Goal: Task Accomplishment & Management: Complete application form

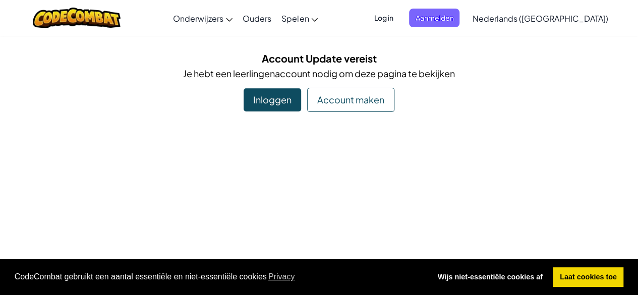
drag, startPoint x: 276, startPoint y: 101, endPoint x: 274, endPoint y: 143, distance: 41.9
click at [326, 101] on div "Account maken" at bounding box center [350, 100] width 87 height 24
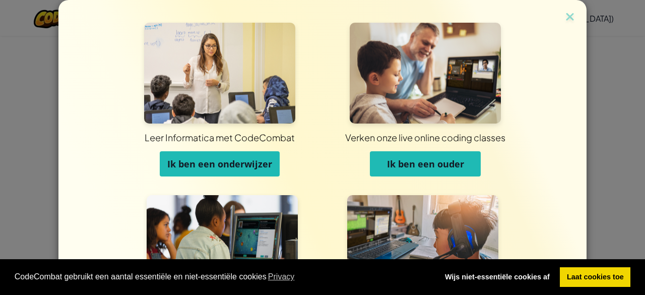
scroll to position [104, 0]
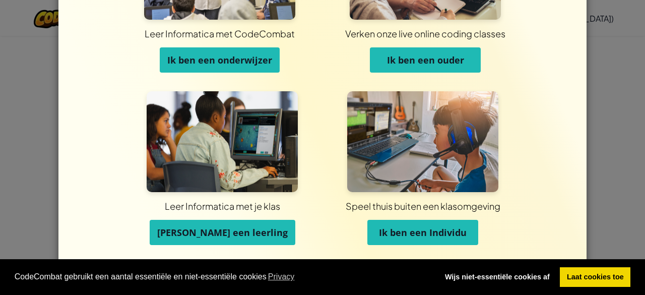
click at [244, 232] on span "[PERSON_NAME] een leerling" at bounding box center [222, 232] width 131 height 12
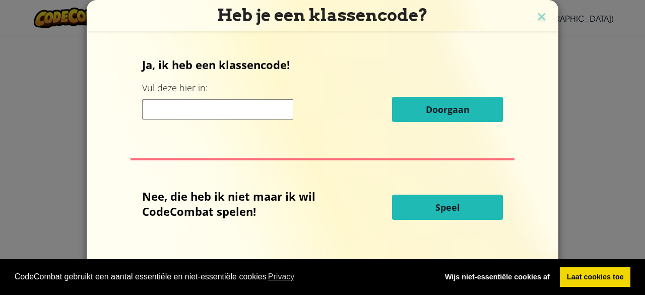
scroll to position [0, 0]
click at [242, 109] on input at bounding box center [217, 109] width 151 height 20
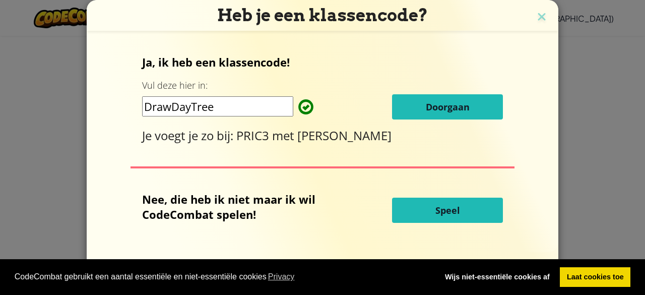
type input "DrawDayTree"
click at [469, 110] on button "Doorgaan" at bounding box center [447, 106] width 111 height 25
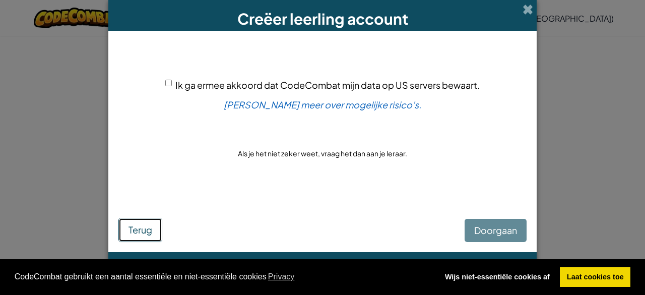
click at [124, 230] on button "Terug" at bounding box center [140, 230] width 44 height 24
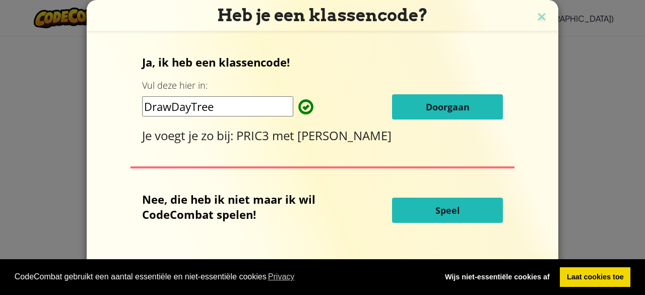
click at [255, 107] on input "DrawDayTree" at bounding box center [217, 106] width 151 height 20
click at [417, 104] on button "Doorgaan" at bounding box center [447, 106] width 111 height 25
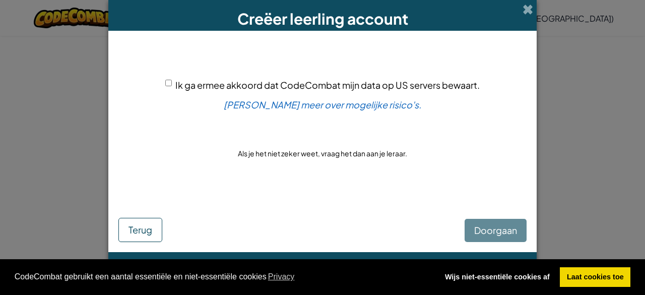
click at [175, 98] on div "Ik ga ermee akkoord dat CodeCombat mijn data op US servers bewaart. [PERSON_NAM…" at bounding box center [322, 118] width 408 height 155
click at [169, 82] on input "Ik ga ermee akkoord dat CodeCombat mijn data op US servers bewaart." at bounding box center [168, 83] width 7 height 7
checkbox input "true"
click at [498, 232] on span "Doorgaan" at bounding box center [495, 230] width 43 height 12
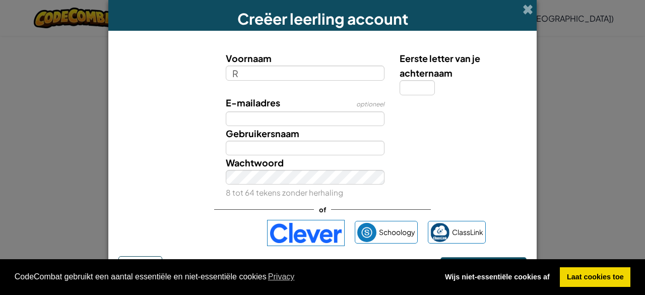
type input "Roshan"
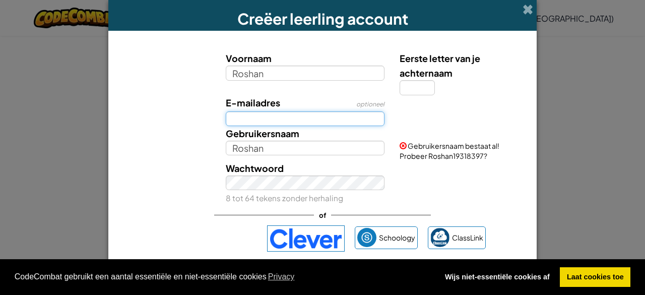
click at [273, 117] on input "E-mailadres" at bounding box center [305, 118] width 159 height 15
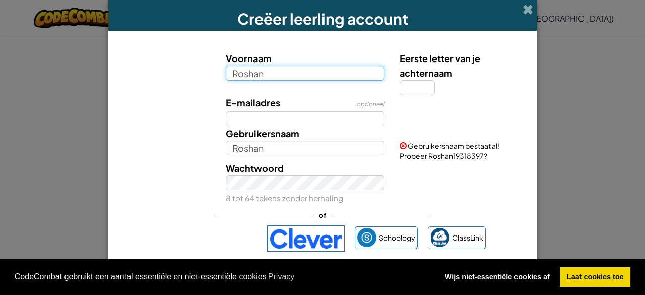
click at [269, 69] on input "Roshan" at bounding box center [305, 73] width 159 height 15
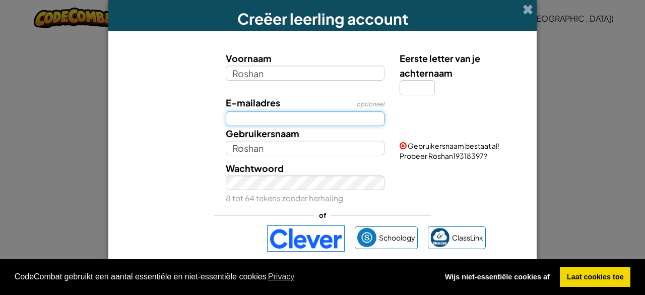
click at [251, 114] on input "E-mailadres" at bounding box center [305, 118] width 159 height 15
type input "227845@"
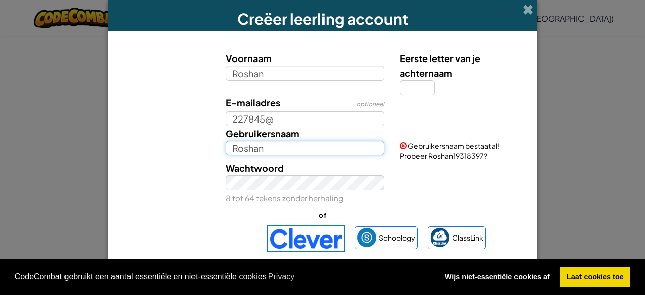
drag, startPoint x: 260, startPoint y: 150, endPoint x: 203, endPoint y: 149, distance: 57.5
click at [203, 149] on div "Gebruikersnaam Roshan Gebruikersnaam bestaat al! Probeer Roshan19318397?" at bounding box center [322, 143] width 418 height 35
type input "SpikeSpensie"
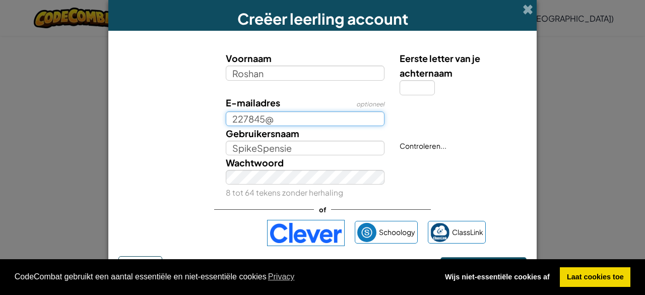
click at [280, 123] on input "227845@" at bounding box center [305, 118] width 159 height 15
type input "227845@lekenlinge.nl"
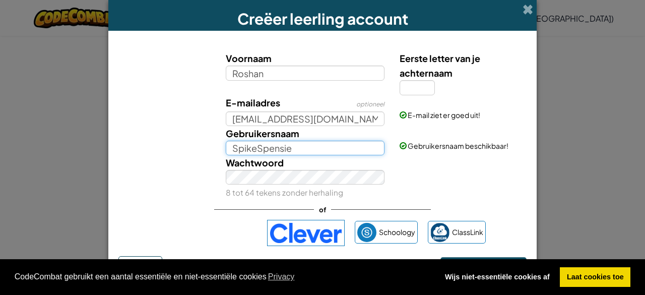
drag, startPoint x: 312, startPoint y: 146, endPoint x: 286, endPoint y: 143, distance: 25.9
click at [286, 143] on input "SpikeSpensie" at bounding box center [305, 148] width 159 height 15
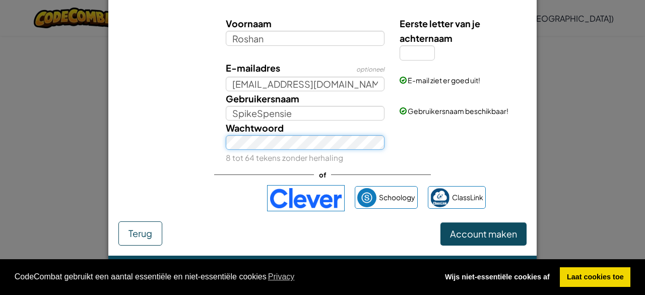
click at [441, 222] on button "Account maken" at bounding box center [484, 233] width 86 height 23
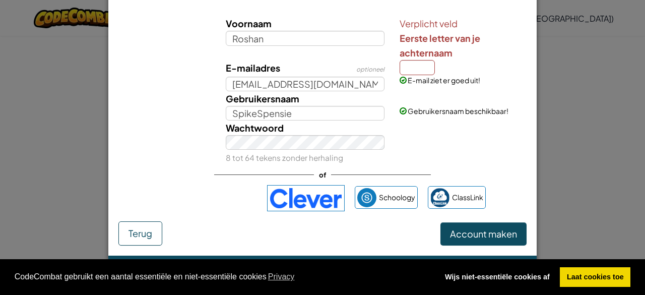
click at [419, 73] on div "E-mail ziet er goed uit!" at bounding box center [462, 72] width 140 height 25
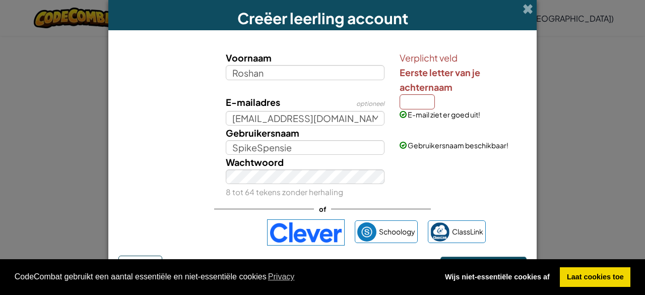
scroll to position [0, 0]
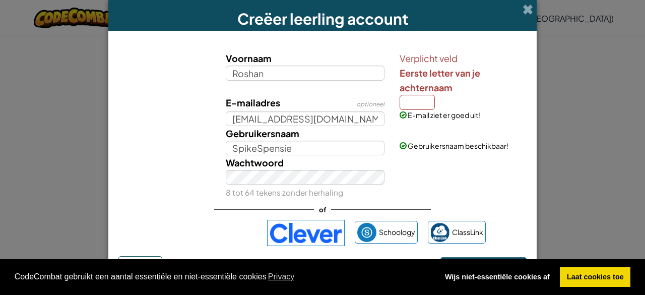
click at [411, 103] on div "E-mail ziet er goed uit!" at bounding box center [462, 107] width 140 height 25
click at [412, 104] on div "E-mail ziet er goed uit!" at bounding box center [462, 107] width 140 height 25
click at [407, 100] on div "E-mail ziet er goed uit!" at bounding box center [462, 107] width 140 height 25
click at [405, 99] on div "E-mail ziet er goed uit!" at bounding box center [462, 107] width 140 height 25
click at [406, 101] on div "E-mail ziet er goed uit!" at bounding box center [462, 107] width 140 height 25
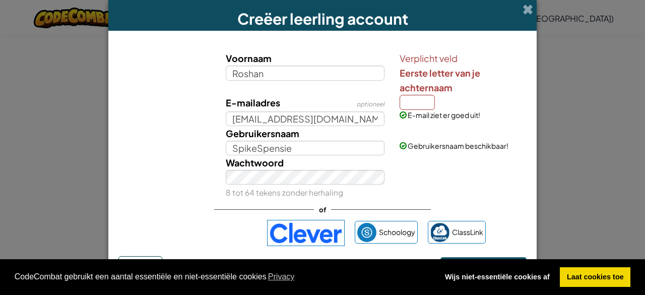
click at [411, 100] on div "E-mail ziet er goed uit!" at bounding box center [462, 107] width 140 height 25
click at [413, 105] on div "E-mail ziet er goed uit!" at bounding box center [462, 107] width 140 height 25
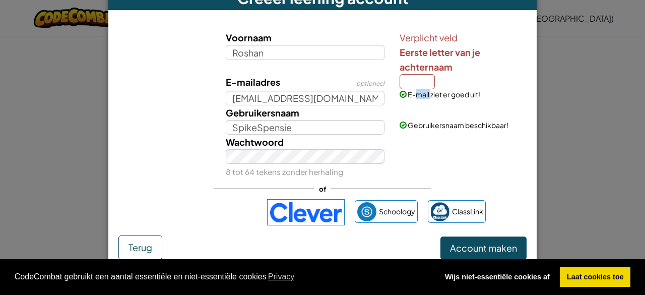
scroll to position [17, 0]
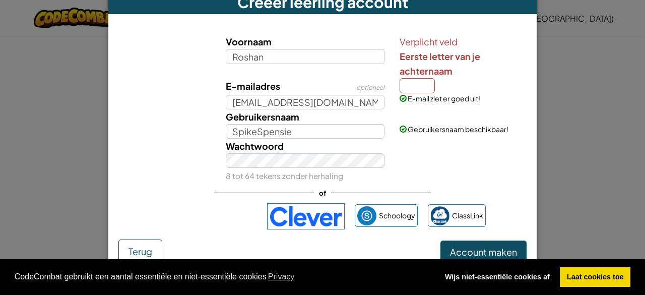
click at [409, 81] on div "E-mail ziet er goed uit!" at bounding box center [462, 91] width 140 height 25
click at [286, 56] on input "Roshan" at bounding box center [305, 56] width 159 height 15
type input "R"
click at [409, 79] on div "E-mail ziet er goed uit!" at bounding box center [462, 91] width 140 height 25
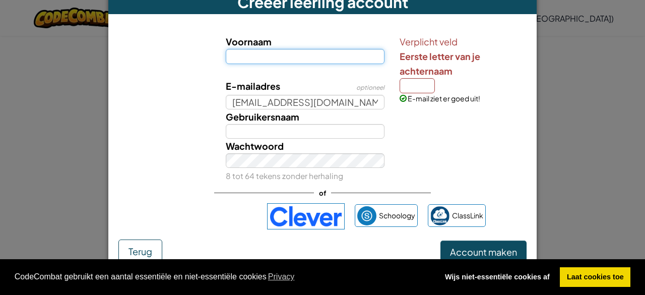
click at [334, 58] on input "Voornaam" at bounding box center [305, 56] width 159 height 15
click at [321, 56] on input "Voornaam" at bounding box center [305, 56] width 159 height 15
click at [409, 86] on div "E-mail ziet er goed uit!" at bounding box center [462, 91] width 140 height 25
click at [324, 59] on input "Voornaam" at bounding box center [305, 56] width 159 height 15
type input "Roshan"
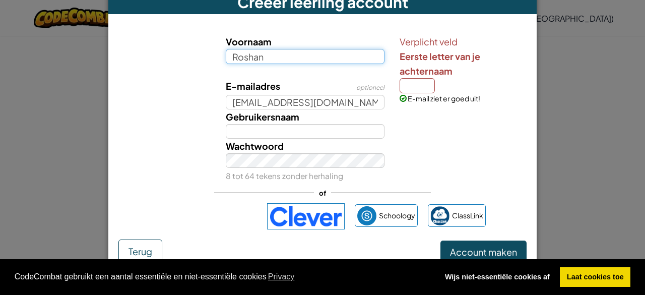
type input "Roshan"
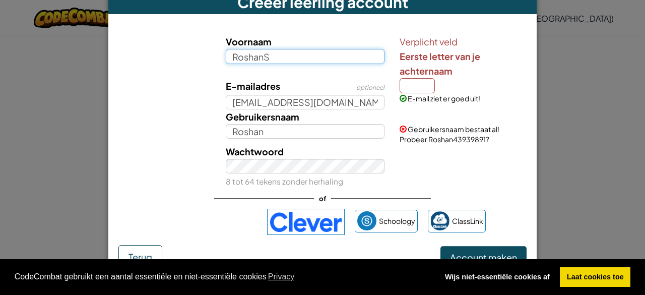
type input "RoshanS"
click at [441, 246] on button "Account maken" at bounding box center [484, 257] width 86 height 23
type input "RoshanS"
type input "Roshan"
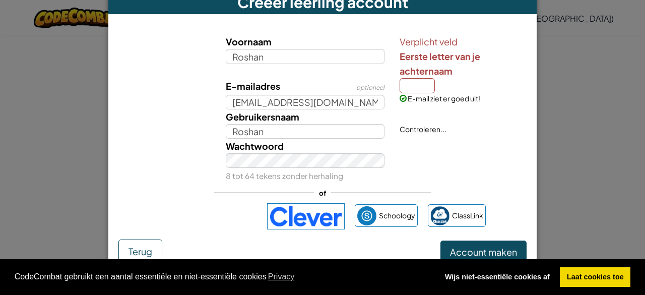
click at [419, 85] on div "E-mail ziet er goed uit!" at bounding box center [462, 91] width 140 height 25
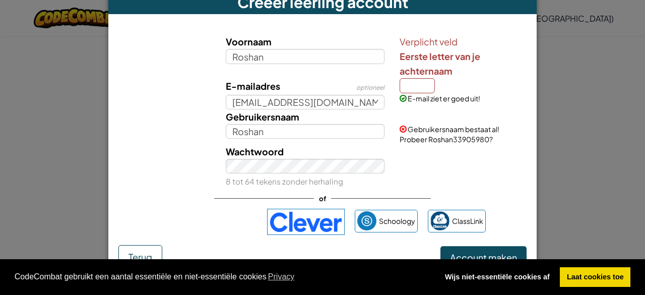
click at [410, 84] on div "E-mail ziet er goed uit!" at bounding box center [462, 91] width 140 height 25
click at [304, 58] on input "Roshan" at bounding box center [305, 56] width 159 height 15
drag, startPoint x: 267, startPoint y: 135, endPoint x: 192, endPoint y: 138, distance: 75.2
click at [192, 138] on div "Gebruikersnaam Roshan Gebruikersnaam bestaat al! Probeer Roshan33905980?" at bounding box center [322, 126] width 418 height 35
type input "SpikeSpensie"
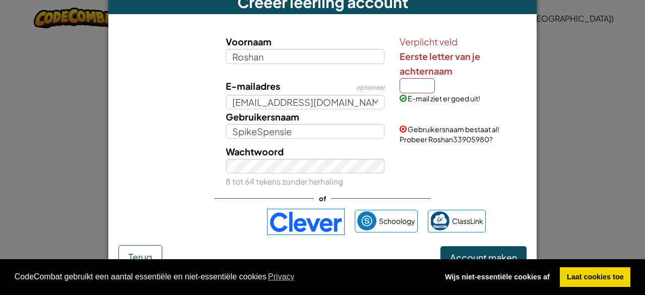
click at [416, 84] on div "E-mail ziet er goed uit!" at bounding box center [462, 91] width 140 height 25
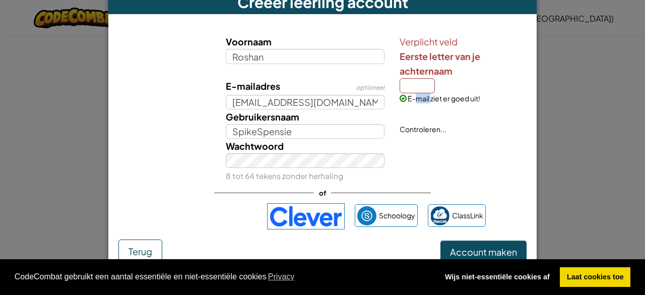
click at [416, 84] on div "E-mail ziet er goed uit!" at bounding box center [462, 91] width 140 height 25
click at [447, 171] on div "Wachtwoord 8 tot 64 tekens zonder herhaling" at bounding box center [322, 161] width 418 height 44
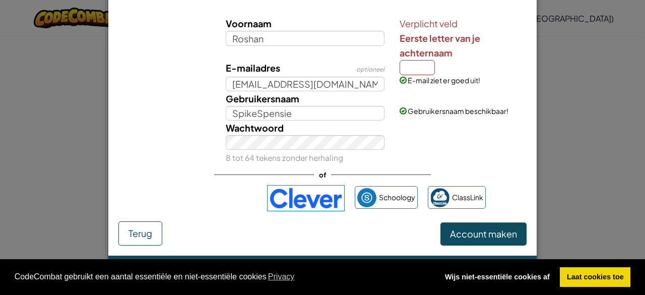
click at [250, 170] on div "of" at bounding box center [322, 174] width 217 height 21
click at [275, 171] on div "of" at bounding box center [322, 174] width 217 height 21
click at [253, 166] on div "of" at bounding box center [322, 174] width 217 height 21
click at [282, 172] on div "of" at bounding box center [322, 174] width 217 height 21
click at [406, 68] on div "E-mail ziet er goed uit!" at bounding box center [462, 72] width 140 height 25
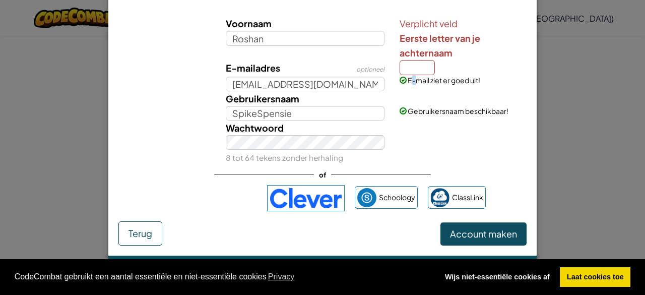
click at [406, 68] on div "E-mail ziet er goed uit!" at bounding box center [462, 72] width 140 height 25
click at [145, 227] on span "Terug" at bounding box center [141, 233] width 24 height 12
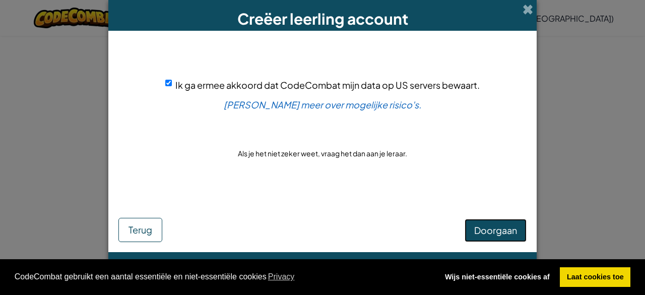
click at [482, 227] on span "Doorgaan" at bounding box center [495, 230] width 43 height 12
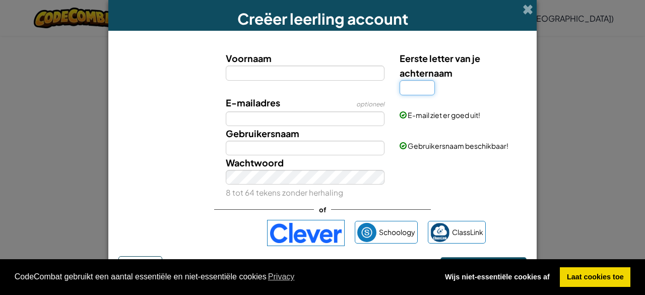
click at [412, 86] on input "Eerste letter van je achternaam" at bounding box center [417, 87] width 35 height 15
type input "S"
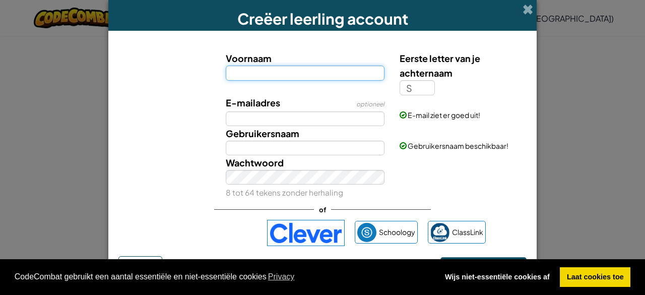
type input "S"
click at [313, 74] on input "Voornaam" at bounding box center [305, 73] width 159 height 15
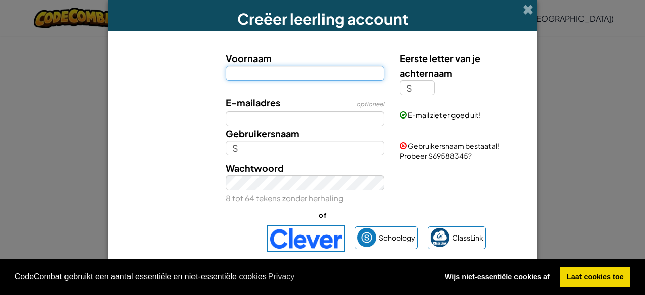
type input "Roshan"
type input "RoshanS"
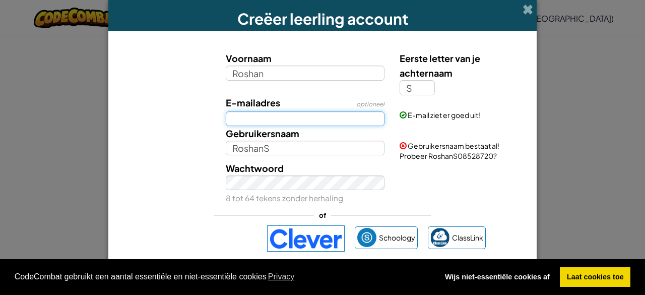
click at [274, 119] on input "E-mailadres" at bounding box center [305, 118] width 159 height 15
type input "227845@lekenlinge.nl"
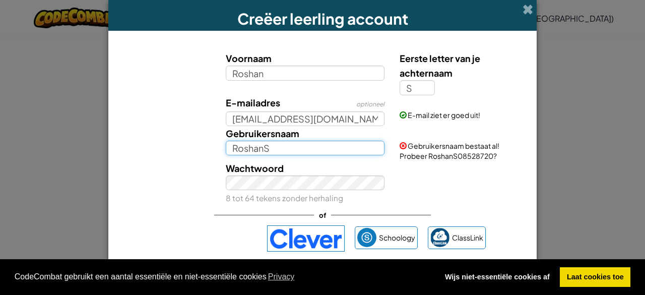
drag, startPoint x: 275, startPoint y: 145, endPoint x: 184, endPoint y: 172, distance: 95.2
click at [184, 172] on div "Voornaam Roshan Eerste letter van je achternaam S E-mailadres optioneel 227845@…" at bounding box center [322, 128] width 403 height 154
type input "SpikeSpensie"
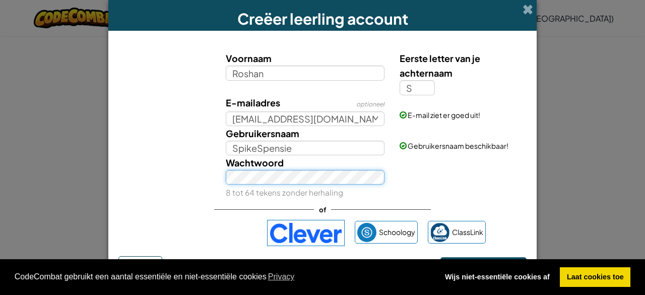
click at [441, 257] on button "Account maken" at bounding box center [484, 268] width 86 height 23
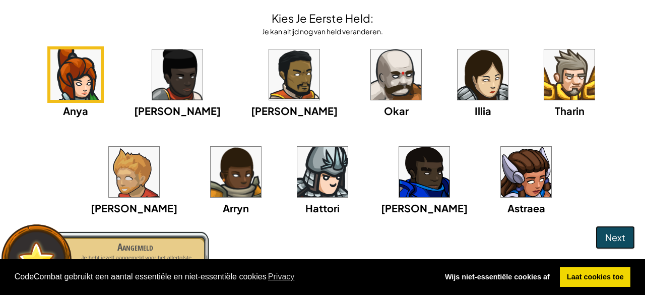
scroll to position [40, 0]
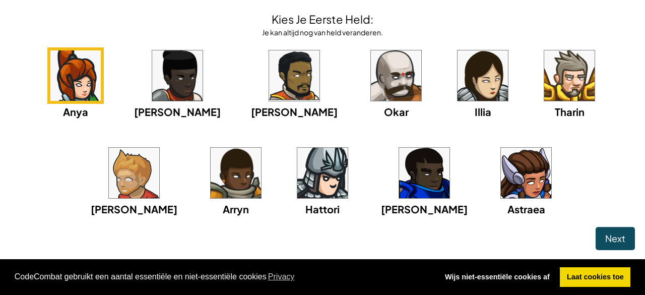
click at [371, 80] on img at bounding box center [396, 75] width 50 height 50
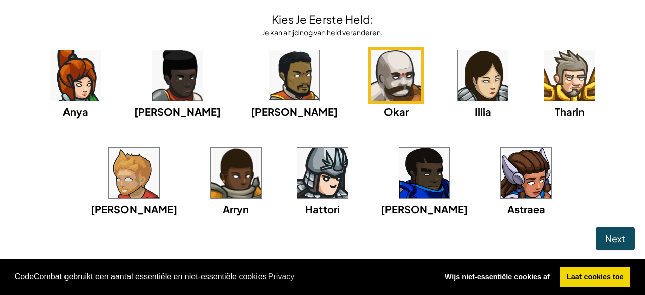
click at [371, 72] on img at bounding box center [396, 75] width 50 height 50
click at [371, 85] on img at bounding box center [396, 75] width 50 height 50
click at [608, 230] on button "Next" at bounding box center [615, 238] width 39 height 23
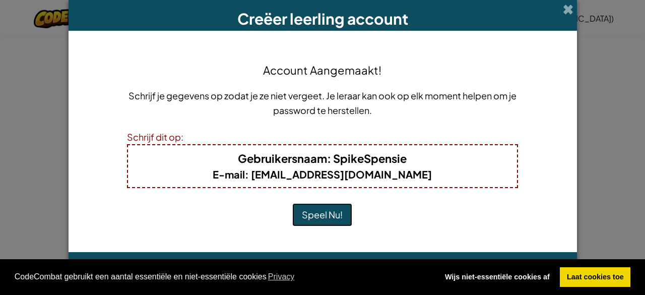
scroll to position [0, 0]
click at [333, 212] on button "Speel Nu!" at bounding box center [322, 214] width 60 height 23
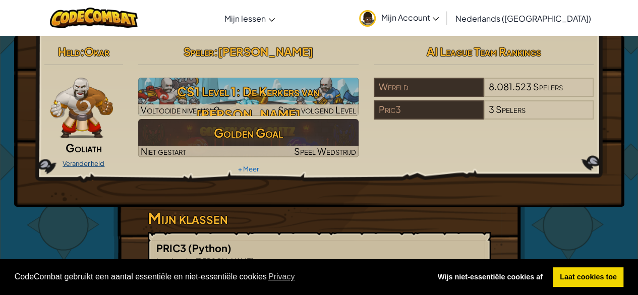
click at [91, 162] on link "Verander held" at bounding box center [84, 163] width 42 height 8
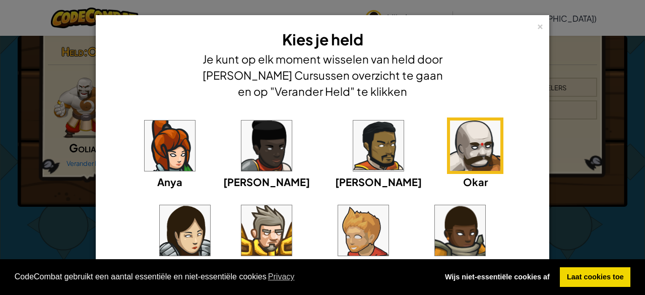
click at [241, 166] on img at bounding box center [266, 145] width 50 height 50
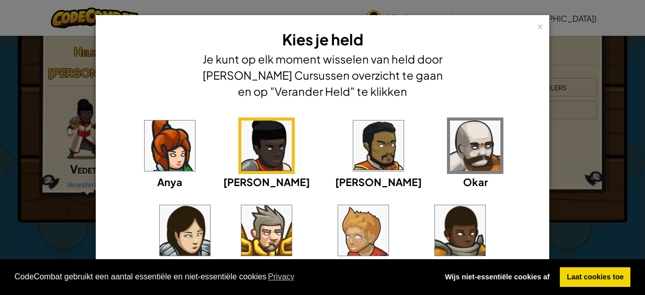
click at [435, 227] on img at bounding box center [460, 230] width 50 height 50
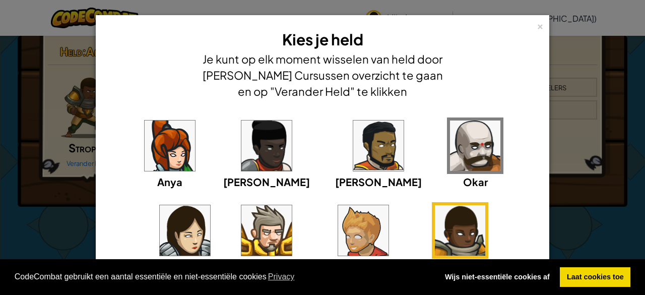
click at [84, 93] on div "× [PERSON_NAME] held Je kunt op elk moment wisselen van held door [PERSON_NAME]…" at bounding box center [322, 147] width 645 height 295
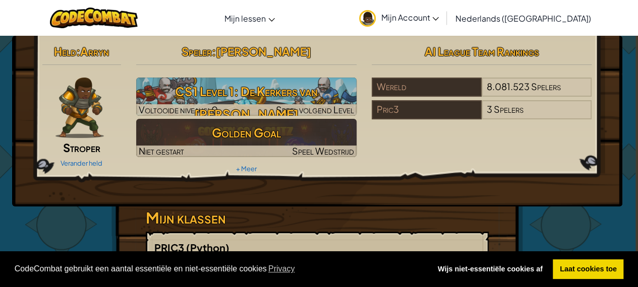
scroll to position [0, 3]
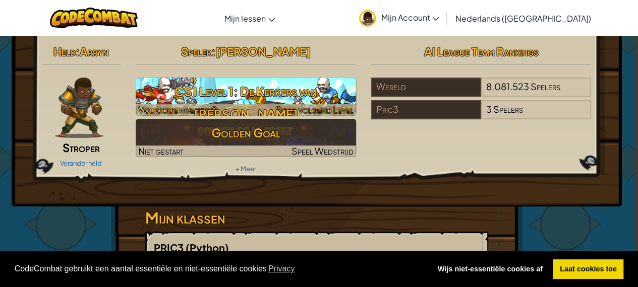
click at [272, 97] on h3 "CS1 Level 1: De Kerkers van [PERSON_NAME]" at bounding box center [246, 102] width 220 height 45
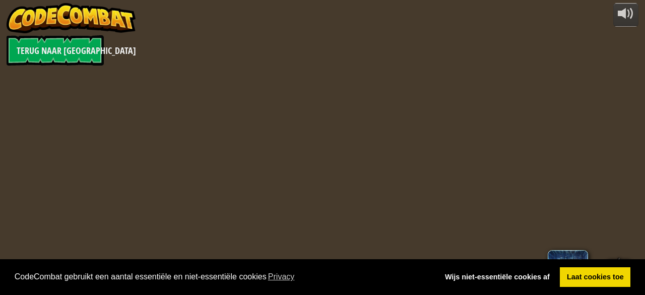
select select "nl-[GEOGRAPHIC_DATA]"
click at [287, 91] on div at bounding box center [322, 147] width 451 height 295
select select "nl-[GEOGRAPHIC_DATA]"
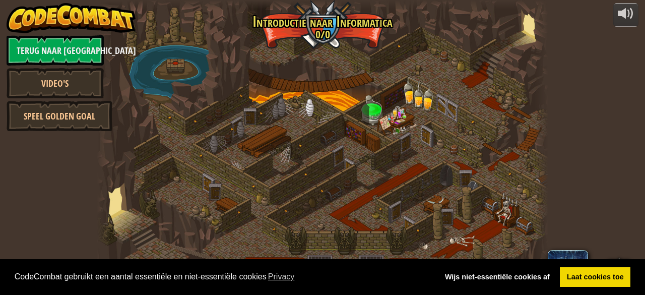
select select "nl-[GEOGRAPHIC_DATA]"
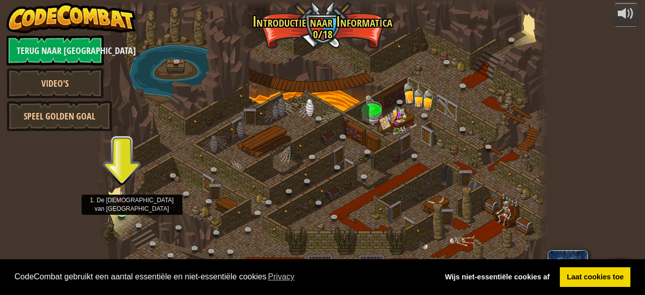
click at [119, 209] on img at bounding box center [122, 201] width 10 height 23
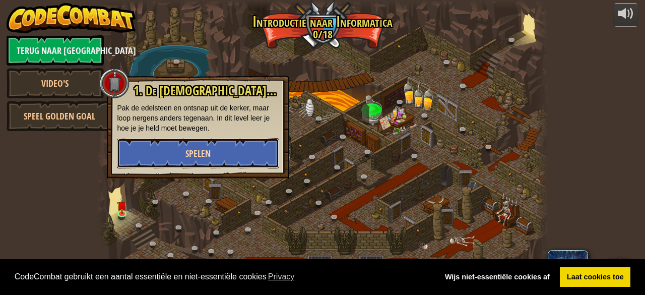
click at [229, 151] on button "Spelen" at bounding box center [198, 153] width 162 height 30
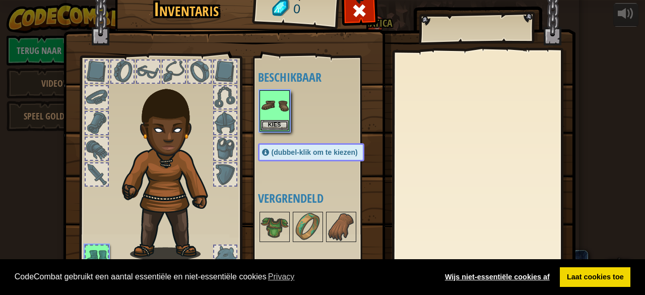
click at [507, 275] on link "Wijs niet-essentiële cookies af" at bounding box center [497, 277] width 118 height 20
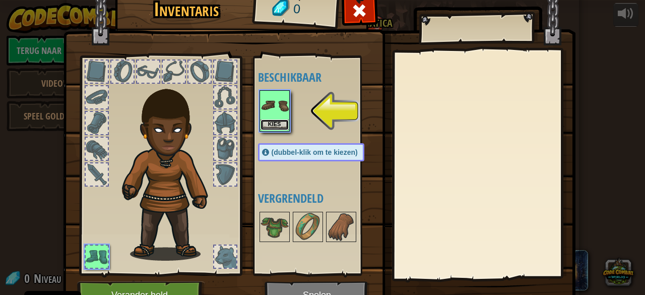
click at [275, 124] on button "Kies" at bounding box center [275, 124] width 28 height 11
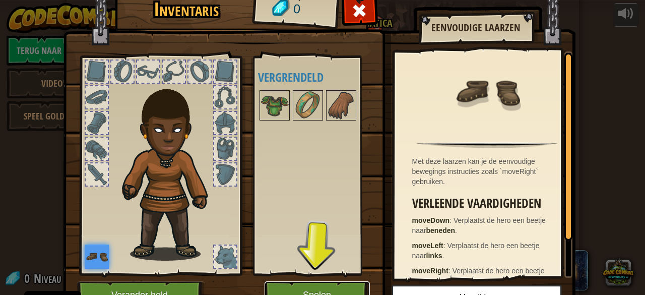
click at [315, 285] on button "Spelen" at bounding box center [317, 295] width 105 height 28
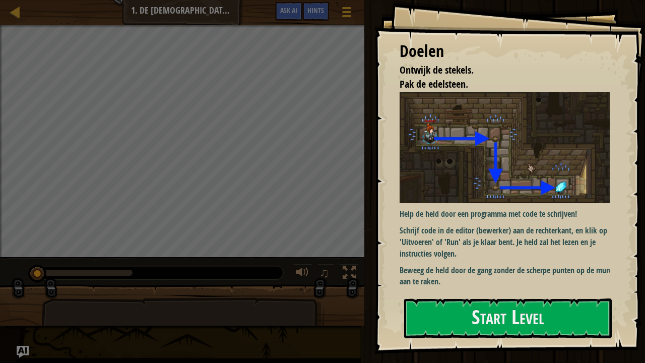
click at [446, 294] on div "Doelen Ontwijk de stekels. Pak de edelsteen. Help de held door een programma me…" at bounding box center [510, 177] width 271 height 354
click at [452, 294] on button "Start Level" at bounding box center [508, 318] width 208 height 40
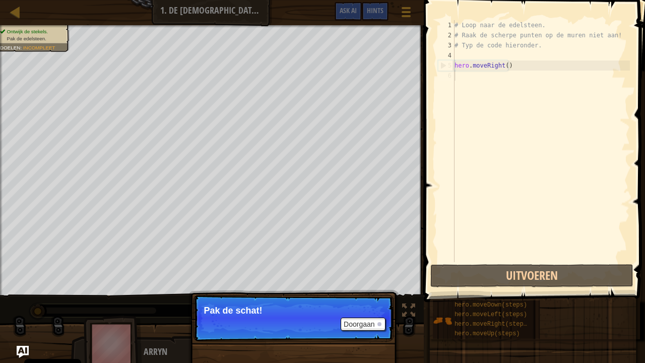
click at [259, 294] on p "Doorgaan Pak [PERSON_NAME]!" at bounding box center [294, 318] width 200 height 46
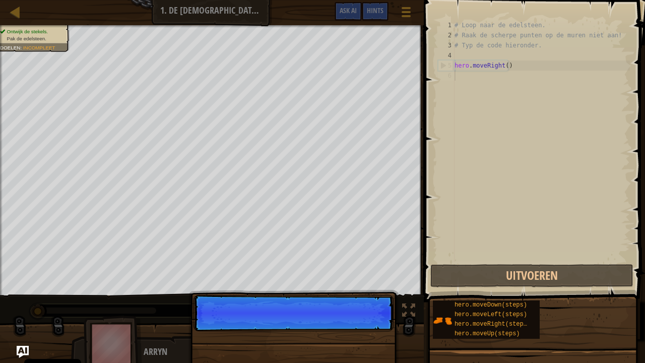
scroll to position [5, 0]
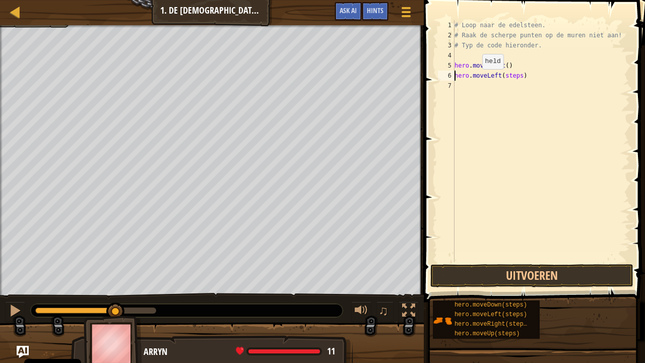
click at [474, 79] on div "# Loop naar de edelsteen. # Raak de scherpe punten op [PERSON_NAME] niet aan! #…" at bounding box center [541, 151] width 177 height 262
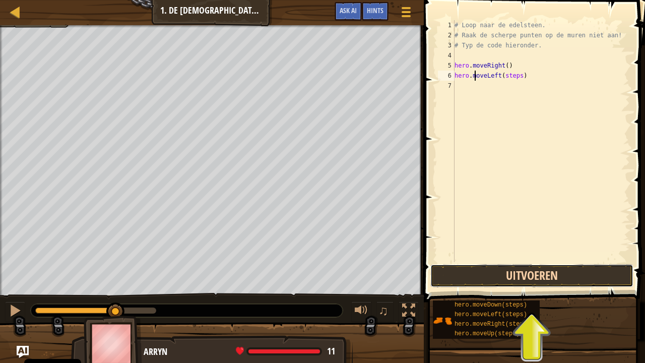
click at [516, 274] on button "Uitvoeren" at bounding box center [532, 275] width 203 height 23
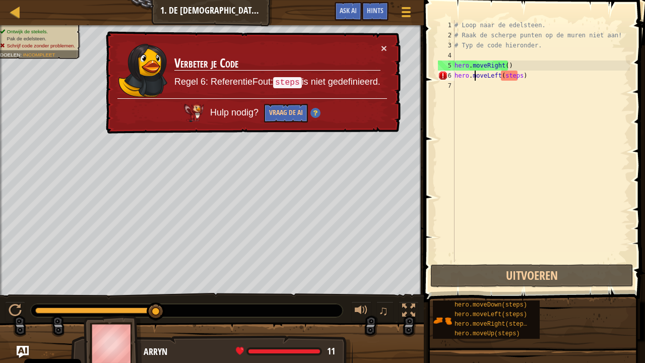
click at [520, 76] on div "# Loop naar de edelsteen. # Raak de scherpe punten op [PERSON_NAME] niet aan! #…" at bounding box center [541, 151] width 177 height 262
click at [515, 76] on div "# Loop naar de edelsteen. # Raak de scherpe punten op [PERSON_NAME] niet aan! #…" at bounding box center [541, 151] width 177 height 262
click at [518, 77] on div "# Loop naar de edelsteen. # Raak de scherpe punten op [PERSON_NAME] niet aan! #…" at bounding box center [541, 151] width 177 height 262
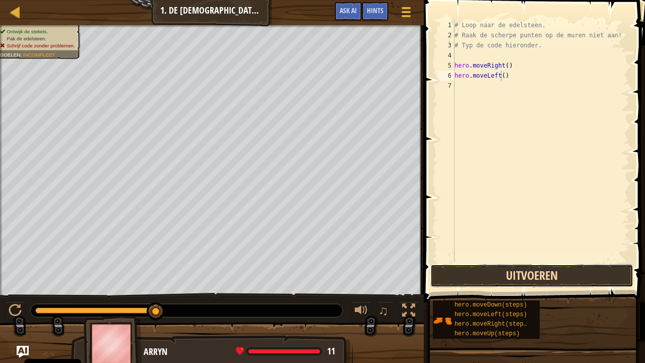
click at [509, 275] on button "Uitvoeren" at bounding box center [532, 275] width 203 height 23
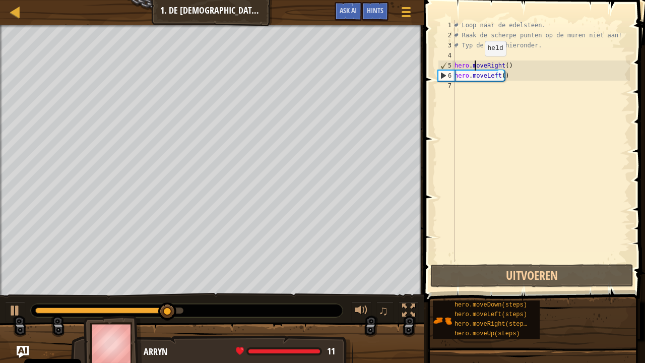
click at [476, 66] on div "# Loop naar de edelsteen. # Raak de scherpe punten op [PERSON_NAME] niet aan! #…" at bounding box center [541, 151] width 177 height 262
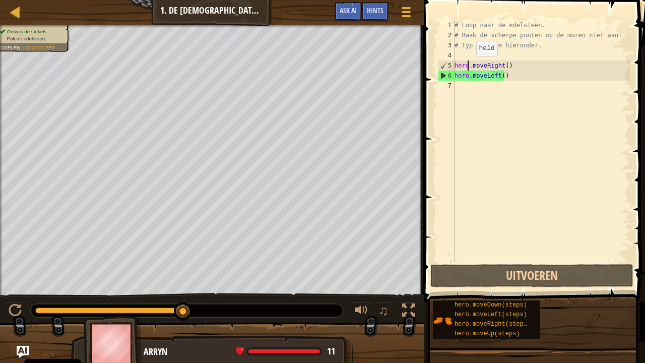
click at [467, 66] on div "# Loop naar de edelsteen. # Raak de scherpe punten op [PERSON_NAME] niet aan! #…" at bounding box center [541, 151] width 177 height 262
click at [475, 76] on div "# Loop naar de edelsteen. # Raak de scherpe punten op [PERSON_NAME] niet aan! #…" at bounding box center [541, 151] width 177 height 262
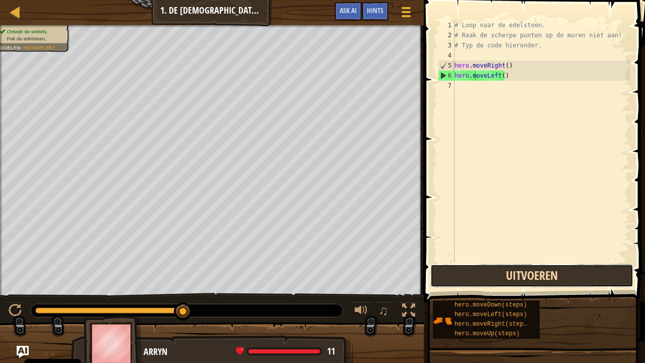
click at [503, 271] on button "Uitvoeren" at bounding box center [532, 275] width 203 height 23
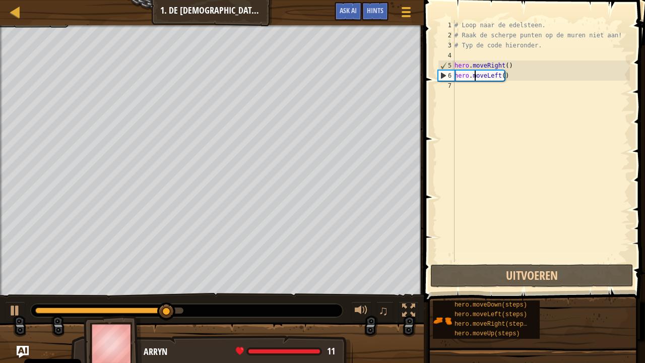
click at [442, 77] on div "6" at bounding box center [447, 76] width 16 height 10
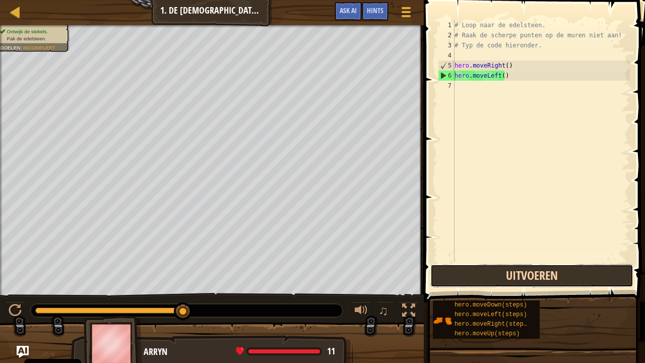
click at [497, 273] on button "Uitvoeren" at bounding box center [532, 275] width 203 height 23
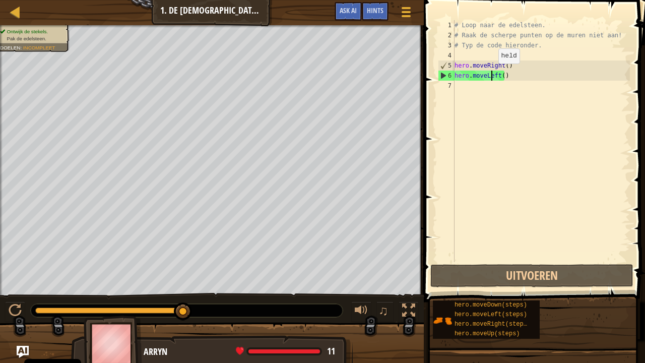
click at [490, 74] on div "# Loop naar de edelsteen. # Raak de scherpe punten op [PERSON_NAME] niet aan! #…" at bounding box center [541, 151] width 177 height 262
click at [501, 76] on div "# Loop naar de edelsteen. # Raak de scherpe punten op [PERSON_NAME] niet aan! #…" at bounding box center [541, 151] width 177 height 262
click at [478, 67] on div "# Loop naar de edelsteen. # Raak de scherpe punten op [PERSON_NAME] niet aan! #…" at bounding box center [541, 151] width 177 height 262
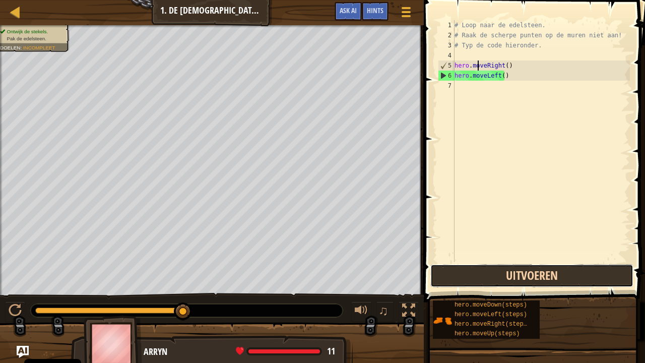
click at [491, 277] on button "Uitvoeren" at bounding box center [532, 275] width 203 height 23
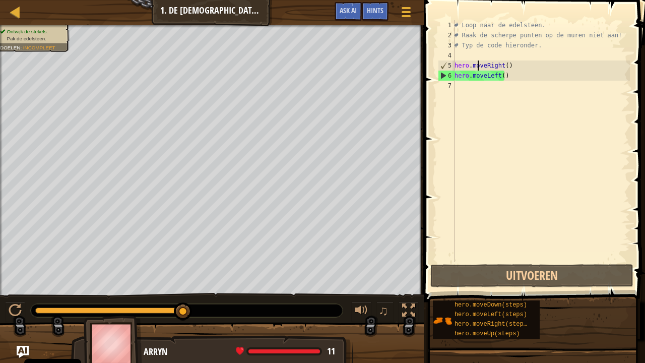
click at [505, 76] on div "# Loop naar de edelsteen. # Raak de scherpe punten op [PERSON_NAME] niet aan! #…" at bounding box center [541, 151] width 177 height 262
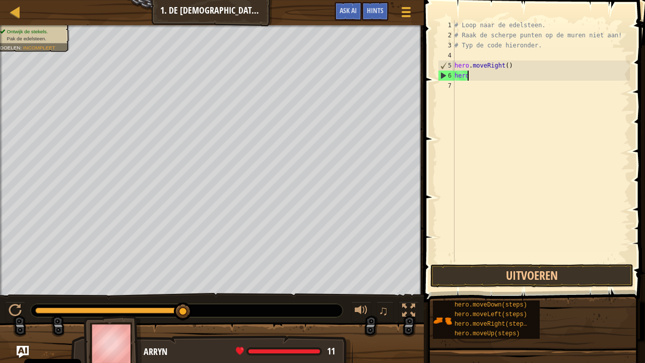
type textarea "h"
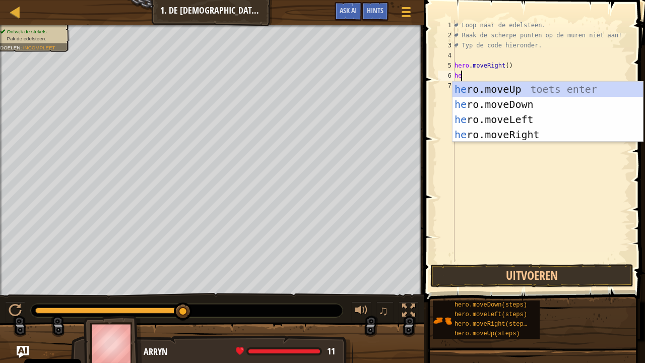
type textarea "hero"
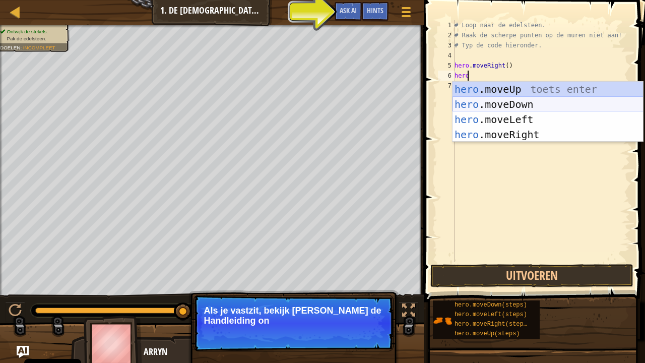
click at [484, 105] on div "hero .moveUp toets enter hero .moveDown toets enter hero .moveLeft toets enter …" at bounding box center [548, 127] width 191 height 91
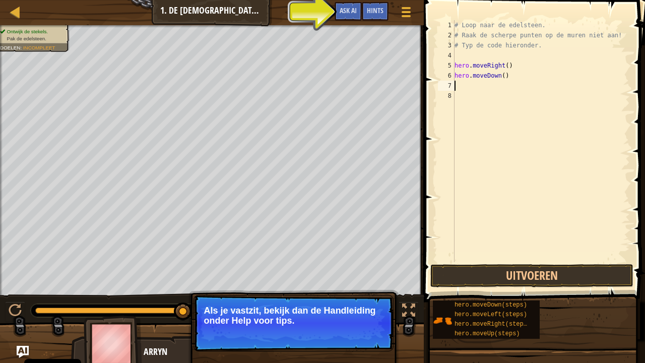
click at [463, 88] on div "# Loop naar de edelsteen. # Raak de scherpe punten op [PERSON_NAME] niet aan! #…" at bounding box center [541, 151] width 177 height 262
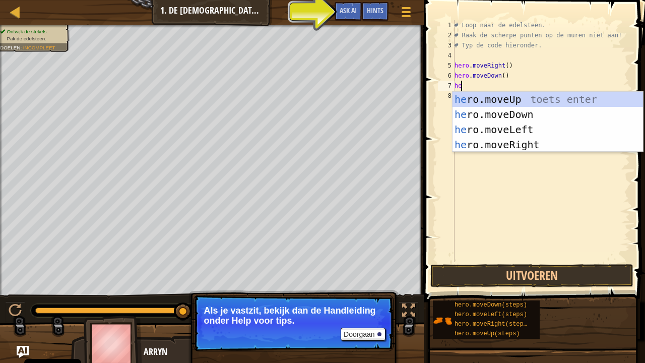
type textarea "her"
click at [484, 149] on div "her o.moveUp toets enter her o.moveDown toets enter her o.moveLeft toets enter …" at bounding box center [548, 137] width 191 height 91
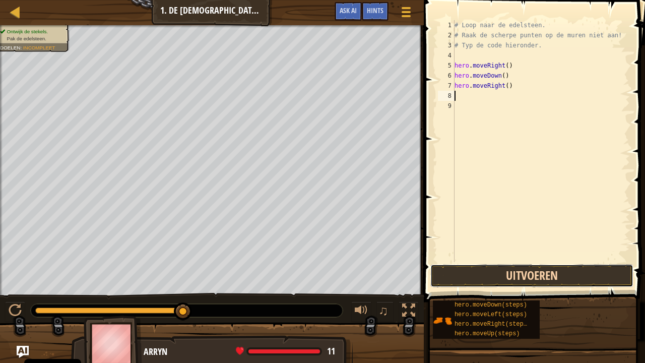
click at [523, 276] on button "Uitvoeren" at bounding box center [532, 275] width 203 height 23
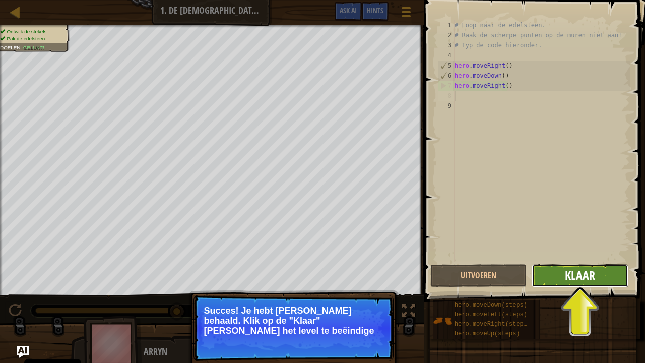
click at [565, 273] on button "Klaar" at bounding box center [580, 275] width 96 height 23
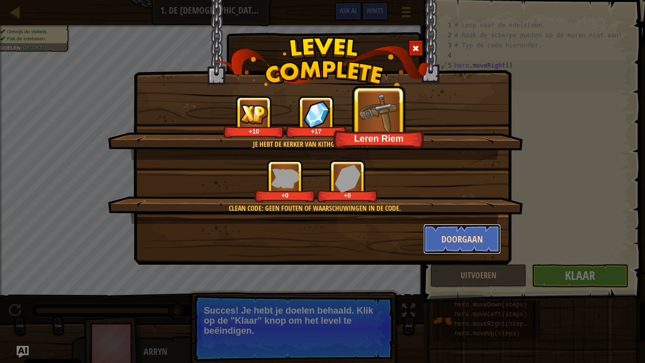
click at [478, 235] on button "Doorgaan" at bounding box center [462, 239] width 78 height 30
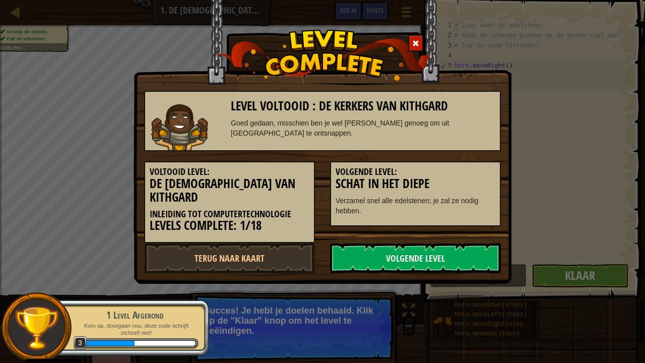
drag, startPoint x: 474, startPoint y: 230, endPoint x: 444, endPoint y: 165, distance: 71.3
click at [444, 165] on div "Level Voltooid : De Kerkers van [PERSON_NAME] gedaan, misschien ben je wel [PER…" at bounding box center [322, 177] width 357 height 193
click at [441, 249] on link "Volgende Level" at bounding box center [415, 258] width 171 height 30
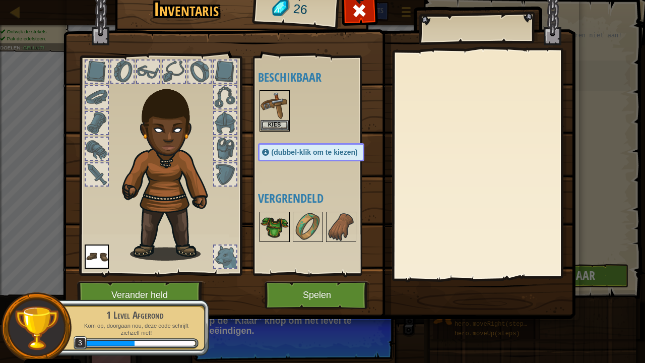
click at [270, 241] on img at bounding box center [275, 227] width 28 height 28
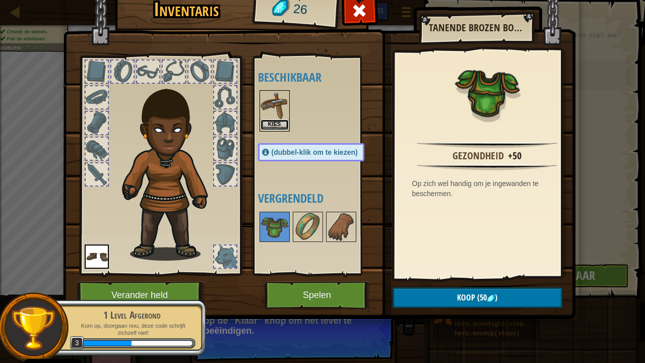
click at [274, 126] on button "Kies" at bounding box center [275, 124] width 28 height 11
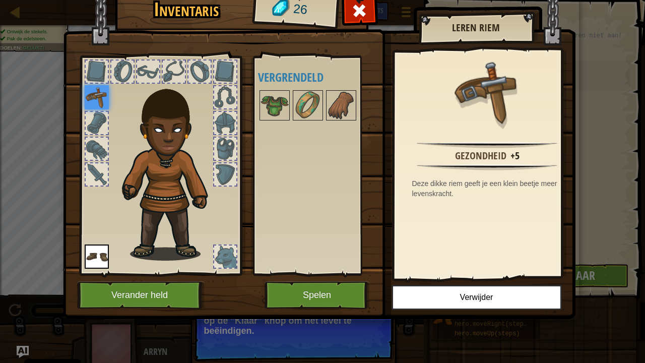
click at [165, 123] on img at bounding box center [171, 168] width 108 height 186
click at [147, 294] on button "Verander held" at bounding box center [141, 295] width 128 height 28
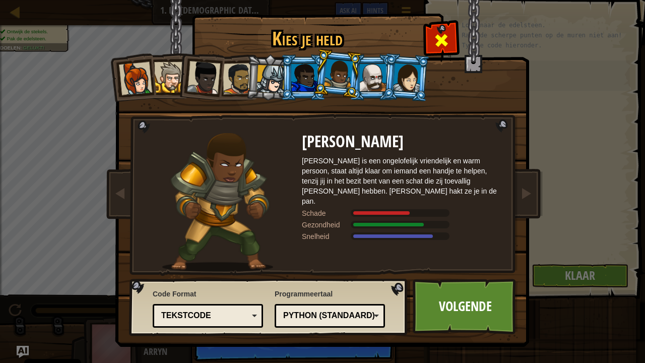
click at [439, 35] on span at bounding box center [442, 40] width 16 height 16
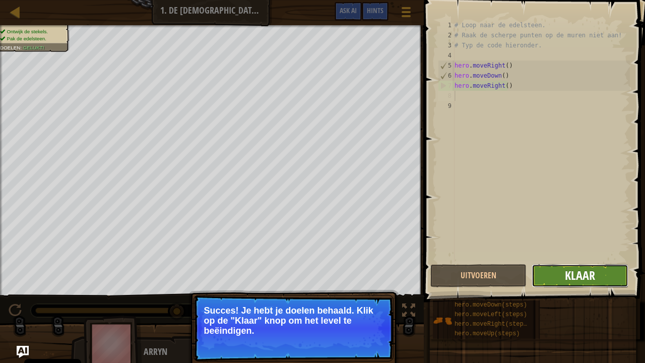
click at [575, 275] on span "Klaar" at bounding box center [580, 275] width 30 height 16
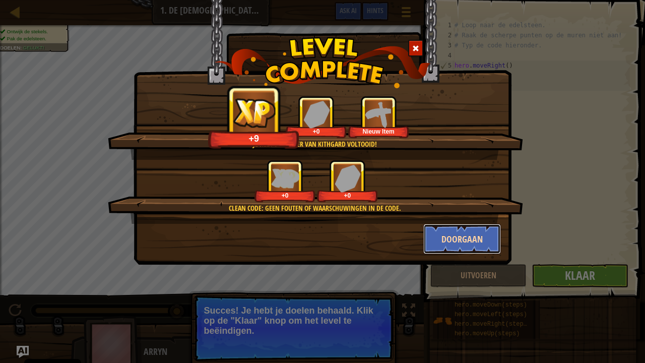
click at [462, 237] on button "Doorgaan" at bounding box center [462, 239] width 78 height 30
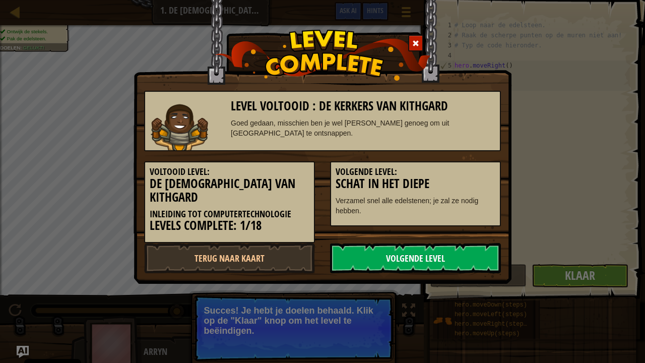
click at [404, 245] on link "Volgende Level" at bounding box center [415, 258] width 171 height 30
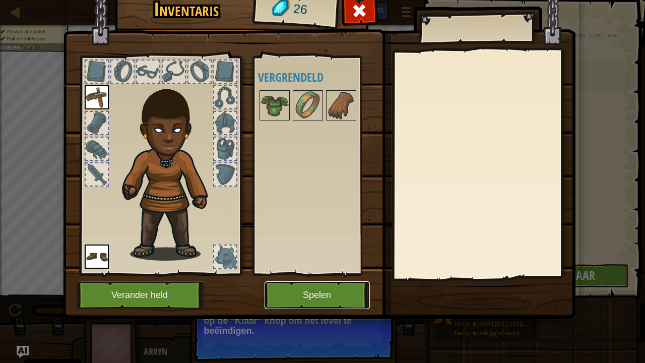
click at [316, 293] on button "Spelen" at bounding box center [317, 295] width 105 height 28
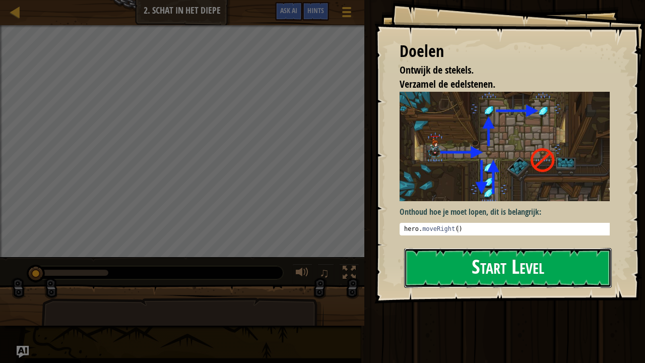
click at [426, 265] on button "Start Level" at bounding box center [508, 268] width 208 height 40
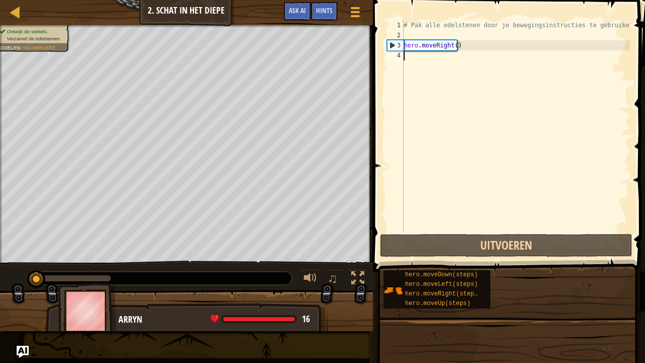
type textarea "h"
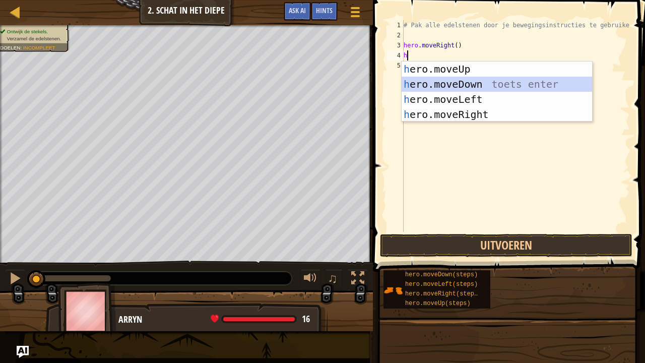
click at [440, 80] on div "h ero.moveUp toets enter h ero.moveDown toets enter h ero.moveLeft toets enter …" at bounding box center [497, 107] width 191 height 91
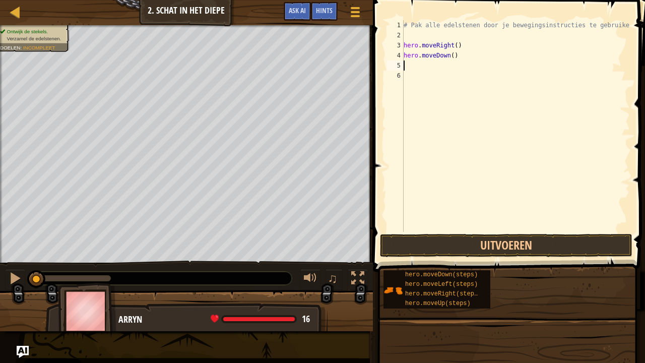
type textarea "h"
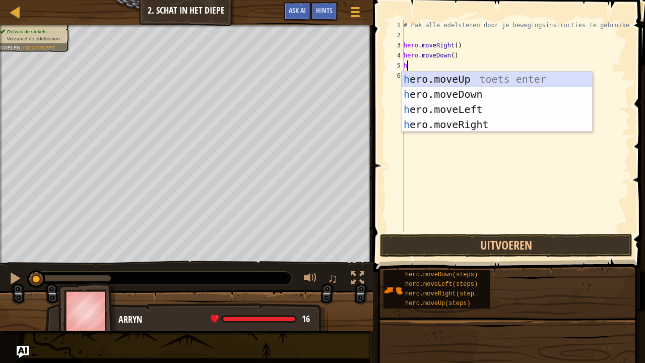
click at [425, 80] on div "h ero.moveUp toets enter h ero.moveDown toets enter h ero.moveLeft toets enter …" at bounding box center [497, 117] width 191 height 91
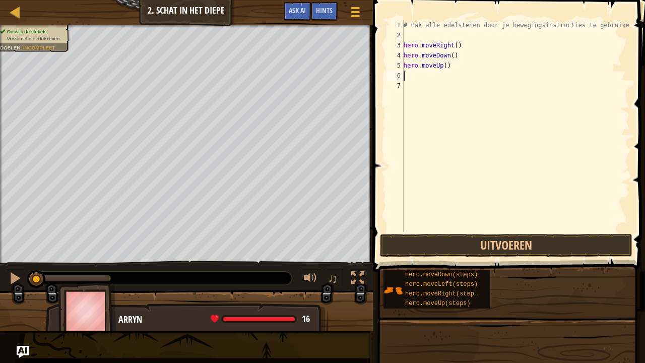
type textarea "h"
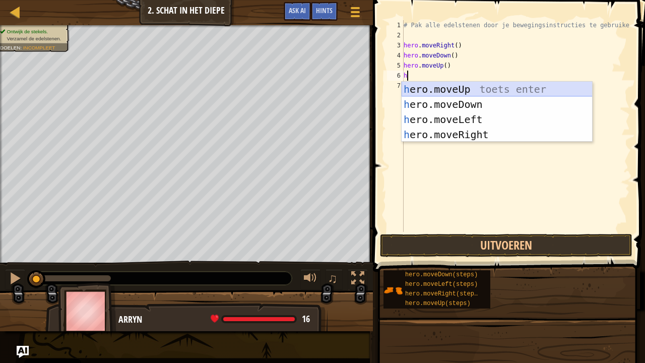
click at [433, 87] on div "h ero.moveUp toets enter h ero.moveDown toets enter h ero.moveLeft toets enter …" at bounding box center [497, 127] width 191 height 91
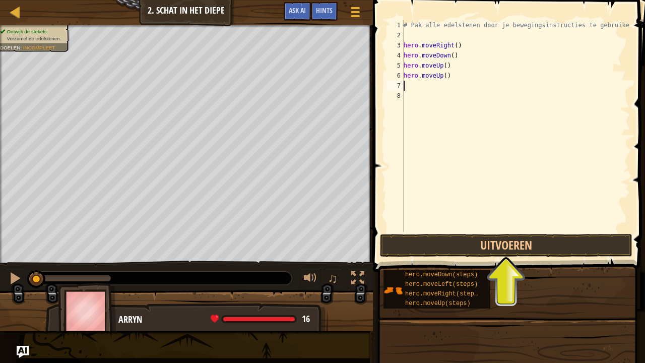
type textarea "h"
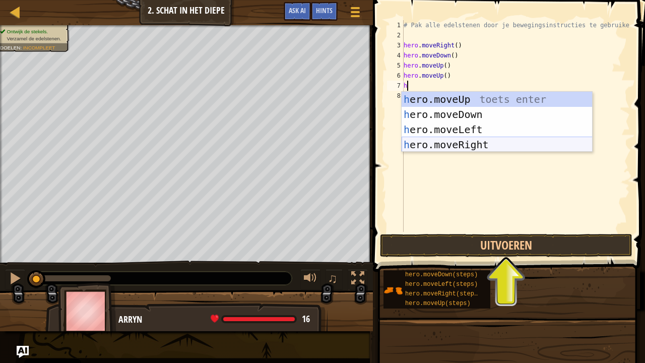
click at [431, 147] on div "h ero.moveUp toets enter h ero.moveDown toets enter h ero.moveLeft toets enter …" at bounding box center [497, 137] width 191 height 91
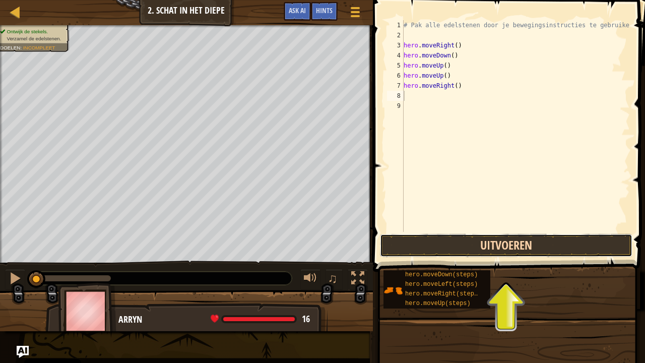
click at [492, 245] on button "Uitvoeren" at bounding box center [506, 245] width 253 height 23
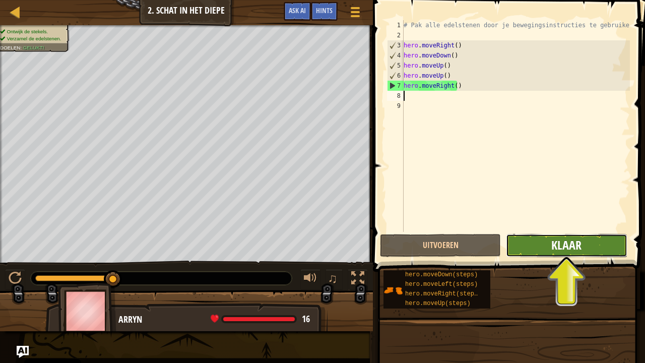
click at [574, 251] on span "Klaar" at bounding box center [567, 245] width 30 height 16
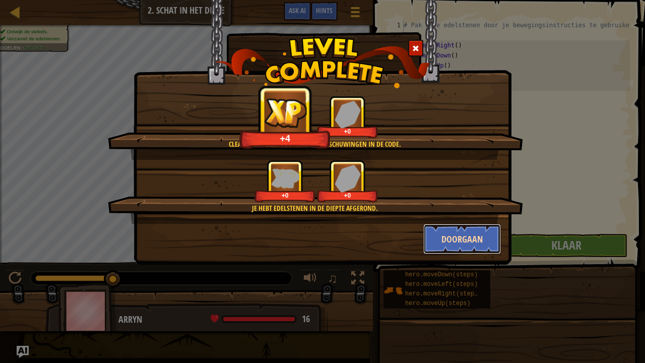
click at [472, 238] on button "Doorgaan" at bounding box center [462, 239] width 78 height 30
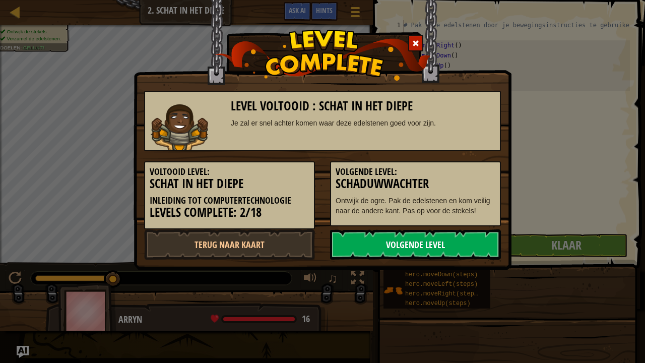
click at [426, 243] on link "Volgende Level" at bounding box center [415, 244] width 171 height 30
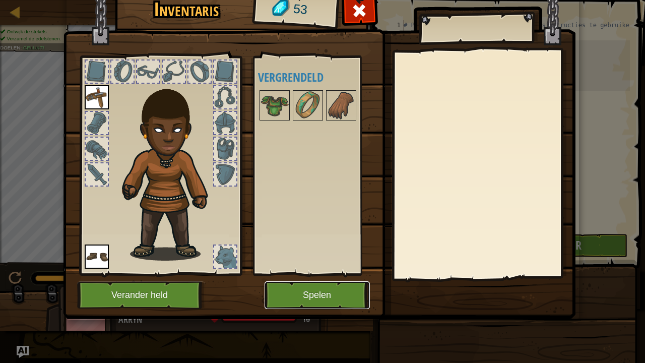
click at [333, 294] on button "Spelen" at bounding box center [317, 295] width 105 height 28
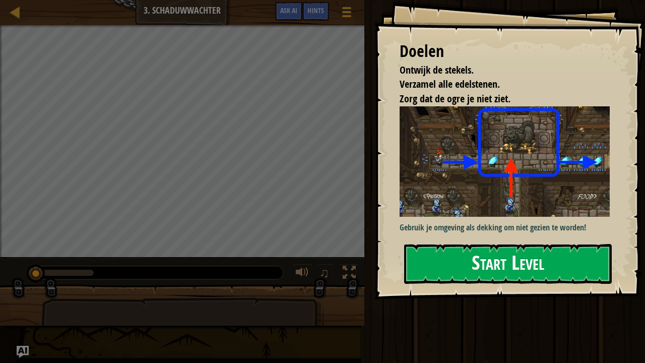
click at [493, 255] on button "Start Level" at bounding box center [508, 264] width 208 height 40
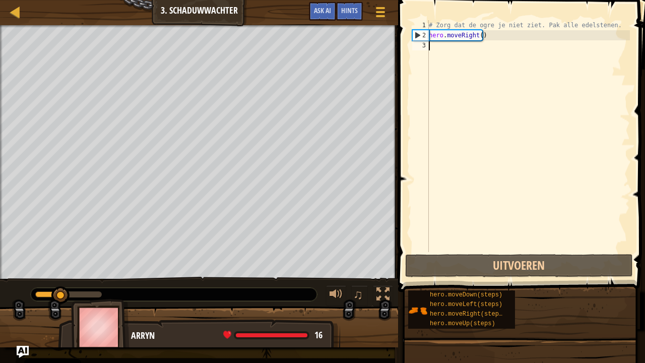
click at [437, 47] on div "# Zorg dat de ogre je niet ziet. Pak alle edelstenen. hero . moveRight ( )" at bounding box center [528, 146] width 203 height 252
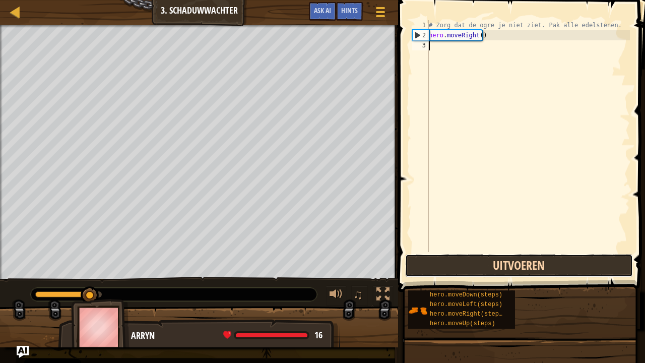
click at [488, 262] on button "Uitvoeren" at bounding box center [519, 265] width 228 height 23
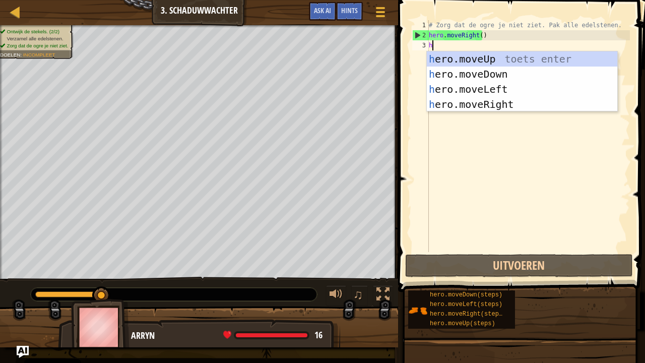
type textarea "h"
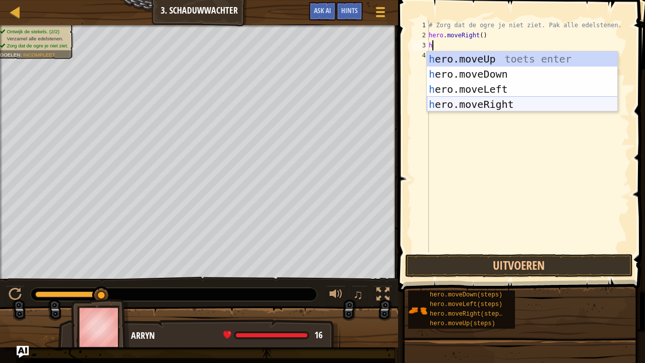
click at [473, 103] on div "h ero.moveUp toets enter h ero.moveDown toets enter h ero.moveLeft toets enter …" at bounding box center [522, 96] width 191 height 91
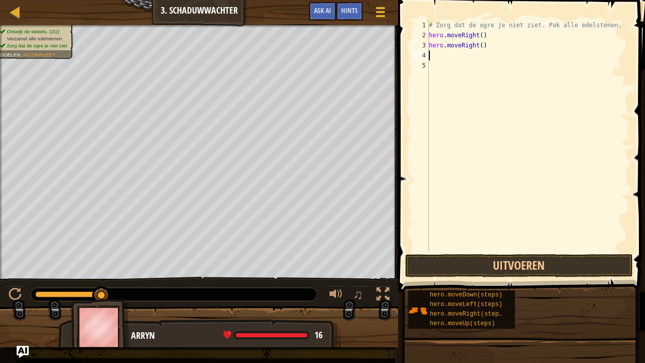
type textarea "h"
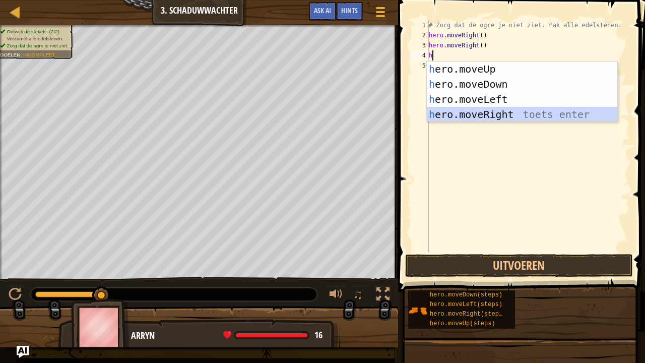
click at [470, 113] on div "h ero.moveUp toets enter h ero.moveDown toets enter h ero.moveLeft toets enter …" at bounding box center [522, 107] width 191 height 91
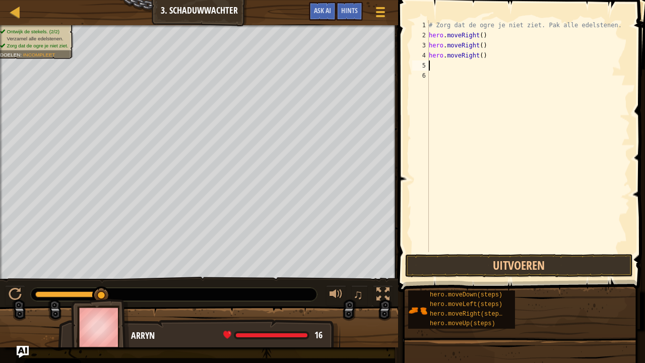
type textarea "h"
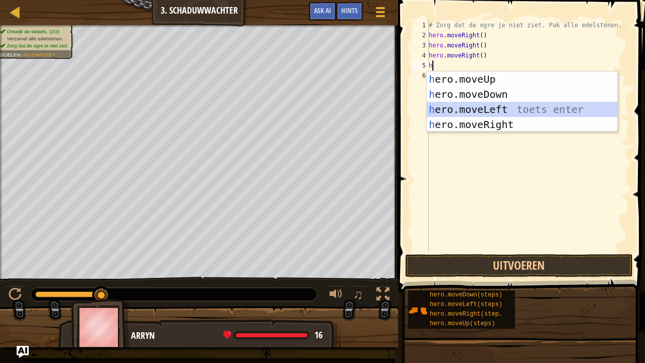
click at [468, 110] on div "h ero.moveUp toets enter h ero.moveDown toets enter h ero.moveLeft toets enter …" at bounding box center [522, 117] width 191 height 91
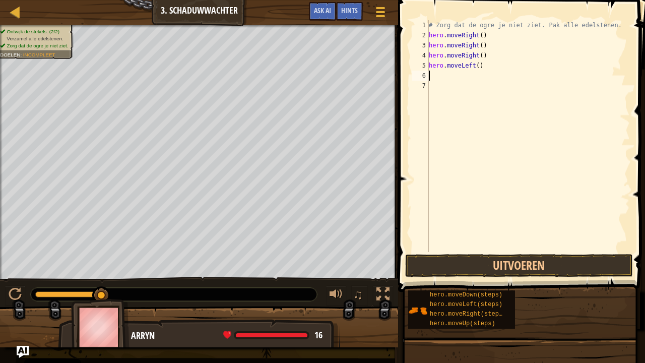
type textarea "h"
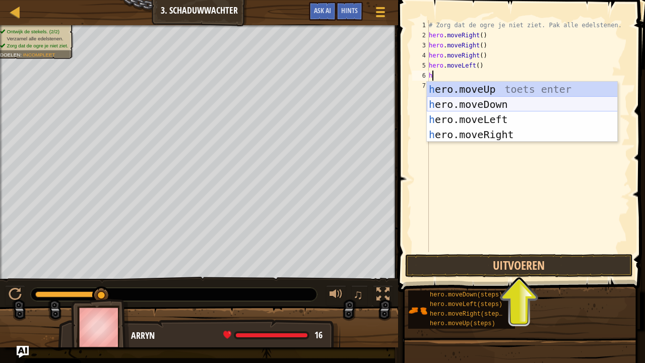
click at [461, 104] on div "h ero.moveUp toets enter h ero.moveDown toets enter h ero.moveLeft toets enter …" at bounding box center [522, 127] width 191 height 91
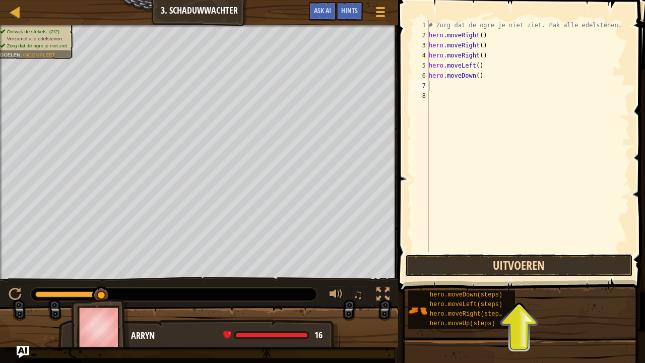
click at [458, 269] on button "Uitvoeren" at bounding box center [519, 265] width 228 height 23
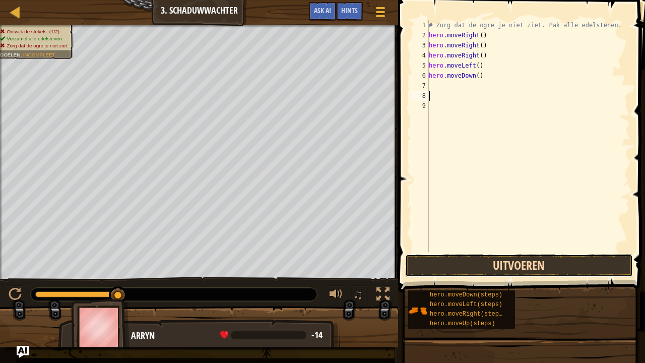
click at [473, 258] on button "Uitvoeren" at bounding box center [519, 265] width 228 height 23
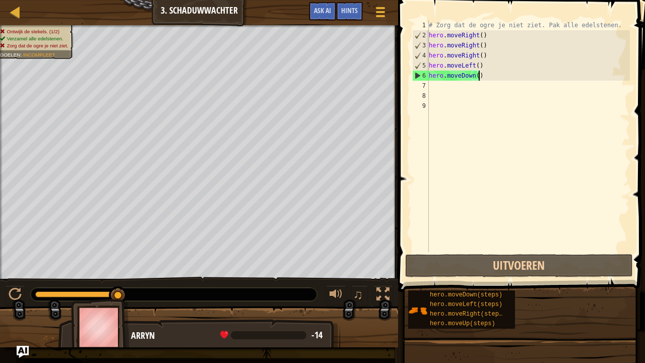
click at [478, 76] on div "# Zorg dat de ogre je niet ziet. Pak alle edelstenen. hero . moveRight ( ) hero…" at bounding box center [528, 146] width 203 height 252
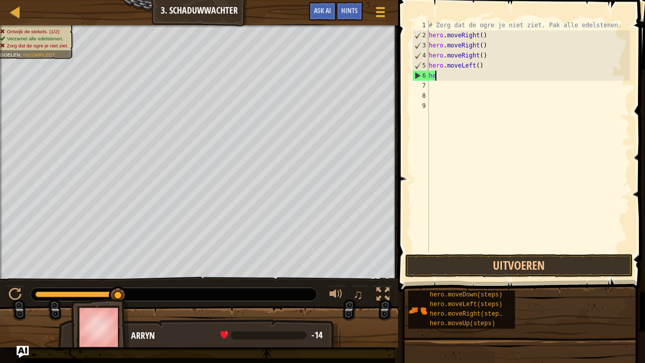
type textarea "h"
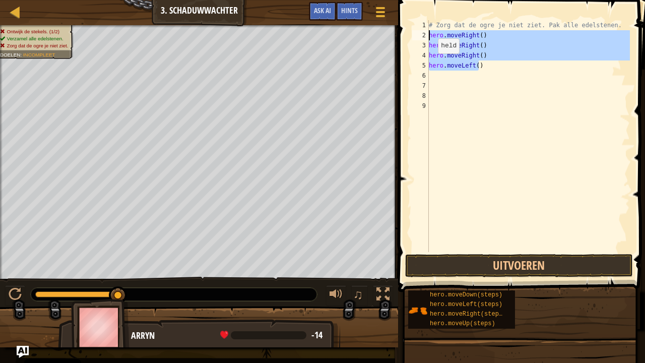
drag, startPoint x: 479, startPoint y: 69, endPoint x: 424, endPoint y: 34, distance: 64.3
click at [424, 34] on div "1 2 3 4 5 6 7 8 9 # Zorg dat de ogre je niet ziet. Pak alle edelstenen. hero . …" at bounding box center [520, 136] width 220 height 232
type textarea "hero.moveRight() hero.moveRight()"
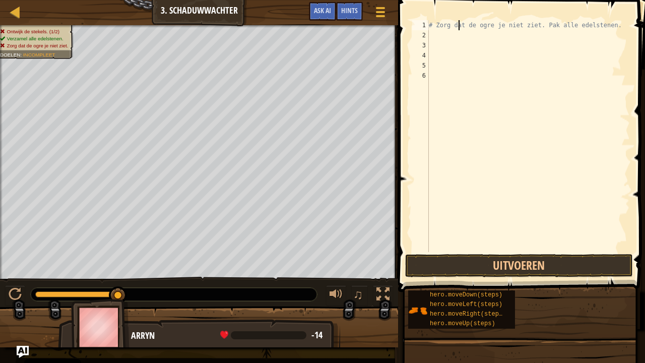
click at [460, 25] on div "# Zorg dat de ogre je niet ziet. Pak alle edelstenen." at bounding box center [528, 146] width 203 height 252
type textarea "# Zorg dat de ogre je niet ziet. Pak alle edelstenen."
click at [439, 31] on div "# Zorg dat de ogre je niet ziet. Pak alle edelstenen." at bounding box center [528, 146] width 203 height 252
click at [548, 268] on button "Uitvoeren" at bounding box center [519, 265] width 228 height 23
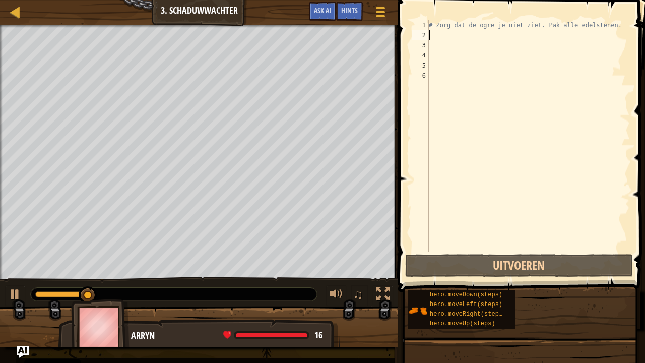
type textarea "r"
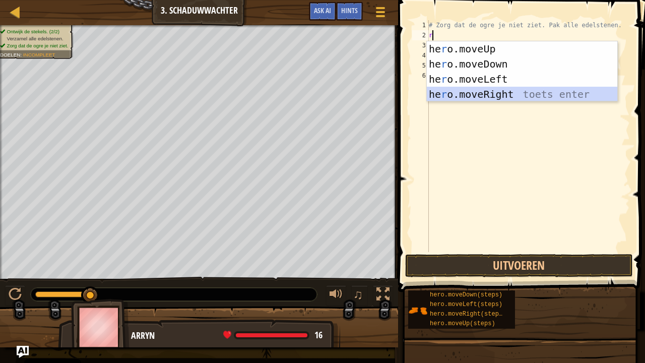
click at [469, 92] on div "he r o.moveUp toets enter he r o.moveDown toets enter he r o.moveLeft toets ent…" at bounding box center [522, 86] width 191 height 91
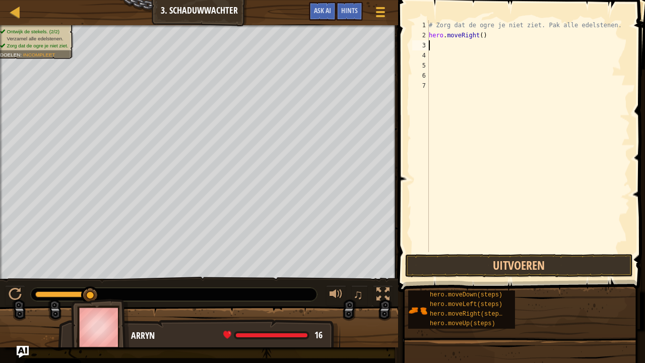
type textarea "h"
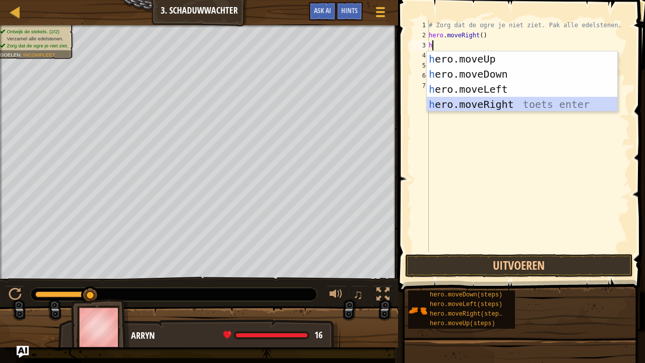
click at [465, 103] on div "h ero.moveUp toets enter h ero.moveDown toets enter h ero.moveLeft toets enter …" at bounding box center [522, 96] width 191 height 91
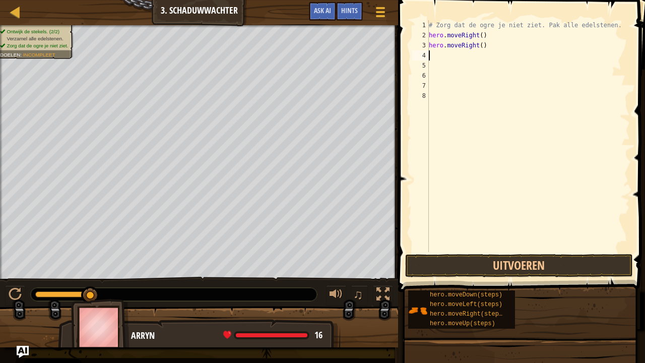
type textarea "h"
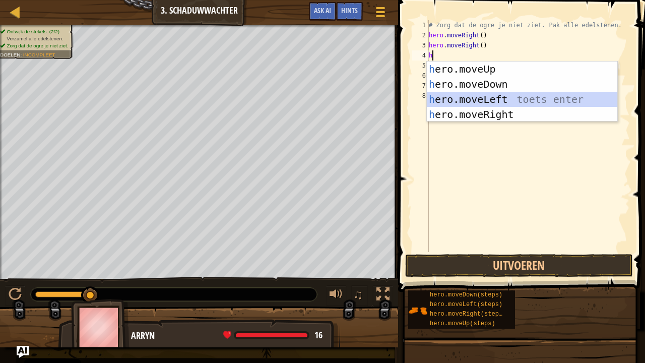
click at [480, 95] on div "h ero.moveUp toets enter h ero.moveDown toets enter h ero.moveLeft toets enter …" at bounding box center [522, 107] width 191 height 91
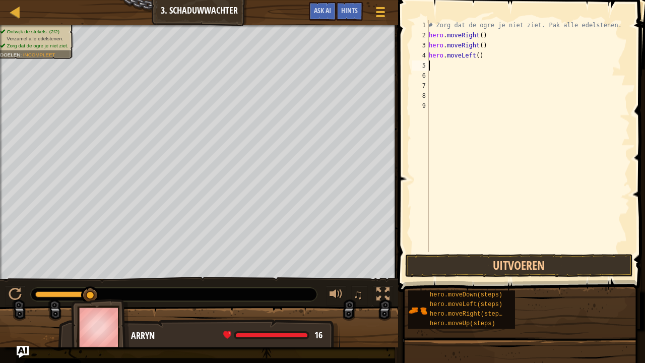
type textarea "h"
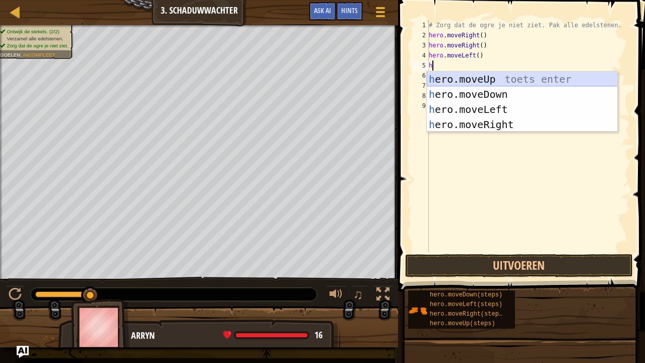
click at [459, 76] on div "h ero.moveUp toets enter h ero.moveDown toets enter h ero.moveLeft toets enter …" at bounding box center [522, 117] width 191 height 91
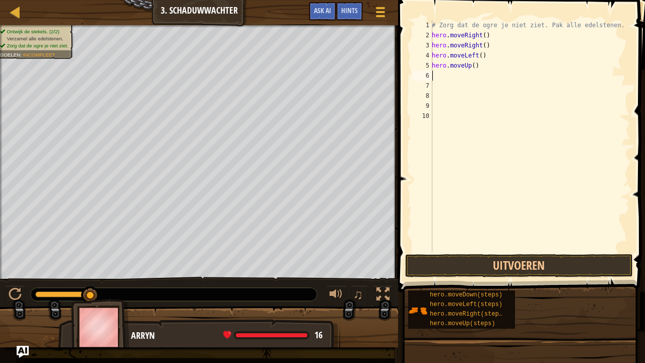
type textarea "h"
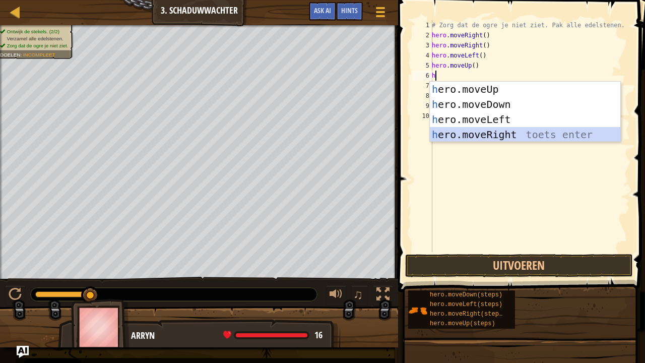
click at [461, 132] on div "h ero.moveUp toets enter h ero.moveDown toets enter h ero.moveLeft toets enter …" at bounding box center [525, 127] width 191 height 91
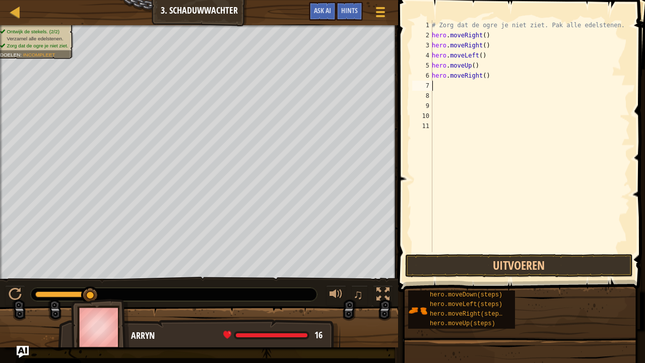
type textarea "h"
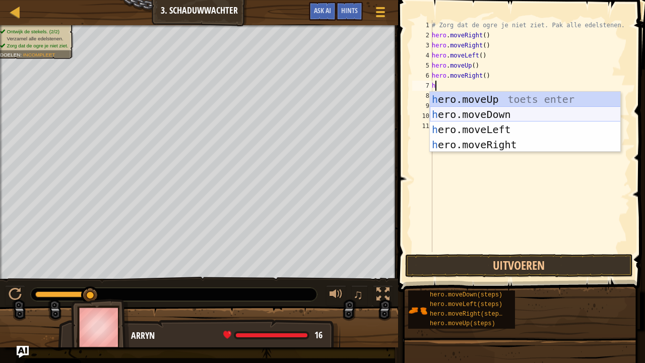
click at [455, 112] on div "h ero.moveUp toets enter h ero.moveDown toets enter h ero.moveLeft toets enter …" at bounding box center [525, 137] width 191 height 91
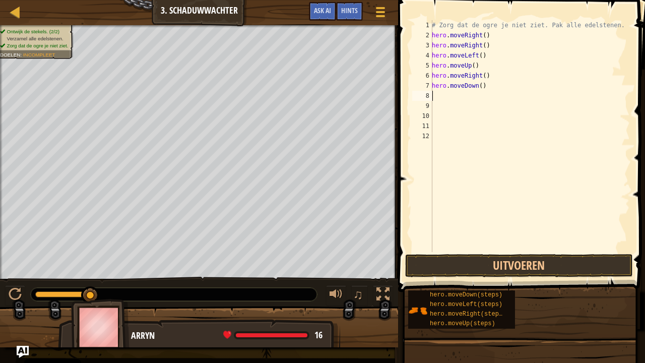
type textarea "h"
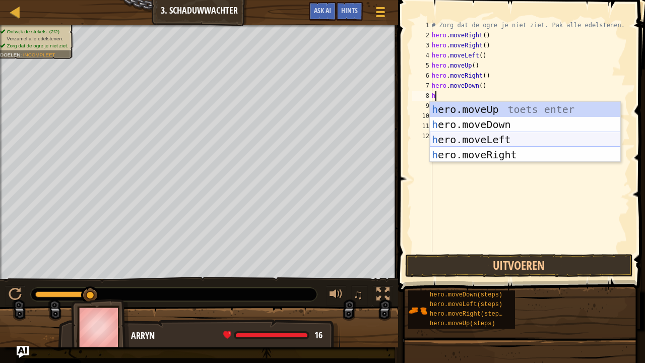
click at [472, 140] on div "h ero.moveUp toets enter h ero.moveDown toets enter h ero.moveLeft toets enter …" at bounding box center [525, 147] width 191 height 91
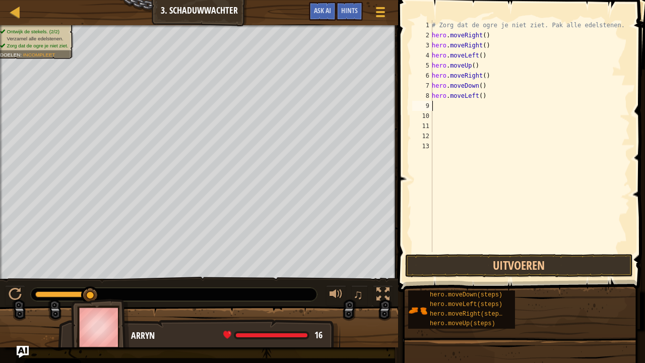
type textarea "h"
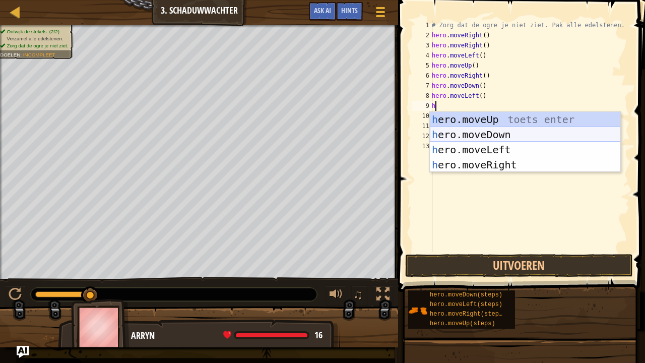
click at [465, 135] on div "h ero.moveUp toets enter h ero.moveDown toets enter h ero.moveLeft toets enter …" at bounding box center [525, 157] width 191 height 91
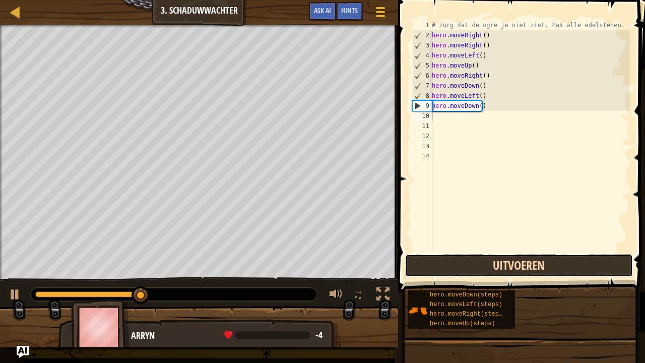
click at [469, 266] on button "Uitvoeren" at bounding box center [519, 265] width 228 height 23
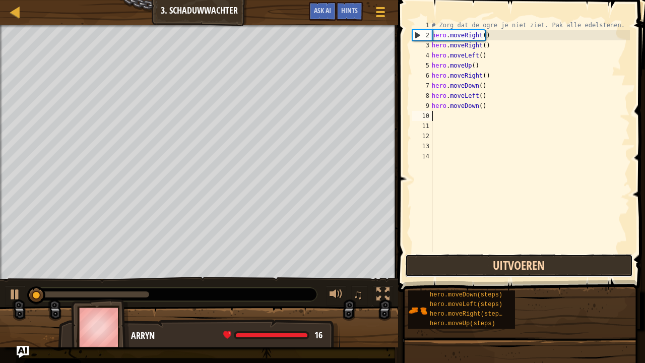
click at [469, 266] on button "Uitvoeren" at bounding box center [519, 265] width 228 height 23
click at [468, 267] on button "Uitvoeren" at bounding box center [519, 265] width 228 height 23
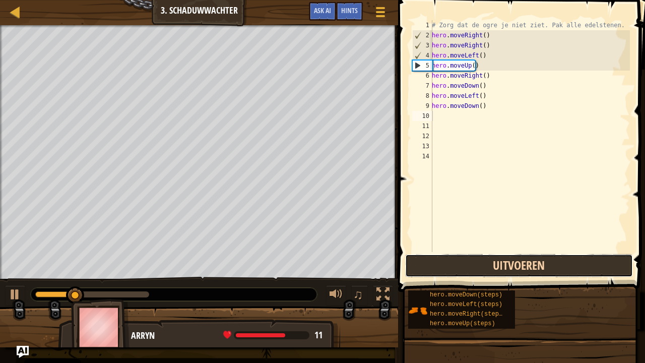
click at [468, 266] on button "Uitvoeren" at bounding box center [519, 265] width 228 height 23
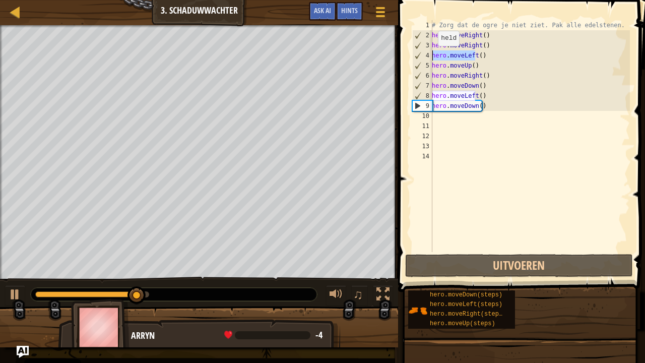
drag, startPoint x: 476, startPoint y: 56, endPoint x: 431, endPoint y: 56, distance: 45.4
click at [431, 56] on div "1 2 3 4 5 6 7 8 9 10 11 12 13 14 # Zorg dat de ogre je niet ziet. Pak alle edel…" at bounding box center [520, 136] width 220 height 232
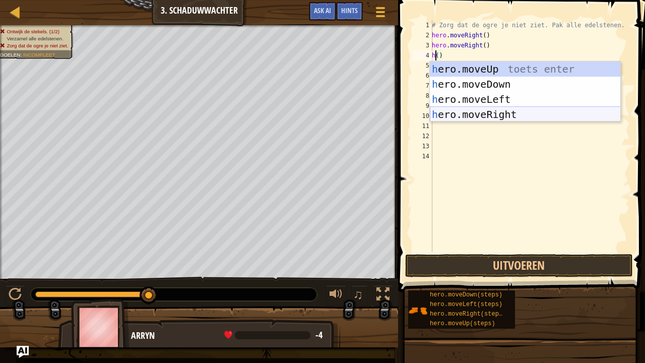
click at [482, 114] on div "h ero.moveUp toets enter h ero.moveDown toets enter h ero.moveLeft toets enter …" at bounding box center [525, 107] width 191 height 91
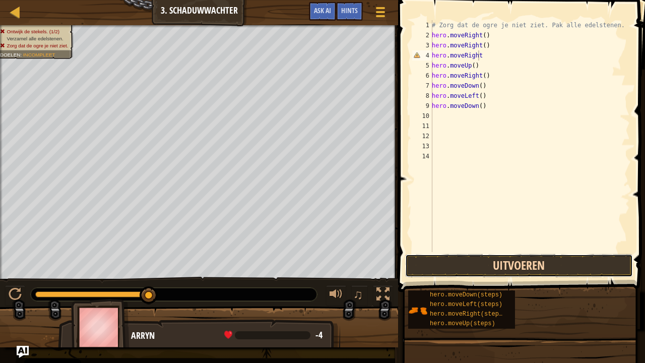
click at [479, 267] on button "Uitvoeren" at bounding box center [519, 265] width 228 height 23
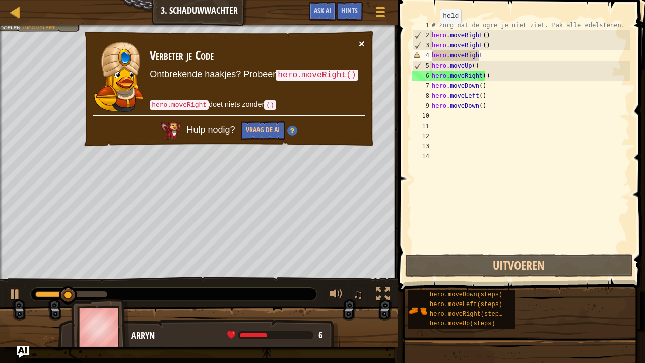
click at [359, 39] on button "×" at bounding box center [362, 43] width 6 height 11
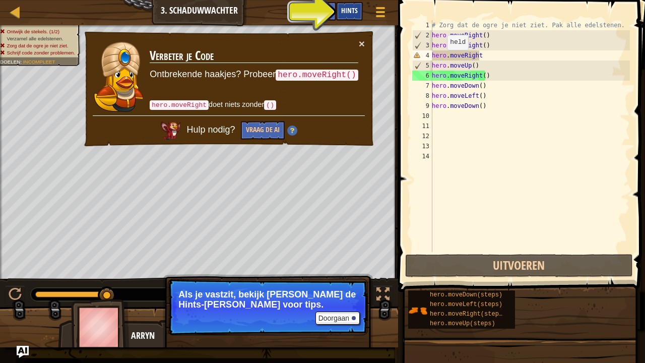
click at [341, 13] on span "Hints" at bounding box center [349, 11] width 17 height 10
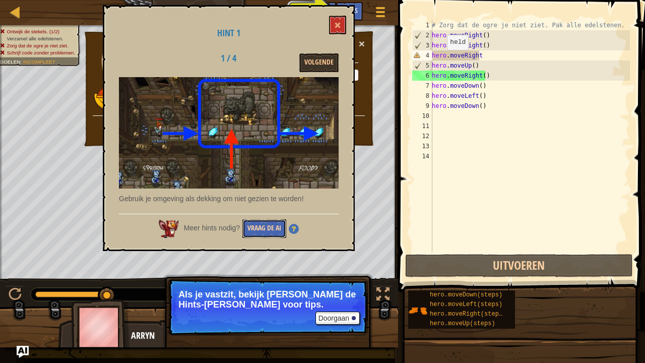
click at [260, 230] on button "Vraag de AI" at bounding box center [264, 228] width 44 height 19
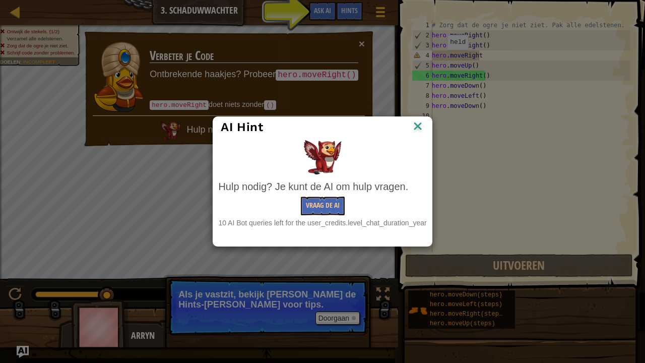
click at [415, 127] on img at bounding box center [417, 126] width 13 height 15
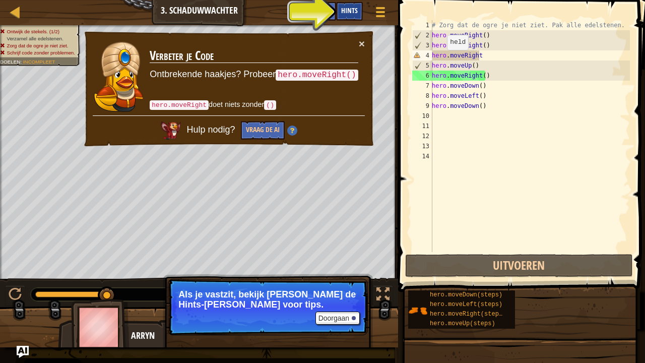
click at [350, 18] on div "Hints" at bounding box center [349, 11] width 27 height 19
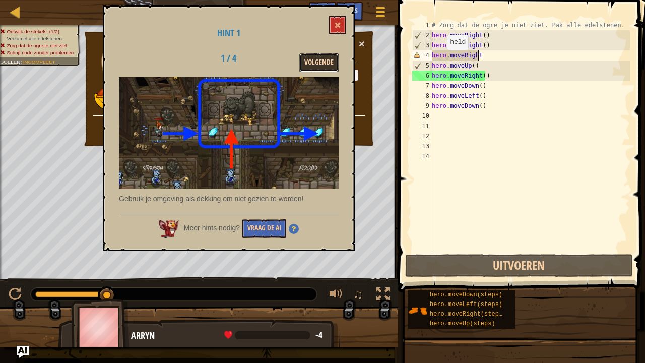
click at [319, 62] on button "Volgende" at bounding box center [318, 62] width 39 height 19
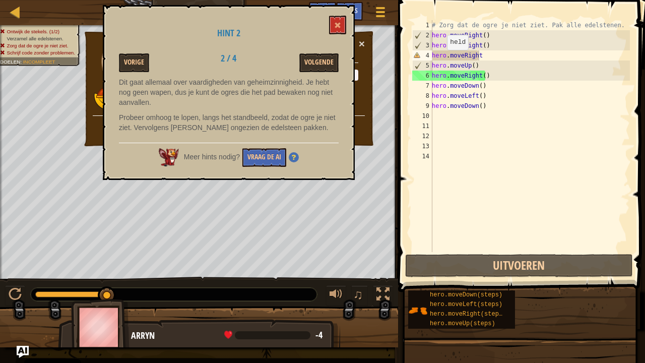
click at [319, 62] on button "Volgende" at bounding box center [318, 62] width 39 height 19
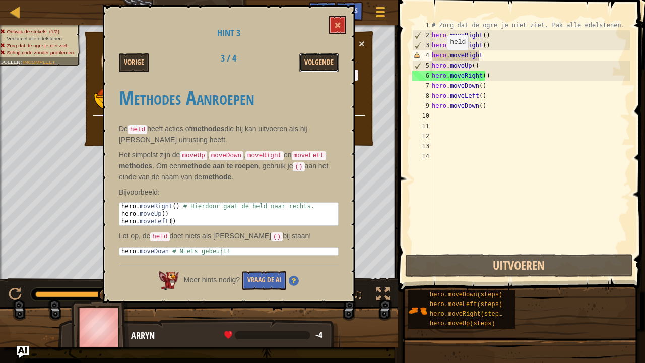
click at [319, 62] on button "Volgende" at bounding box center [318, 62] width 39 height 19
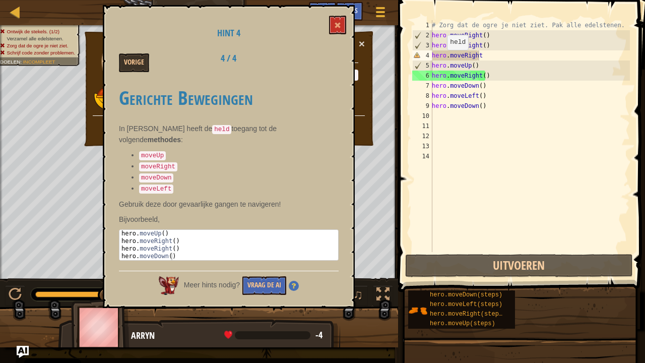
click at [319, 62] on div "Vorige 4 / 4" at bounding box center [228, 62] width 235 height 19
click at [333, 24] on button at bounding box center [337, 25] width 17 height 19
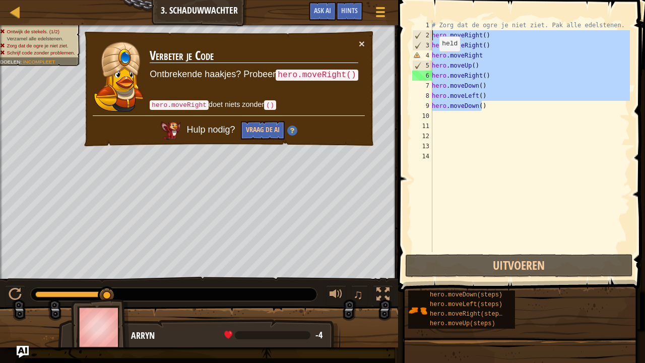
drag, startPoint x: 481, startPoint y: 106, endPoint x: 422, endPoint y: 34, distance: 92.8
click at [422, 34] on div "hero.moveDown() 1 2 3 4 5 6 7 8 9 10 11 12 13 14 # Zorg dat de ogre je niet zie…" at bounding box center [520, 136] width 220 height 232
type textarea "hero.moveRight() hero.moveRight()"
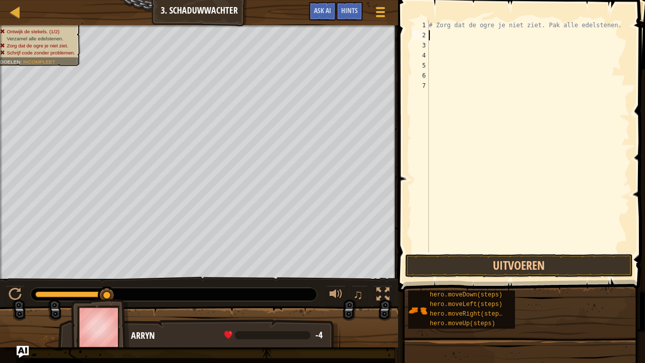
type textarea "h"
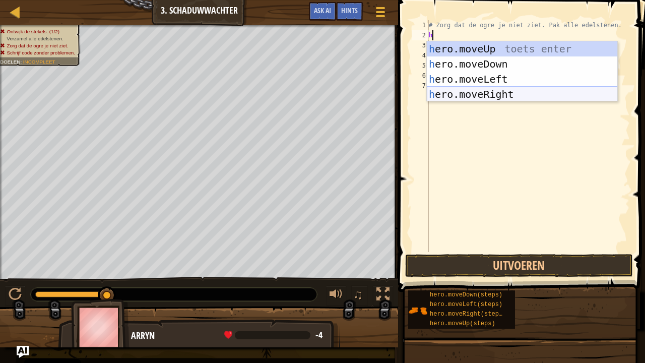
click at [488, 98] on div "h ero.moveUp toets enter h ero.moveDown toets enter h ero.moveLeft toets enter …" at bounding box center [522, 86] width 191 height 91
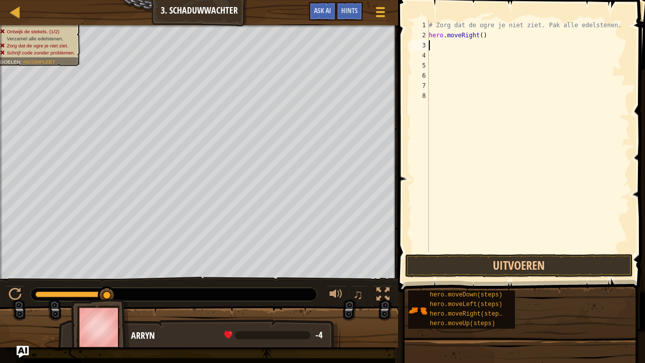
type textarea "h"
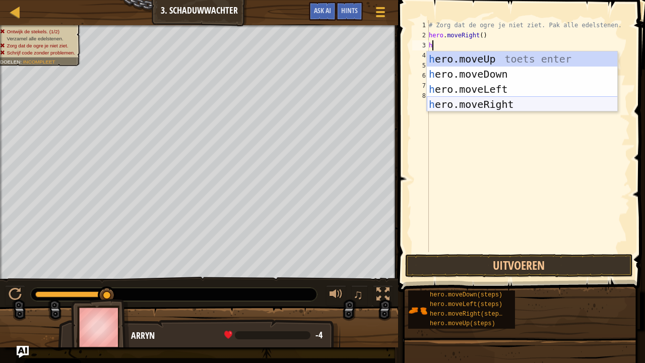
click at [483, 104] on div "h ero.moveUp toets enter h ero.moveDown toets enter h ero.moveLeft toets enter …" at bounding box center [522, 96] width 191 height 91
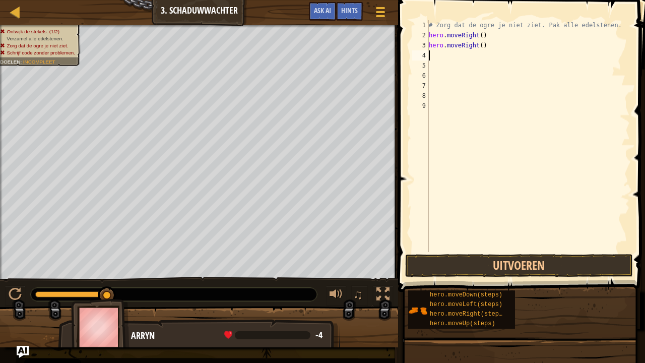
type textarea "h"
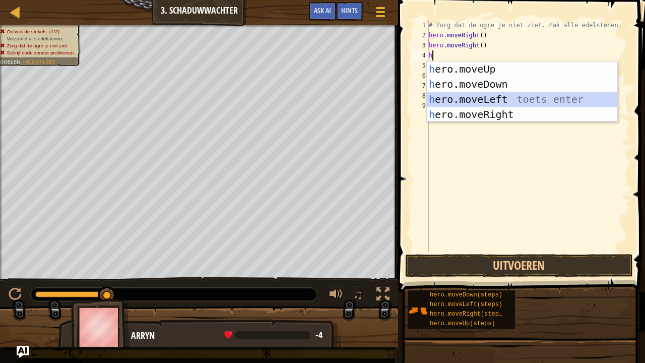
click at [461, 93] on div "h ero.moveUp toets enter h ero.moveDown toets enter h ero.moveLeft toets enter …" at bounding box center [522, 107] width 191 height 91
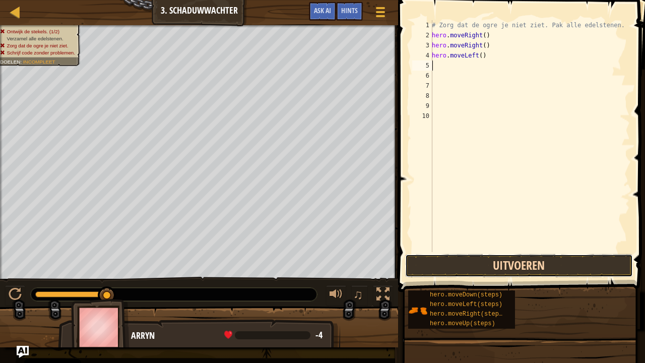
click at [480, 270] on button "Uitvoeren" at bounding box center [519, 265] width 228 height 23
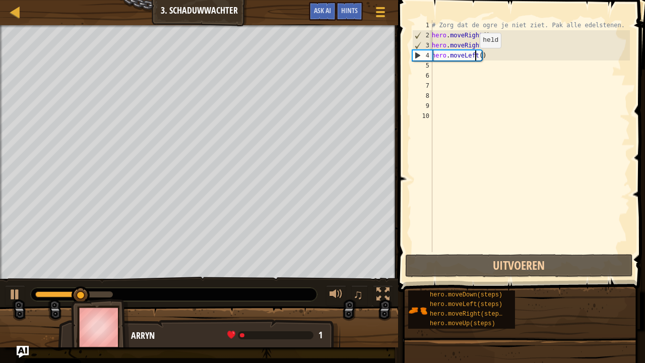
click at [474, 58] on div "# Zorg dat de ogre je niet ziet. Pak alle edelstenen. hero . moveRight ( ) hero…" at bounding box center [530, 146] width 200 height 252
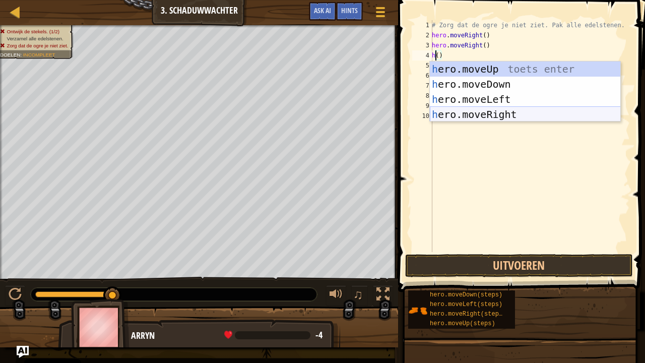
click at [483, 110] on div "h ero.moveUp toets enter h ero.moveDown toets enter h ero.moveLeft toets enter …" at bounding box center [525, 107] width 191 height 91
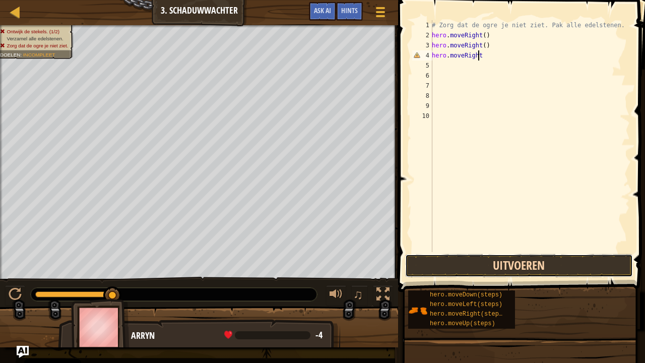
click at [481, 265] on button "Uitvoeren" at bounding box center [519, 265] width 228 height 23
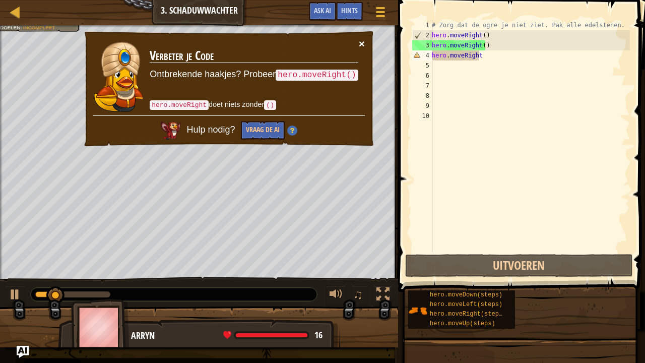
click at [362, 40] on button "×" at bounding box center [362, 45] width 7 height 11
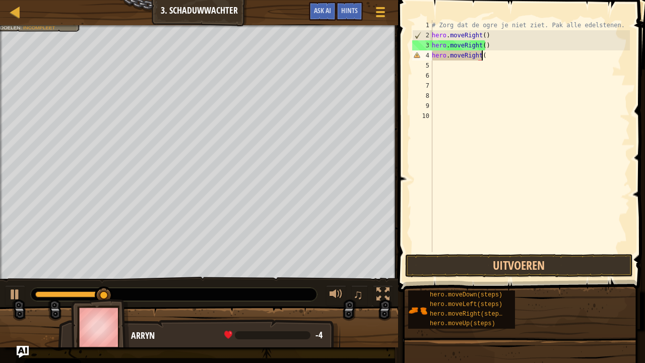
type textarea "hero.moveRight()"
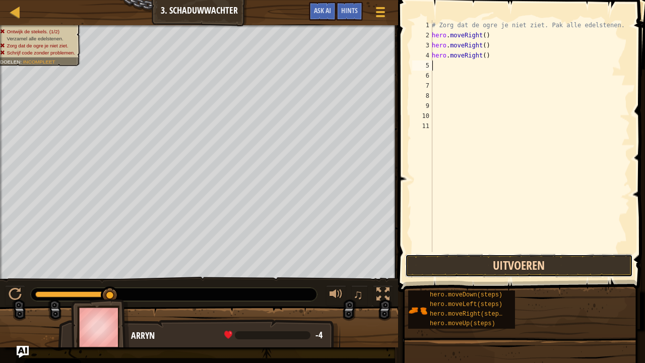
click at [463, 268] on button "Uitvoeren" at bounding box center [519, 265] width 228 height 23
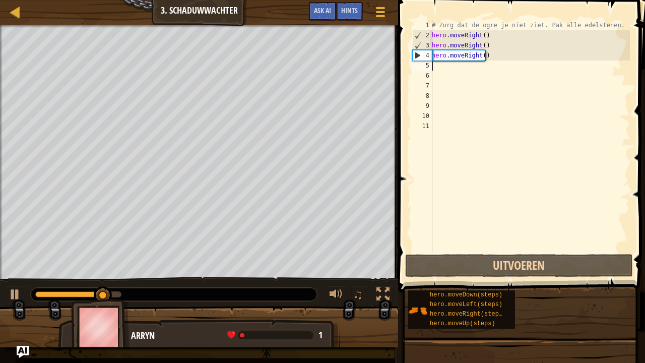
type textarea "h"
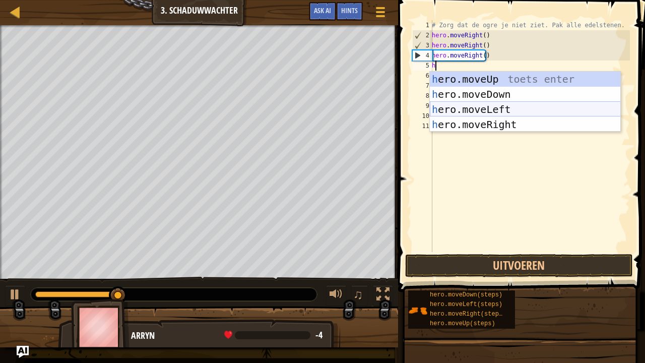
click at [466, 107] on div "h ero.moveUp toets enter h ero.moveDown toets enter h ero.moveLeft toets enter …" at bounding box center [525, 117] width 191 height 91
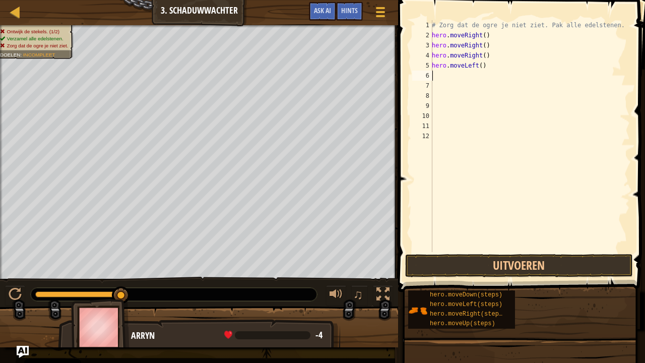
type textarea "u"
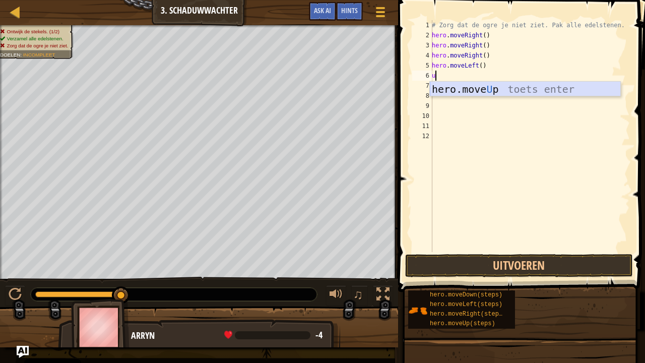
click at [454, 87] on div "hero.move U p toets enter" at bounding box center [525, 104] width 191 height 45
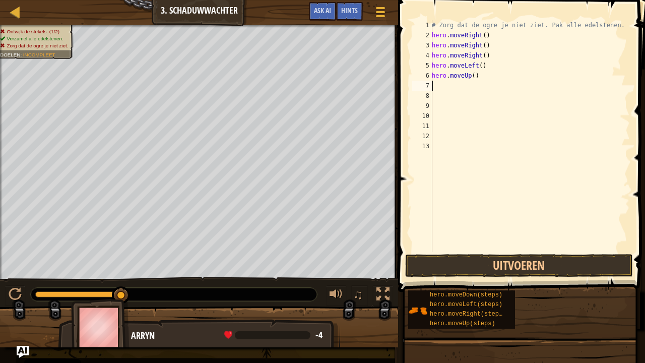
type textarea "l"
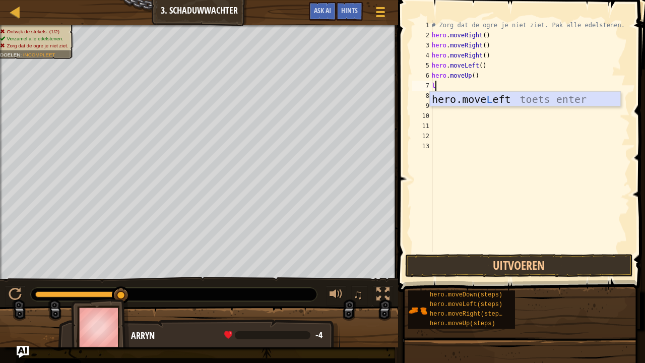
click at [465, 100] on div "hero.move L eft toets enter" at bounding box center [525, 114] width 191 height 45
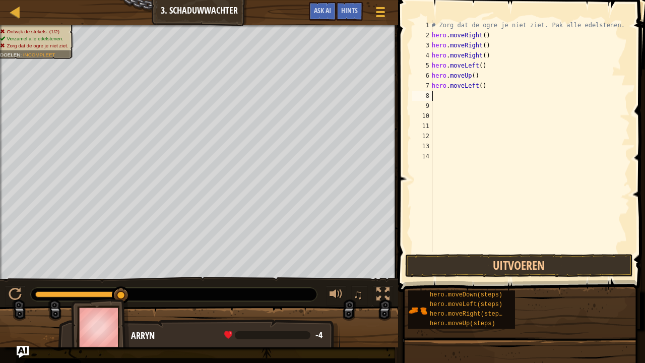
type textarea "d"
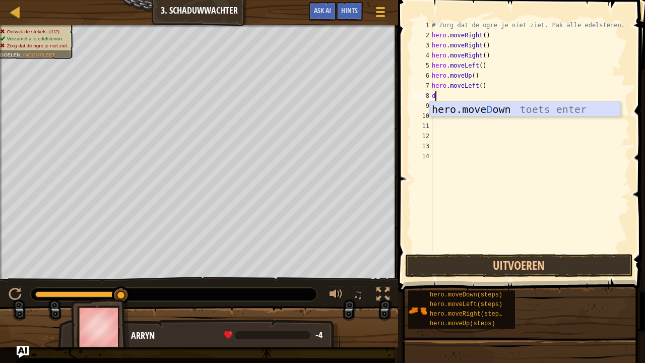
click at [449, 109] on div "hero.move D own toets enter" at bounding box center [525, 124] width 191 height 45
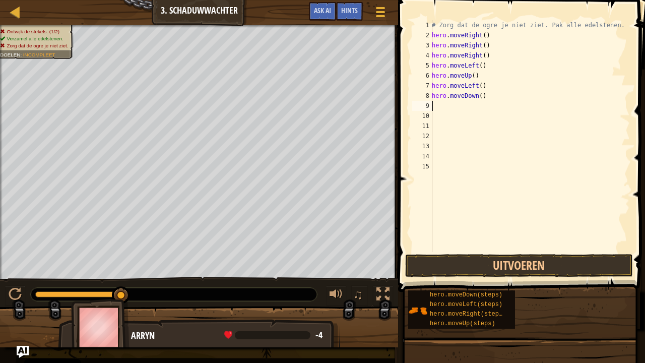
type textarea "d"
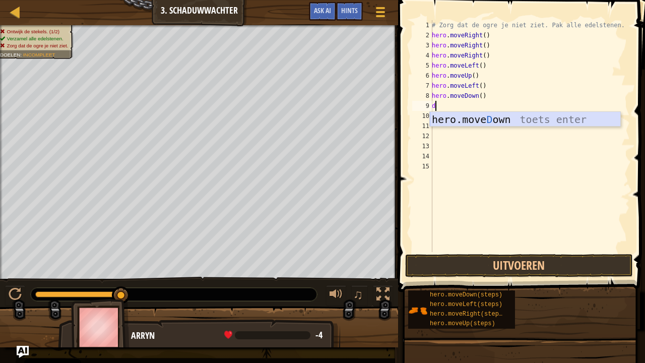
click at [454, 119] on div "hero.move D own toets enter" at bounding box center [525, 134] width 191 height 45
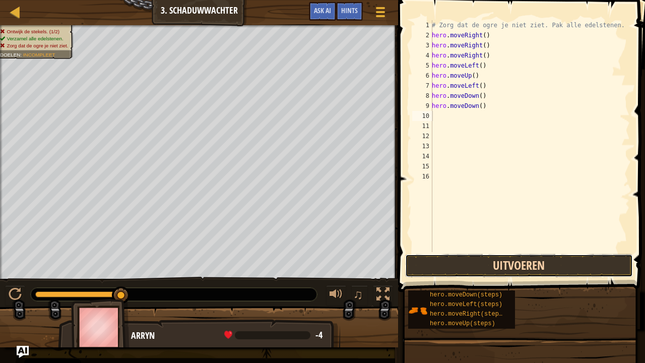
click at [486, 266] on button "Uitvoeren" at bounding box center [519, 265] width 228 height 23
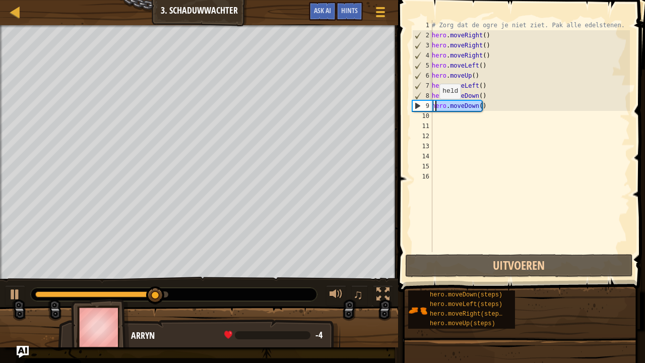
drag, startPoint x: 482, startPoint y: 108, endPoint x: 434, endPoint y: 109, distance: 47.9
click at [434, 109] on div "# Zorg dat de ogre je niet ziet. Pak alle edelstenen. hero . moveRight ( ) hero…" at bounding box center [530, 146] width 200 height 252
type textarea "h"
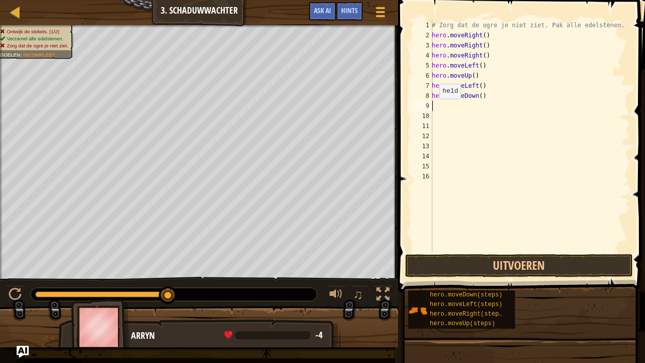
type textarea "r"
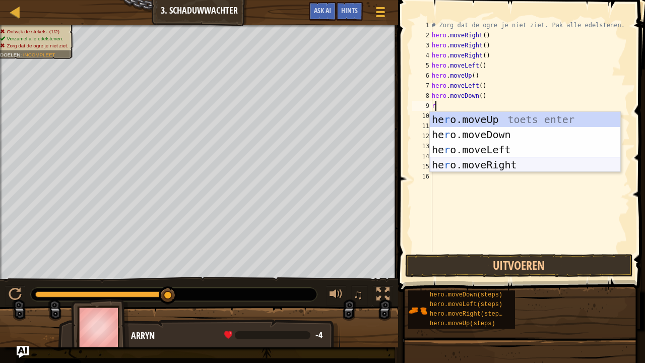
click at [466, 163] on div "he r o.moveUp toets enter he r o.moveDown toets enter he r o.moveLeft toets ent…" at bounding box center [525, 157] width 191 height 91
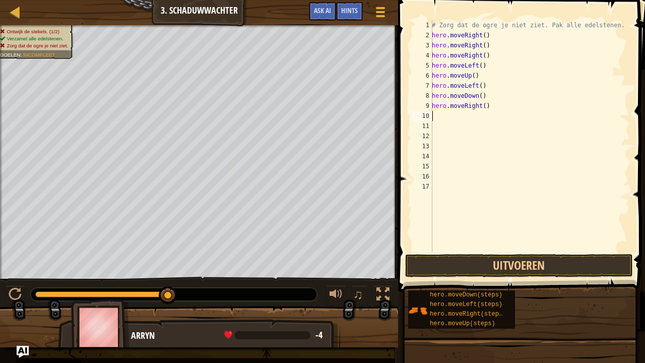
click at [441, 114] on div "# Zorg dat de ogre je niet ziet. Pak alle edelstenen. hero . moveRight ( ) hero…" at bounding box center [530, 146] width 200 height 252
type textarea "d"
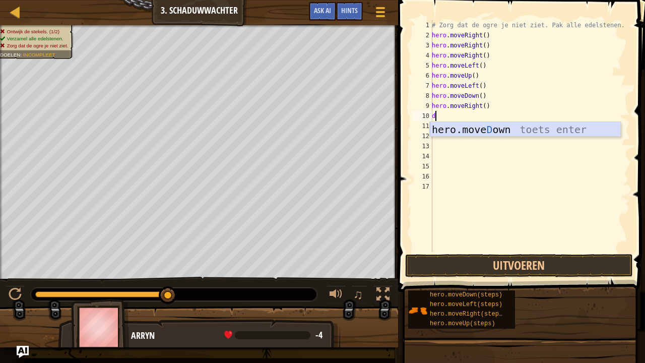
click at [447, 129] on div "hero.move D own toets enter" at bounding box center [525, 144] width 191 height 45
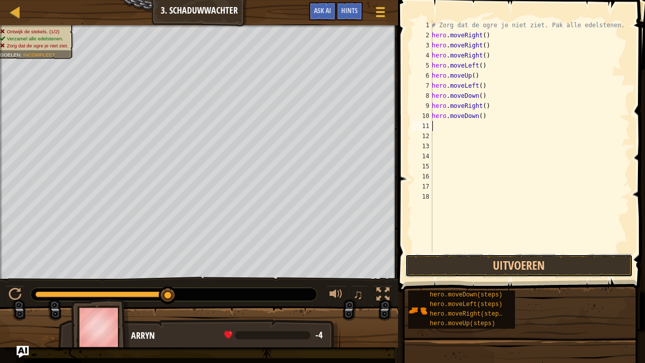
click at [492, 262] on button "Uitvoeren" at bounding box center [519, 265] width 228 height 23
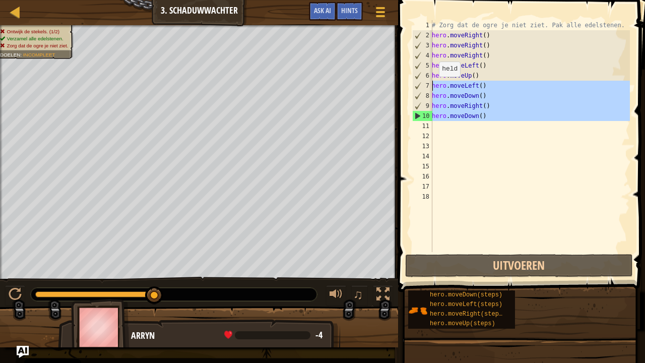
drag, startPoint x: 482, startPoint y: 121, endPoint x: 433, endPoint y: 83, distance: 62.1
click at [433, 83] on div "# Zorg dat de ogre je niet ziet. Pak alle edelstenen. hero . moveRight ( ) hero…" at bounding box center [530, 146] width 200 height 252
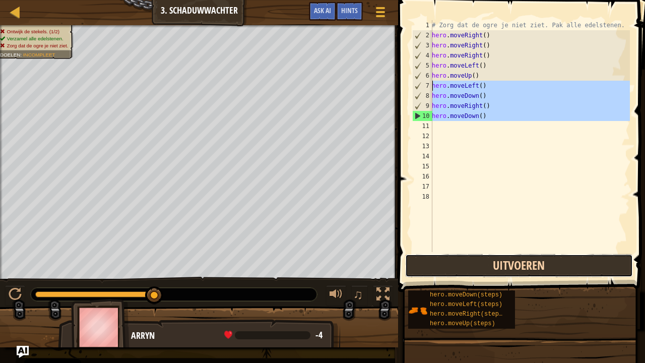
click at [489, 262] on button "Uitvoeren" at bounding box center [519, 265] width 228 height 23
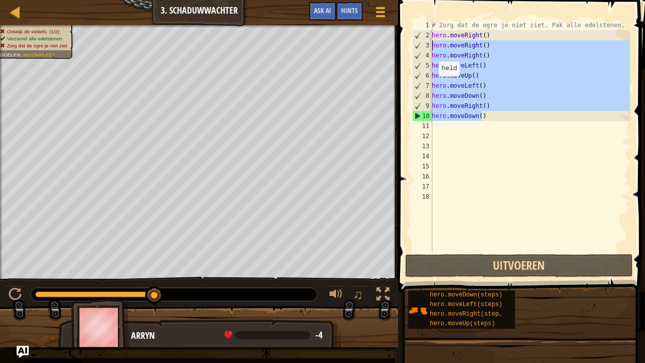
drag, startPoint x: 485, startPoint y: 118, endPoint x: 427, endPoint y: 42, distance: 95.7
click at [427, 42] on div "hero.moveLeft() 1 2 3 4 5 6 7 8 9 10 11 12 13 14 15 16 17 18 # Zorg dat de ogre…" at bounding box center [520, 136] width 220 height 232
type textarea "hero.moveRight() hero.moveRight()"
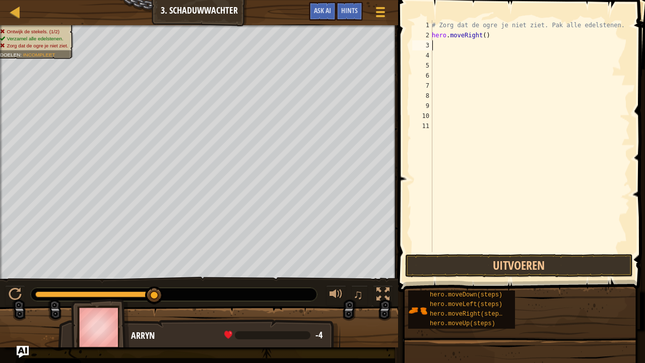
type textarea "h"
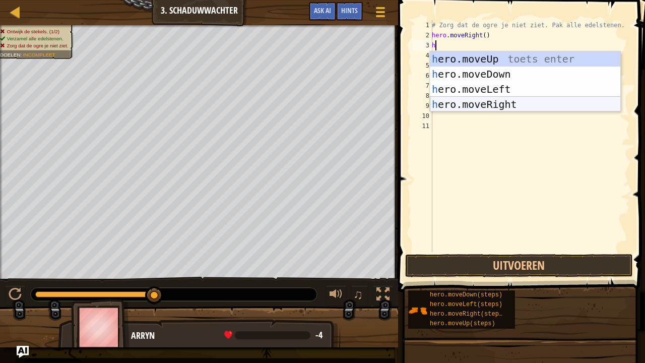
click at [463, 107] on div "h ero.moveUp toets enter h ero.moveDown toets enter h ero.moveLeft toets enter …" at bounding box center [525, 96] width 191 height 91
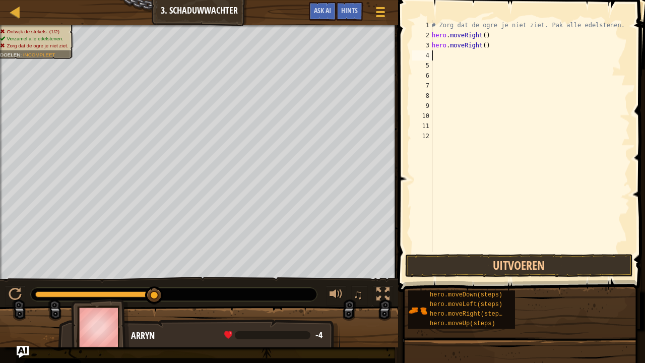
type textarea "h"
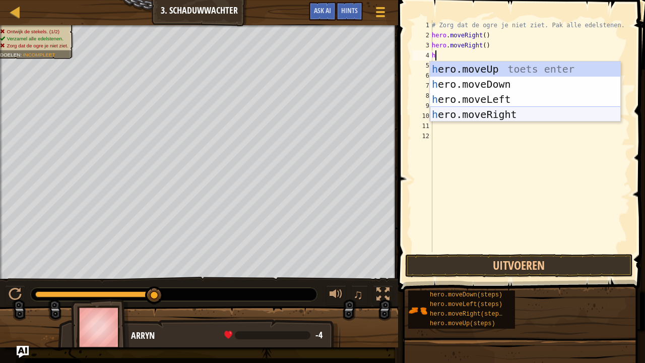
click at [462, 111] on div "h ero.moveUp toets enter h ero.moveDown toets enter h ero.moveLeft toets enter …" at bounding box center [525, 107] width 191 height 91
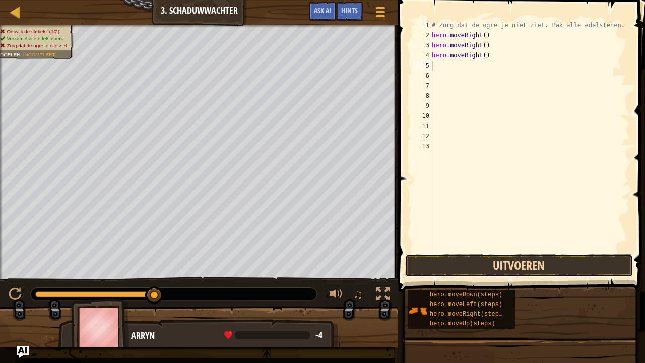
click at [471, 268] on button "Uitvoeren" at bounding box center [519, 265] width 228 height 23
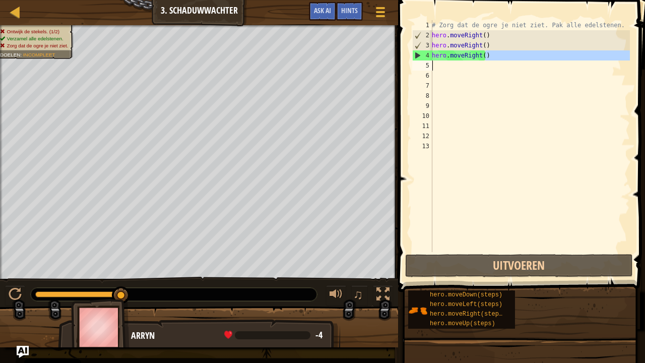
click at [487, 62] on div "# Zorg dat de ogre je niet ziet. Pak alle edelstenen. hero . moveRight ( ) hero…" at bounding box center [530, 146] width 200 height 252
type textarea "hero.moveRight()"
click at [439, 70] on div "# Zorg dat de ogre je niet ziet. Pak alle edelstenen. hero . moveRight ( ) hero…" at bounding box center [530, 136] width 200 height 232
type textarea "h"
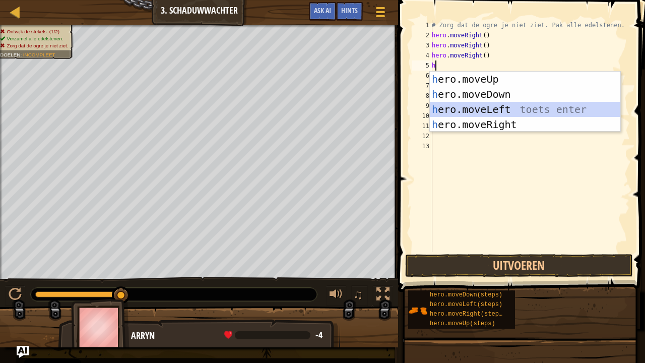
click at [464, 108] on div "h ero.moveUp toets enter h ero.moveDown toets enter h ero.moveLeft toets enter …" at bounding box center [525, 117] width 191 height 91
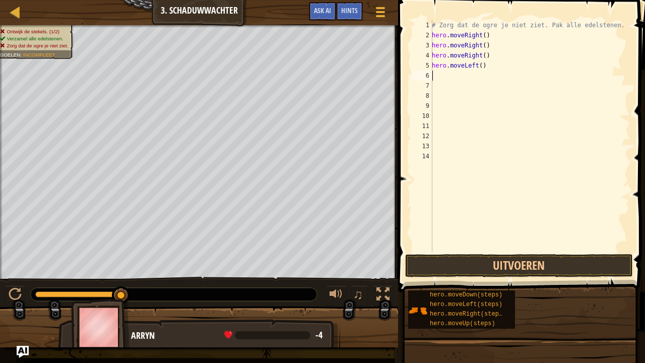
type textarea "u"
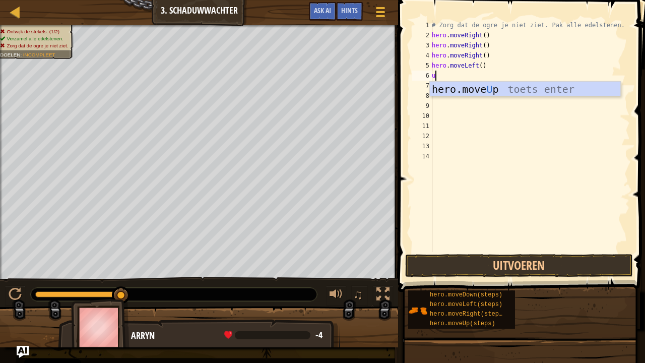
click at [436, 90] on div "hero.move U p toets enter" at bounding box center [525, 104] width 191 height 45
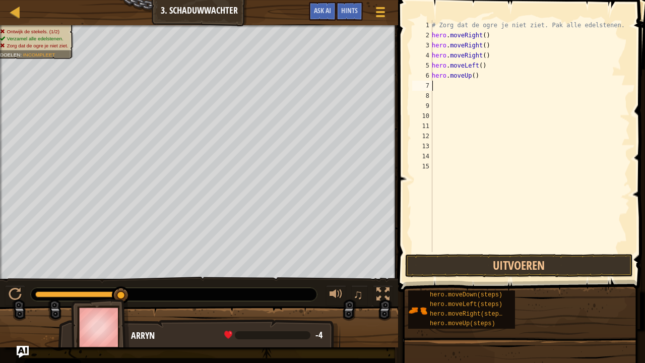
type textarea "l"
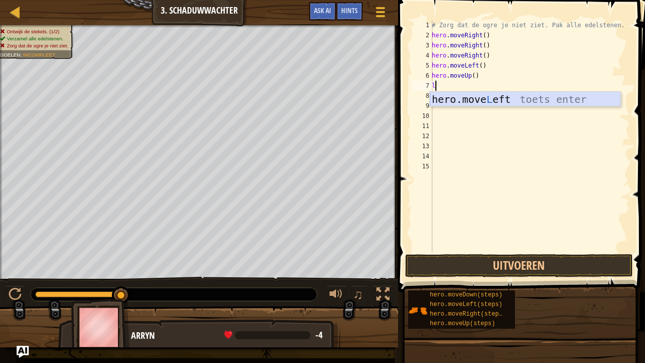
click at [433, 100] on div "hero.move L eft toets enter" at bounding box center [525, 114] width 191 height 45
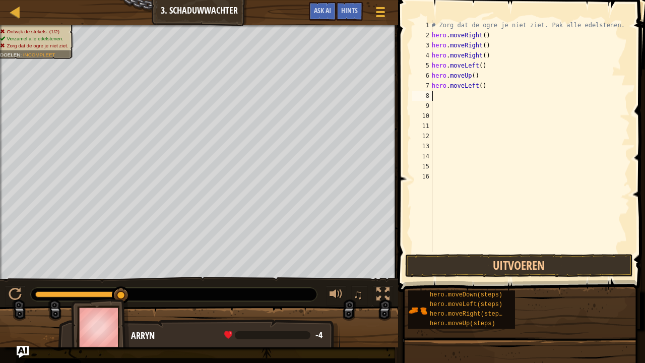
type textarea "d"
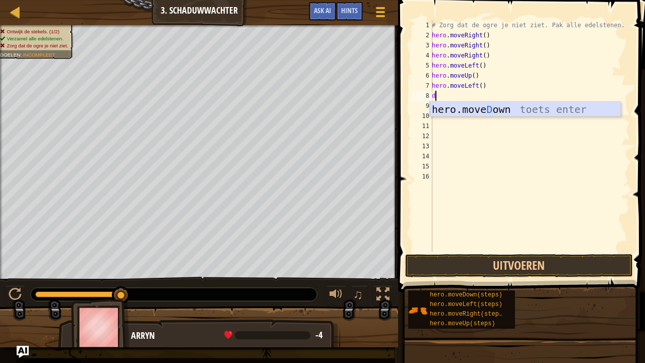
click at [448, 108] on div "hero.move D own toets enter" at bounding box center [525, 124] width 191 height 45
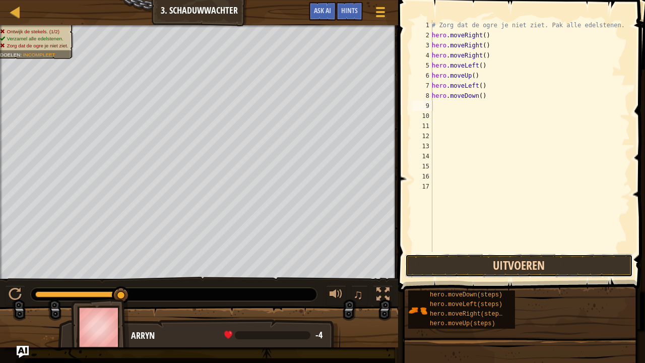
click at [491, 267] on button "Uitvoeren" at bounding box center [519, 265] width 228 height 23
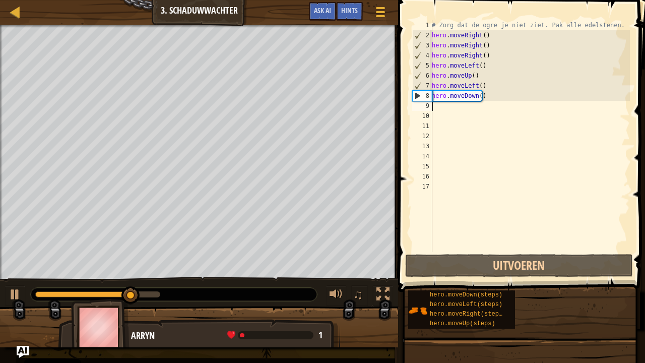
type textarea "l"
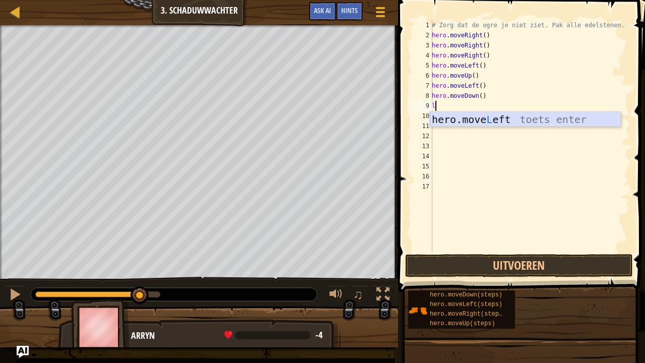
click at [444, 122] on div "hero.move L eft toets enter" at bounding box center [525, 134] width 191 height 45
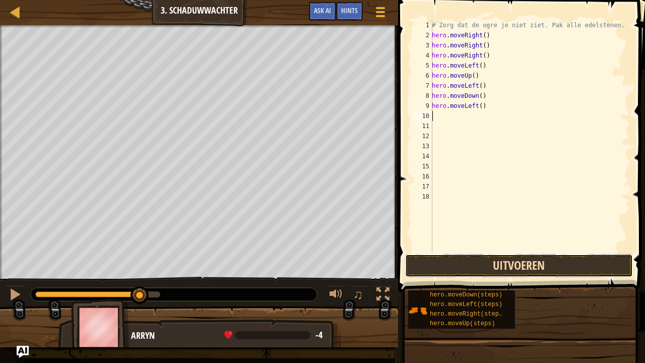
click at [456, 263] on button "Uitvoeren" at bounding box center [519, 265] width 228 height 23
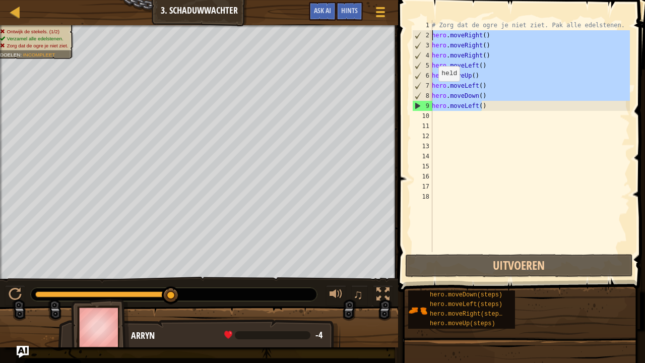
drag, startPoint x: 486, startPoint y: 108, endPoint x: 424, endPoint y: 40, distance: 92.1
click at [424, 40] on div "1 2 3 4 5 6 7 8 9 10 11 12 13 14 15 16 17 18 # Zorg dat de ogre je niet ziet. P…" at bounding box center [520, 136] width 220 height 232
type textarea "hero.moveRight() hero.moveRight()"
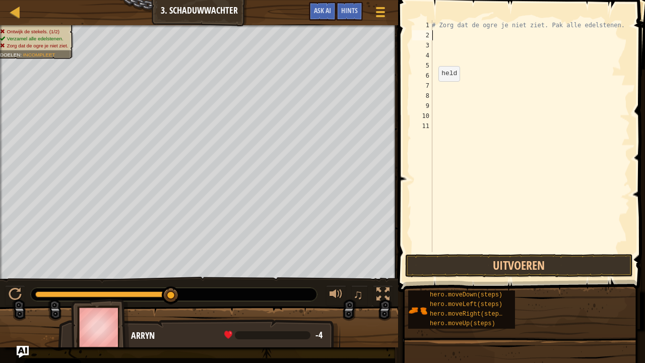
type textarea "h"
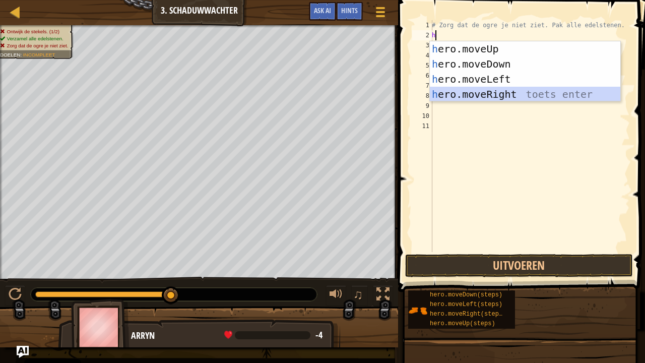
click at [456, 97] on div "h ero.moveUp toets enter h ero.moveDown toets enter h ero.moveLeft toets enter …" at bounding box center [525, 86] width 191 height 91
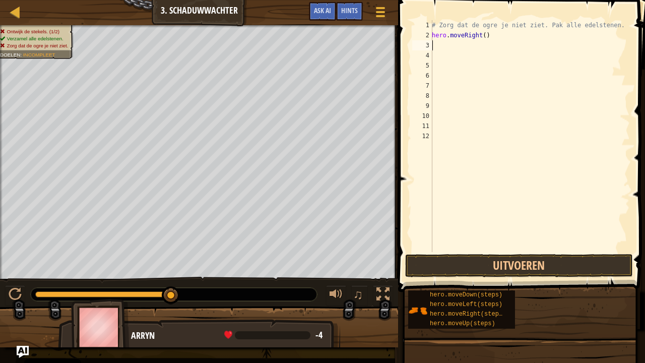
type textarea "r"
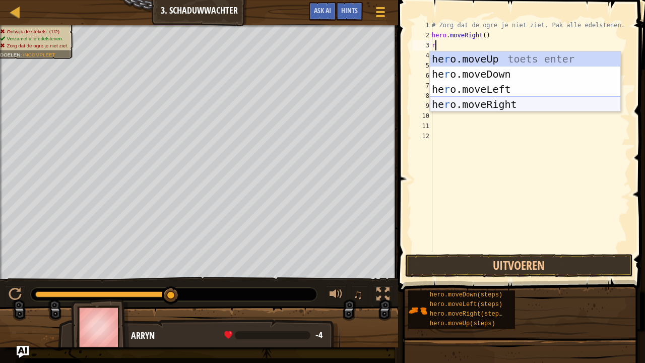
click at [463, 104] on div "he r o.moveUp toets enter he r o.moveDown toets enter he r o.moveLeft toets ent…" at bounding box center [525, 96] width 191 height 91
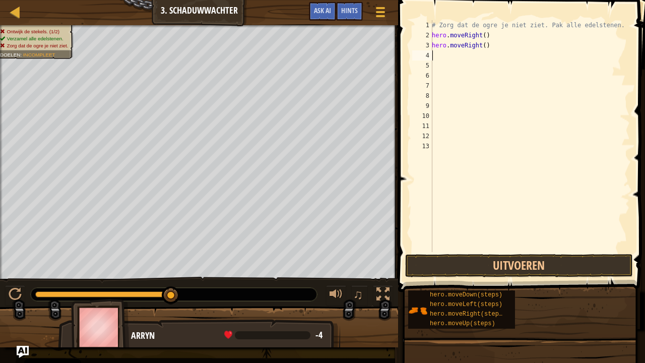
type textarea "r"
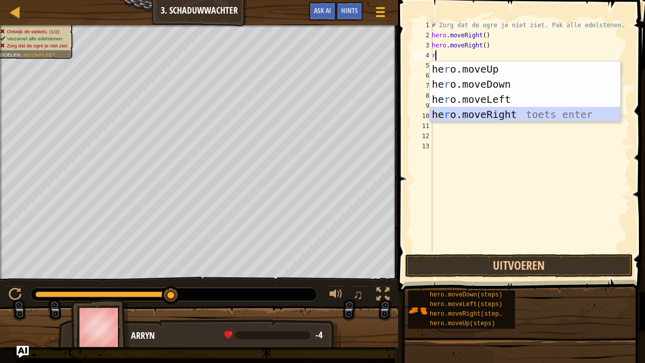
click at [481, 115] on div "he r o.moveUp toets enter he r o.moveDown toets enter he r o.moveLeft toets ent…" at bounding box center [525, 107] width 191 height 91
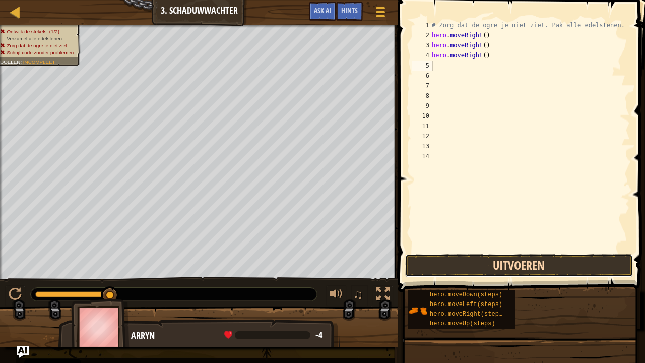
click at [479, 266] on button "Uitvoeren" at bounding box center [519, 265] width 228 height 23
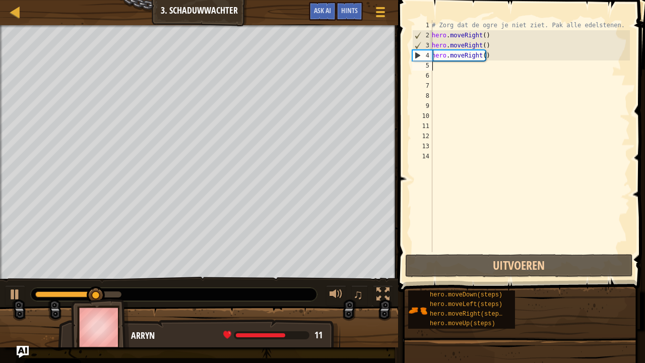
type textarea "h"
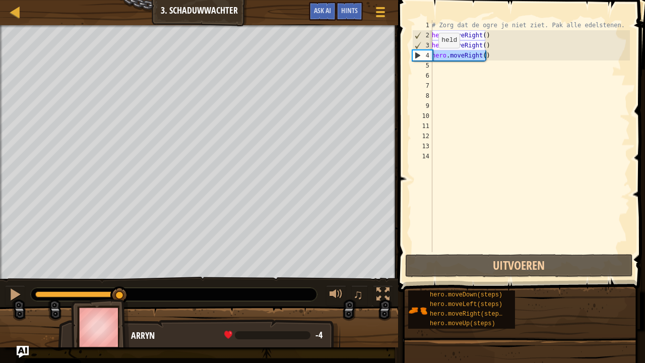
drag, startPoint x: 487, startPoint y: 58, endPoint x: 432, endPoint y: 53, distance: 55.6
click at [432, 53] on div "1 2 3 4 5 6 7 8 9 10 11 12 13 14 # Zorg dat de ogre je niet ziet. Pak alle edel…" at bounding box center [520, 136] width 220 height 232
type textarea "hero.moveRight()"
click at [472, 76] on div "# Zorg dat de ogre je niet ziet. Pak alle edelstenen. hero . moveRight ( ) hero…" at bounding box center [530, 146] width 200 height 252
click at [443, 70] on div "# Zorg dat de ogre je niet ziet. Pak alle edelstenen. hero . moveRight ( ) hero…" at bounding box center [530, 146] width 200 height 252
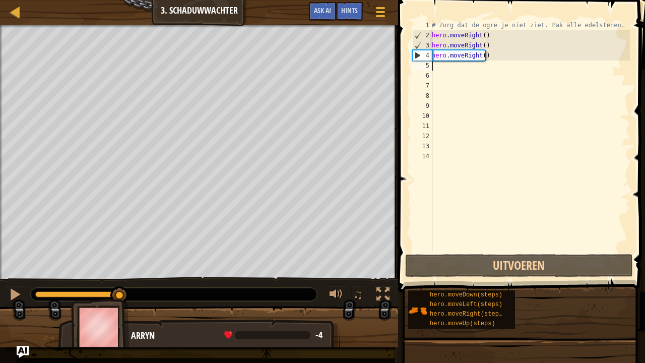
type textarea "l"
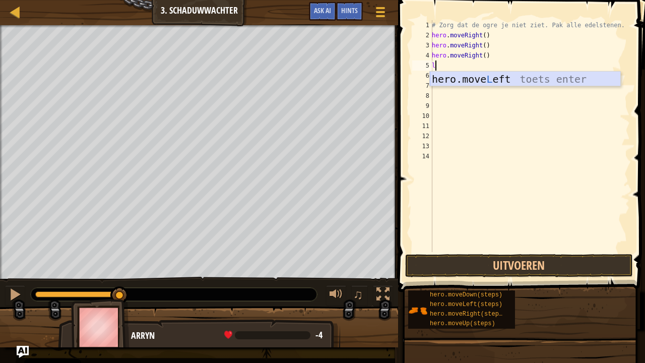
click at [437, 84] on div "hero.move L eft toets enter" at bounding box center [525, 94] width 191 height 45
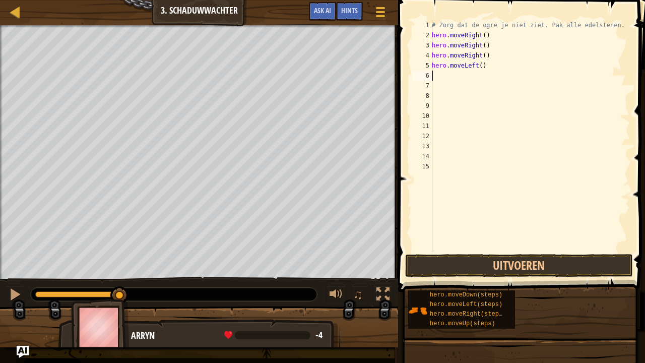
type textarea "u"
type textarea "l"
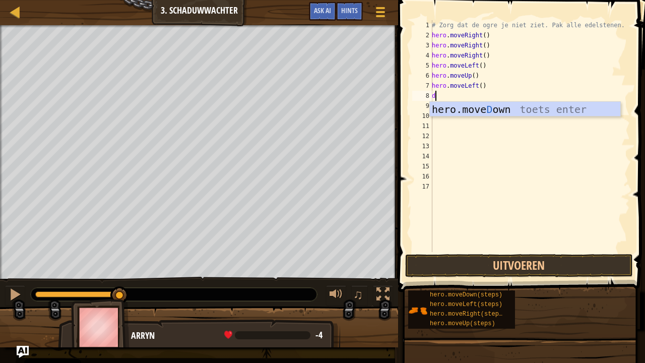
type textarea "d"
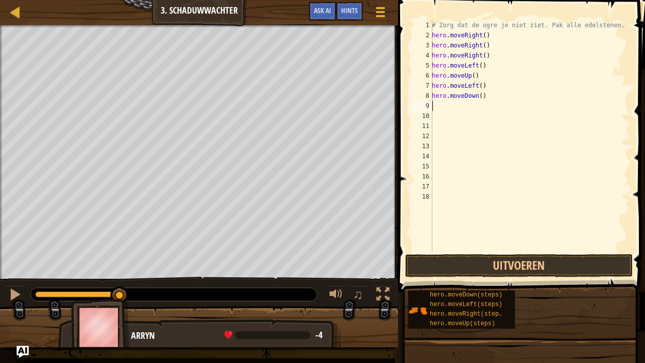
type textarea "l"
click at [460, 258] on button "Uitvoeren" at bounding box center [519, 265] width 228 height 23
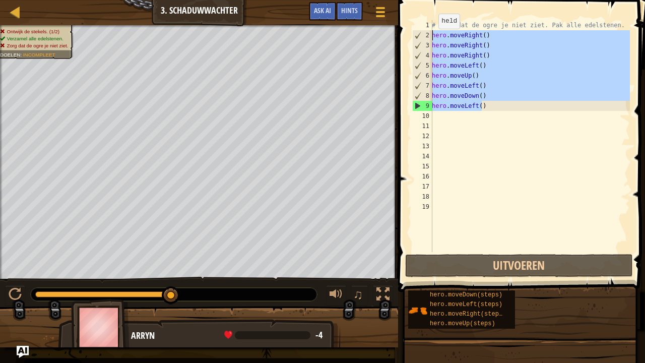
drag, startPoint x: 481, startPoint y: 108, endPoint x: 433, endPoint y: 38, distance: 84.9
click at [433, 38] on div "# Zorg dat de ogre je niet ziet. Pak alle edelstenen. hero . moveRight ( ) hero…" at bounding box center [530, 146] width 200 height 252
type textarea "hero.moveRight() hero.moveRight()"
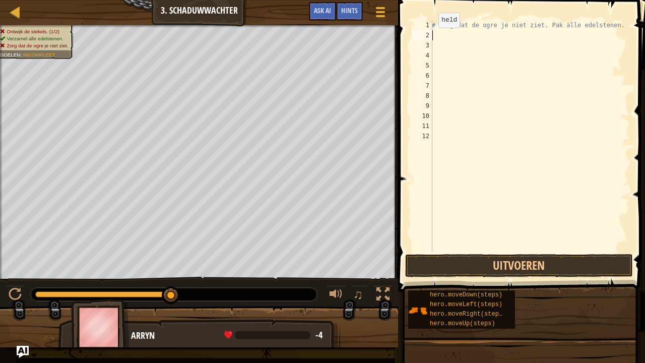
type textarea "h"
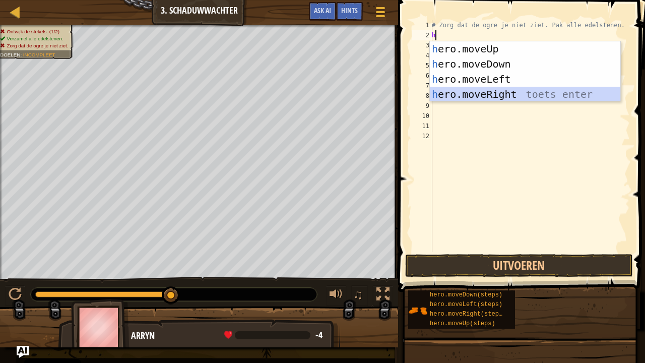
click at [468, 96] on div "h ero.moveUp toets enter h ero.moveDown toets enter h ero.moveLeft toets enter …" at bounding box center [525, 86] width 191 height 91
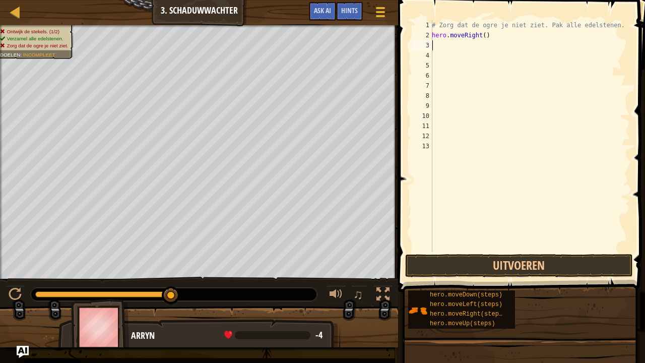
type textarea "h"
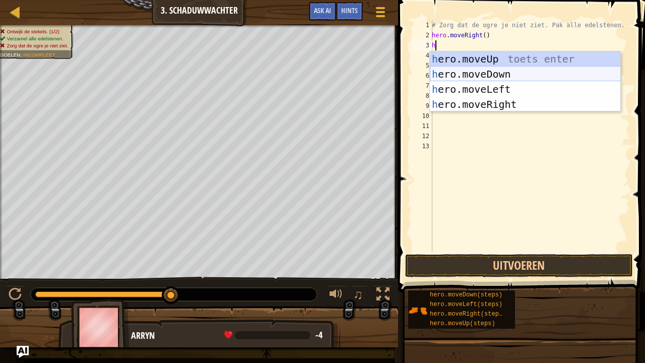
click at [478, 75] on div "h ero.moveUp toets enter h ero.moveDown toets enter h ero.moveLeft toets enter …" at bounding box center [525, 96] width 191 height 91
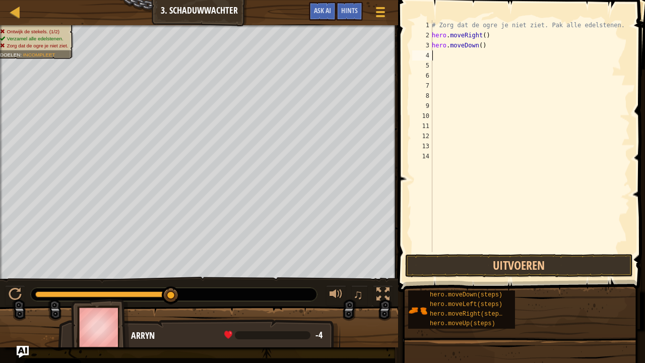
type textarea "h"
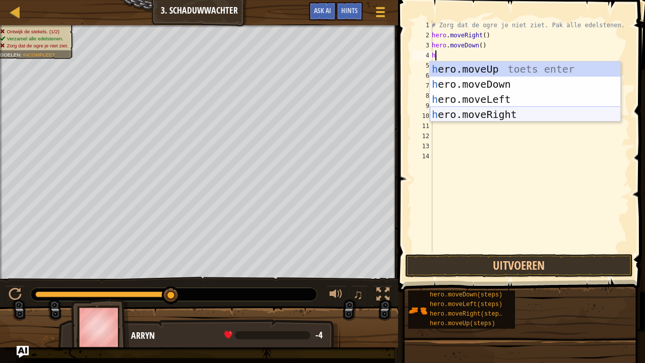
click at [486, 116] on div "h ero.moveUp toets enter h ero.moveDown toets enter h ero.moveLeft toets enter …" at bounding box center [525, 107] width 191 height 91
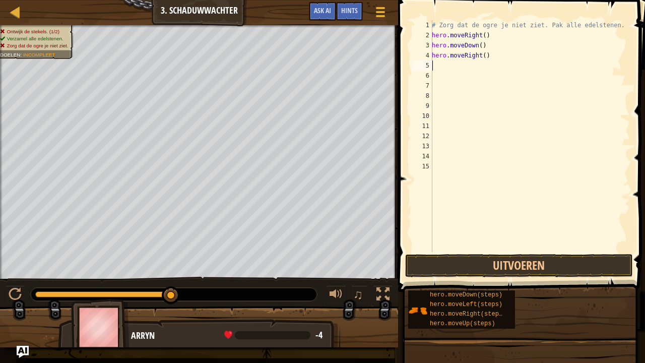
type textarea "h"
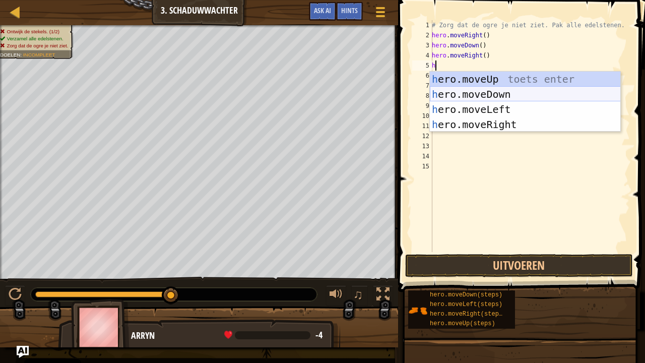
click at [474, 90] on div "h ero.moveUp toets enter h ero.moveDown toets enter h ero.moveLeft toets enter …" at bounding box center [525, 117] width 191 height 91
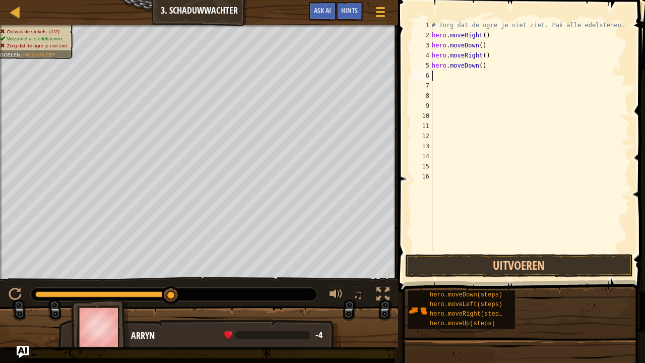
type textarea "h"
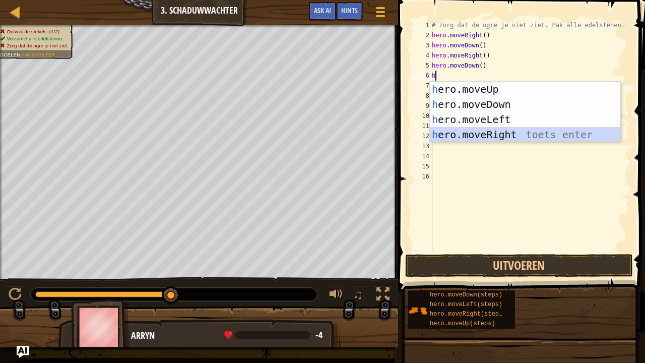
click at [502, 132] on div "h ero.moveUp toets enter h ero.moveDown toets enter h ero.moveLeft toets enter …" at bounding box center [525, 127] width 191 height 91
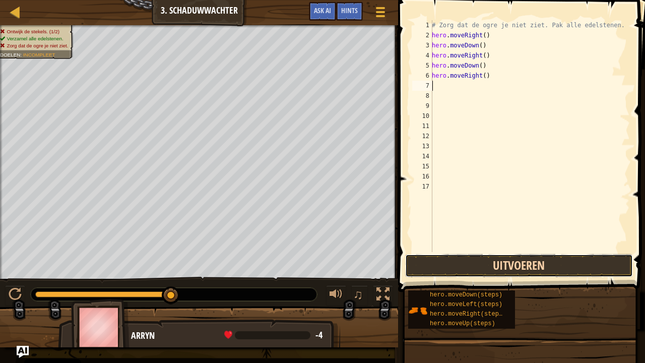
click at [469, 267] on button "Uitvoeren" at bounding box center [519, 265] width 228 height 23
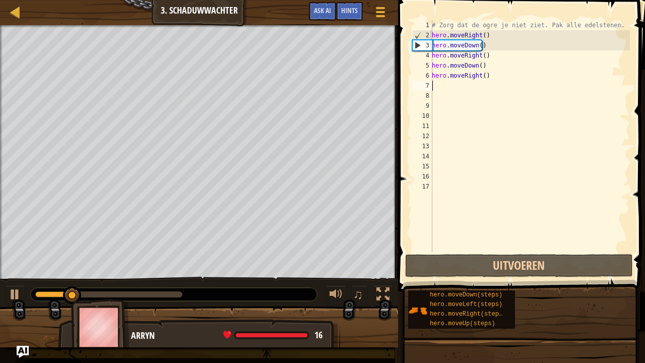
click at [435, 175] on div "# Zorg dat de ogre je niet ziet. Pak alle edelstenen. hero . moveRight ( ) hero…" at bounding box center [530, 146] width 200 height 252
click at [477, 56] on div "# Zorg dat de ogre je niet ziet. Pak alle edelstenen. hero . moveRight ( ) hero…" at bounding box center [530, 146] width 200 height 252
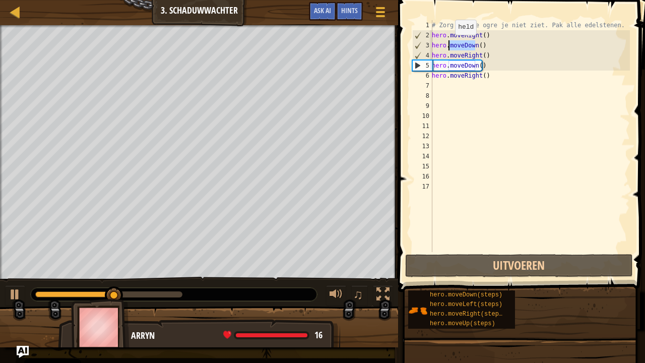
drag, startPoint x: 476, startPoint y: 48, endPoint x: 450, endPoint y: 44, distance: 26.5
click at [450, 44] on div "# Zorg dat de ogre je niet ziet. Pak alle edelstenen. hero . moveRight ( ) hero…" at bounding box center [530, 146] width 200 height 252
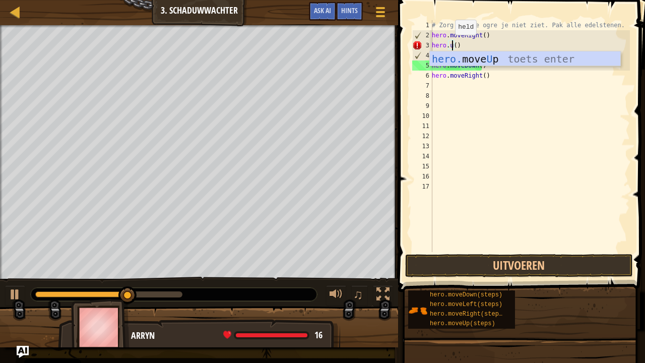
scroll to position [5, 1]
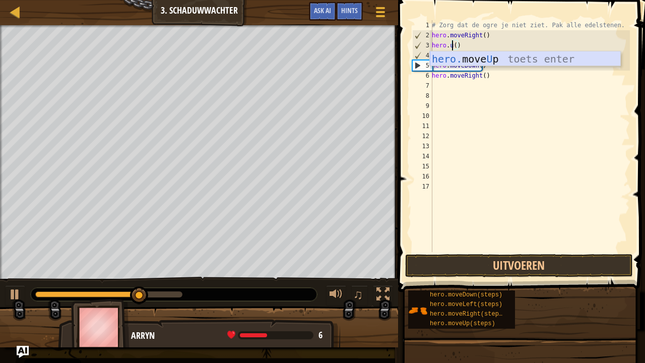
click at [453, 57] on div "hero. move U p toets enter" at bounding box center [525, 73] width 191 height 45
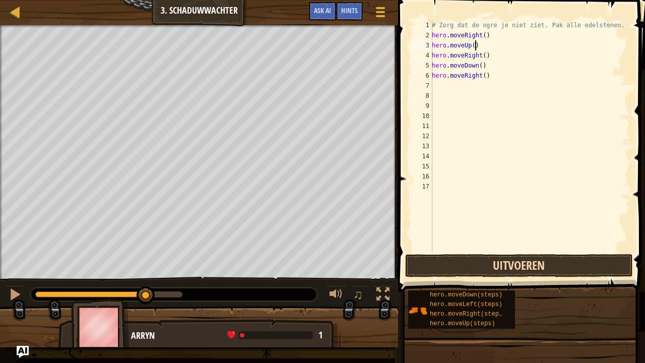
type textarea "hero.moveUp()"
click at [492, 265] on button "Uitvoeren" at bounding box center [519, 265] width 228 height 23
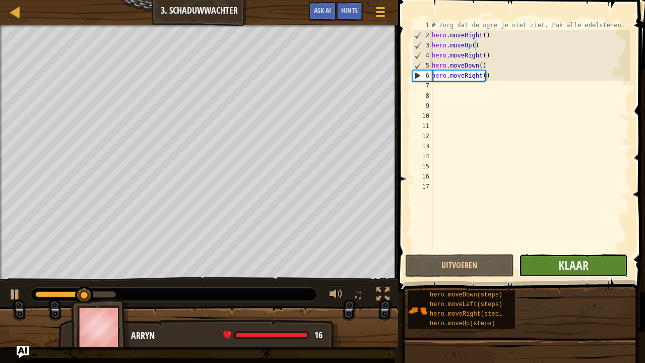
click at [593, 272] on button "Klaar" at bounding box center [573, 265] width 109 height 23
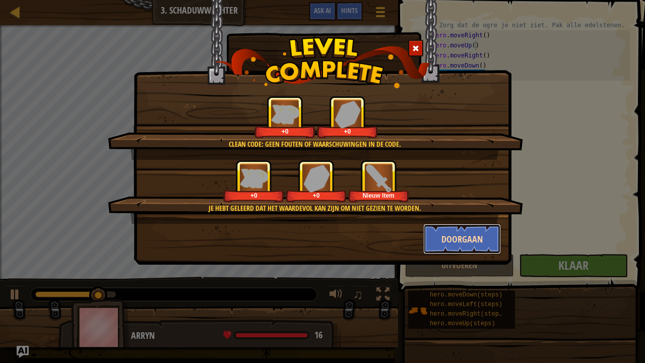
click at [450, 246] on button "Doorgaan" at bounding box center [462, 239] width 78 height 30
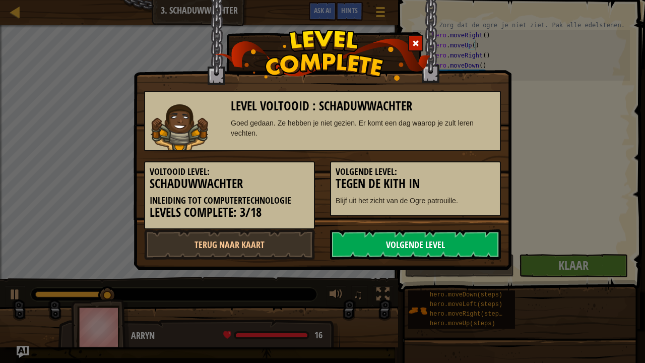
click at [390, 248] on link "Volgende Level" at bounding box center [415, 244] width 171 height 30
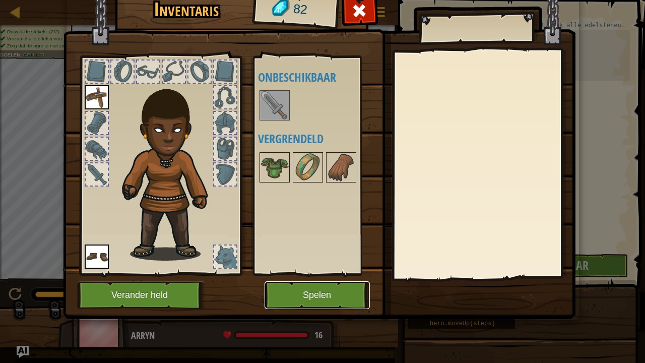
click at [292, 294] on button "Spelen" at bounding box center [317, 295] width 105 height 28
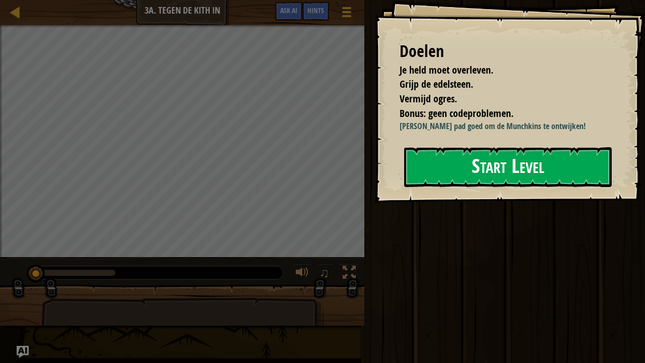
click at [445, 173] on button "Start Level" at bounding box center [508, 167] width 208 height 40
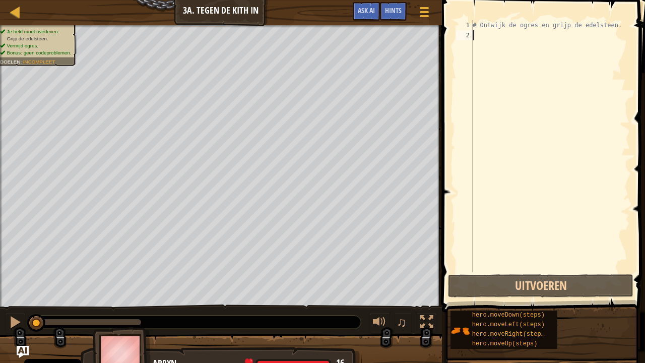
type textarea "d"
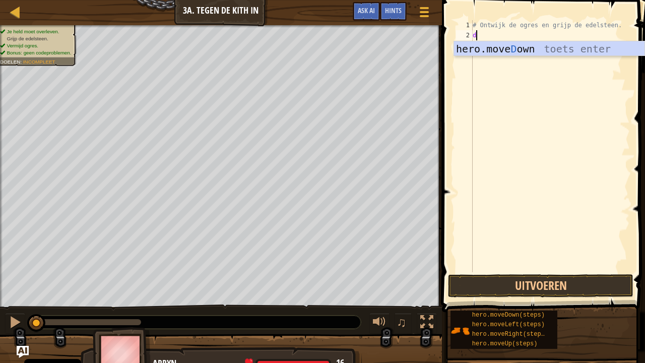
scroll to position [5, 0]
click at [517, 46] on div "hero.move D own toets enter" at bounding box center [549, 63] width 191 height 45
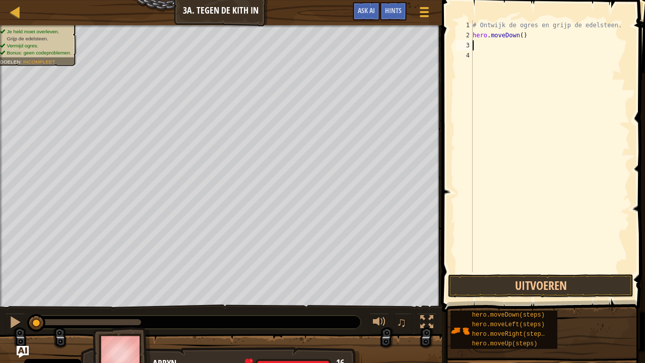
type textarea "d"
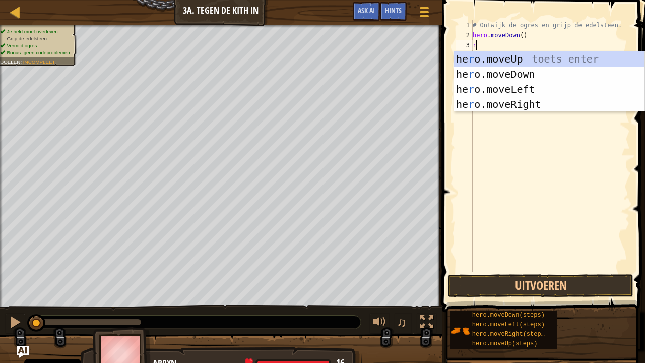
type textarea "r"
click at [506, 109] on div "he r o.moveUp toets enter he r o.moveDown toets enter he r o.moveLeft toets ent…" at bounding box center [549, 96] width 191 height 91
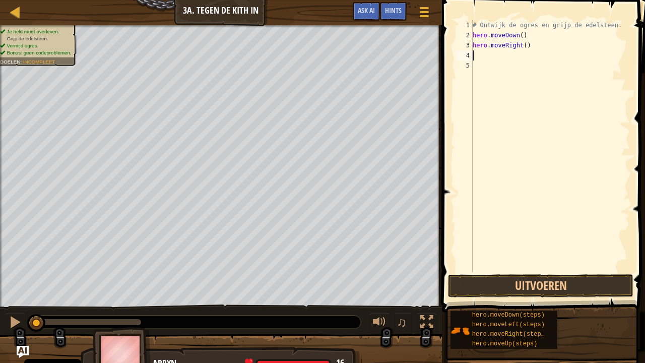
type textarea "d"
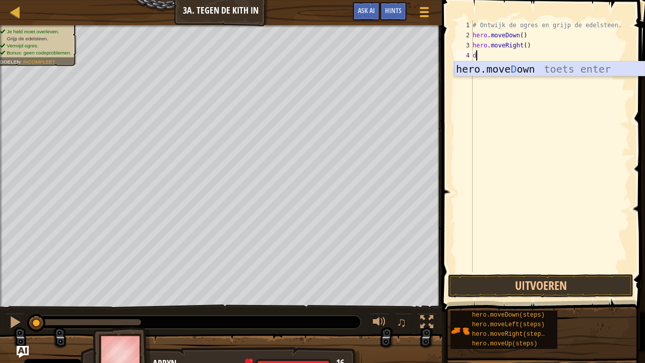
click at [494, 73] on div "hero.move D own toets enter" at bounding box center [549, 84] width 191 height 45
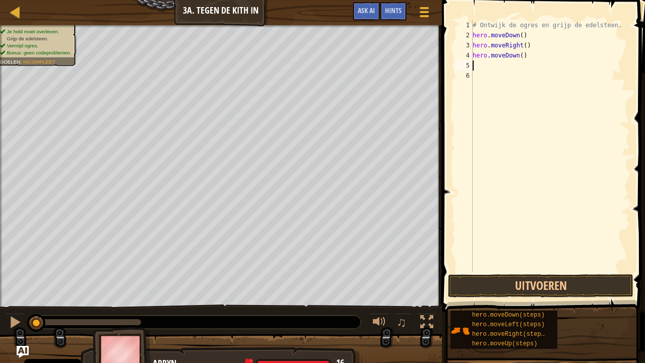
type textarea "l"
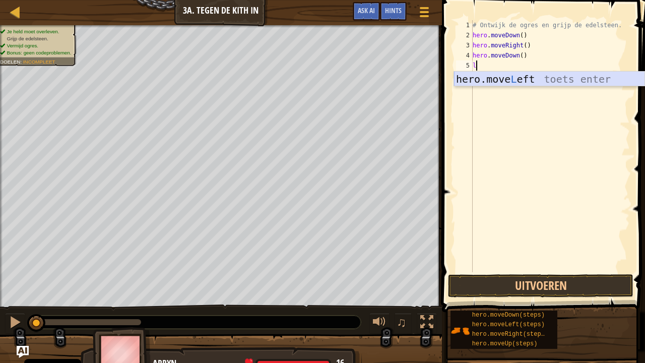
click at [496, 81] on div "hero.move L eft toets enter" at bounding box center [549, 94] width 191 height 45
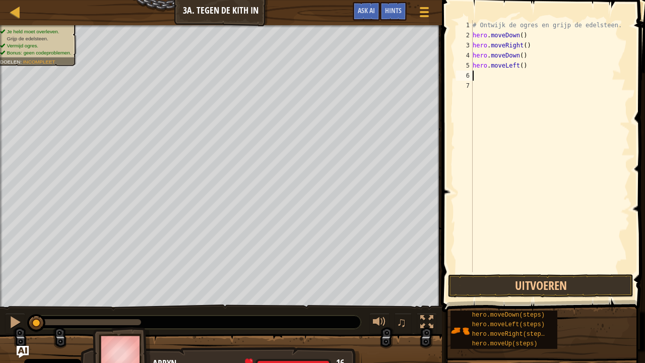
type textarea "u"
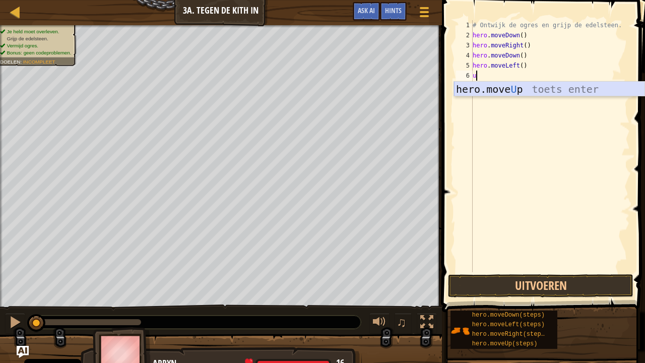
click at [496, 88] on div "hero.move U p toets enter" at bounding box center [549, 104] width 191 height 45
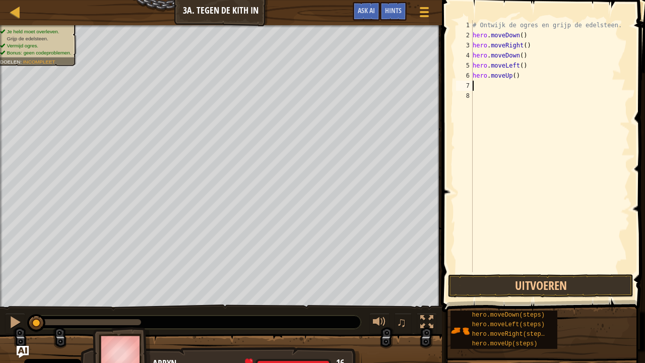
type textarea "r"
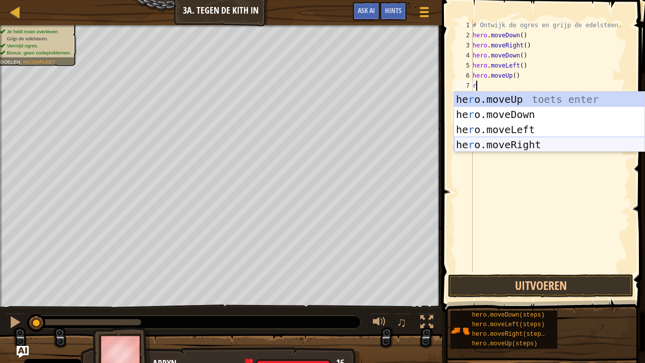
click at [497, 146] on div "he r o.moveUp toets enter he r o.moveDown toets enter he r o.moveLeft toets ent…" at bounding box center [549, 137] width 191 height 91
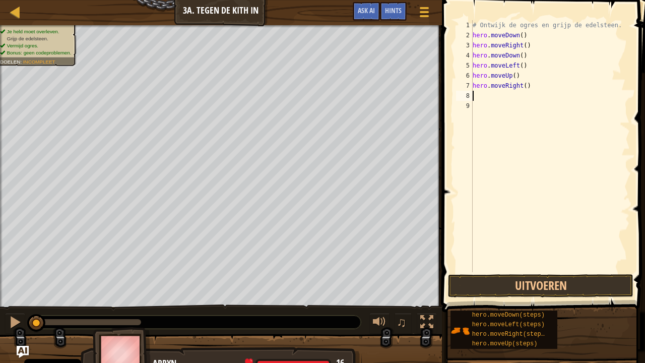
type textarea "r"
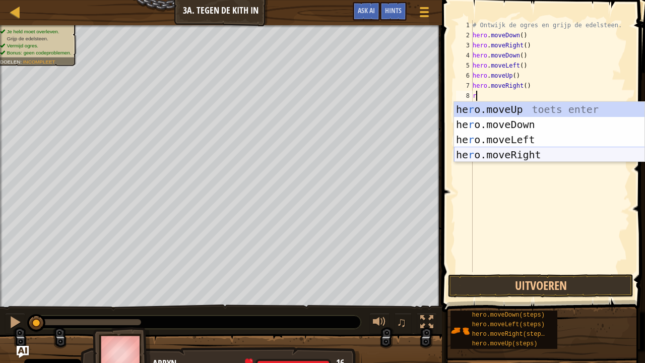
click at [499, 152] on div "he r o.moveUp toets enter he r o.moveDown toets enter he r o.moveLeft toets ent…" at bounding box center [549, 147] width 191 height 91
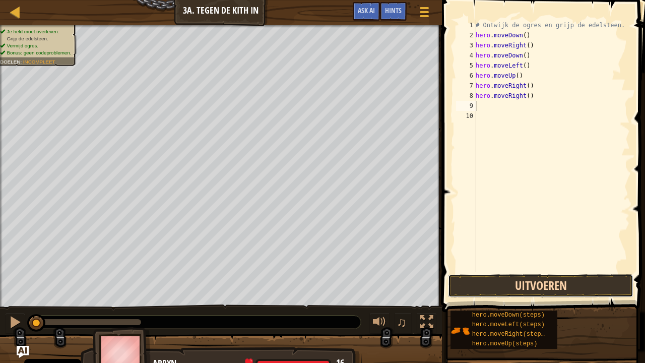
click at [517, 290] on button "Uitvoeren" at bounding box center [541, 285] width 186 height 23
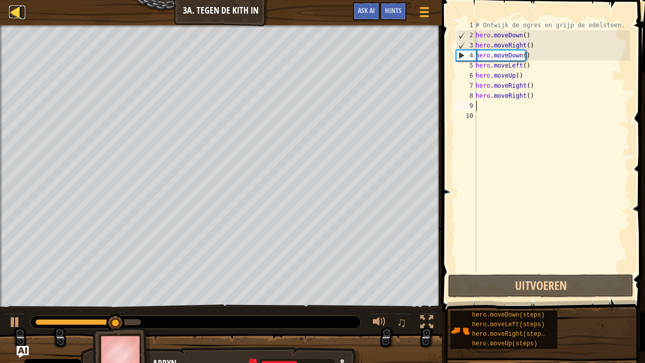
click at [15, 13] on div at bounding box center [15, 12] width 13 height 13
select select "nl-[GEOGRAPHIC_DATA]"
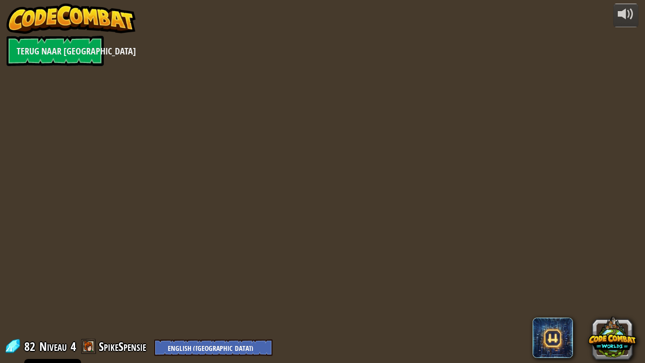
select select "nl-[GEOGRAPHIC_DATA]"
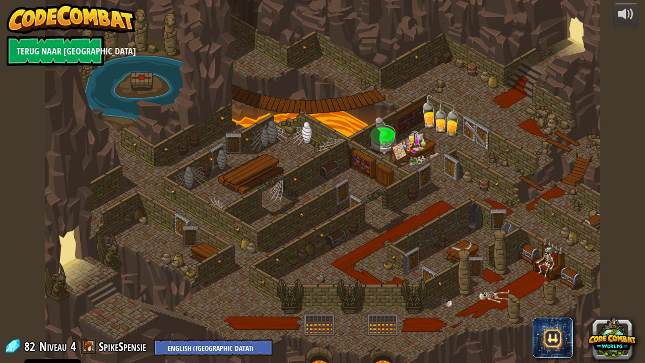
select select "nl-[GEOGRAPHIC_DATA]"
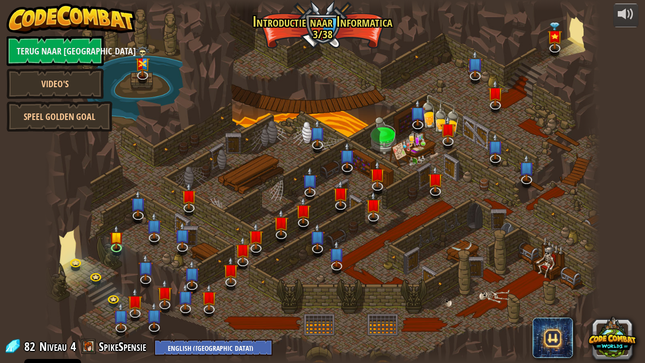
select select "nl-[GEOGRAPHIC_DATA]"
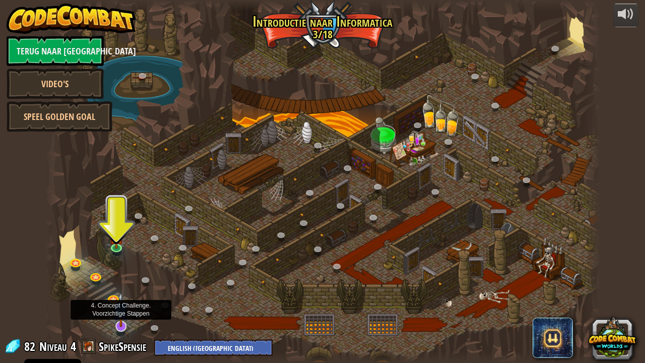
click at [117, 294] on img at bounding box center [121, 309] width 16 height 35
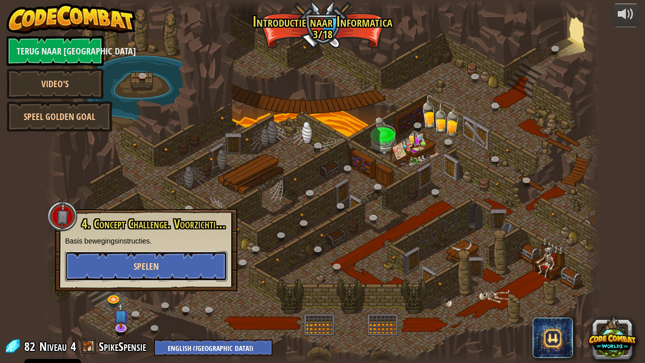
click at [147, 266] on span "Spelen" at bounding box center [146, 266] width 25 height 13
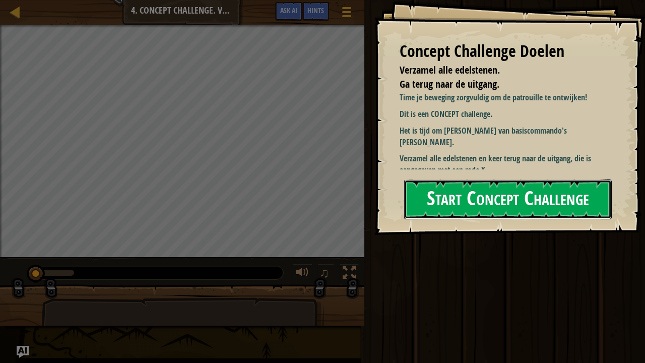
click at [557, 181] on button "Start Concept Challenge" at bounding box center [508, 199] width 208 height 40
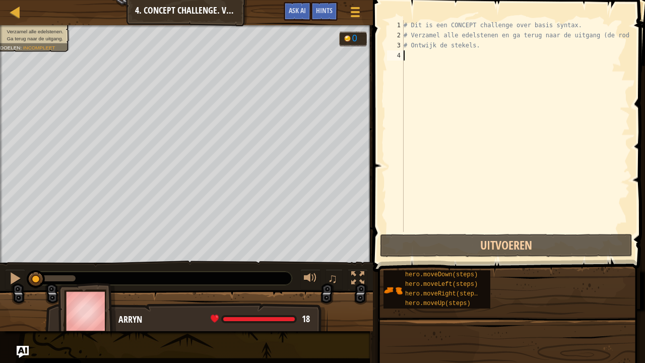
type textarea "u"
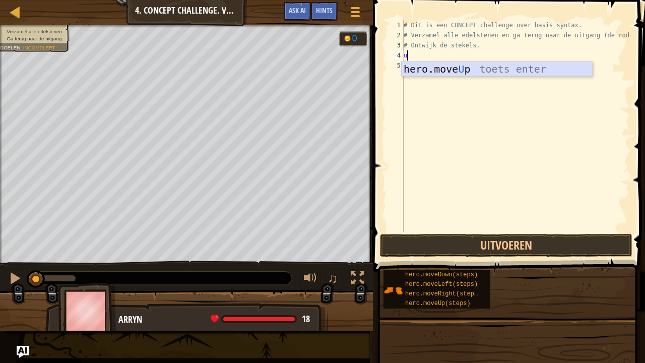
click at [425, 75] on div "hero.move U p toets enter" at bounding box center [497, 84] width 191 height 45
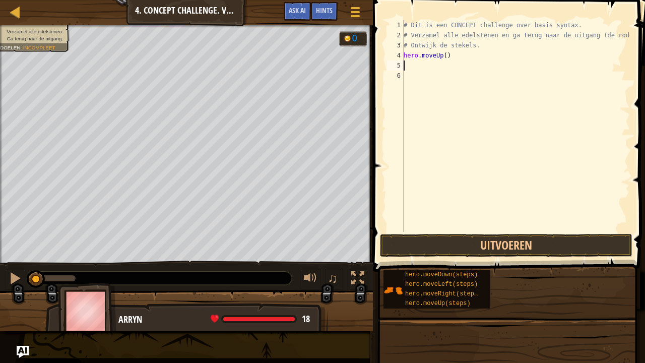
type textarea "r"
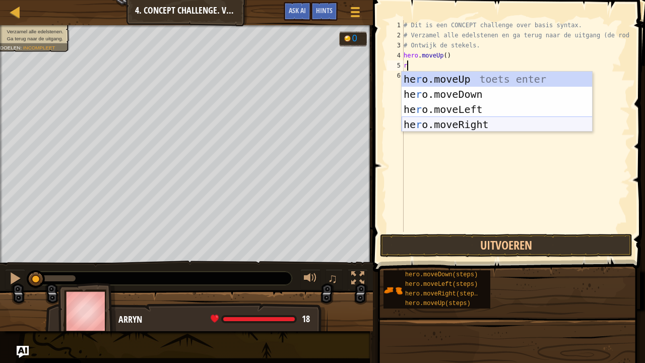
click at [431, 124] on div "he r o.moveUp toets enter he r o.moveDown toets enter he r o.moveLeft toets ent…" at bounding box center [497, 117] width 191 height 91
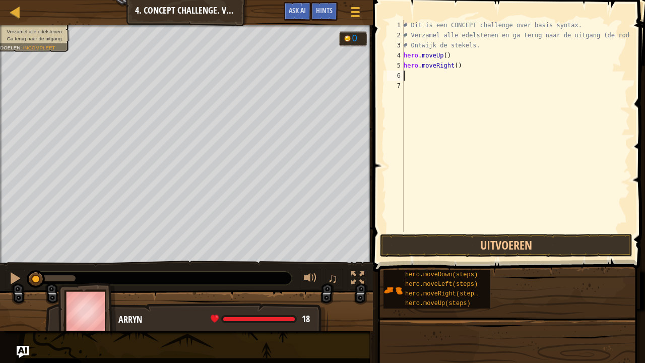
type textarea "d"
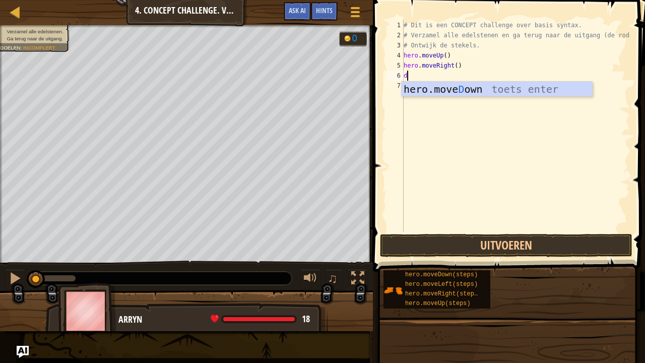
click at [421, 92] on div "hero.move D own toets enter" at bounding box center [497, 104] width 191 height 45
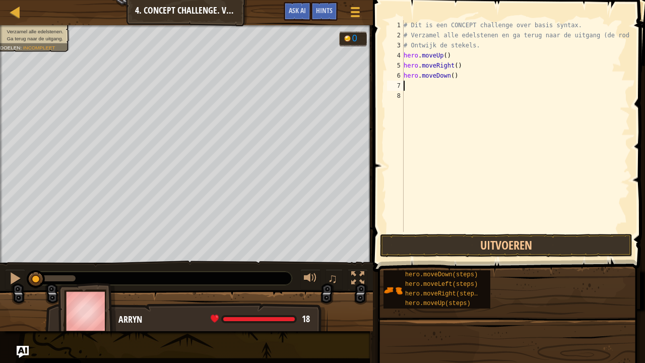
type textarea "r"
type textarea "l"
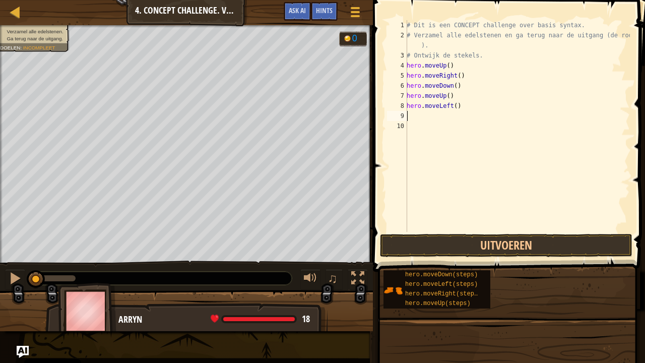
type textarea "d"
type textarea "u"
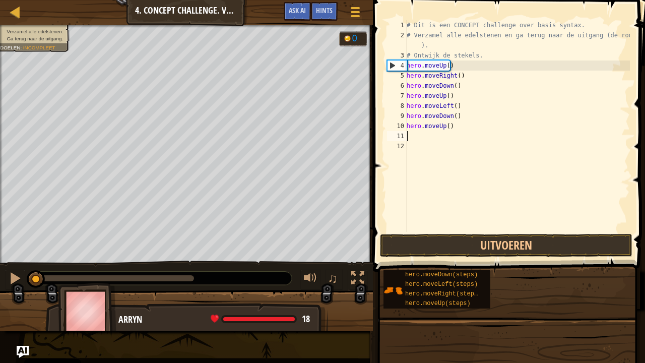
type textarea "u"
type textarea "r"
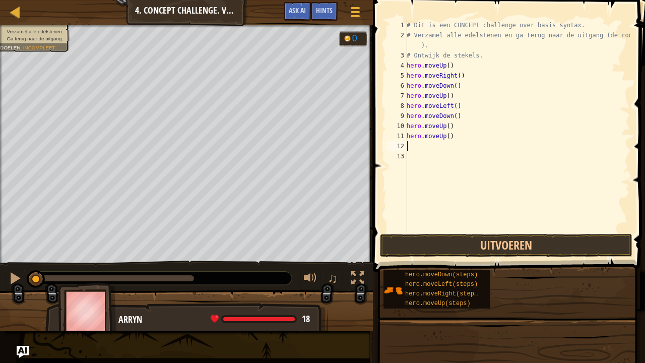
type textarea "l"
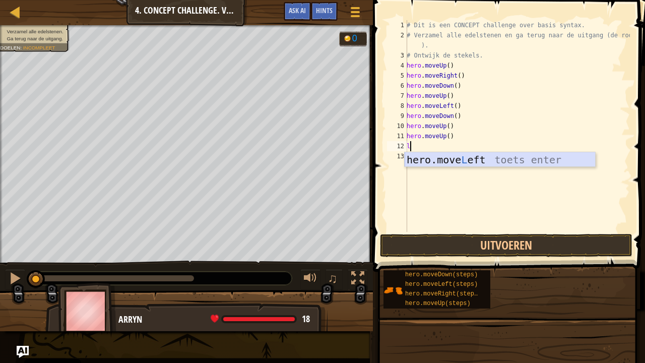
click at [422, 158] on div "hero.move L eft toets enter" at bounding box center [500, 174] width 191 height 45
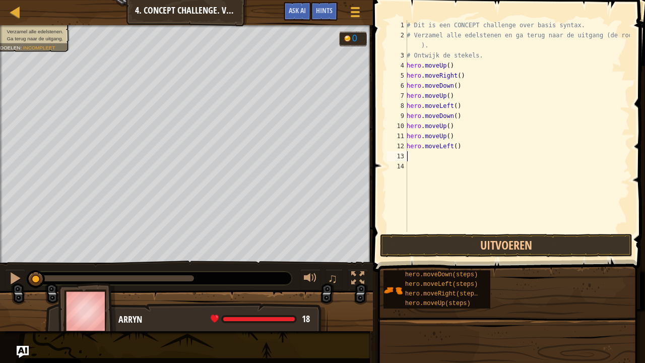
type textarea "d"
click at [423, 244] on button "Uitvoeren" at bounding box center [506, 245] width 253 height 23
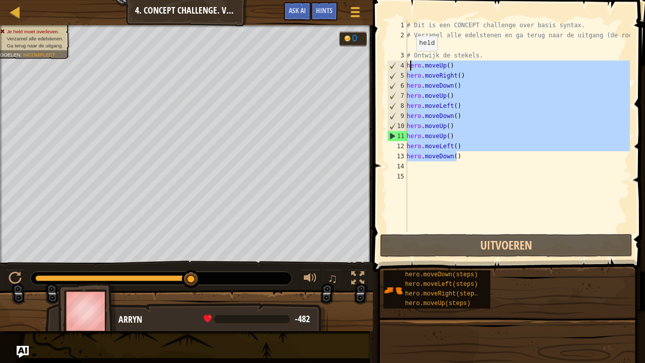
drag, startPoint x: 456, startPoint y: 159, endPoint x: 410, endPoint y: 62, distance: 108.0
click at [410, 62] on div "# Dit is een CONCEPT challenge over basis syntax. # Verzamel alle edelstenen en…" at bounding box center [517, 136] width 225 height 232
type textarea "h"
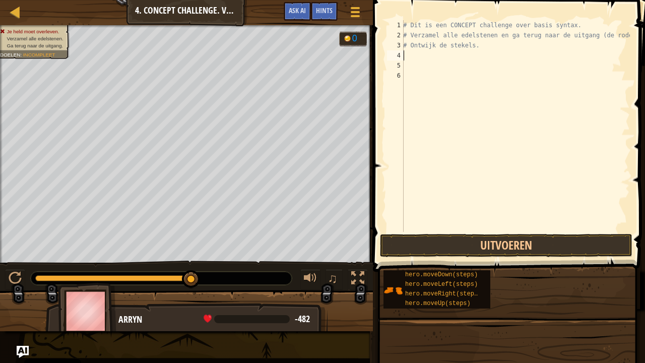
type textarea "h"
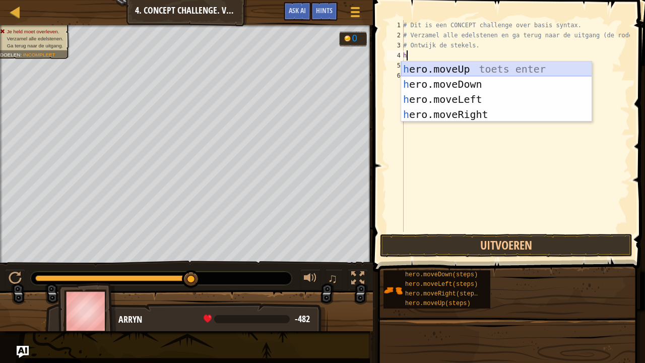
click at [461, 71] on div "h ero.moveUp toets enter h ero.moveDown toets enter h ero.moveLeft toets enter …" at bounding box center [496, 107] width 191 height 91
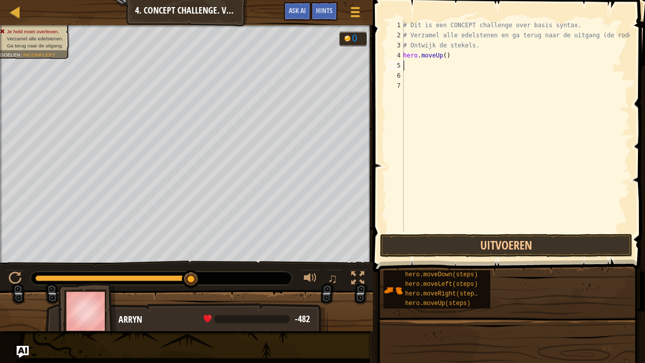
type textarea "h"
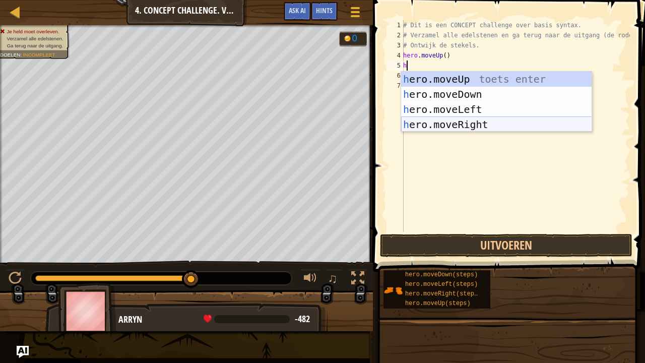
click at [447, 123] on div "h ero.moveUp toets enter h ero.moveDown toets enter h ero.moveLeft toets enter …" at bounding box center [496, 117] width 191 height 91
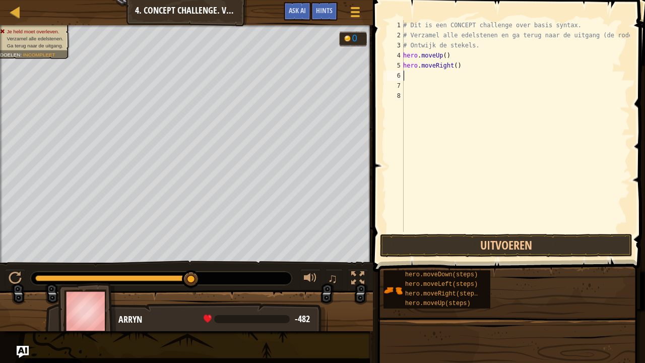
type textarea "d"
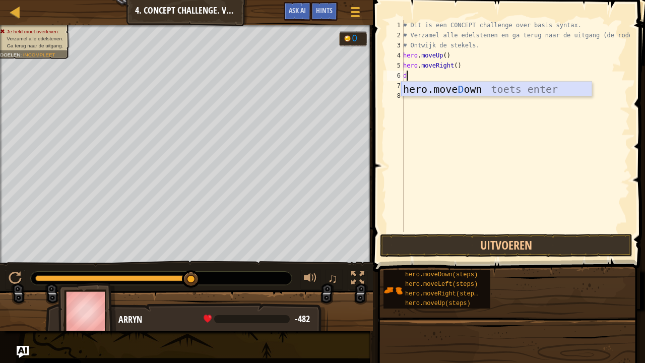
click at [414, 93] on div "hero.move D own toets enter" at bounding box center [496, 104] width 191 height 45
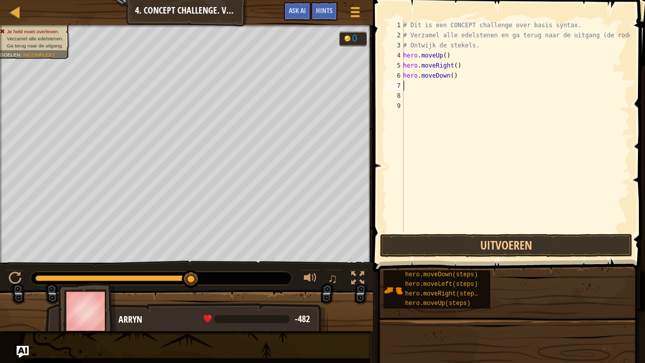
type textarea "r"
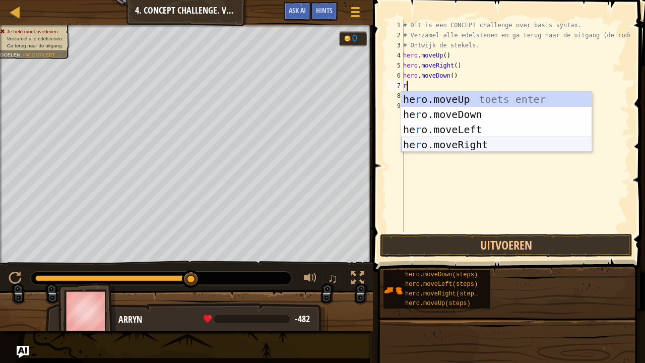
click at [424, 147] on div "he r o.moveUp toets enter he r o.moveDown toets enter he r o.moveLeft toets ent…" at bounding box center [496, 137] width 191 height 91
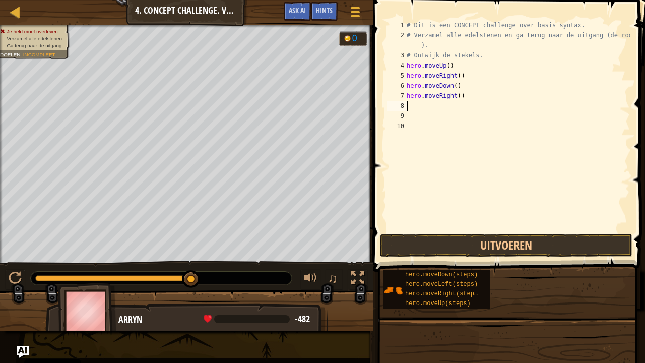
type textarea "l"
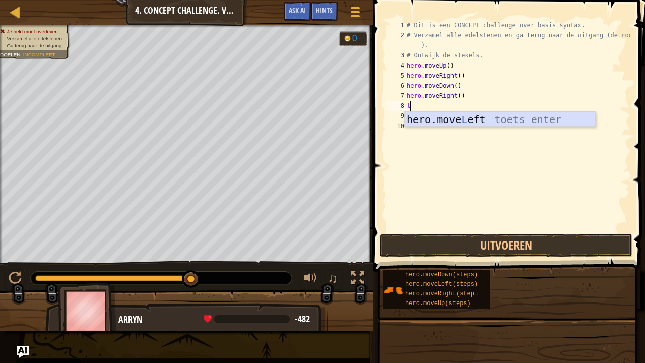
click at [414, 121] on div "hero.move L eft toets enter" at bounding box center [500, 134] width 191 height 45
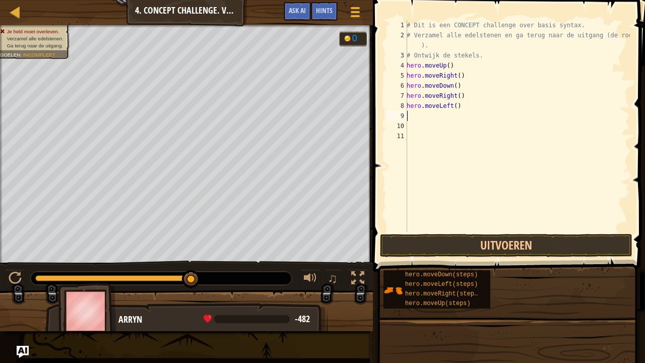
type textarea "d"
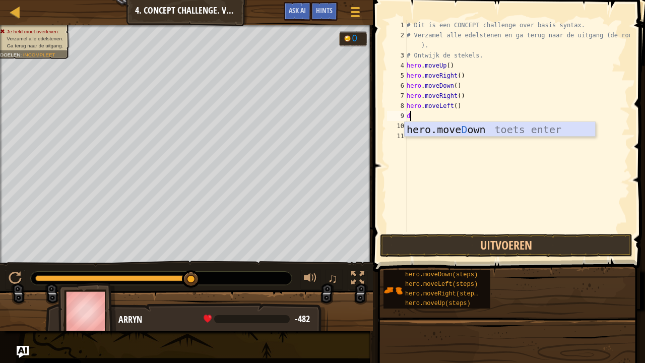
click at [423, 128] on div "hero.move D own toets enter" at bounding box center [500, 144] width 191 height 45
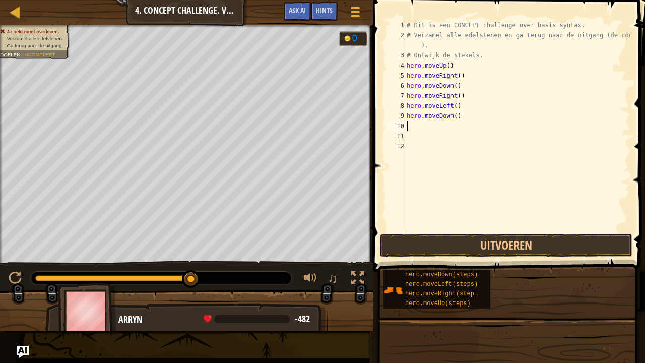
type textarea "u"
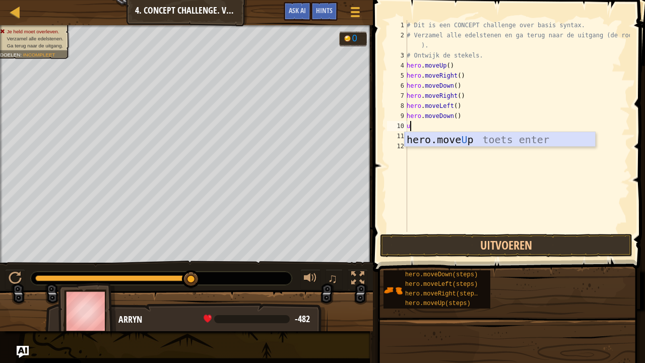
click at [436, 145] on div "hero.move U p toets enter" at bounding box center [500, 154] width 191 height 45
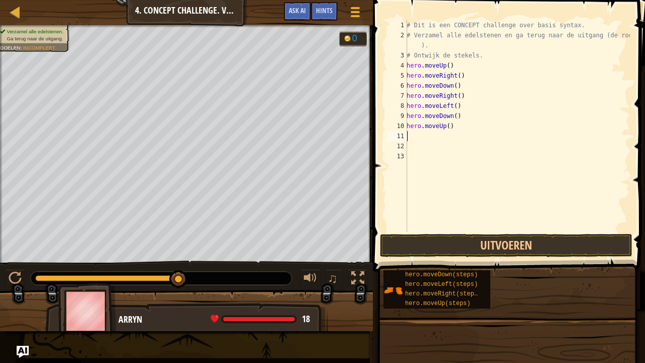
type textarea "u"
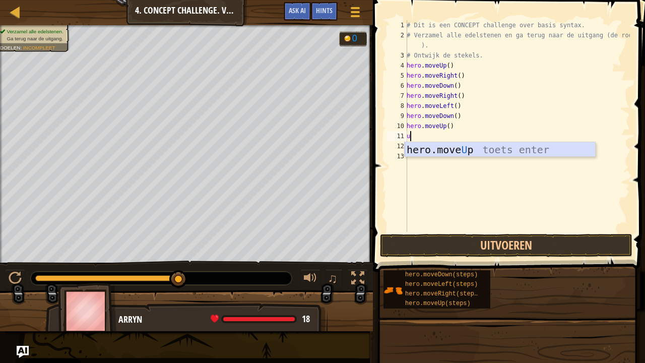
click at [437, 149] on div "hero.move U p toets enter" at bounding box center [500, 164] width 191 height 45
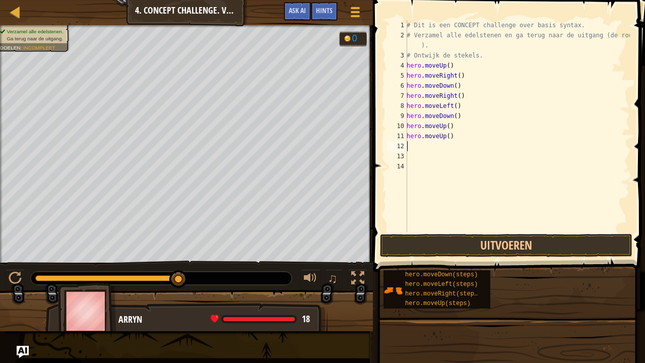
type textarea "r"
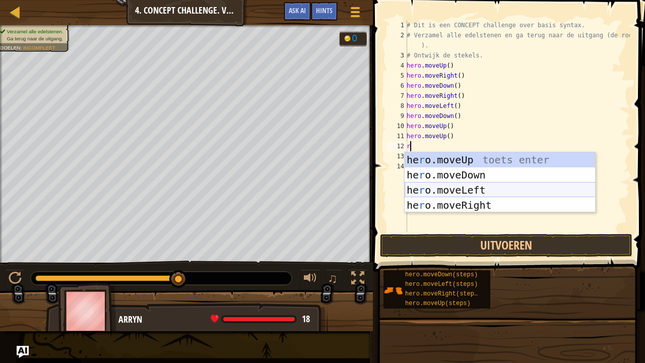
click at [438, 189] on div "he r o.moveUp toets enter he r o.moveDown toets enter he r o.moveLeft toets ent…" at bounding box center [500, 197] width 191 height 91
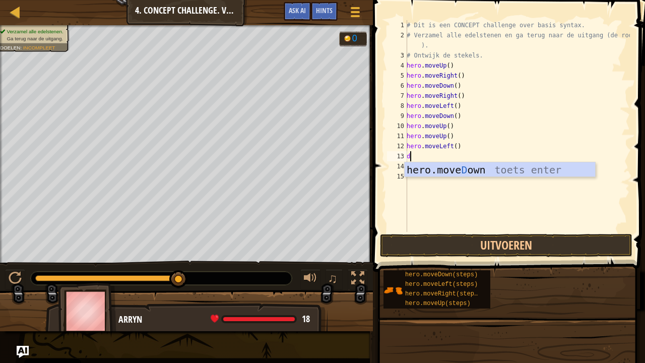
click at [415, 160] on div "# Dit is een CONCEPT challenge over basis syntax. # Verzamel alle edelstenen en…" at bounding box center [517, 136] width 225 height 232
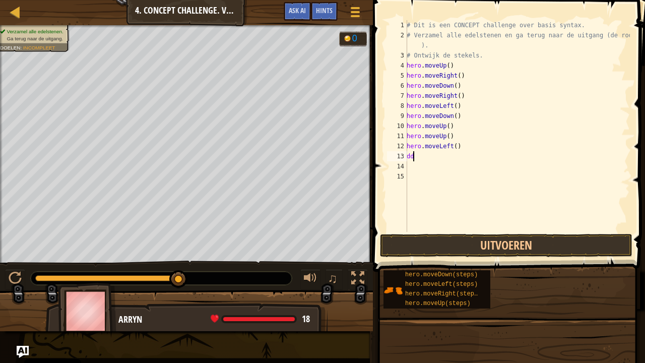
type textarea "d"
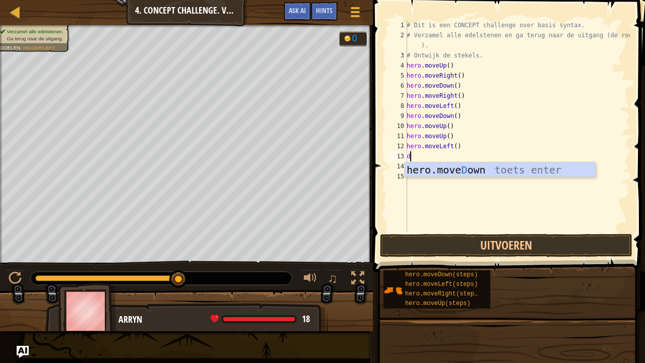
click at [406, 167] on div "hero.move D own toets enter" at bounding box center [500, 184] width 191 height 45
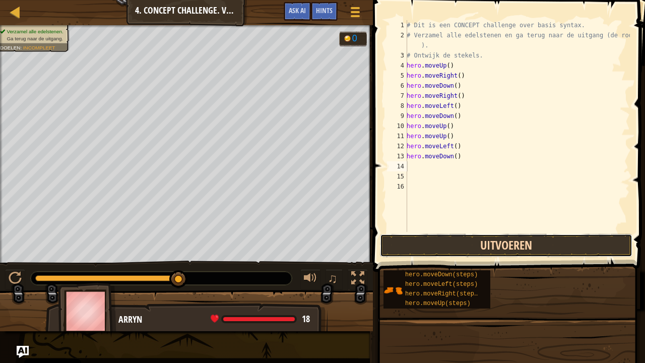
click at [432, 245] on button "Uitvoeren" at bounding box center [506, 245] width 253 height 23
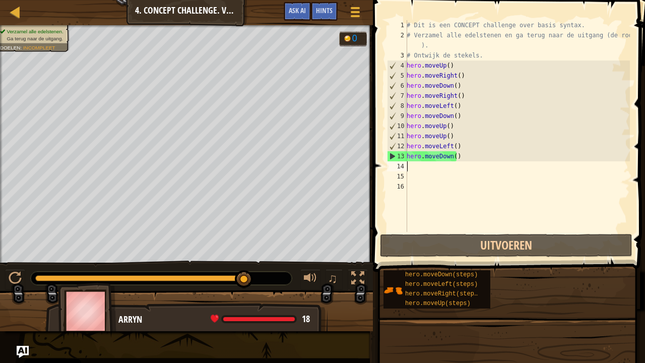
type textarea "l"
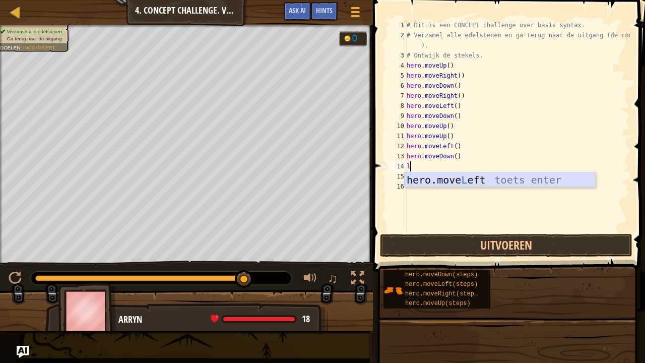
click at [422, 180] on div "hero.move L eft toets enter" at bounding box center [500, 194] width 191 height 45
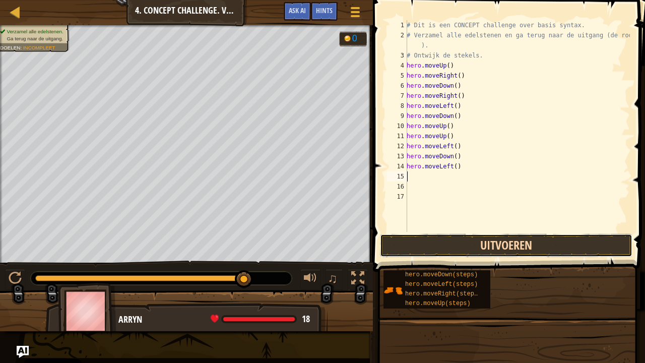
click at [451, 242] on button "Uitvoeren" at bounding box center [506, 245] width 253 height 23
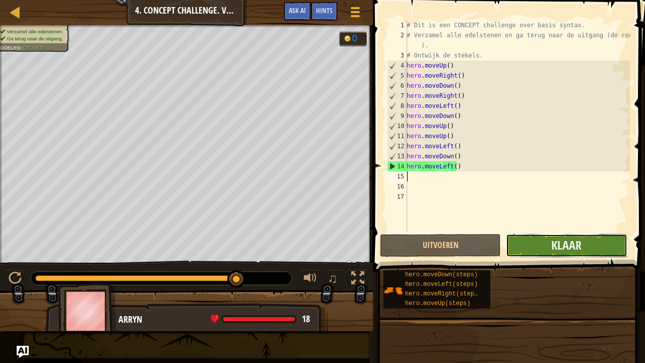
click at [548, 243] on button "Klaar" at bounding box center [566, 245] width 121 height 23
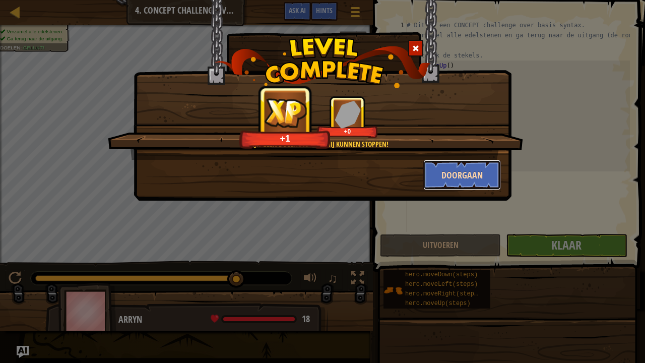
click at [453, 172] on button "Doorgaan" at bounding box center [462, 175] width 78 height 30
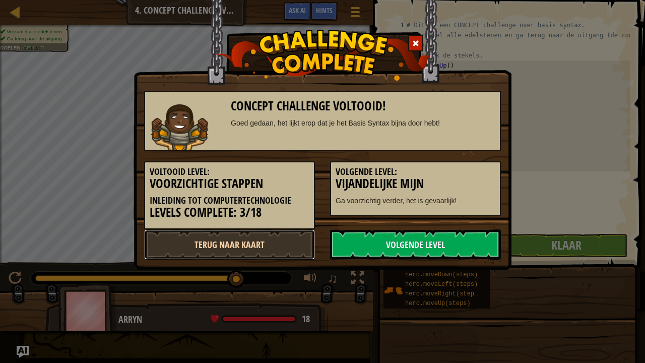
click at [273, 244] on link "Terug naar kaart" at bounding box center [229, 244] width 171 height 30
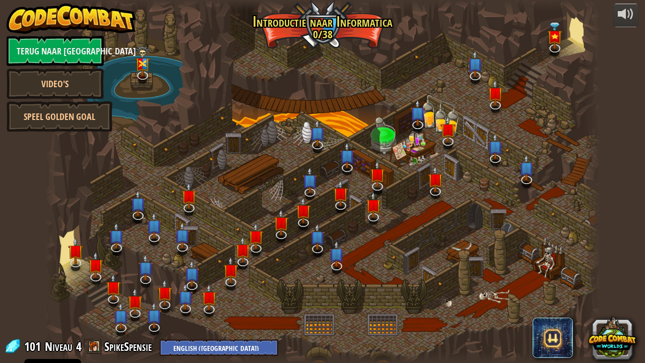
select select "nl-[GEOGRAPHIC_DATA]"
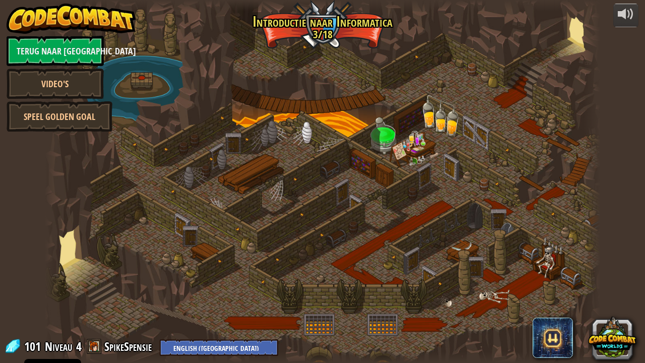
select select "nl-[GEOGRAPHIC_DATA]"
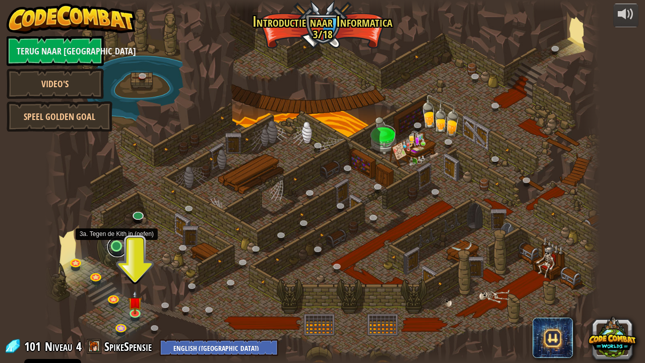
click at [116, 243] on link at bounding box center [117, 247] width 20 height 20
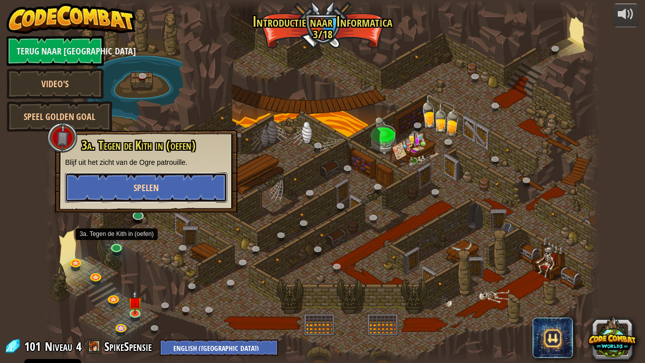
click at [160, 195] on button "Spelen" at bounding box center [146, 187] width 162 height 30
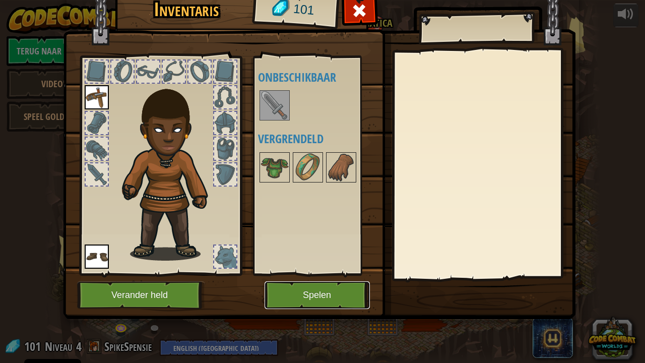
click at [328, 294] on button "Spelen" at bounding box center [317, 295] width 105 height 28
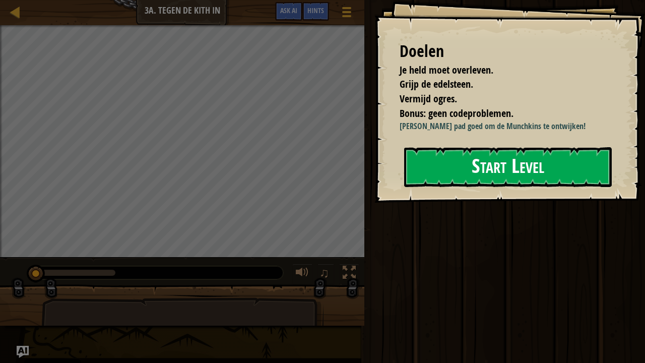
click at [431, 166] on button "Start Level" at bounding box center [508, 167] width 208 height 40
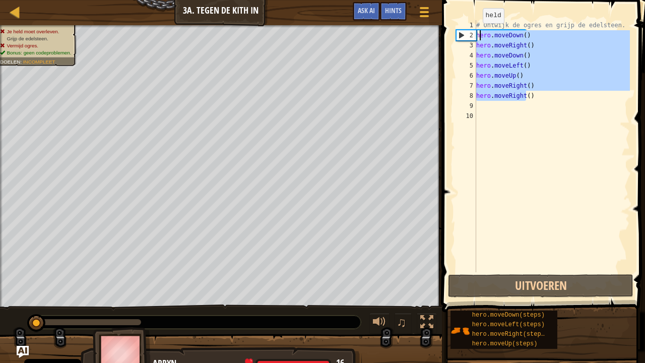
drag, startPoint x: 527, startPoint y: 97, endPoint x: 477, endPoint y: 33, distance: 80.8
click at [477, 33] on div "# Ontwijk de ogres en grijp de edelsteen. hero . moveDown ( ) hero . moveRight …" at bounding box center [552, 156] width 156 height 272
type textarea ")"
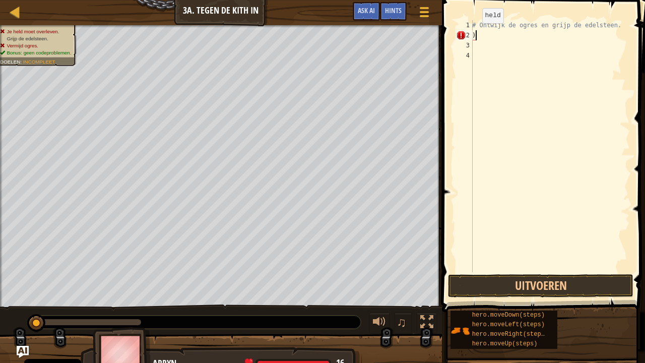
click at [477, 33] on div "# Ontwijk de ogres en grijp de edelsteen. )" at bounding box center [550, 156] width 160 height 272
type textarea "m"
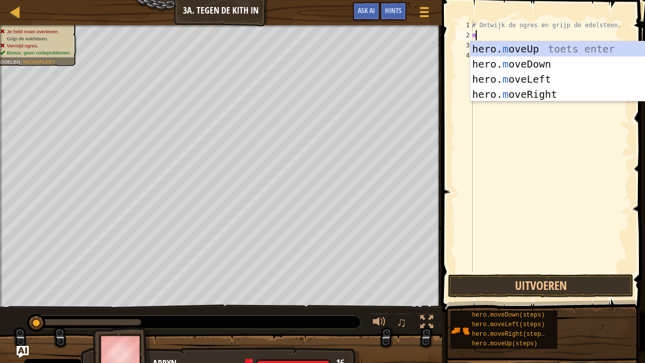
scroll to position [5, 0]
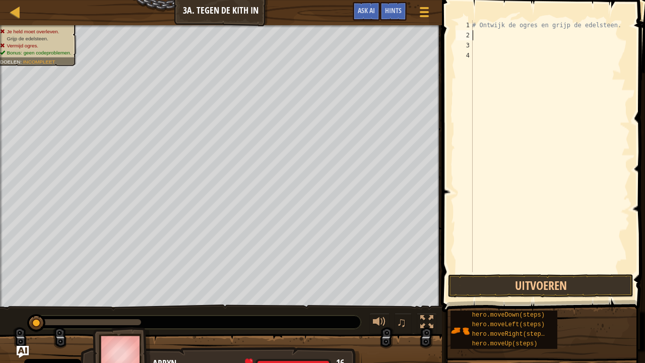
type textarea "d"
type textarea "r"
type textarea "u"
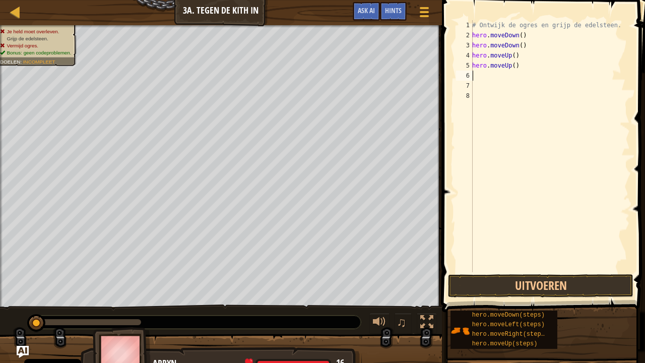
type textarea "r"
type textarea "h"
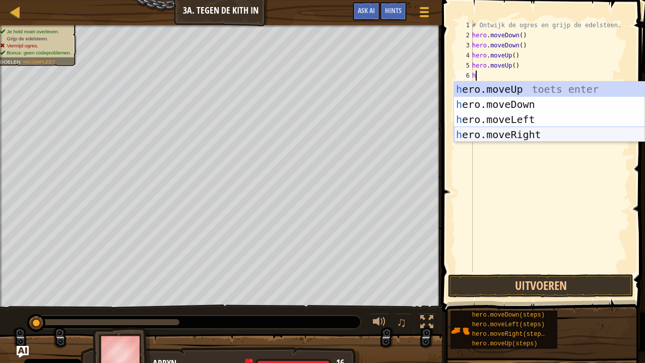
click at [508, 130] on div "h ero.moveUp toets enter h ero.moveDown toets enter h ero.moveLeft toets enter …" at bounding box center [549, 127] width 191 height 91
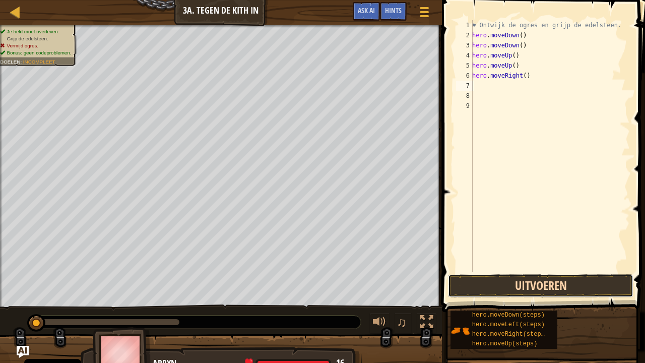
click at [537, 277] on button "Uitvoeren" at bounding box center [541, 285] width 186 height 23
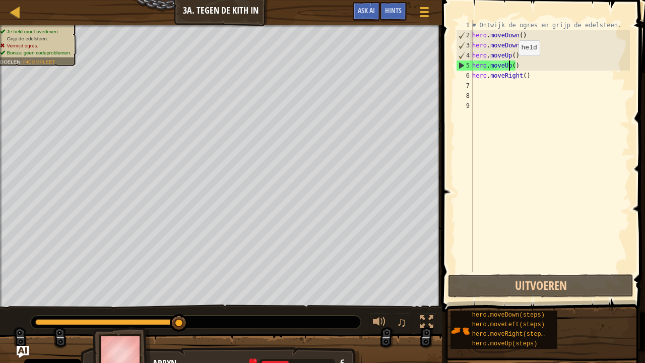
click at [509, 66] on div "# Ontwijk de ogres en grijp de edelsteen. hero . moveDown ( ) hero . moveDown (…" at bounding box center [550, 156] width 160 height 272
click at [508, 54] on div "# Ontwijk de ogres en grijp de edelsteen. hero . moveDown ( ) hero . moveDown (…" at bounding box center [550, 156] width 160 height 272
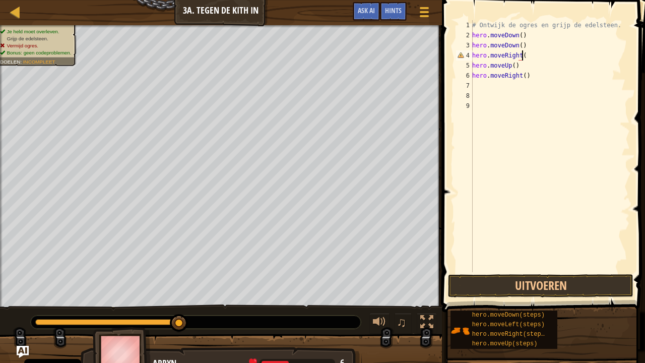
scroll to position [5, 4]
type textarea "hero.moveRight()"
click at [520, 285] on button "Uitvoeren" at bounding box center [541, 285] width 186 height 23
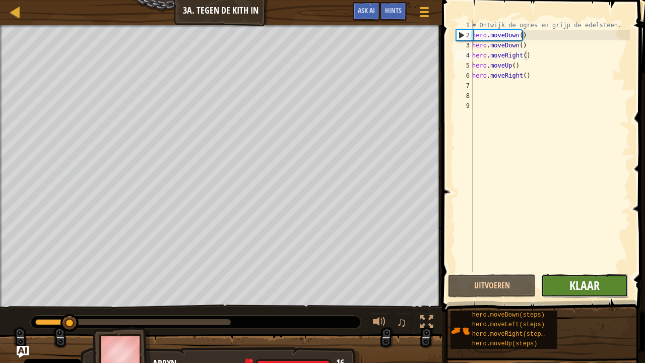
click at [573, 289] on span "Klaar" at bounding box center [585, 285] width 30 height 16
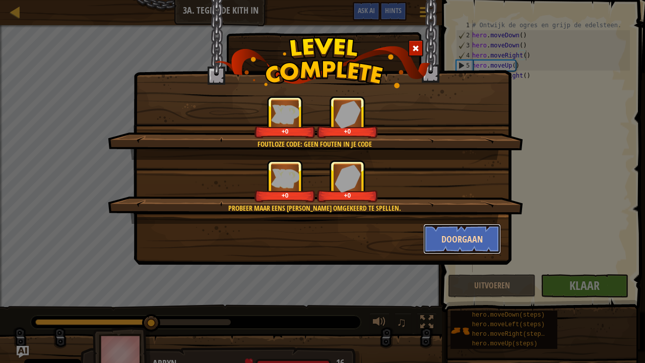
click at [452, 239] on button "Doorgaan" at bounding box center [462, 239] width 78 height 30
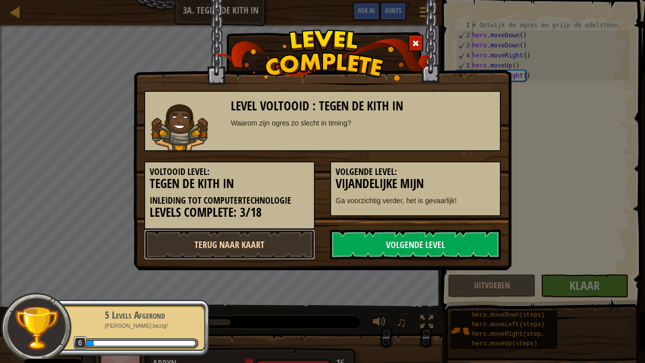
click at [298, 245] on link "Terug naar kaart" at bounding box center [229, 244] width 171 height 30
select select "nl-[GEOGRAPHIC_DATA]"
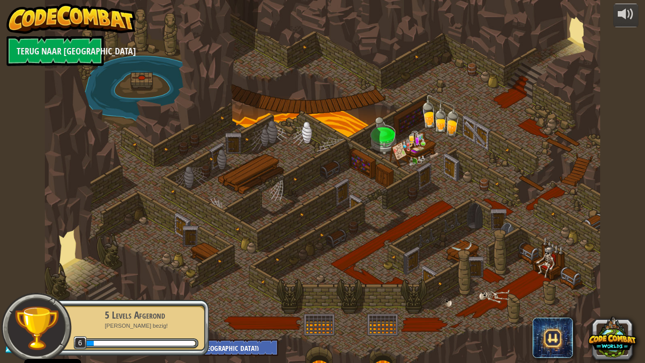
select select "nl-[GEOGRAPHIC_DATA]"
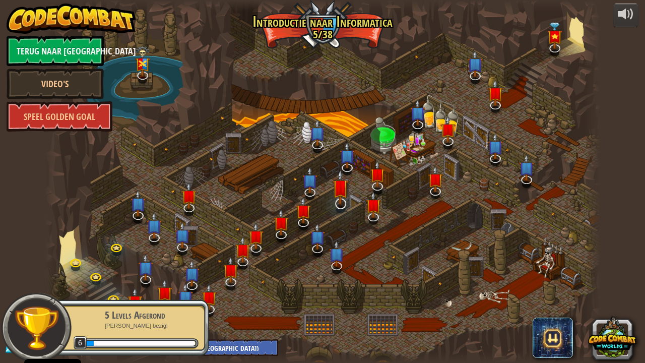
select select "nl-[GEOGRAPHIC_DATA]"
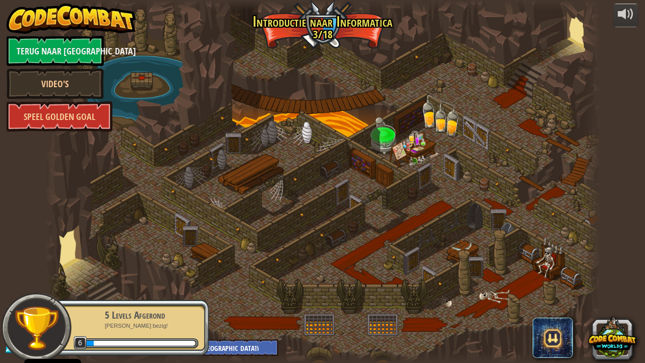
select select "nl-[GEOGRAPHIC_DATA]"
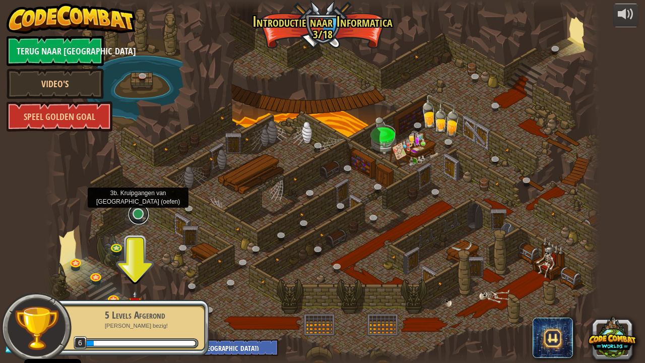
click at [137, 216] on link at bounding box center [139, 214] width 20 height 20
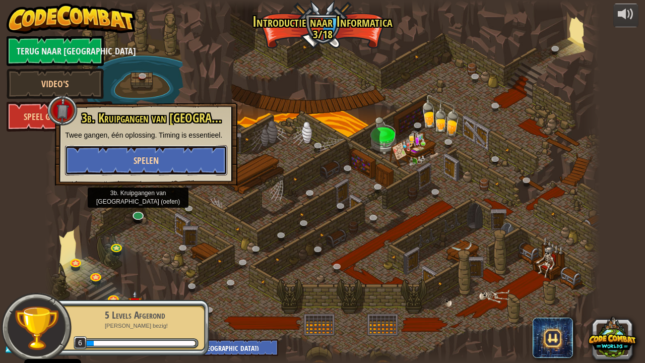
click at [181, 166] on button "Spelen" at bounding box center [146, 160] width 162 height 30
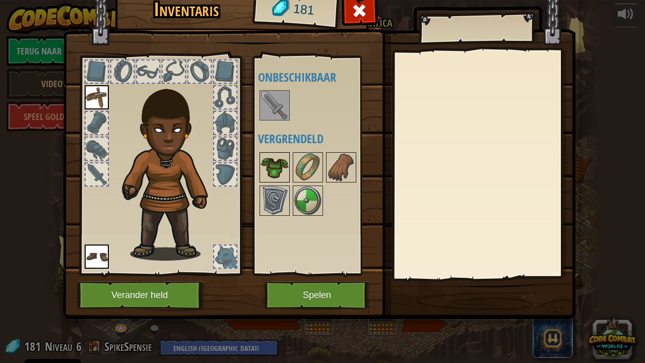
click at [282, 171] on img at bounding box center [275, 167] width 28 height 28
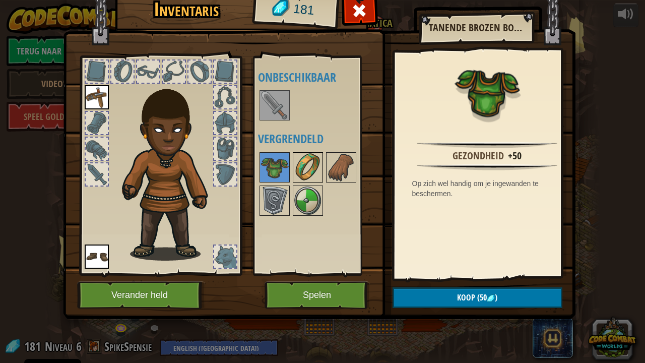
click at [304, 169] on img at bounding box center [308, 167] width 28 height 28
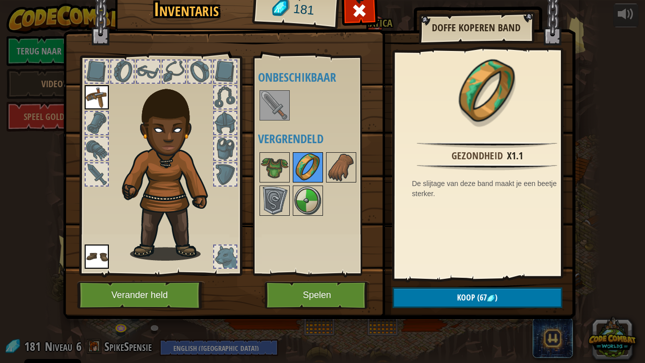
click at [321, 171] on img at bounding box center [308, 167] width 28 height 28
click at [326, 172] on div at bounding box center [341, 167] width 30 height 30
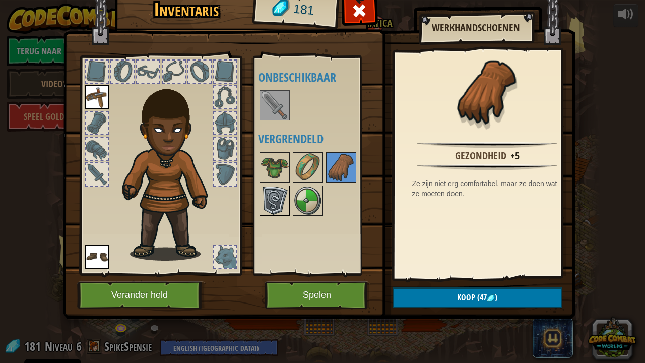
click at [272, 205] on img at bounding box center [275, 201] width 28 height 28
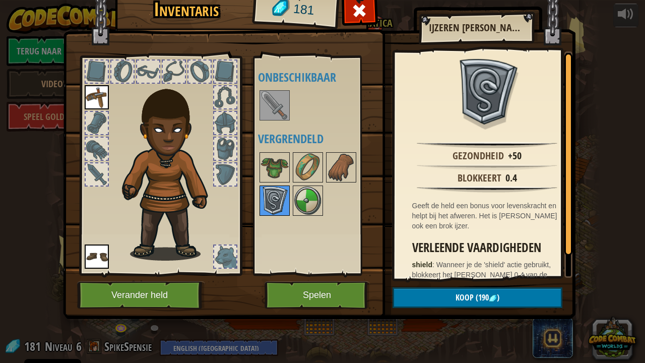
click at [274, 210] on img at bounding box center [275, 201] width 28 height 28
click at [267, 104] on img at bounding box center [275, 105] width 28 height 28
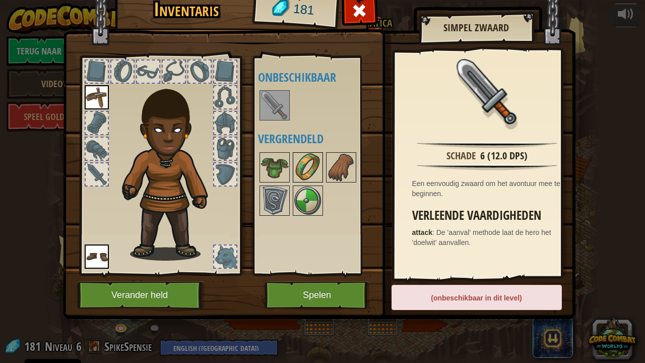
click at [307, 175] on img at bounding box center [308, 167] width 28 height 28
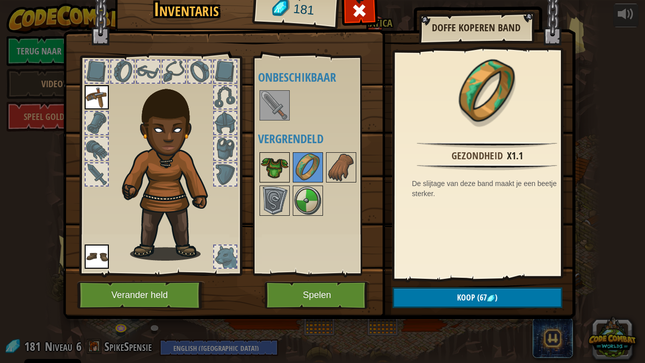
click at [283, 173] on img at bounding box center [275, 167] width 28 height 28
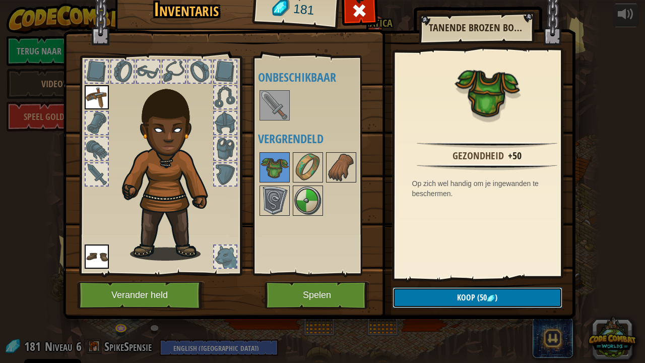
click at [459, 294] on span "Koop" at bounding box center [466, 297] width 18 height 11
click at [467, 294] on button "Bevestigen" at bounding box center [478, 297] width 170 height 21
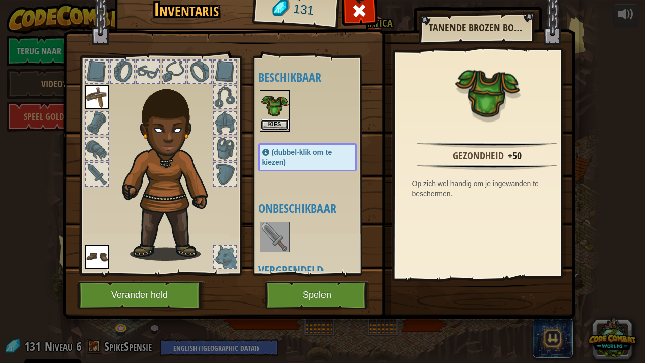
click at [270, 123] on button "Kies" at bounding box center [275, 124] width 28 height 11
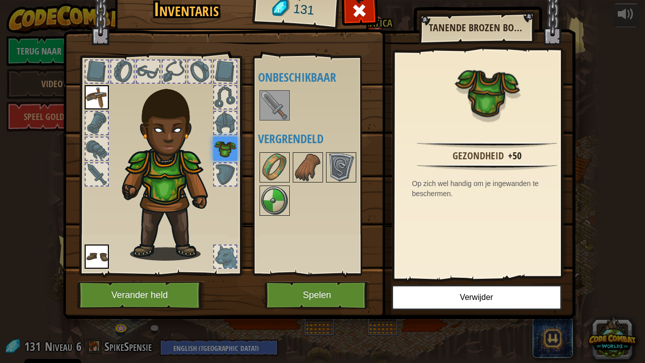
click at [258, 200] on div at bounding box center [317, 184] width 119 height 67
click at [273, 199] on img at bounding box center [275, 201] width 28 height 28
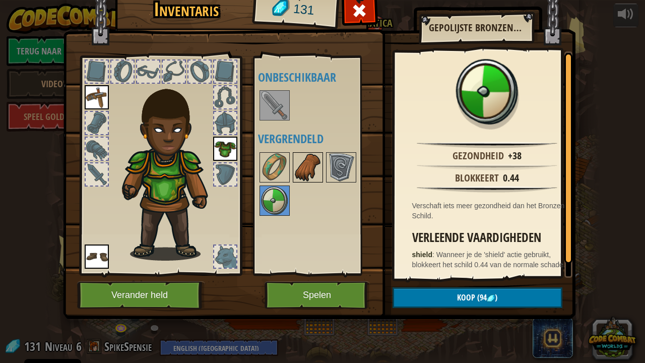
click at [297, 175] on img at bounding box center [308, 167] width 28 height 28
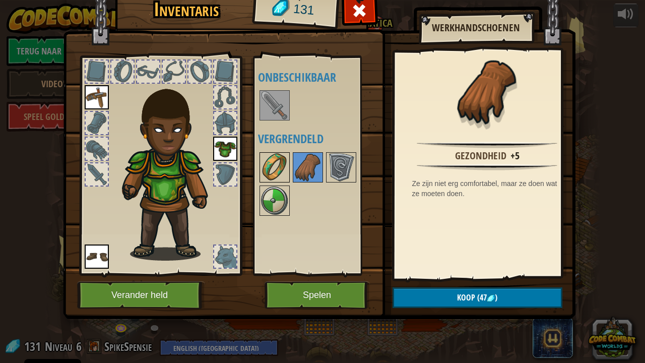
click at [280, 167] on img at bounding box center [275, 167] width 28 height 28
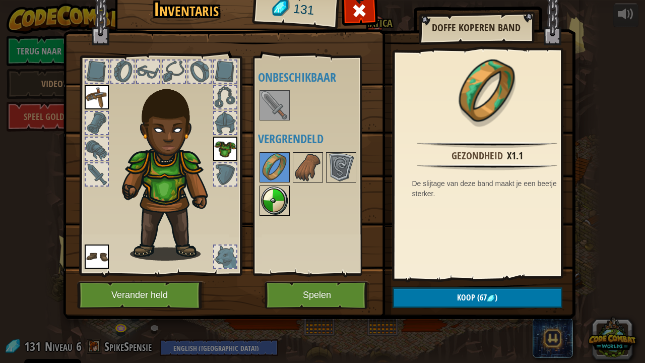
click at [282, 187] on img at bounding box center [275, 201] width 28 height 28
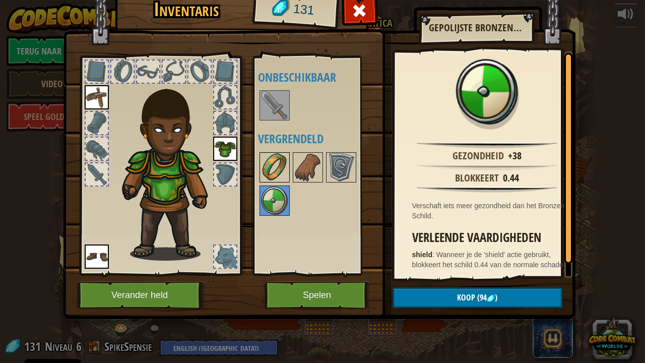
click at [278, 168] on img at bounding box center [275, 167] width 28 height 28
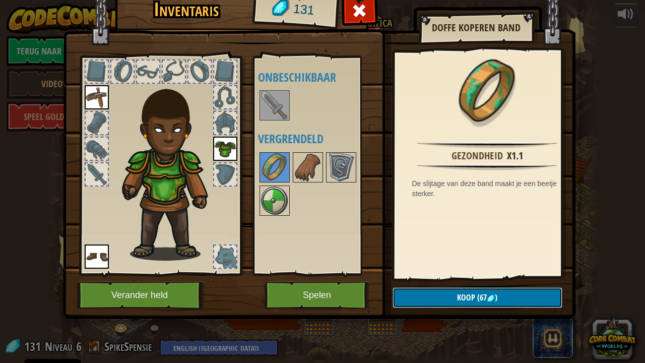
click at [446, 294] on button "Koop (67 )" at bounding box center [478, 297] width 170 height 21
click at [438, 294] on button "Bevestigen" at bounding box center [478, 297] width 170 height 21
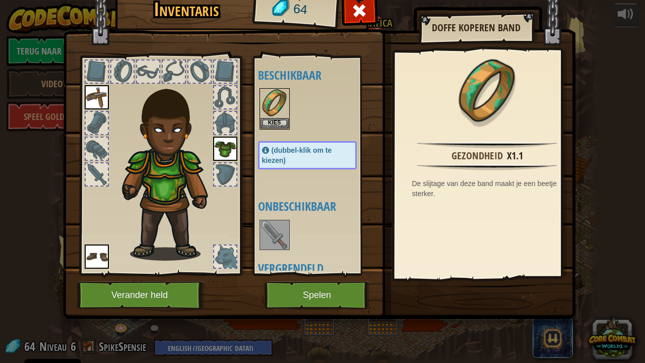
scroll to position [1, 0]
click at [276, 121] on button "Kies" at bounding box center [275, 123] width 28 height 11
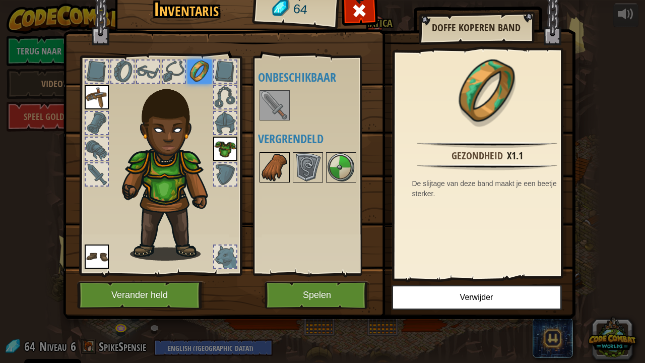
click at [280, 174] on img at bounding box center [275, 167] width 28 height 28
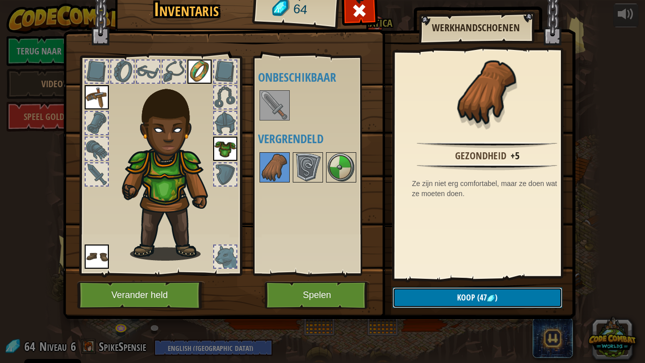
click at [466, 294] on span "Koop" at bounding box center [466, 297] width 18 height 11
click at [455, 292] on button "Bevestigen" at bounding box center [478, 297] width 170 height 21
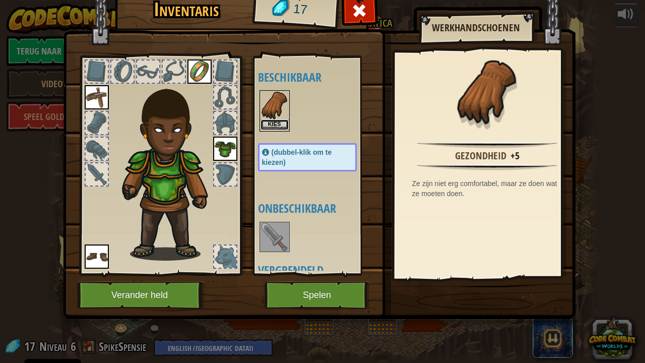
click at [269, 123] on button "Kies" at bounding box center [275, 124] width 28 height 11
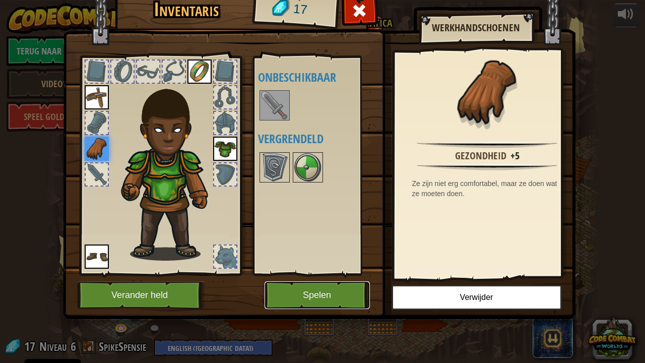
click at [321, 294] on button "Spelen" at bounding box center [317, 295] width 105 height 28
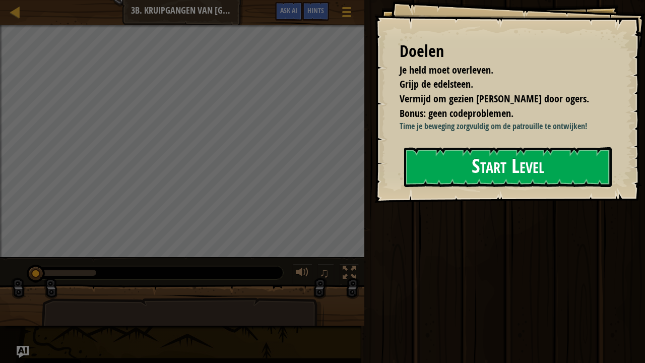
click at [447, 171] on button "Start Level" at bounding box center [508, 167] width 208 height 40
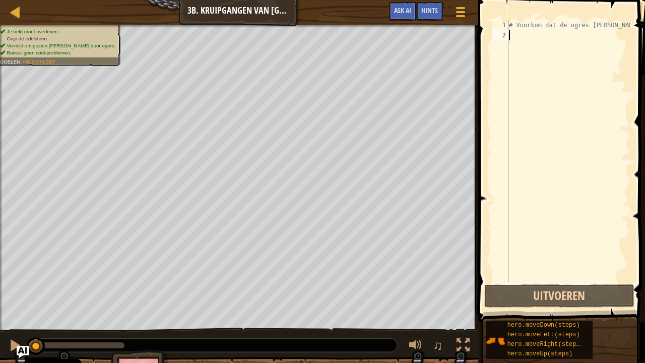
type textarea "r"
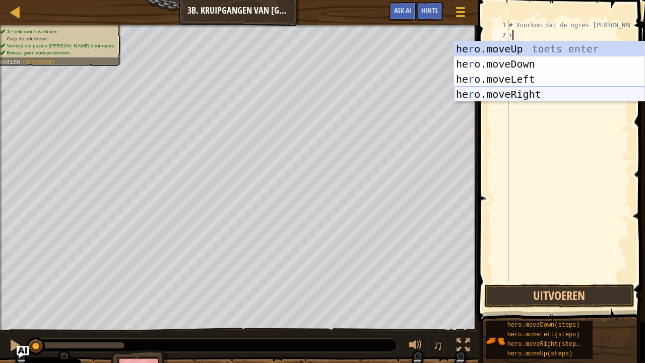
click at [536, 92] on div "he r o.moveUp toets enter he r o.moveDown toets enter he r o.moveLeft toets ent…" at bounding box center [549, 86] width 191 height 91
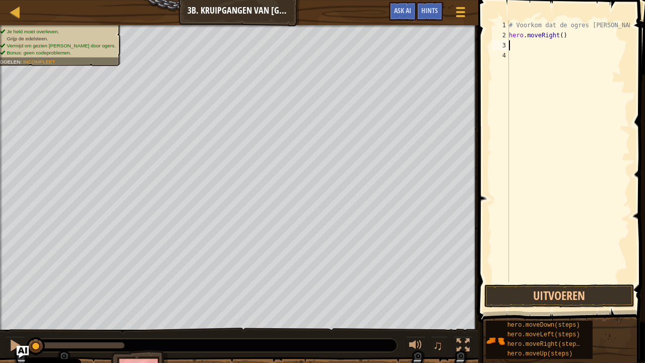
type textarea "e"
type textarea "r"
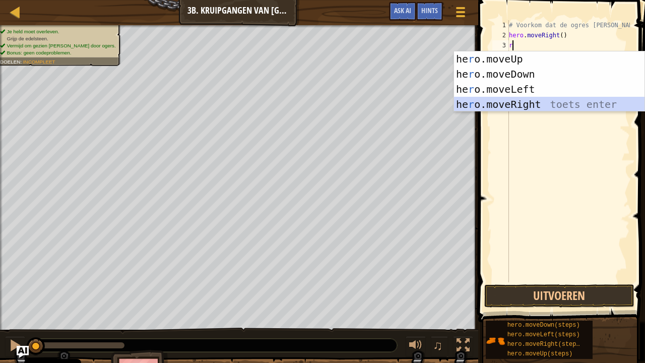
click at [517, 110] on div "he r o.moveUp toets enter he r o.moveDown toets enter he r o.moveLeft toets ent…" at bounding box center [549, 96] width 191 height 91
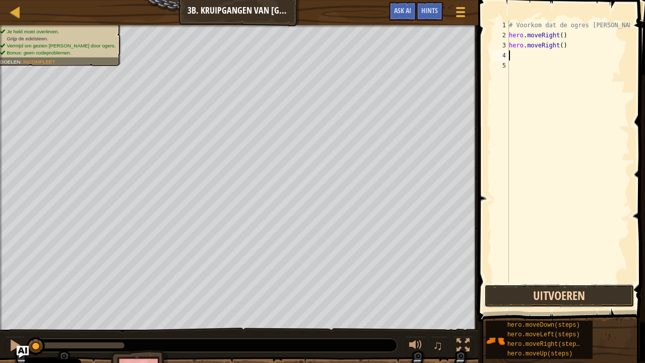
click at [546, 291] on button "Uitvoeren" at bounding box center [559, 295] width 150 height 23
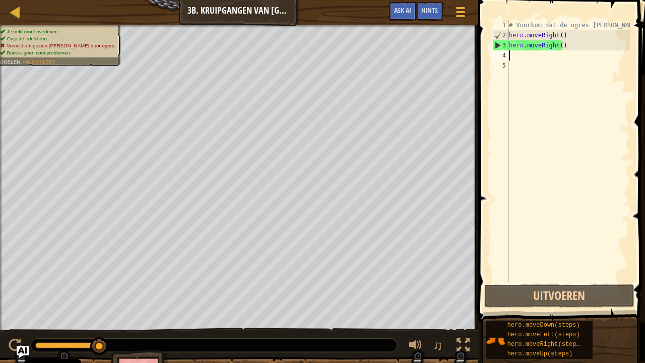
type textarea "l"
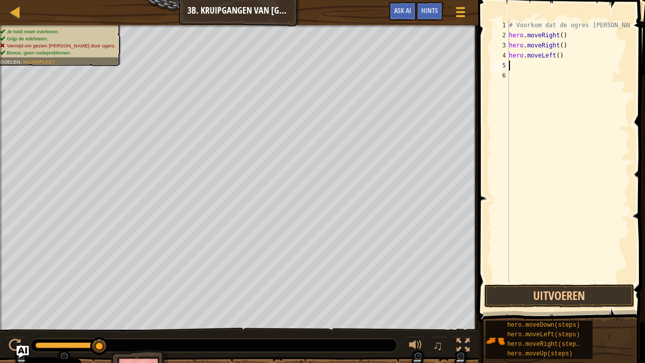
type textarea "k"
type textarea "l"
click at [538, 294] on button "Uitvoeren" at bounding box center [559, 295] width 150 height 23
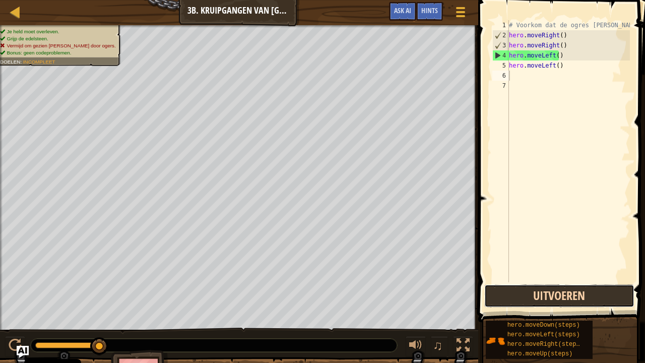
click at [514, 294] on button "Uitvoeren" at bounding box center [559, 295] width 150 height 23
click at [530, 294] on button "Uitvoeren" at bounding box center [559, 295] width 150 height 23
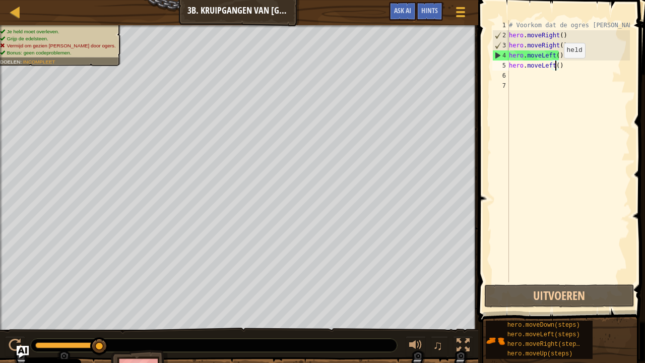
click at [556, 68] on div "# Voorkom dat de ogres [PERSON_NAME]. hero . moveRight ( ) hero . moveRight ( )…" at bounding box center [568, 161] width 123 height 282
drag, startPoint x: 561, startPoint y: 66, endPoint x: 512, endPoint y: 51, distance: 50.9
click at [512, 51] on div "# Voorkom dat de ogres [PERSON_NAME]. hero . moveRight ( ) hero . moveRight ( )…" at bounding box center [568, 161] width 123 height 282
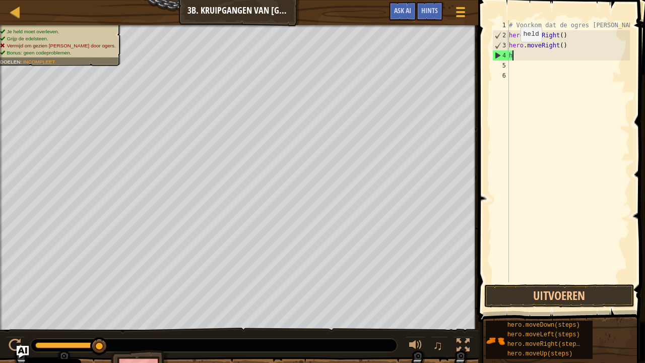
type textarea "hd"
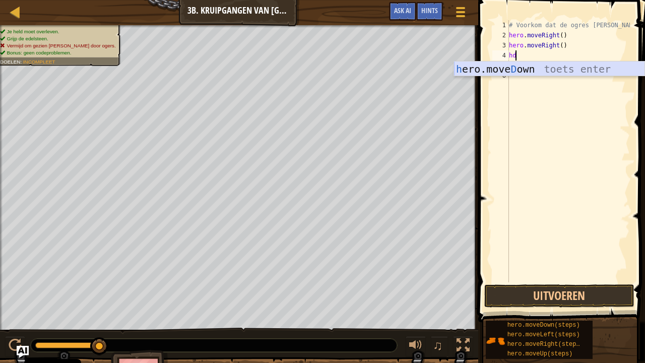
click at [516, 71] on div "h ero.[PERSON_NAME] own toets enter" at bounding box center [549, 84] width 191 height 45
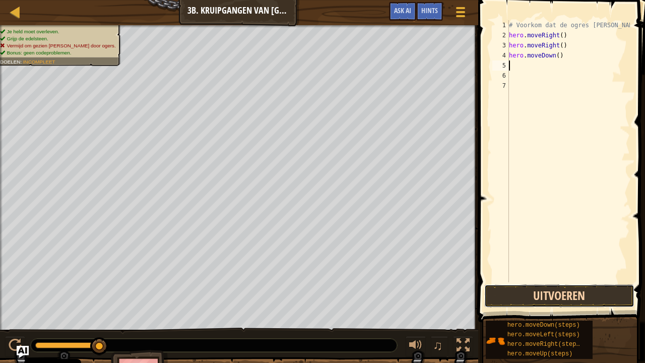
click at [542, 294] on button "Uitvoeren" at bounding box center [559, 295] width 150 height 23
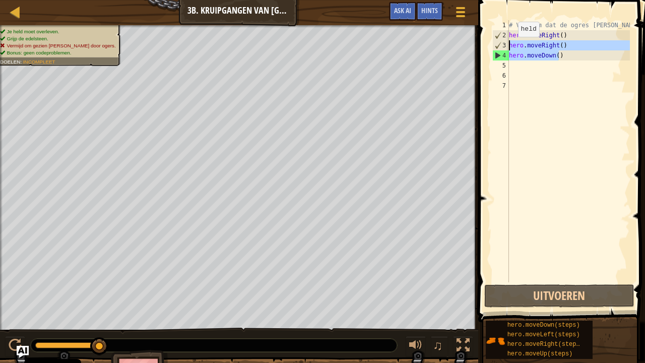
drag, startPoint x: 558, startPoint y: 57, endPoint x: 509, endPoint y: 46, distance: 49.7
click at [509, 46] on div "# Voorkom dat de ogres [PERSON_NAME]. hero . moveRight ( ) hero . moveRight ( )…" at bounding box center [568, 161] width 123 height 282
type textarea "hero.moveRight() hero.moveDown()"
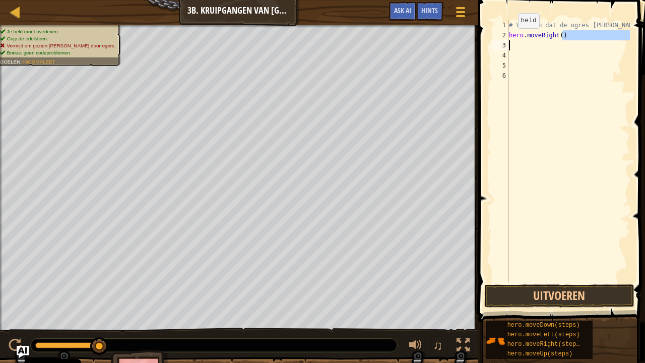
drag, startPoint x: 561, startPoint y: 38, endPoint x: 507, endPoint y: 41, distance: 54.5
click at [507, 41] on div "1 2 3 4 5 6 # Voorkom dat de ogres [PERSON_NAME]. hero . moveRight ( ) הההההההה…" at bounding box center [561, 151] width 140 height 262
click at [564, 39] on div "# Voorkom dat de ogres [PERSON_NAME]. hero . moveRight ( )" at bounding box center [568, 151] width 123 height 262
type textarea "hero.moveRight()"
type textarea "eRight()"
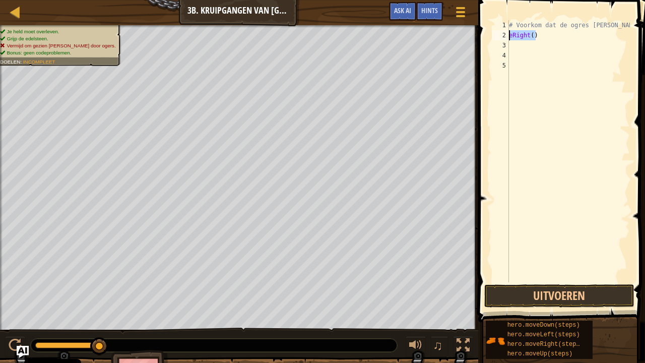
drag, startPoint x: 535, startPoint y: 35, endPoint x: 508, endPoint y: 35, distance: 26.7
click at [508, 35] on div "eRight() 1 2 3 4 5 # Voorkom dat de ogres [PERSON_NAME]. eRight ( ) ההההההההההה…" at bounding box center [561, 151] width 140 height 262
type textarea "l"
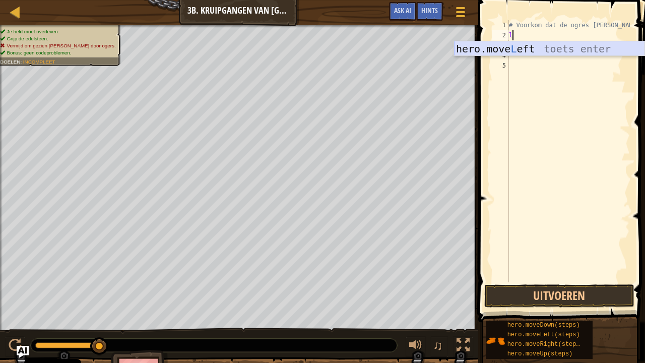
click at [509, 43] on div "hero.move L eft toets enter" at bounding box center [549, 63] width 191 height 45
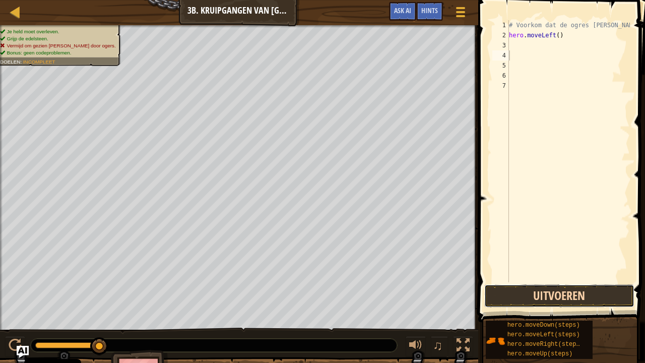
click at [519, 294] on button "Uitvoeren" at bounding box center [559, 295] width 150 height 23
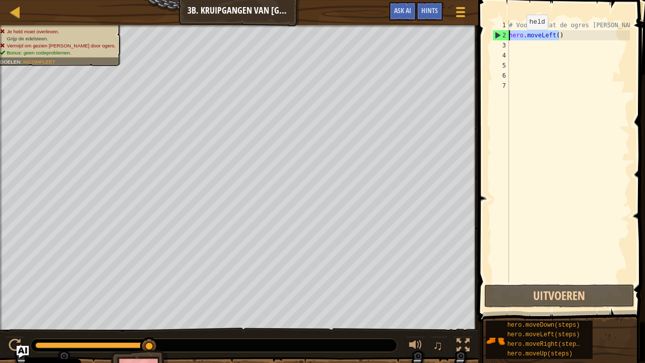
drag, startPoint x: 560, startPoint y: 36, endPoint x: 506, endPoint y: 38, distance: 54.0
click at [506, 38] on div "1 2 3 4 5 6 7 # Voorkom dat de ogres [PERSON_NAME]. hero . moveLeft ( ) ההההההה…" at bounding box center [561, 151] width 140 height 262
type textarea "hero.moveLeft()"
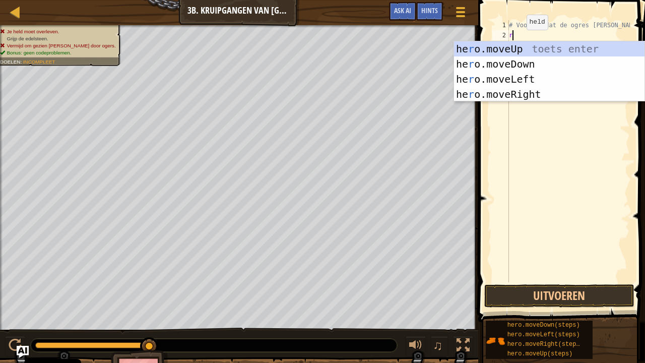
type textarea "r"
click at [525, 98] on div "he r o.moveUp toets enter he r o.moveDown toets enter he r o.moveLeft toets ent…" at bounding box center [549, 86] width 191 height 91
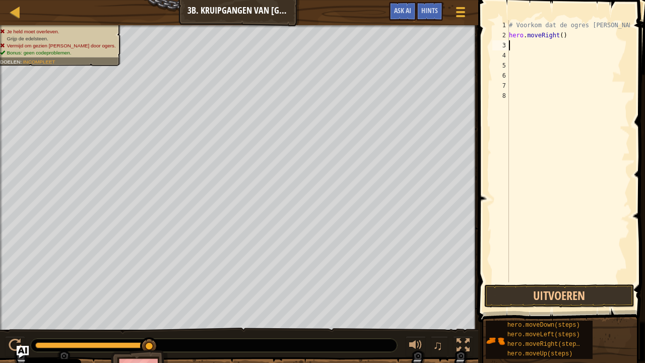
type textarea "l"
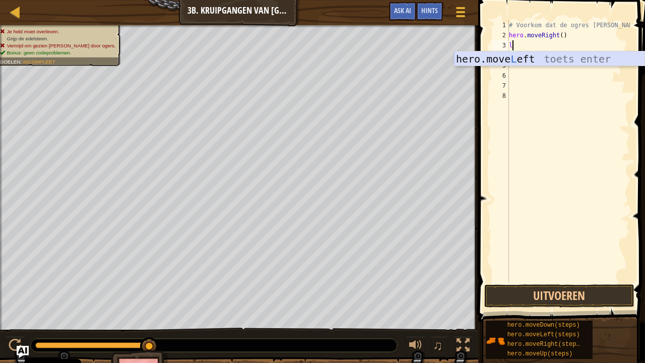
click at [525, 58] on div "hero.move L eft toets enter" at bounding box center [549, 73] width 191 height 45
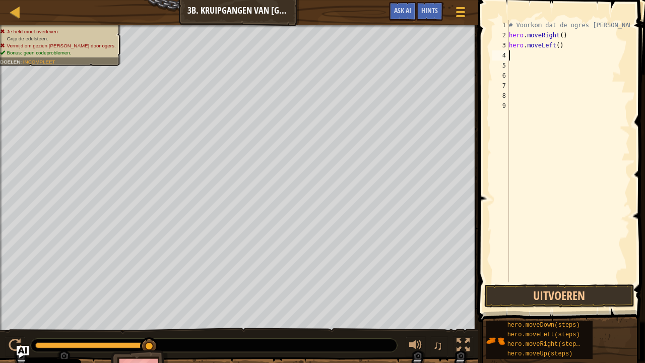
type textarea "r"
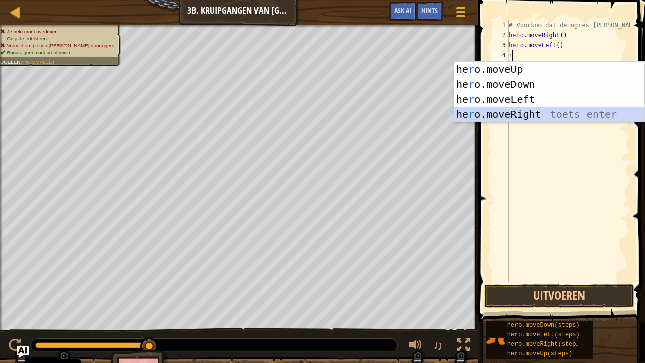
click at [518, 116] on div "he r o.moveUp toets enter he r o.moveDown toets enter he r o.moveLeft toets ent…" at bounding box center [549, 107] width 191 height 91
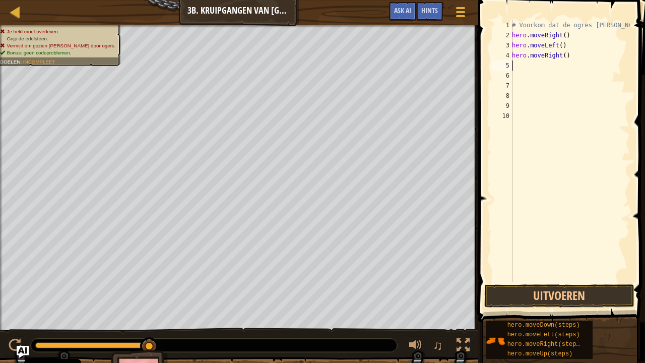
type textarea "r"
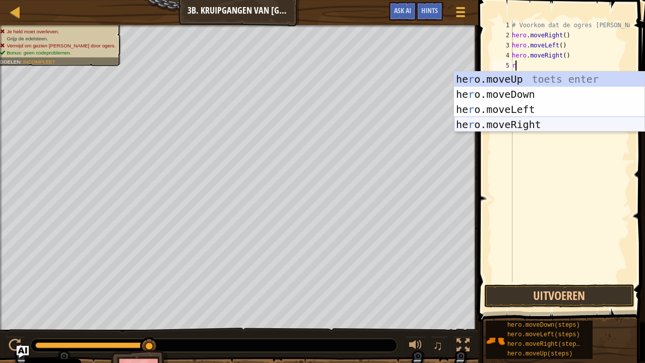
click at [531, 125] on div "he r o.moveUp toets enter he r o.moveDown toets enter he r o.moveLeft toets ent…" at bounding box center [549, 117] width 191 height 91
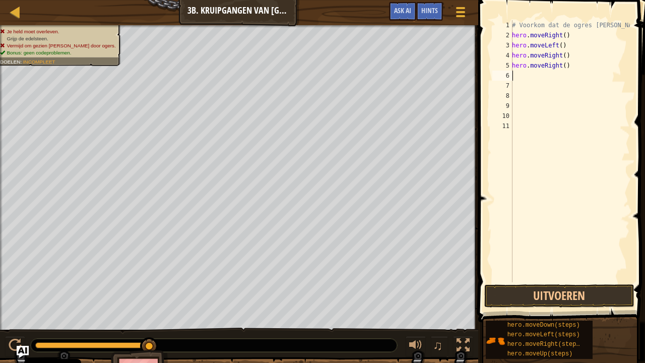
type textarea "l"
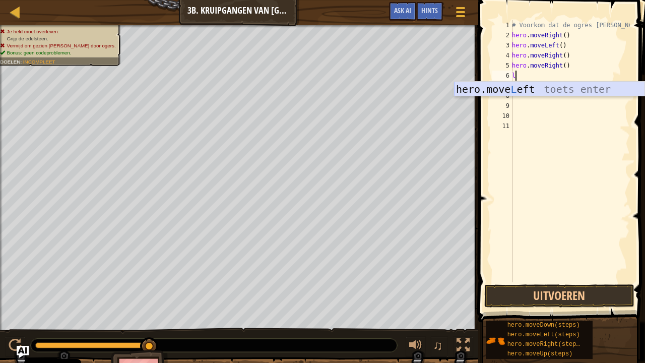
click at [527, 87] on div "hero.move L eft toets enter" at bounding box center [549, 104] width 191 height 45
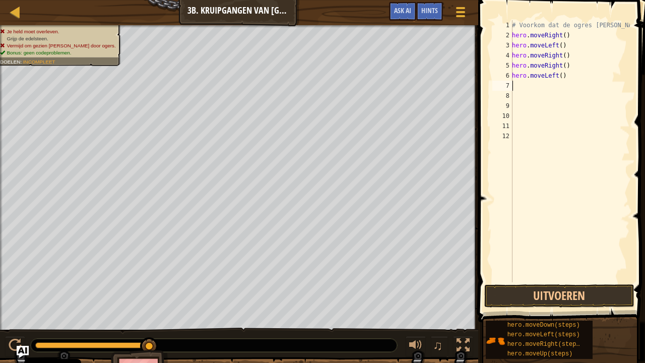
type textarea "l"
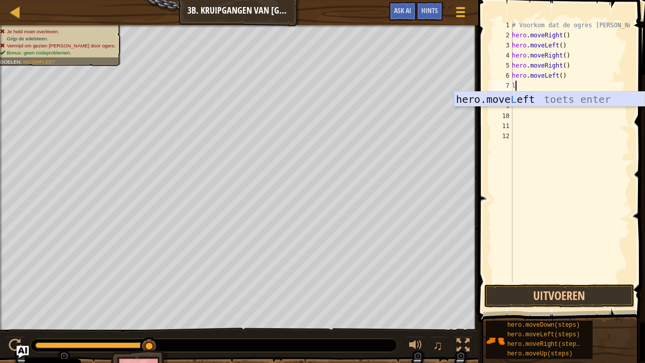
click at [537, 101] on div "hero.move L eft toets enter" at bounding box center [549, 114] width 191 height 45
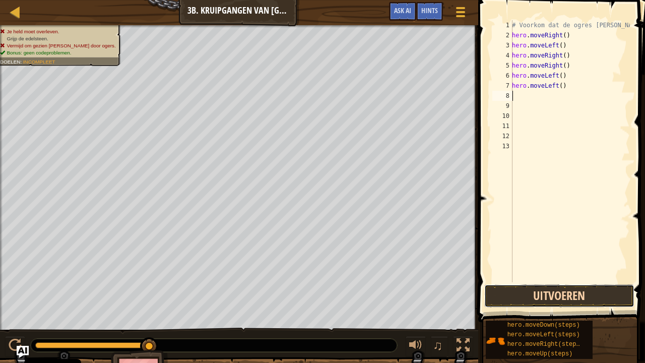
click at [557, 294] on button "Uitvoeren" at bounding box center [559, 295] width 150 height 23
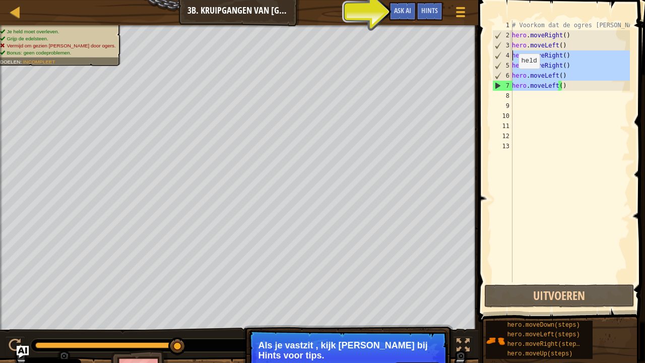
drag, startPoint x: 559, startPoint y: 88, endPoint x: 508, endPoint y: 55, distance: 60.8
click at [508, 55] on div "1 2 3 4 5 6 7 8 9 10 11 12 13 # Voorkom dat de ogres [PERSON_NAME]. hero . move…" at bounding box center [561, 151] width 140 height 262
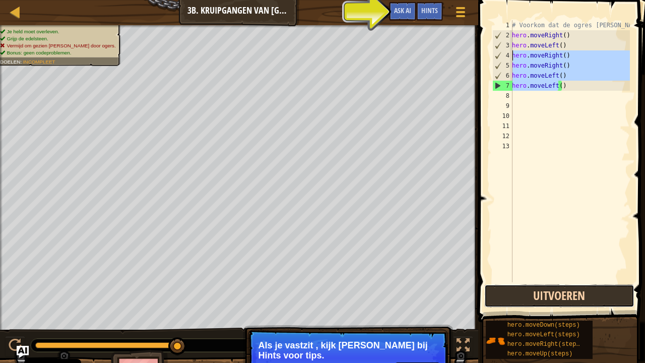
click at [538, 294] on button "Uitvoeren" at bounding box center [559, 295] width 150 height 23
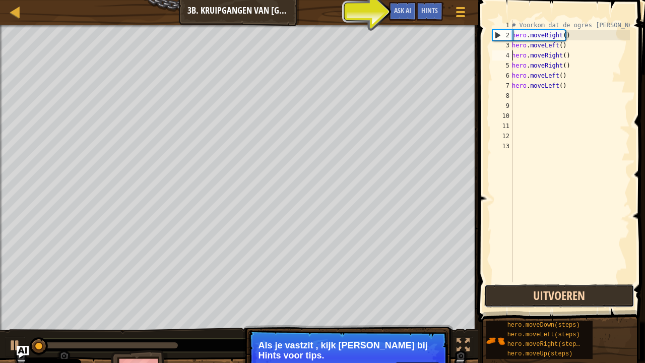
click at [538, 294] on button "Uitvoeren" at bounding box center [559, 295] width 150 height 23
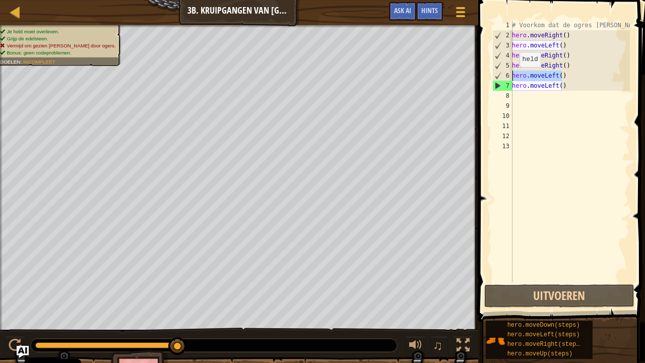
drag, startPoint x: 562, startPoint y: 77, endPoint x: 514, endPoint y: 77, distance: 47.9
click at [514, 77] on div "# Voorkom dat de ogres [PERSON_NAME]. hero . moveRight ( ) hero . moveLeft ( ) …" at bounding box center [570, 161] width 120 height 282
type textarea "hero.moveLeft()"
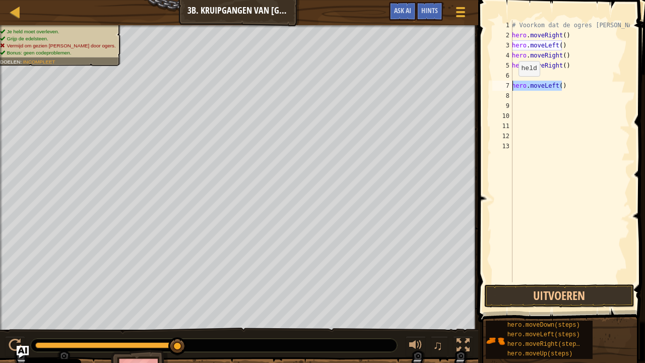
drag, startPoint x: 562, startPoint y: 90, endPoint x: 513, endPoint y: 86, distance: 49.1
click at [513, 86] on div "# Voorkom dat de ogres [PERSON_NAME]. hero . moveRight ( ) hero . moveLeft ( ) …" at bounding box center [570, 161] width 120 height 282
type textarea "hero.moveLeft()"
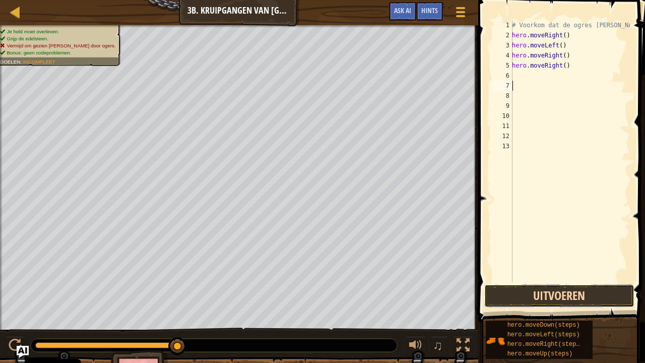
click at [579, 294] on button "Uitvoeren" at bounding box center [559, 295] width 150 height 23
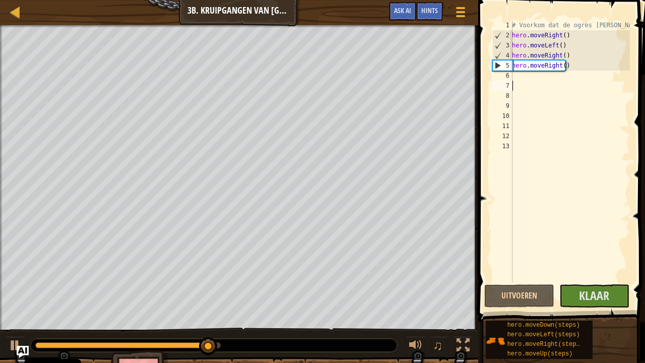
click at [521, 79] on div "# Voorkom dat de ogres [PERSON_NAME]. hero . moveRight ( ) hero . moveLeft ( ) …" at bounding box center [570, 161] width 120 height 282
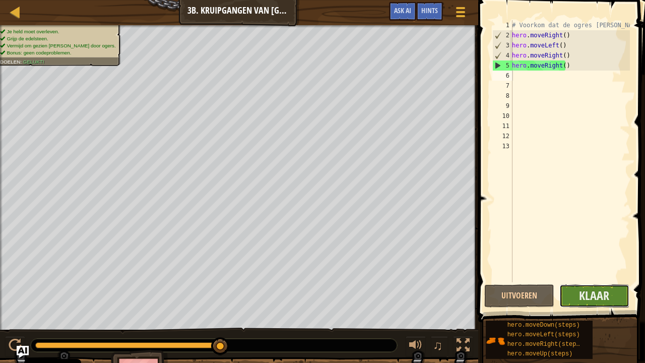
click at [609, 294] on button "Klaar" at bounding box center [595, 295] width 70 height 23
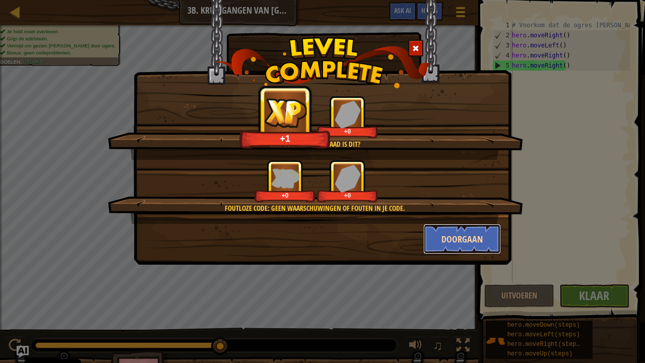
click at [465, 237] on button "Doorgaan" at bounding box center [462, 239] width 78 height 30
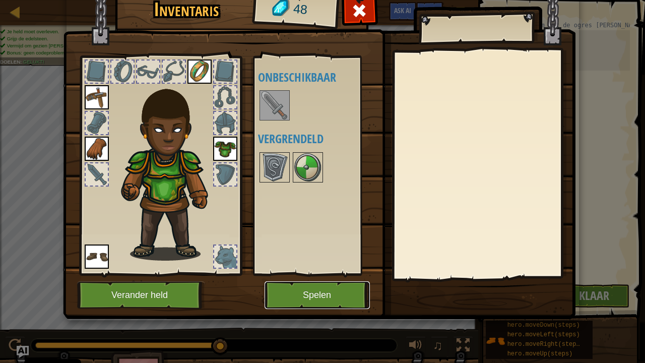
click at [310, 294] on button "Spelen" at bounding box center [317, 295] width 105 height 28
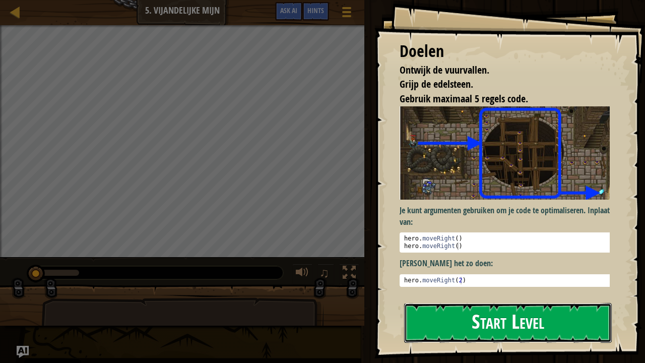
click at [451, 294] on button "Start Level" at bounding box center [508, 323] width 208 height 40
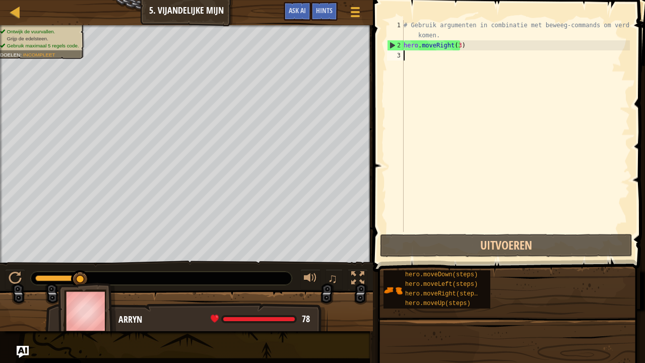
type textarea "m"
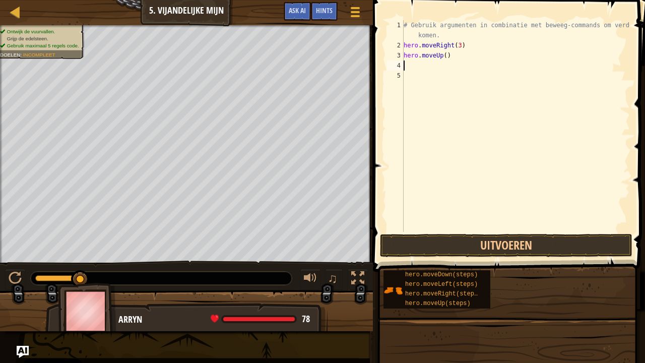
type textarea "r"
click at [419, 78] on div "# Gebruik argumenten in combinatie met beweeg-commands om verder te komen. hero…" at bounding box center [516, 141] width 228 height 242
drag, startPoint x: 447, startPoint y: 67, endPoint x: 403, endPoint y: 67, distance: 43.9
click at [403, 67] on div "1 2 3 4 5 6 # Gebruik argumenten in combinatie met beweeg-commands om verder te…" at bounding box center [507, 126] width 245 height 212
type textarea "hero.moveUp()"
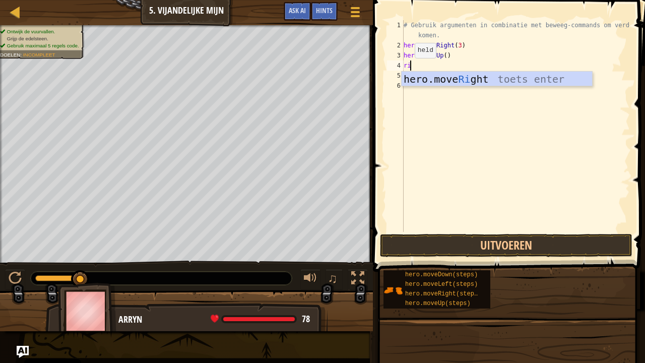
type textarea "rig"
click at [438, 76] on div "hero.move Rig ht toets enter" at bounding box center [497, 94] width 191 height 45
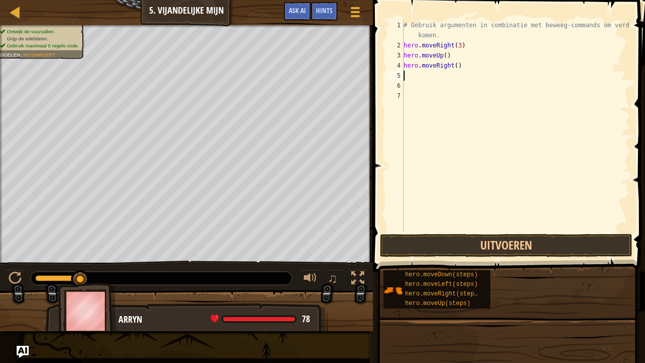
type textarea "b"
type textarea "h"
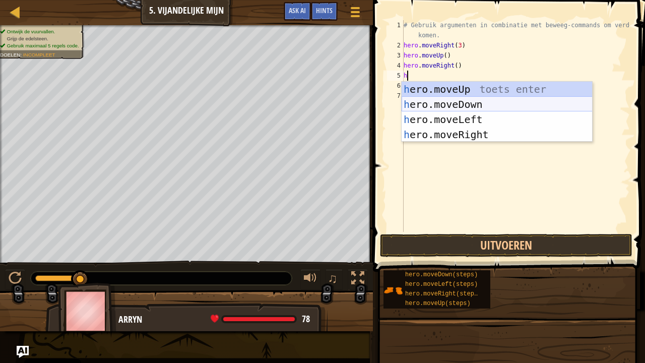
click at [428, 102] on div "h ero.moveUp toets enter h ero.moveDown toets enter h ero.moveLeft toets enter …" at bounding box center [497, 127] width 191 height 91
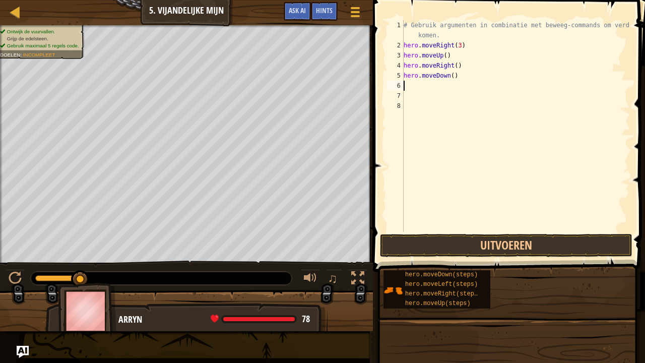
type textarea "d"
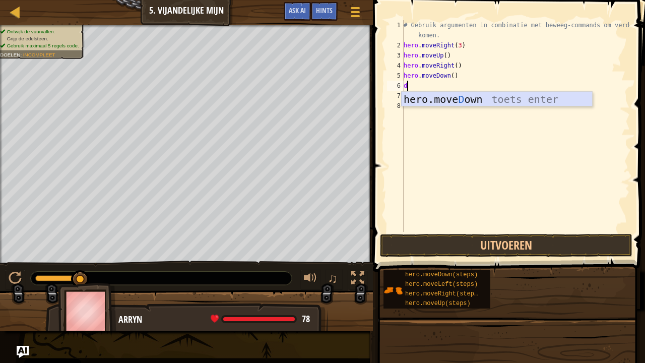
click at [430, 102] on div "hero.move D own toets enter" at bounding box center [497, 114] width 191 height 45
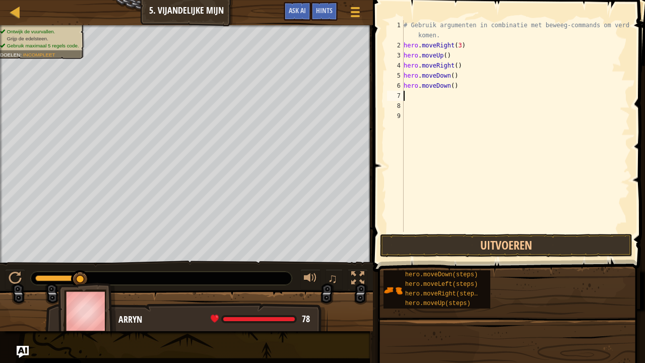
type textarea "d"
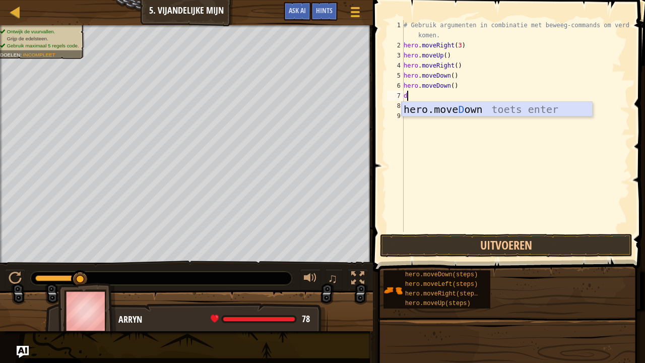
click at [430, 105] on div "hero.move D own toets enter" at bounding box center [497, 124] width 191 height 45
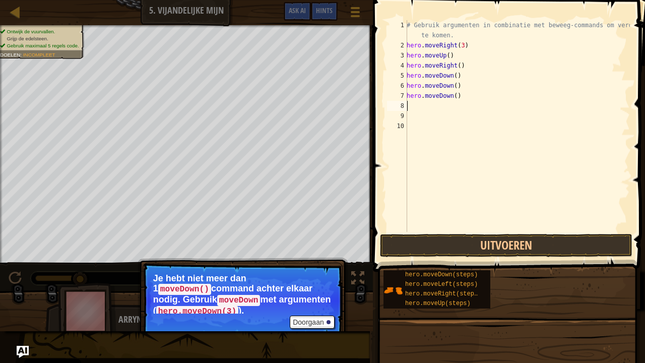
type textarea "r"
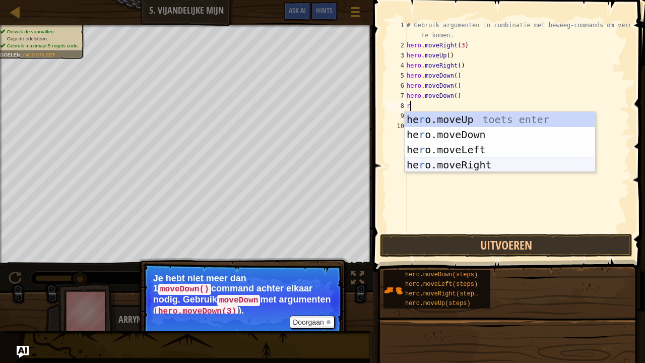
click at [441, 162] on div "he r o.moveUp toets enter he r o.moveDown toets enter he r o.moveLeft toets ent…" at bounding box center [500, 157] width 191 height 91
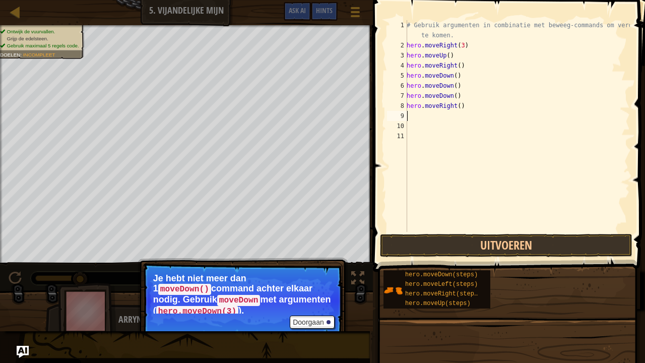
type textarea "r"
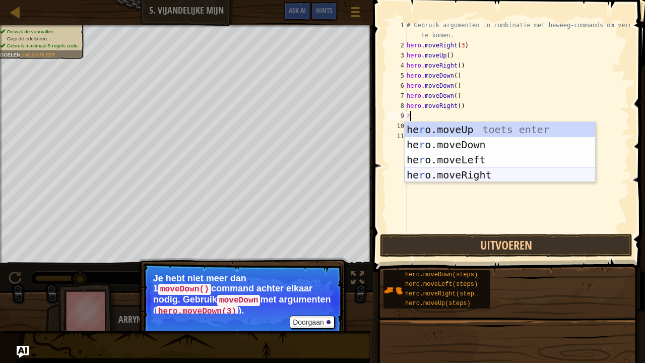
click at [439, 172] on div "he r o.moveUp toets enter he r o.moveDown toets enter he r o.moveLeft toets ent…" at bounding box center [500, 167] width 191 height 91
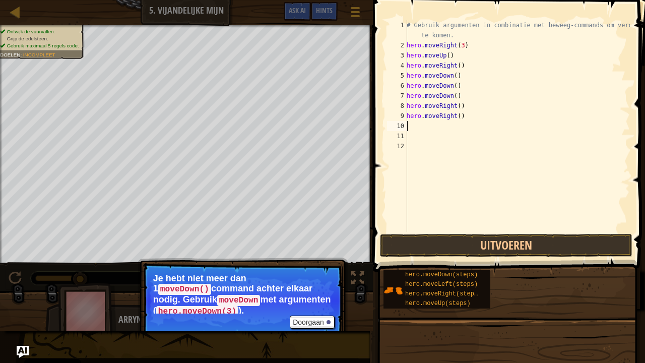
type textarea "r"
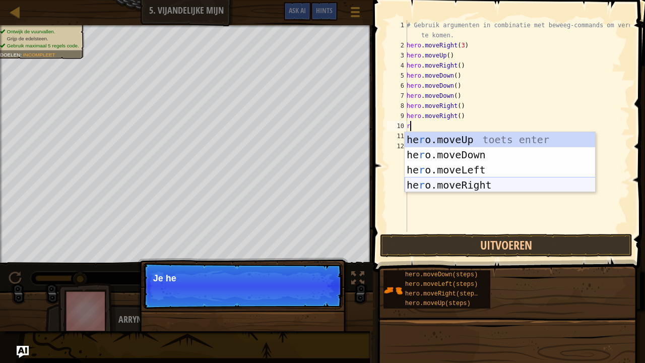
click at [442, 181] on div "he r o.moveUp toets enter he r o.moveDown toets enter he r o.moveLeft toets ent…" at bounding box center [500, 177] width 191 height 91
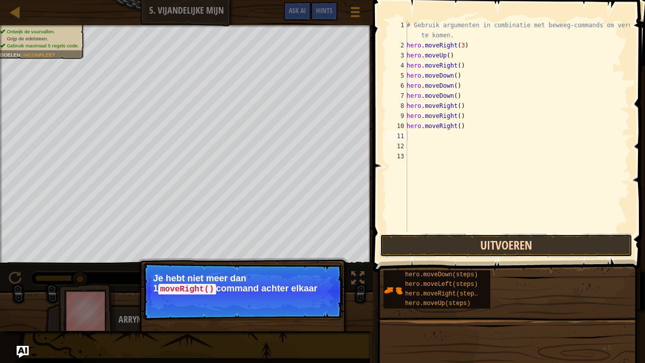
click at [464, 241] on button "Uitvoeren" at bounding box center [506, 245] width 253 height 23
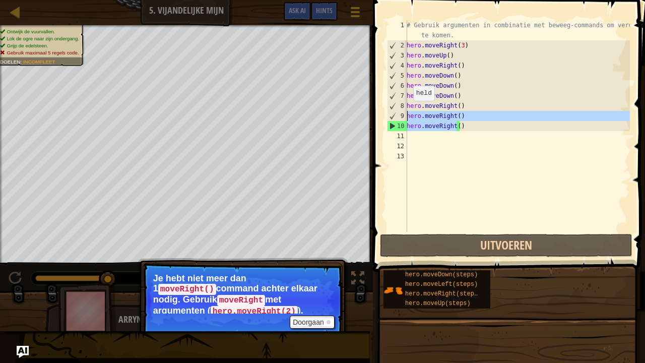
drag, startPoint x: 457, startPoint y: 123, endPoint x: 407, endPoint y: 111, distance: 50.9
click at [407, 111] on div "# Gebruik argumenten in combinatie met beweeg-commands om verder te komen. hero…" at bounding box center [517, 141] width 225 height 242
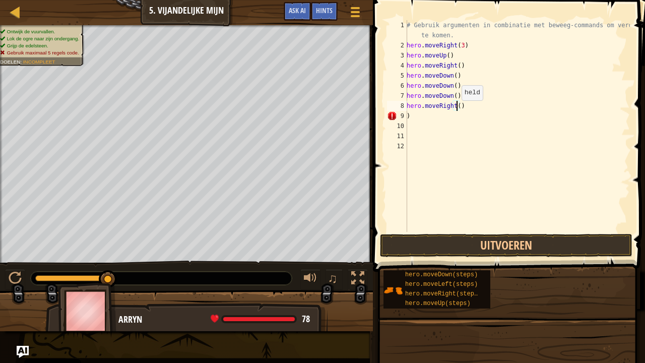
click at [456, 110] on div "# Gebruik argumenten in combinatie met beweeg-commands om verder te komen. hero…" at bounding box center [517, 141] width 225 height 242
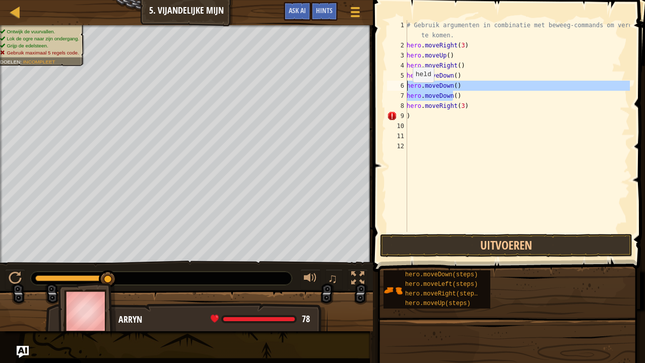
drag, startPoint x: 453, startPoint y: 96, endPoint x: 405, endPoint y: 86, distance: 49.0
click at [405, 86] on div "hero.moveRight(3) 1 2 3 4 5 6 7 8 9 10 11 12 # Gebruik argumenten in combinatie…" at bounding box center [507, 126] width 245 height 212
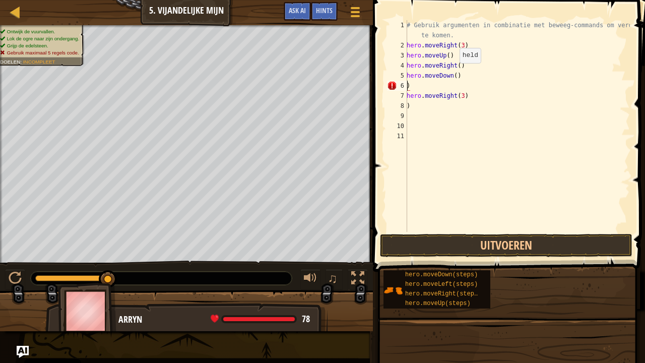
click at [454, 73] on div "# Gebruik argumenten in combinatie met beweeg-commands om verder te komen. hero…" at bounding box center [517, 141] width 225 height 242
click at [410, 90] on div "# Gebruik argumenten in combinatie met beweeg-commands om verder te komen. hero…" at bounding box center [517, 141] width 225 height 242
type textarea ")"
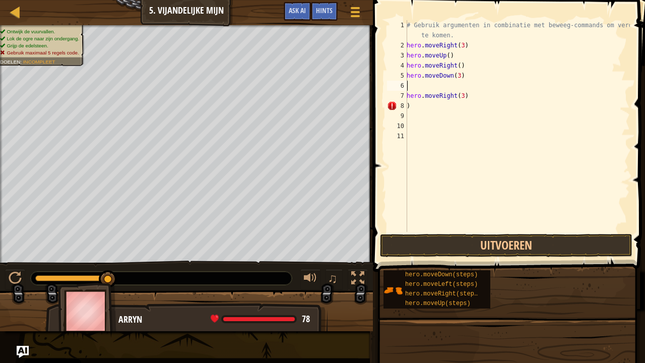
click at [410, 106] on div "# Gebruik argumenten in combinatie met beweeg-commands om verder te komen. hero…" at bounding box center [517, 141] width 225 height 242
type textarea ")"
drag, startPoint x: 462, startPoint y: 98, endPoint x: 406, endPoint y: 99, distance: 56.0
click at [406, 99] on div "1 2 3 4 5 6 7 8 9 10 11 # Gebruik argumenten in combinatie met beweeg-commands …" at bounding box center [507, 126] width 245 height 212
type textarea "hero.moveRight(3)"
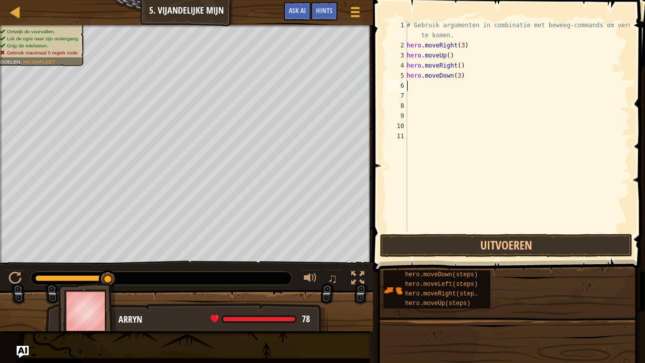
click at [410, 87] on div "# Gebruik argumenten in combinatie met beweeg-commands om verder te komen. hero…" at bounding box center [517, 141] width 225 height 242
paste textarea "hero.moveRight(3)"
type textarea "hero.moveRight(3)"
click at [444, 245] on button "Uitvoeren" at bounding box center [506, 245] width 253 height 23
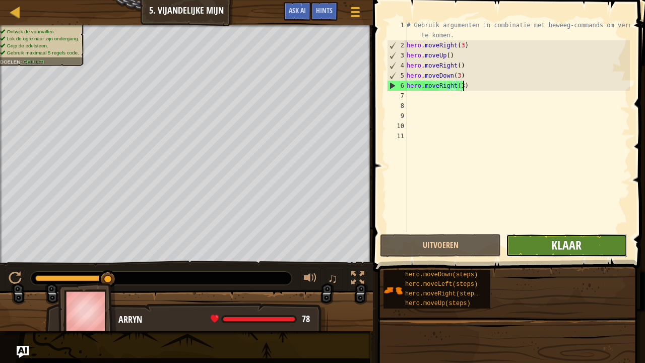
click at [575, 248] on span "Klaar" at bounding box center [567, 245] width 30 height 16
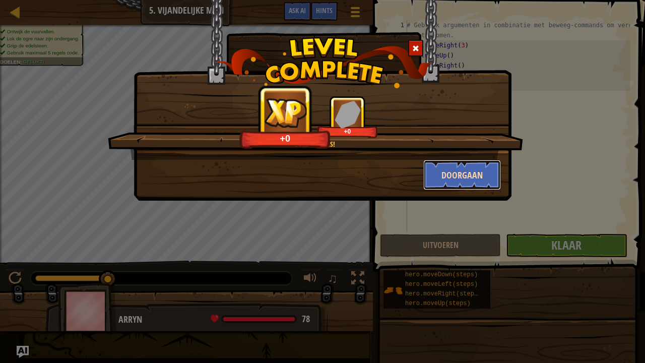
click at [455, 180] on button "Doorgaan" at bounding box center [462, 175] width 78 height 30
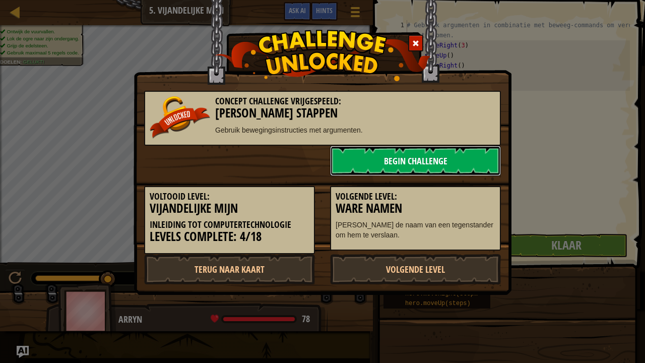
click at [384, 160] on link "Begin Challenge" at bounding box center [415, 161] width 171 height 30
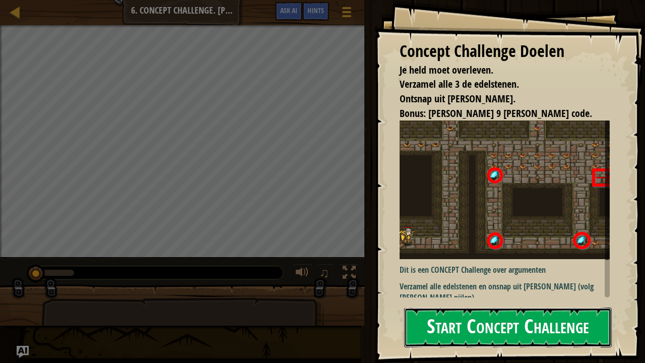
click at [492, 294] on button "Start Concept Challenge" at bounding box center [508, 328] width 208 height 40
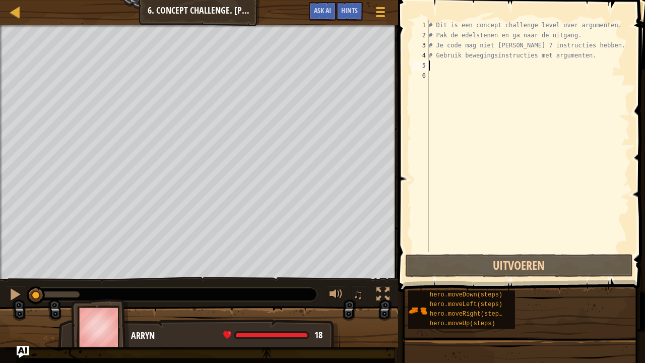
click at [434, 64] on div "# Dit is een concept challenge level over argumenten. # Pak de edelstenen en ga…" at bounding box center [528, 146] width 203 height 252
type textarea "r"
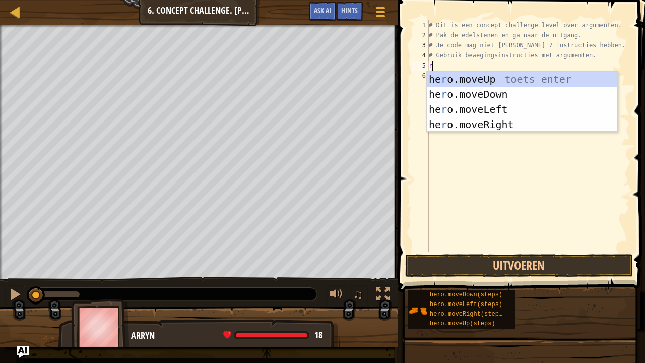
scroll to position [5, 0]
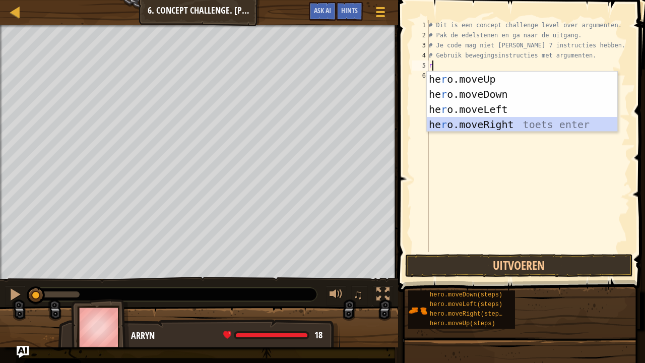
click at [481, 129] on div "he r o.moveUp toets enter he r o.moveDown toets enter he r o.moveLeft toets ent…" at bounding box center [522, 117] width 191 height 91
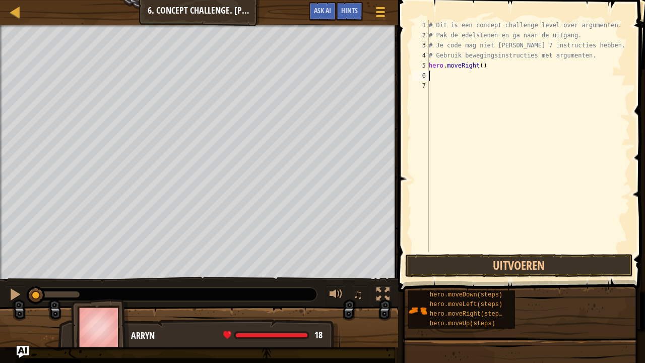
type textarea "h"
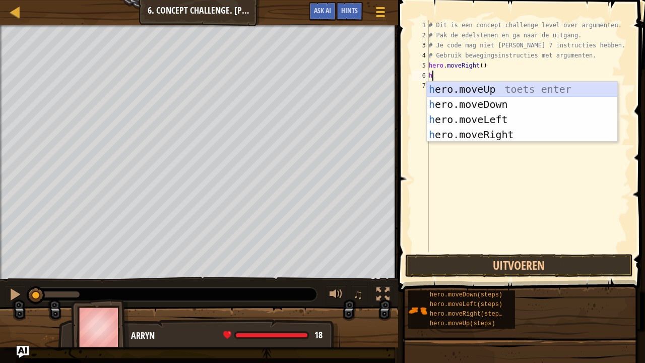
click at [450, 90] on div "h ero.moveUp toets enter h ero.moveDown toets enter h ero.moveLeft toets enter …" at bounding box center [522, 127] width 191 height 91
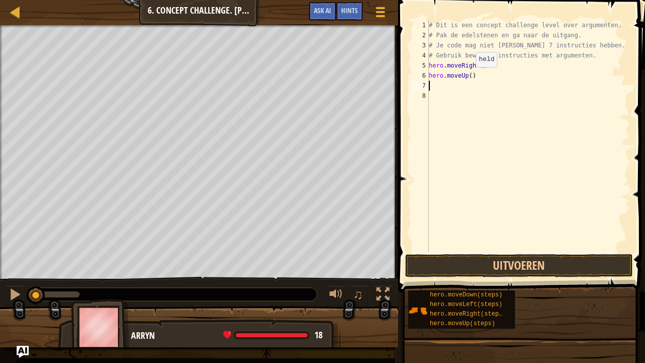
click at [468, 78] on div "# Dit is een concept challenge level over argumenten. # Pak de edelstenen en ga…" at bounding box center [528, 146] width 203 height 252
type textarea "hero.moveUp(3)"
click at [440, 85] on div "# Dit is een concept challenge level over argumenten. # Pak de edelstenen en ga…" at bounding box center [528, 146] width 203 height 252
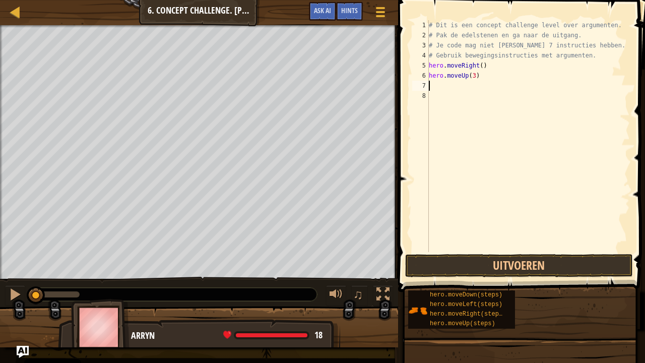
type textarea "r"
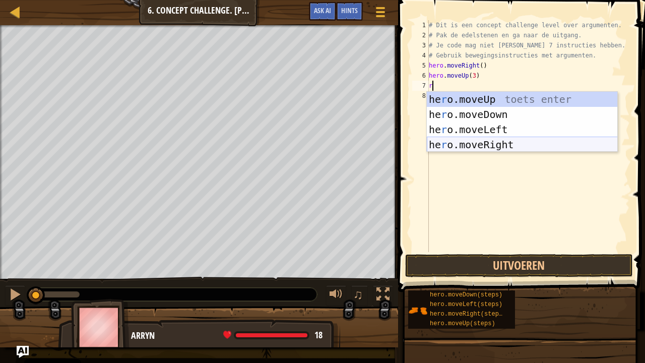
click at [486, 145] on div "he r o.moveUp toets enter he r o.moveDown toets enter he r o.moveLeft toets ent…" at bounding box center [522, 137] width 191 height 91
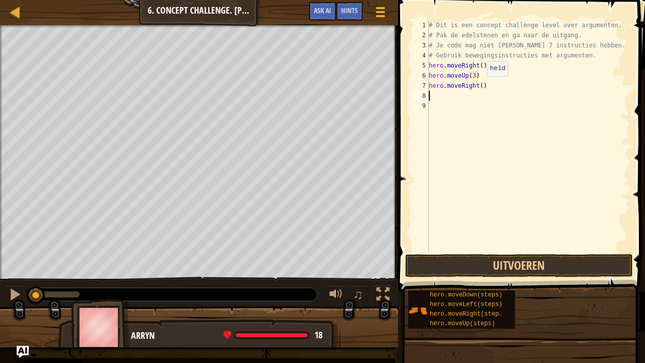
click at [478, 86] on div "# Dit is een concept challenge level over argumenten. # Pak de edelstenen en ga…" at bounding box center [528, 146] width 203 height 252
type textarea "hero.moveRight(2)"
click at [437, 96] on div "# Dit is een concept challenge level over argumenten. # Pak de edelstenen en ga…" at bounding box center [528, 146] width 203 height 252
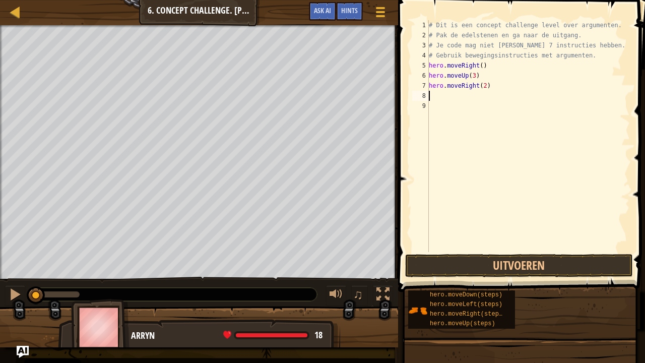
type textarea "h"
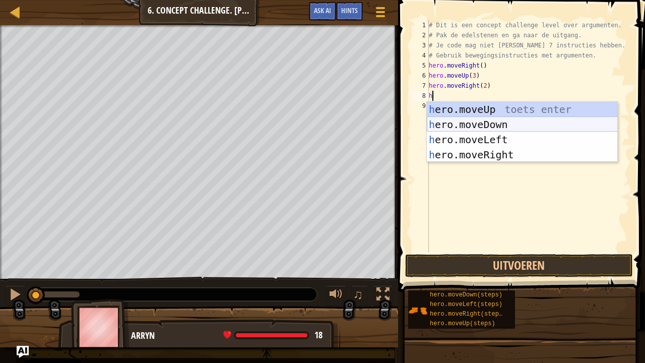
click at [444, 124] on div "h ero.moveUp toets enter h ero.moveDown toets enter h ero.moveLeft toets enter …" at bounding box center [522, 147] width 191 height 91
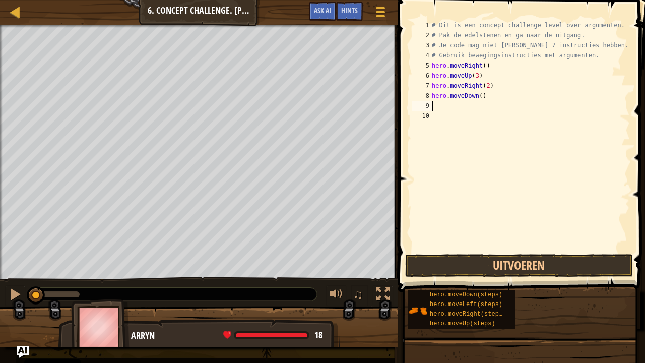
type textarea "h"
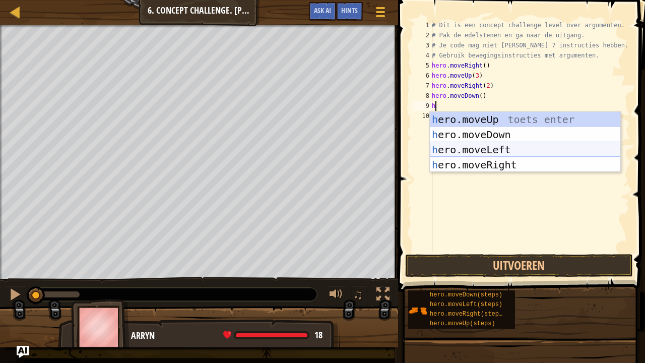
click at [497, 148] on div "h ero.moveUp toets enter h ero.moveDown toets enter h ero.moveLeft toets enter …" at bounding box center [525, 157] width 191 height 91
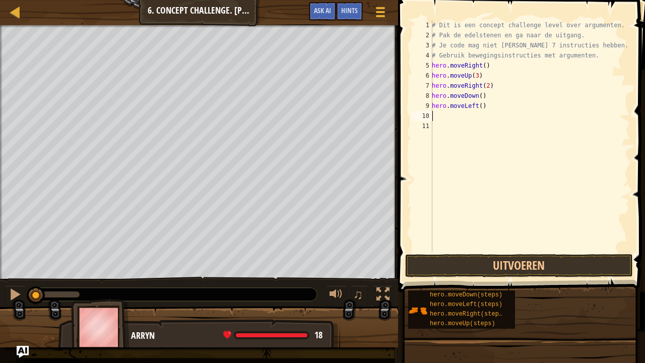
type textarea "h"
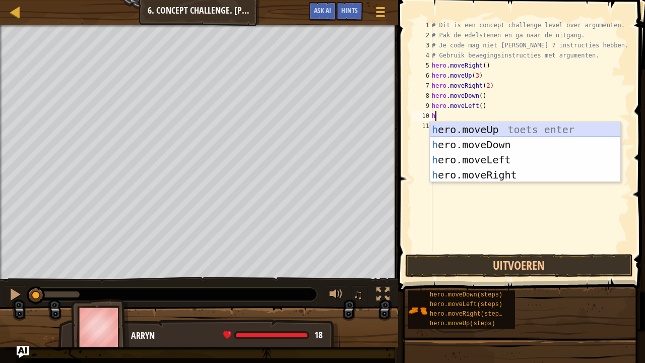
click at [464, 127] on div "h ero.moveUp toets enter h ero.moveDown toets enter h ero.moveLeft toets enter …" at bounding box center [525, 167] width 191 height 91
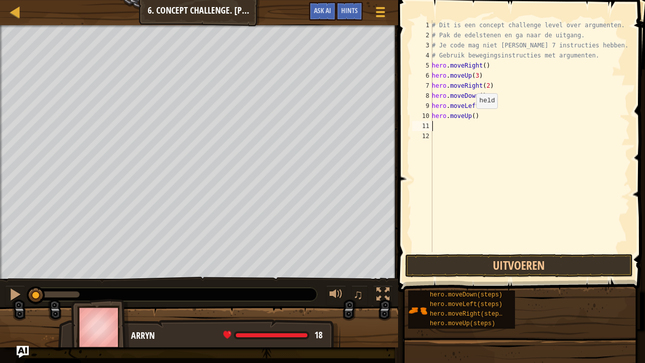
click at [471, 118] on div "# Dit is een concept challenge level over argumenten. # Pak de edelstenen en ga…" at bounding box center [530, 146] width 200 height 252
type textarea "hero.moveUp(3)"
click at [442, 126] on div "# Dit is een concept challenge level over argumenten. # Pak de edelstenen en ga…" at bounding box center [530, 146] width 200 height 252
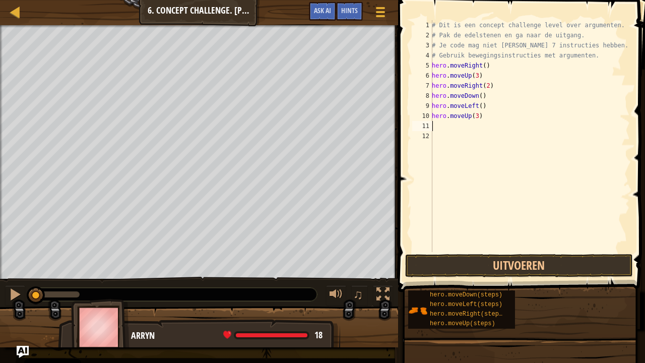
type textarea "h"
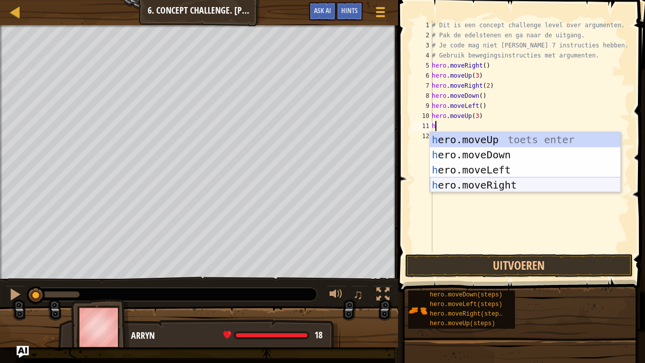
click at [449, 187] on div "h ero.moveUp toets enter h ero.moveDown toets enter h ero.moveLeft toets enter …" at bounding box center [525, 177] width 191 height 91
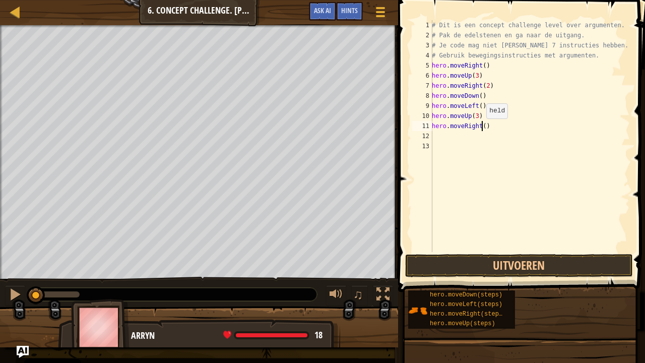
click at [481, 129] on div "# Dit is een concept challenge level over argumenten. # Pak de edelstenen en ga…" at bounding box center [530, 146] width 200 height 252
click at [473, 257] on button "Uitvoeren" at bounding box center [519, 265] width 228 height 23
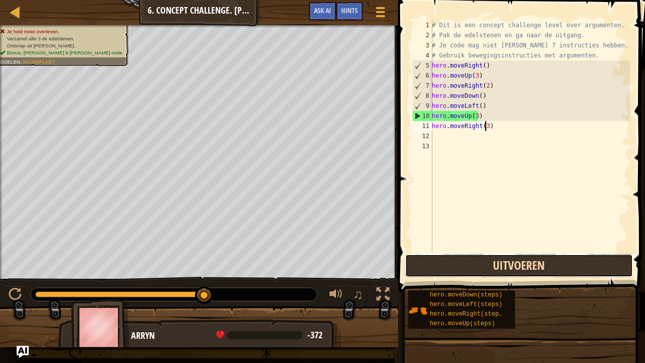
click at [482, 273] on button "Uitvoeren" at bounding box center [519, 265] width 228 height 23
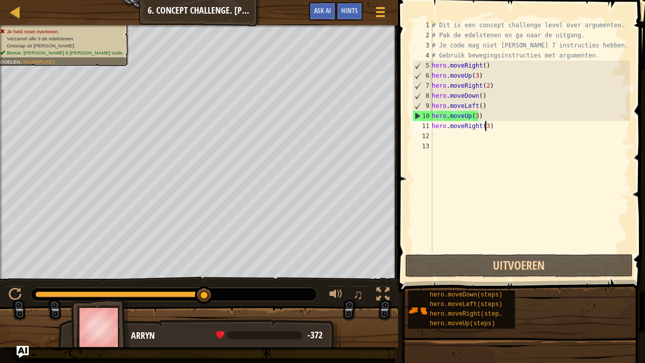
click at [492, 124] on div "# Dit is een concept challenge level over argumenten. # Pak de edelstenen en ga…" at bounding box center [530, 146] width 200 height 252
click at [479, 100] on div "# Dit is een concept challenge level over argumenten. # Pak de edelstenen en ga…" at bounding box center [530, 146] width 200 height 252
type textarea "hero.moveDown()"
click at [482, 100] on div "# Dit is een concept challenge level over argumenten. # Pak de edelstenen en ga…" at bounding box center [530, 146] width 200 height 252
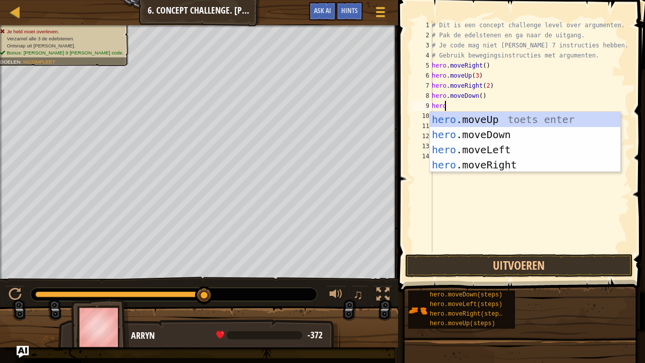
scroll to position [5, 1]
type textarea "hero."
click at [447, 118] on div "hero. moveUp toets enter hero. moveDown toets enter hero. moveLeft toets enter …" at bounding box center [525, 157] width 191 height 91
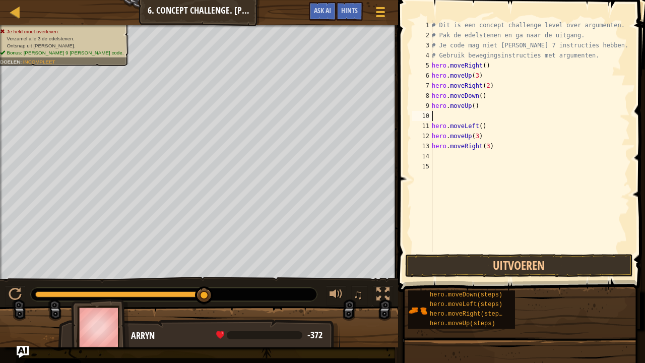
scroll to position [5, 0]
click at [473, 107] on div "# Dit is een concept challenge level over argumenten. # Pak de edelstenen en ga…" at bounding box center [530, 146] width 200 height 252
click at [441, 125] on div "# Dit is een concept challenge level over argumenten. # Pak de edelstenen en ga…" at bounding box center [530, 146] width 200 height 252
type textarea "hero.moveLeft()"
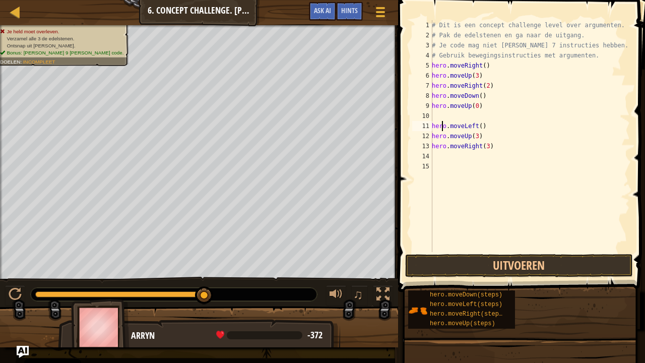
click at [436, 119] on div "# Dit is een concept challenge level over argumenten. # Pak de edelstenen en ga…" at bounding box center [530, 146] width 200 height 252
click at [522, 266] on button "Uitvoeren" at bounding box center [519, 265] width 228 height 23
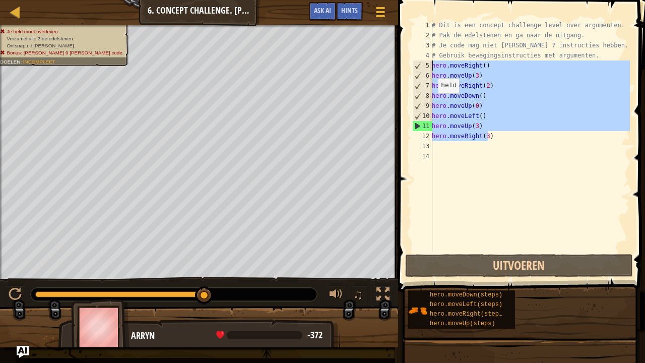
drag, startPoint x: 493, startPoint y: 135, endPoint x: 425, endPoint y: 69, distance: 94.5
click at [425, 69] on div "hero.moveUp(0) 1 2 3 4 5 6 7 8 9 10 11 12 13 14 # Dit is een concept challenge …" at bounding box center [520, 136] width 220 height 232
type textarea "hero.moveRight() hero.moveUp(3)"
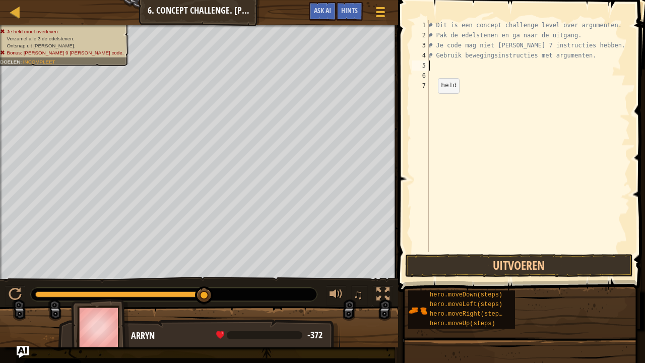
type textarea "h"
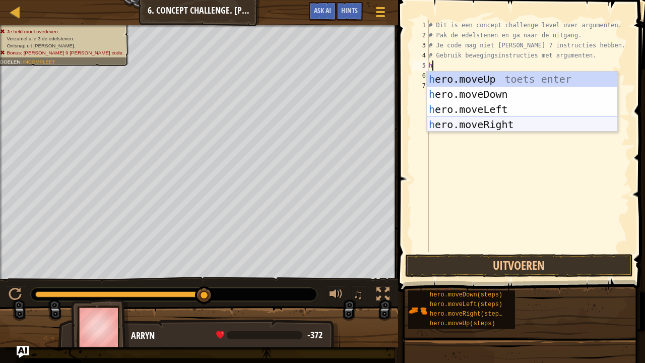
click at [462, 125] on div "h ero.moveUp toets enter h ero.moveDown toets enter h ero.moveLeft toets enter …" at bounding box center [522, 117] width 191 height 91
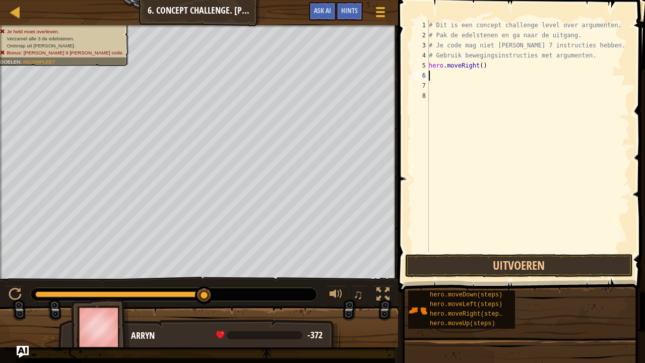
type textarea "m"
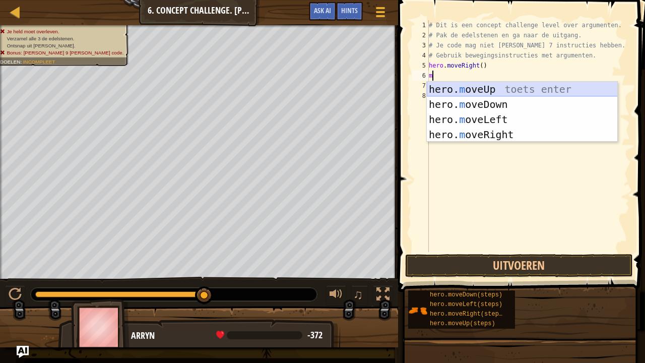
click at [469, 87] on div "hero. m oveUp toets enter hero. m oveDown toets enter hero. m oveLeft toets ent…" at bounding box center [522, 127] width 191 height 91
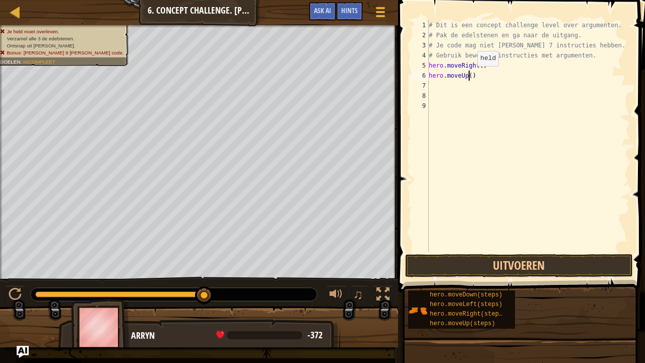
click at [469, 76] on div "# Dit is een concept challenge level over argumenten. # Pak de edelstenen en ga…" at bounding box center [528, 146] width 203 height 252
type textarea "hero.moveUp(3)"
click at [445, 89] on div "# Dit is een concept challenge level over argumenten. # Pak de edelstenen en ga…" at bounding box center [528, 146] width 203 height 252
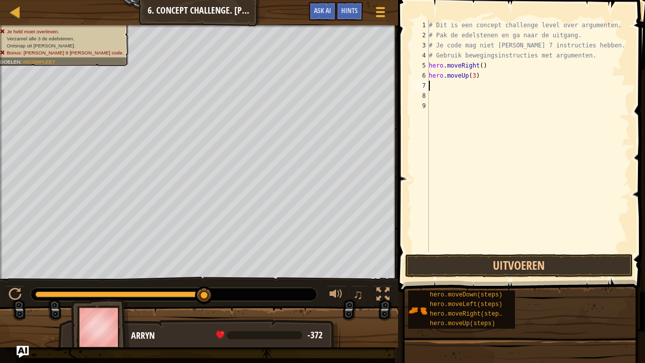
type textarea "m"
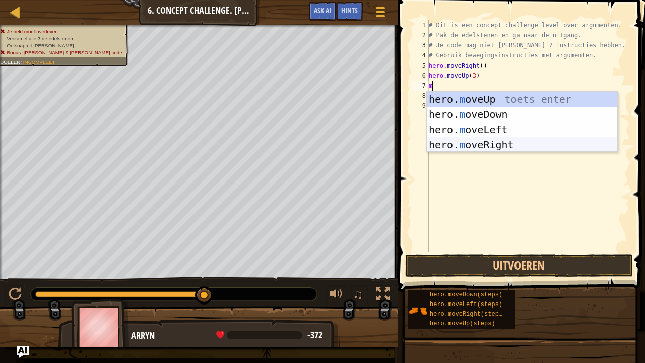
click at [461, 141] on div "hero. m oveUp toets enter hero. m oveDown toets enter hero. m oveLeft toets ent…" at bounding box center [522, 137] width 191 height 91
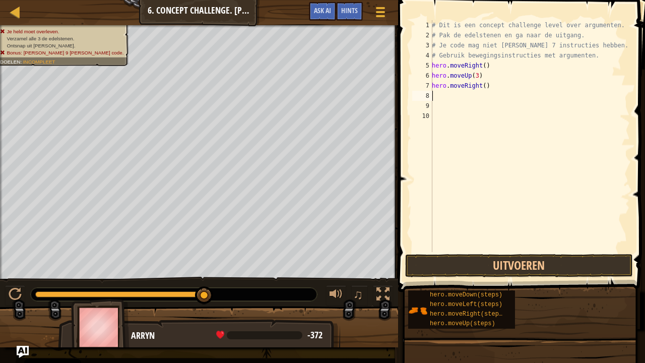
click at [483, 89] on div "# Dit is een concept challenge level over argumenten. # Pak de edelstenen en ga…" at bounding box center [530, 146] width 200 height 252
type textarea "hero.moveRight(2)"
click at [452, 99] on div "# Dit is een concept challenge level over argumenten. # Pak de edelstenen en ga…" at bounding box center [530, 146] width 200 height 252
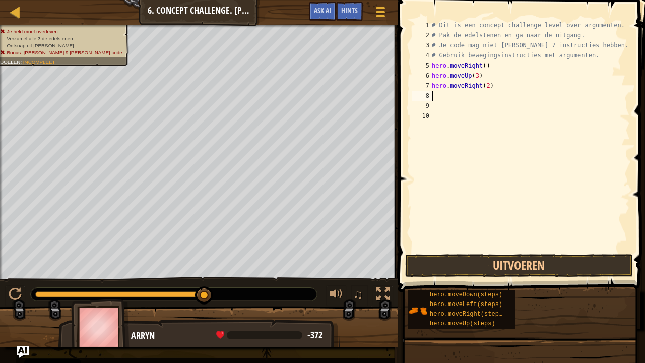
type textarea "h"
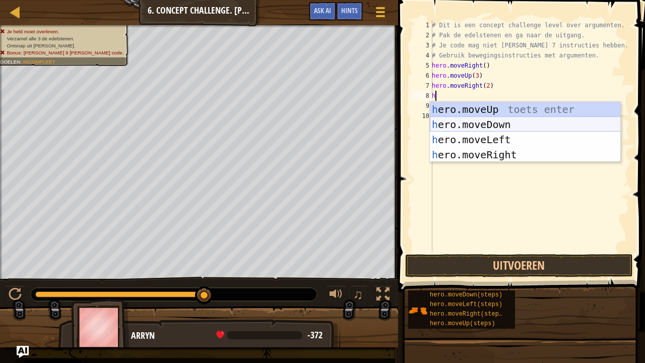
click at [484, 125] on div "h ero.moveUp toets enter h ero.moveDown toets enter h ero.moveLeft toets enter …" at bounding box center [525, 147] width 191 height 91
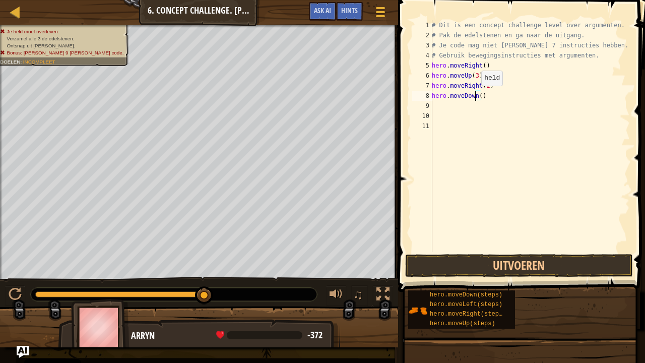
click at [476, 96] on div "# Dit is een concept challenge level over argumenten. # Pak de edelstenen en ga…" at bounding box center [530, 146] width 200 height 252
click at [479, 100] on div "# Dit is een concept challenge level over argumenten. # Pak de edelstenen en ga…" at bounding box center [530, 146] width 200 height 252
type textarea "hero.moveDown(3)"
click at [439, 107] on div "# Dit is een concept challenge level over argumenten. # Pak de edelstenen en ga…" at bounding box center [530, 146] width 200 height 252
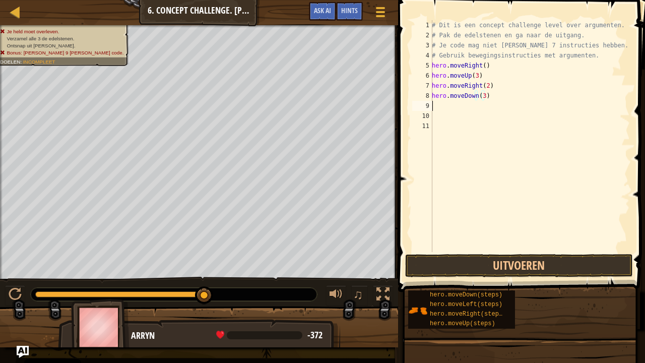
scroll to position [5, 0]
type textarea "h"
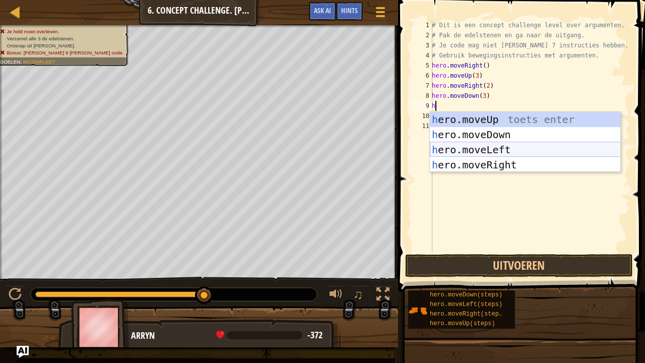
click at [475, 145] on div "h ero.moveUp toets enter h ero.moveDown toets enter h ero.moveLeft toets enter …" at bounding box center [525, 157] width 191 height 91
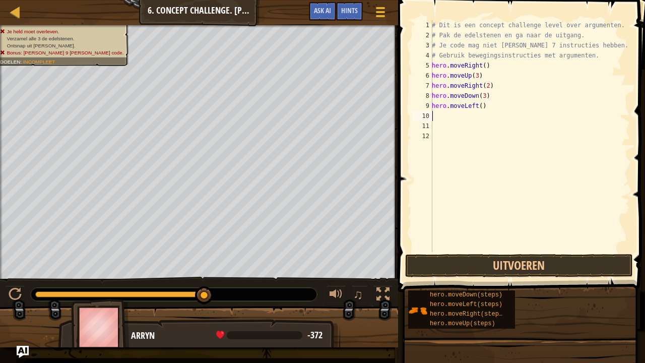
type textarea "h"
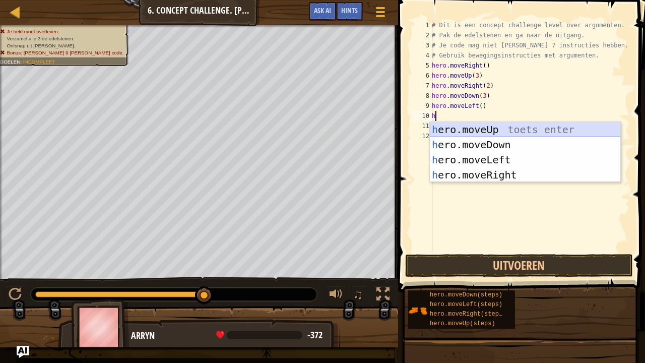
click at [474, 134] on div "h ero.moveUp toets enter h ero.moveDown toets enter h ero.moveLeft toets enter …" at bounding box center [525, 167] width 191 height 91
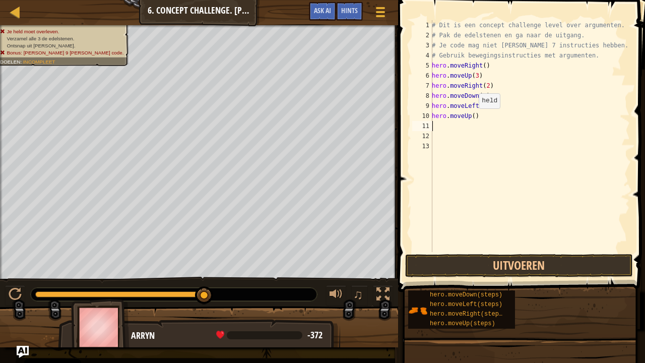
click at [472, 116] on div "# Dit is een concept challenge level over argumenten. # Pak de edelstenen en ga…" at bounding box center [530, 146] width 200 height 252
type textarea "hero.moveUp(2)"
click at [442, 124] on div "# Dit is een concept challenge level over argumenten. # Pak de edelstenen en ga…" at bounding box center [530, 146] width 200 height 252
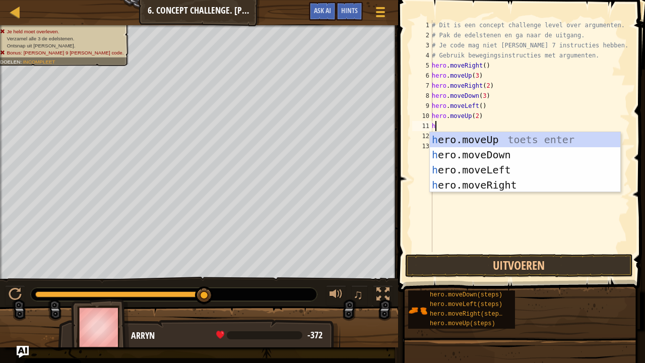
type textarea "h"
click at [470, 182] on div "h ero.moveUp toets enter h ero.moveDown toets enter h ero.moveLeft toets enter …" at bounding box center [525, 177] width 191 height 91
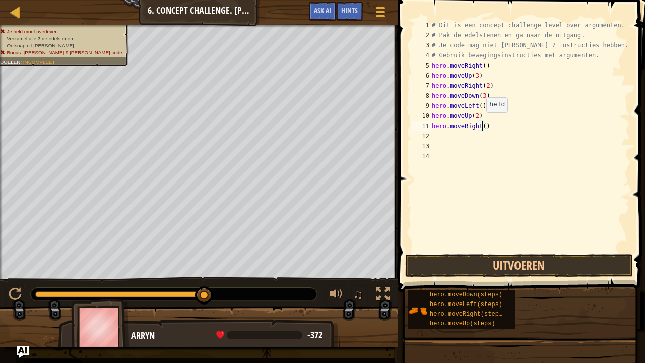
click at [481, 123] on div "# Dit is een concept challenge level over argumenten. # Pak de edelstenen en ga…" at bounding box center [530, 146] width 200 height 252
type textarea "hero.moveRight(3)"
click at [484, 273] on button "Uitvoeren" at bounding box center [519, 265] width 228 height 23
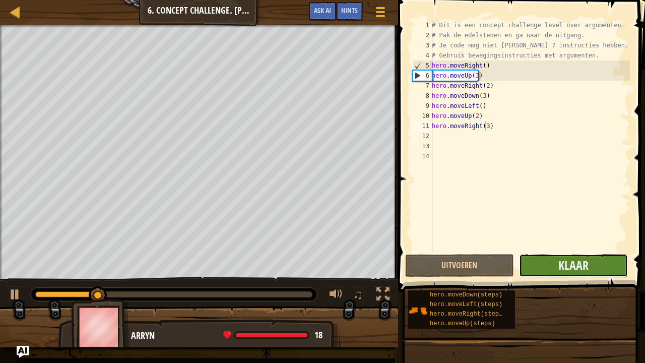
click at [565, 274] on button "Klaar" at bounding box center [573, 265] width 109 height 23
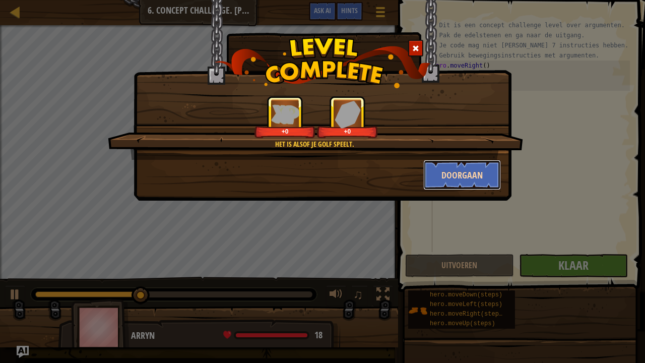
click at [480, 178] on button "Doorgaan" at bounding box center [462, 175] width 78 height 30
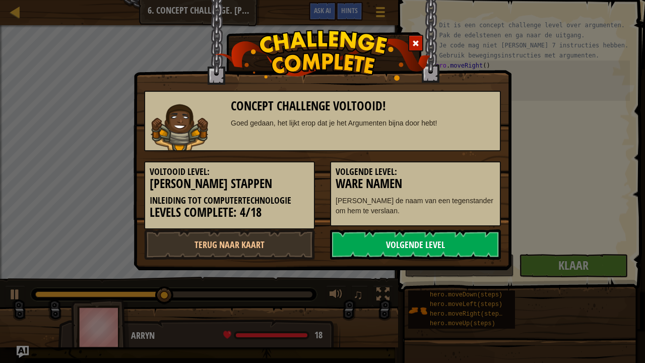
click at [381, 247] on link "Volgende Level" at bounding box center [415, 244] width 171 height 30
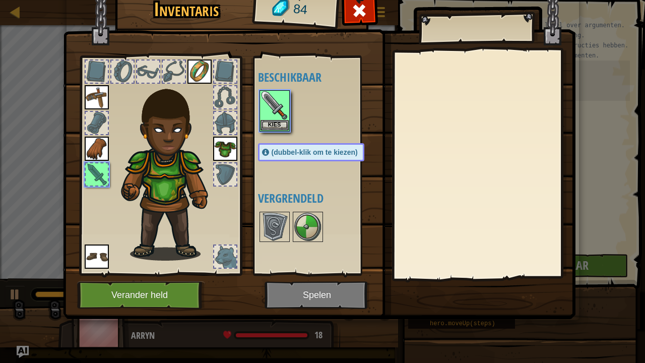
click at [299, 294] on img at bounding box center [319, 136] width 513 height 366
click at [270, 123] on button "Kies" at bounding box center [275, 124] width 28 height 11
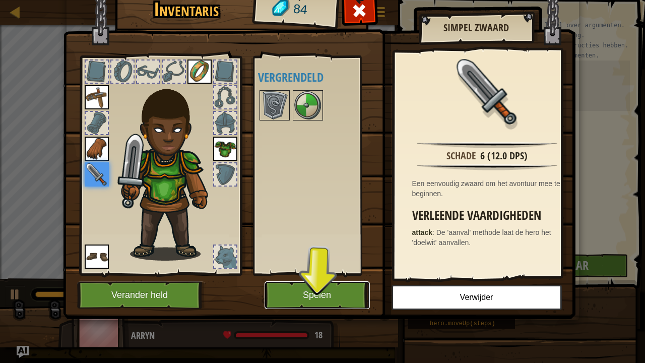
click at [309, 286] on button "Spelen" at bounding box center [317, 295] width 105 height 28
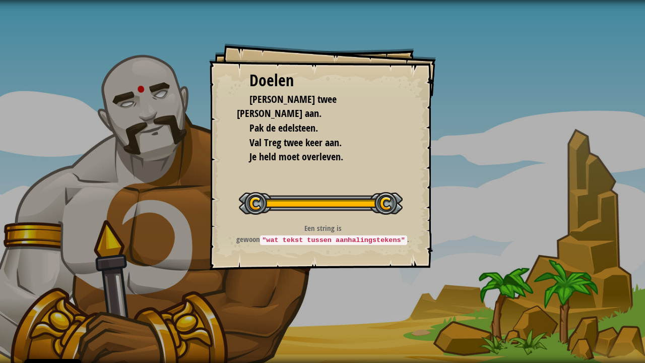
click at [466, 207] on div "Doelen [PERSON_NAME] twee [PERSON_NAME] aan. Pak de edelsteen. Val Treg twee ke…" at bounding box center [322, 181] width 645 height 363
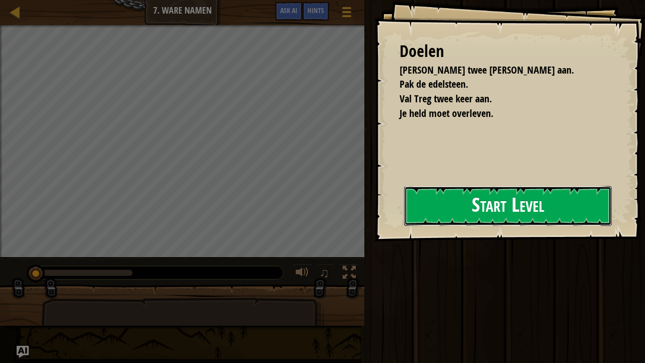
click at [406, 212] on button "Start Level" at bounding box center [508, 206] width 208 height 40
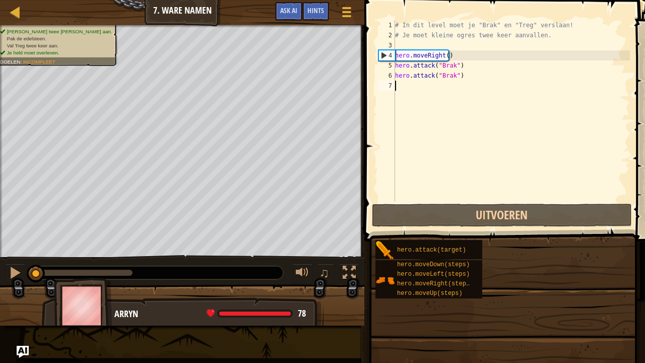
click at [420, 210] on div "Doelen [PERSON_NAME] twee [PERSON_NAME] aan. Pak de edelsteen. Val Treg twee ke…" at bounding box center [322, 181] width 645 height 363
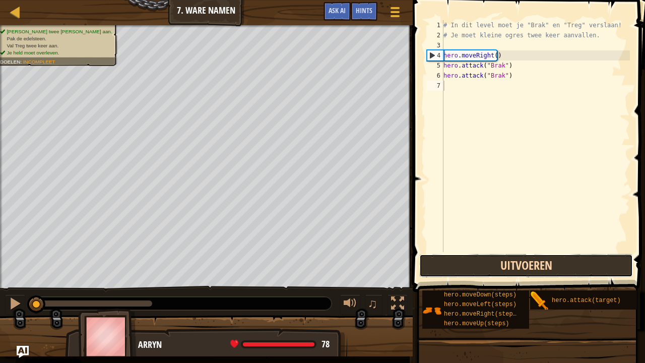
click at [480, 270] on button "Uitvoeren" at bounding box center [526, 265] width 214 height 23
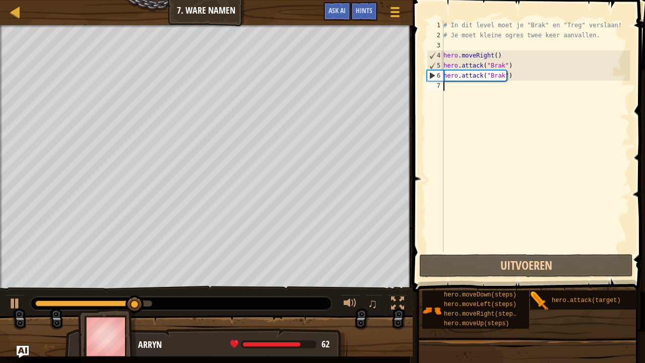
scroll to position [5, 0]
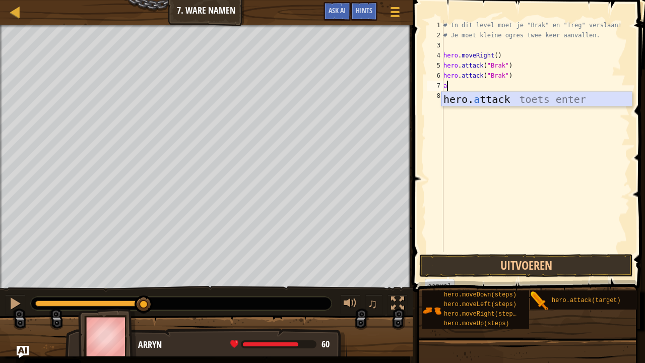
click at [463, 98] on div "hero. a ttack toets enter" at bounding box center [537, 114] width 191 height 45
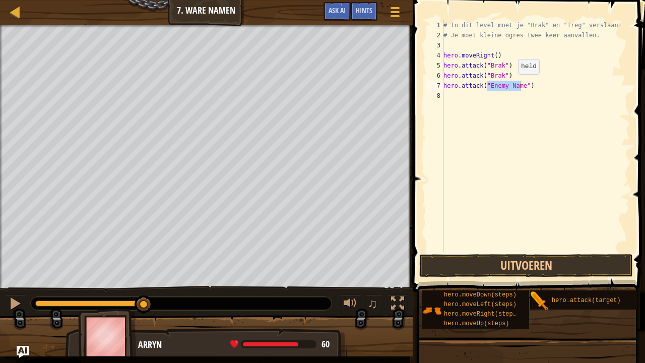
click at [509, 84] on div "# In dit level moet je "Brak" en "Treg" verslaan! # Je moet kleine ogres twee k…" at bounding box center [536, 136] width 189 height 232
drag, startPoint x: 519, startPoint y: 87, endPoint x: 488, endPoint y: 88, distance: 31.3
click at [488, 88] on div "# In dit level moet je "Brak" en "Treg" verslaan! # Je moet kleine ogres twee k…" at bounding box center [536, 146] width 189 height 252
type textarea "hero.attack("Treg")"
click at [479, 261] on button "Uitvoeren" at bounding box center [526, 265] width 214 height 23
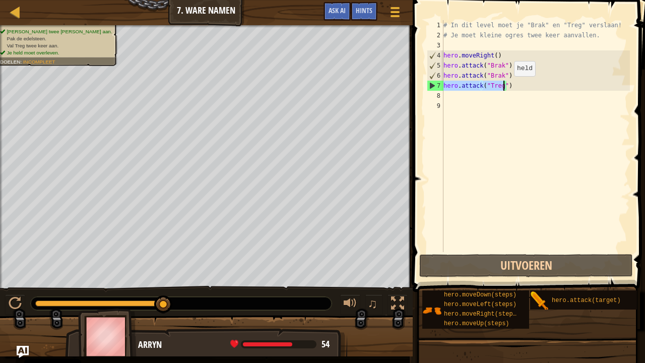
drag, startPoint x: 444, startPoint y: 86, endPoint x: 505, endPoint y: 86, distance: 61.5
click at [505, 86] on div "# In dit level moet je "Brak" en "Treg" verslaan! # Je moet kleine ogres twee k…" at bounding box center [536, 146] width 189 height 252
type textarea "hero.attack("Treg")"
click at [452, 95] on div "# In dit level moet je "Brak" en "Treg" verslaan! # Je moet kleine ogres twee k…" at bounding box center [536, 146] width 189 height 252
paste textarea "hero.attack("Treg""
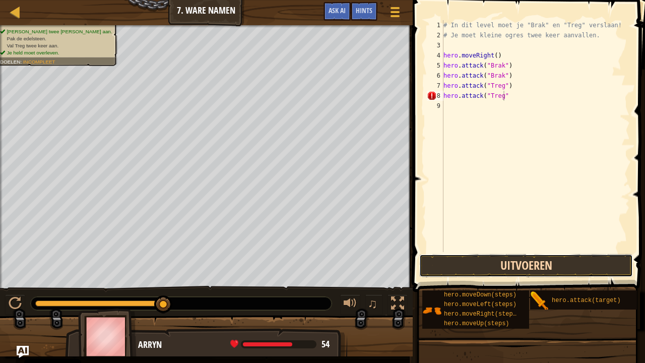
click at [493, 264] on button "Uitvoeren" at bounding box center [526, 265] width 214 height 23
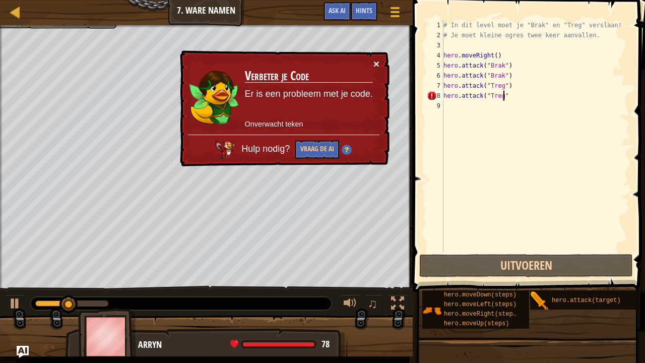
click at [378, 59] on button "×" at bounding box center [377, 63] width 6 height 11
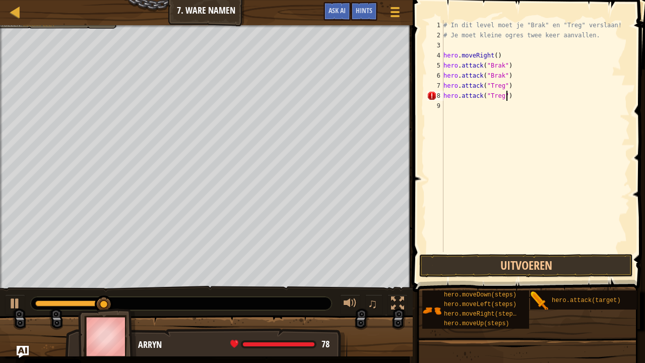
scroll to position [5, 5]
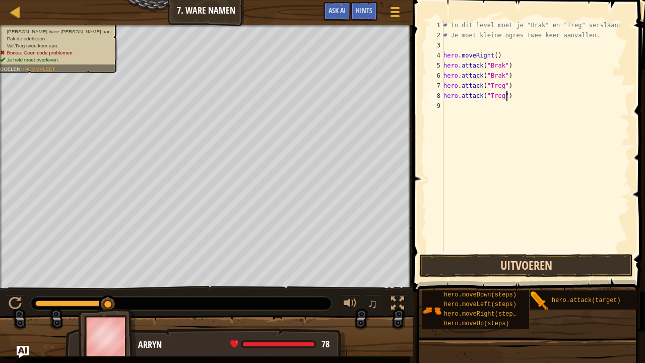
type textarea "hero.attack("Treg")"
click at [474, 268] on button "Uitvoeren" at bounding box center [526, 265] width 214 height 23
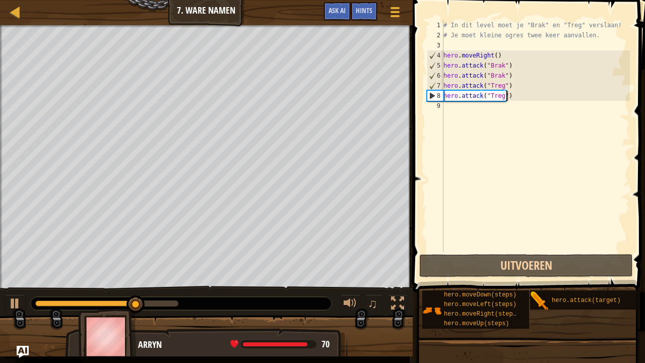
click at [448, 106] on div "# In dit level moet je "Brak" en "Treg" verslaan! # Je moet kleine ogres twee k…" at bounding box center [536, 146] width 189 height 252
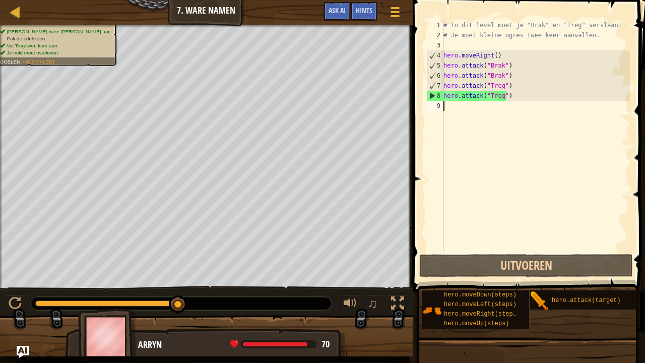
type textarea "h"
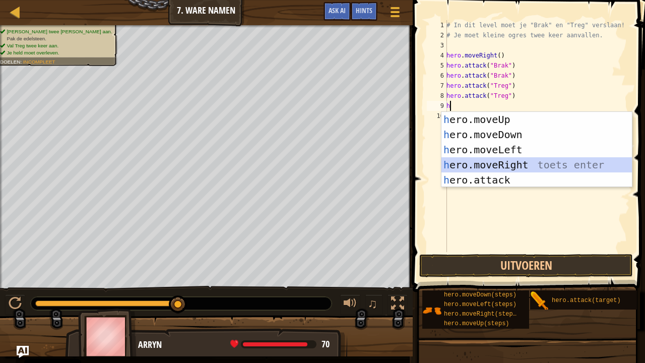
click at [500, 163] on div "h ero.moveUp toets enter h ero.moveDown toets enter h ero.moveLeft toets enter …" at bounding box center [537, 165] width 191 height 106
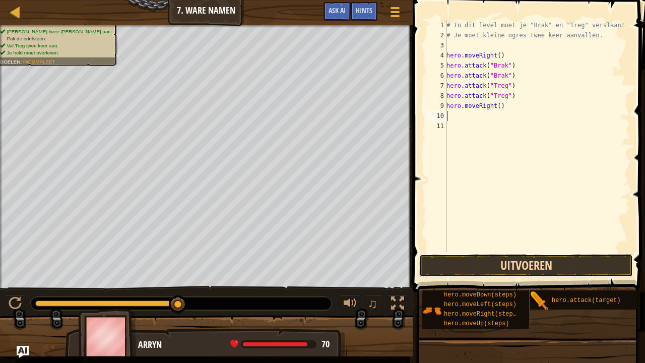
click at [462, 268] on button "Uitvoeren" at bounding box center [526, 265] width 214 height 23
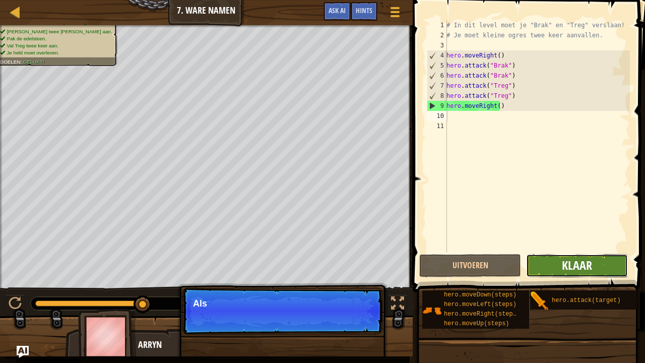
click at [571, 268] on span "Klaar" at bounding box center [577, 265] width 30 height 16
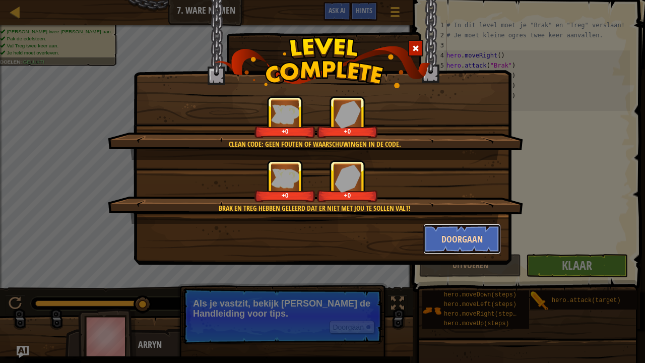
click at [460, 239] on button "Doorgaan" at bounding box center [462, 239] width 78 height 30
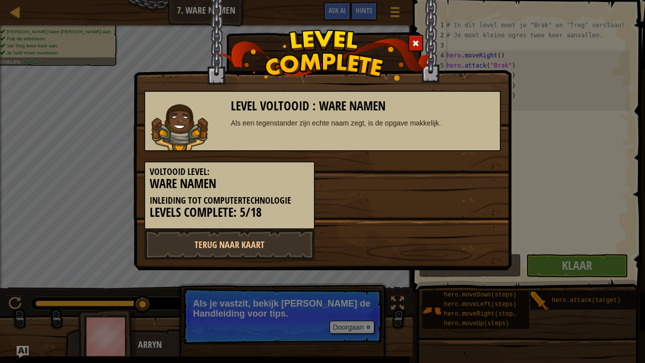
click at [370, 181] on div "Voltooid Level: Ware Namen Inleiding tot ComputerTechnologie Levels Complete: 5…" at bounding box center [323, 190] width 372 height 78
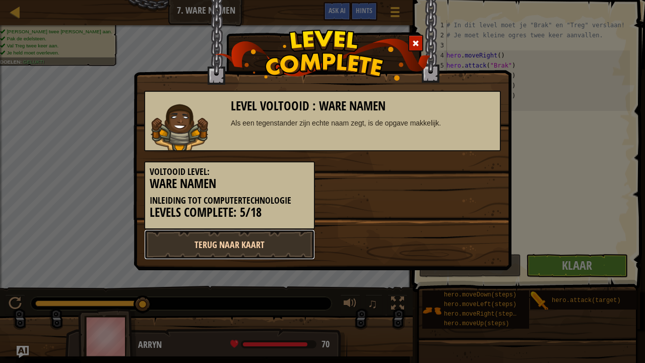
click at [232, 247] on link "Terug naar kaart" at bounding box center [229, 244] width 171 height 30
select select "nl-[GEOGRAPHIC_DATA]"
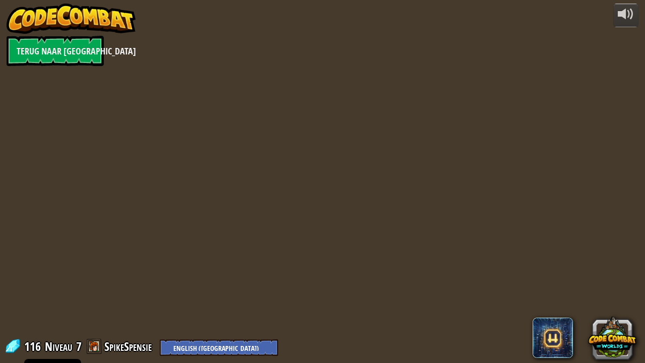
select select "nl-[GEOGRAPHIC_DATA]"
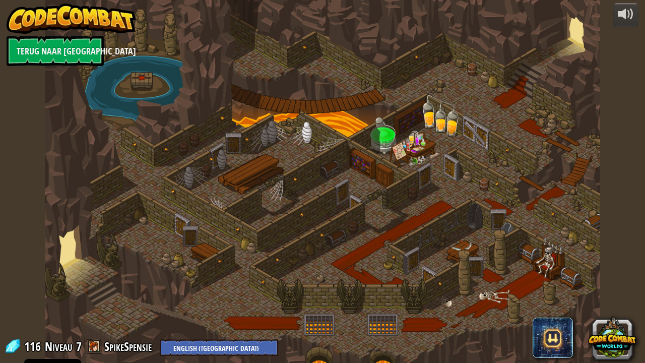
select select "nl-[GEOGRAPHIC_DATA]"
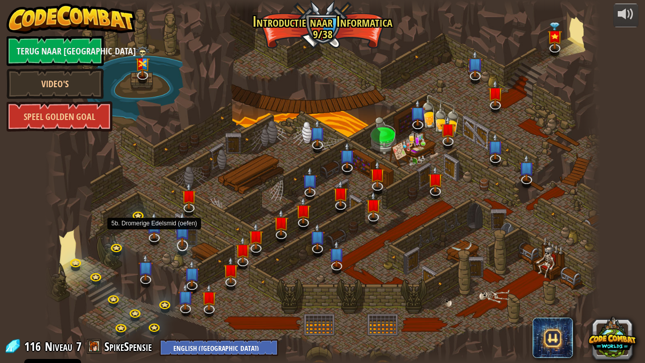
select select "nl-[GEOGRAPHIC_DATA]"
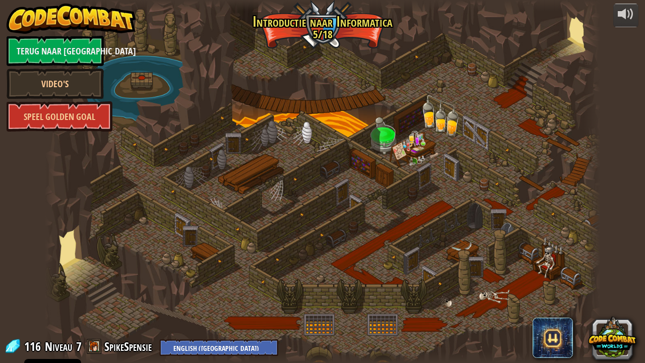
select select "nl-[GEOGRAPHIC_DATA]"
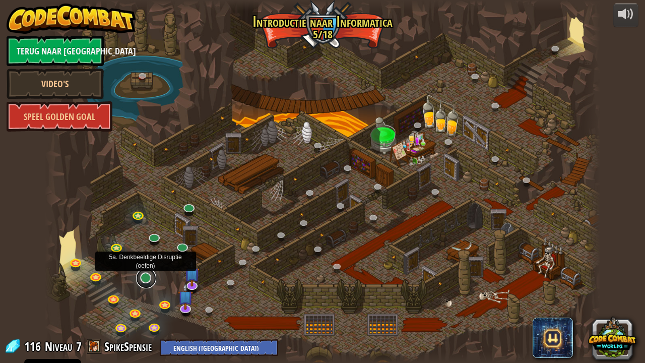
click at [146, 281] on link at bounding box center [146, 278] width 20 height 20
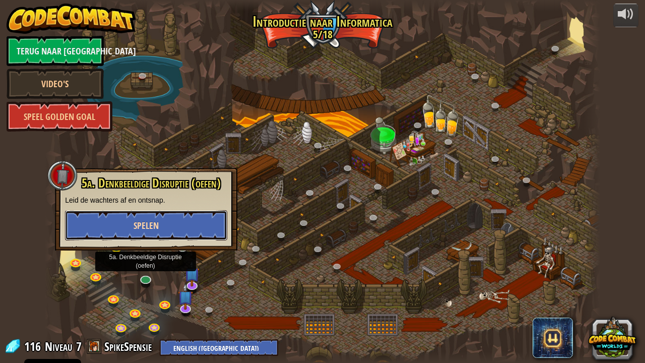
click at [185, 219] on button "Spelen" at bounding box center [146, 225] width 162 height 30
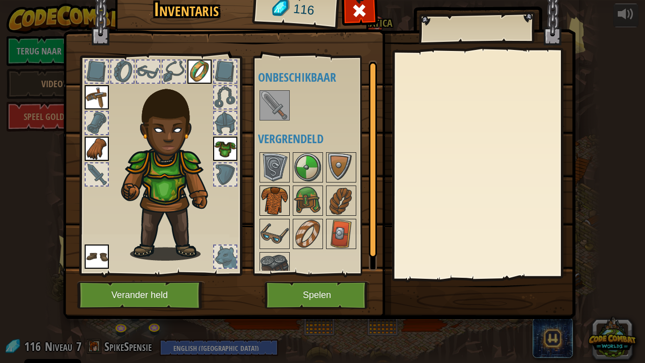
click at [278, 194] on img at bounding box center [275, 201] width 28 height 28
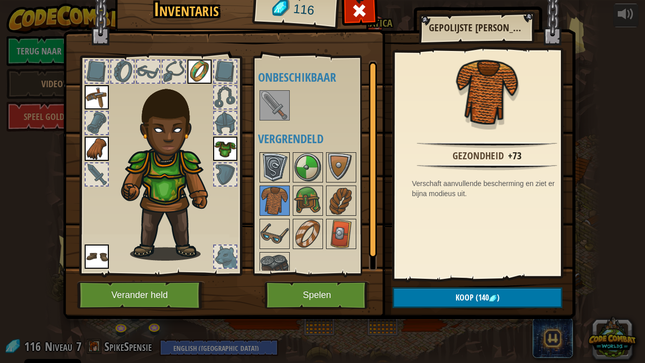
click at [271, 172] on img at bounding box center [275, 167] width 28 height 28
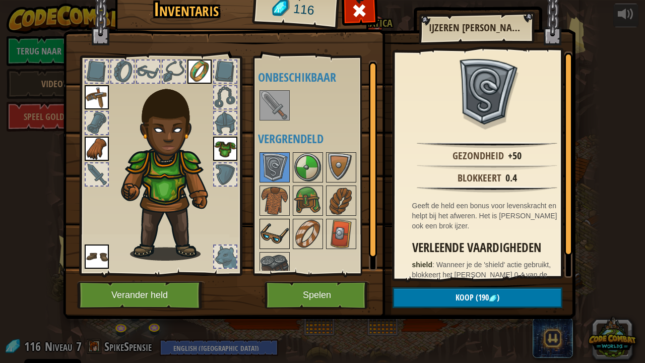
click at [274, 219] on div at bounding box center [275, 234] width 30 height 30
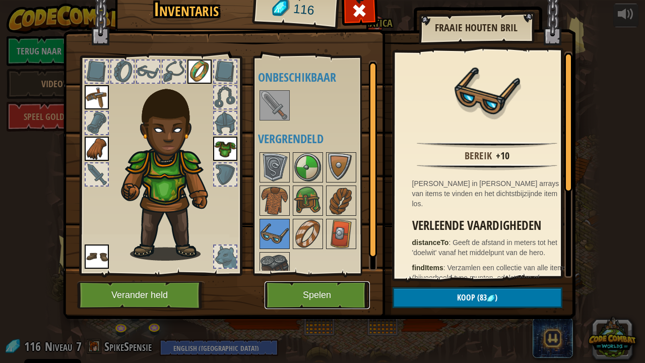
click at [301, 291] on button "Spelen" at bounding box center [317, 295] width 105 height 28
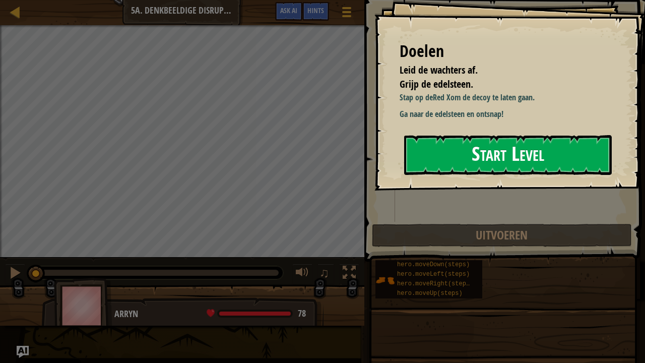
click at [449, 158] on button "Start Level" at bounding box center [508, 155] width 208 height 40
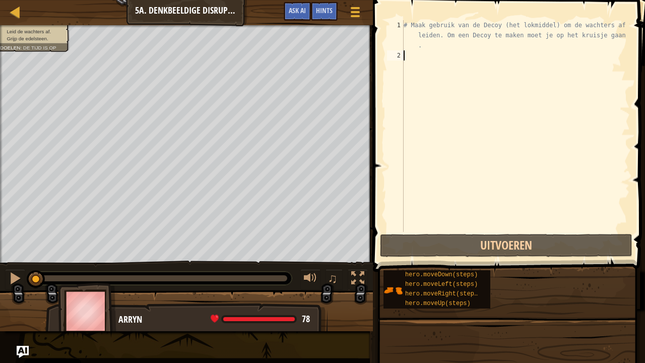
type textarea "r"
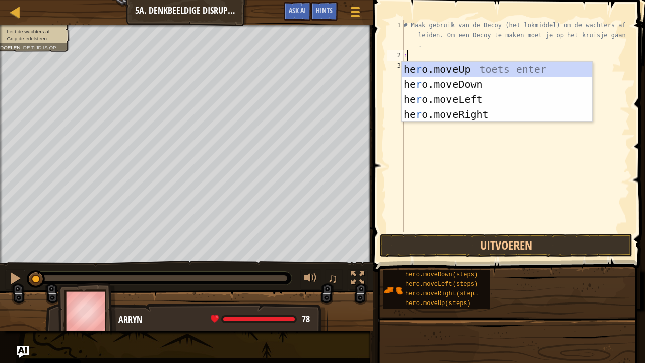
scroll to position [5, 0]
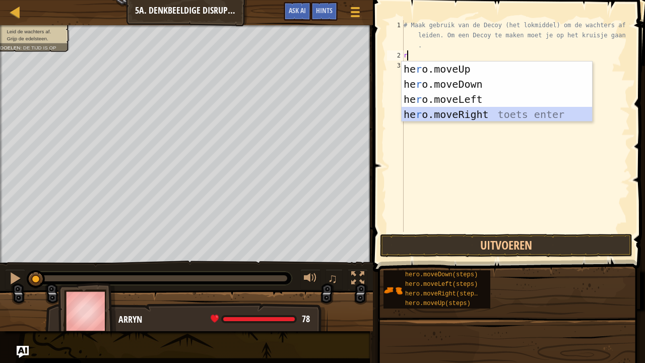
click at [436, 118] on div "he r o.moveUp toets enter he r o.moveDown toets enter he r o.moveLeft toets ent…" at bounding box center [497, 107] width 191 height 91
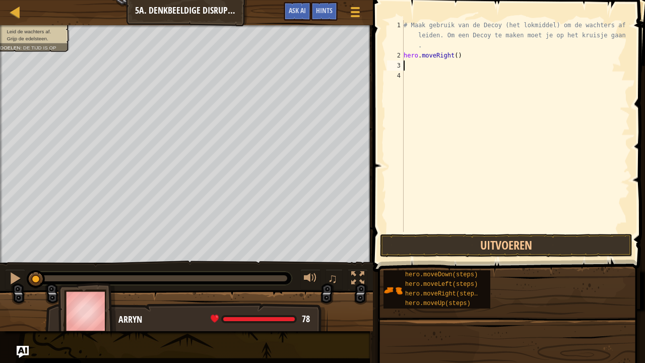
type textarea "d"
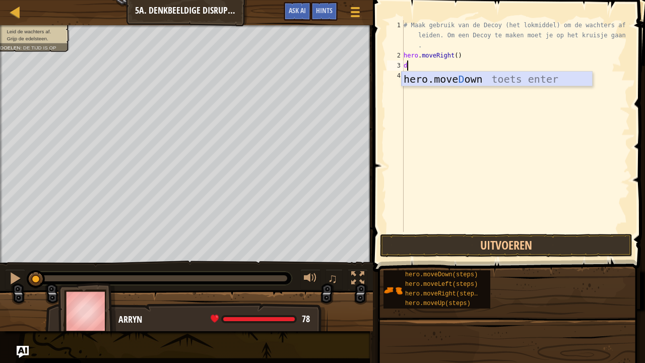
click at [431, 81] on div "hero.move D own toets enter" at bounding box center [497, 94] width 191 height 45
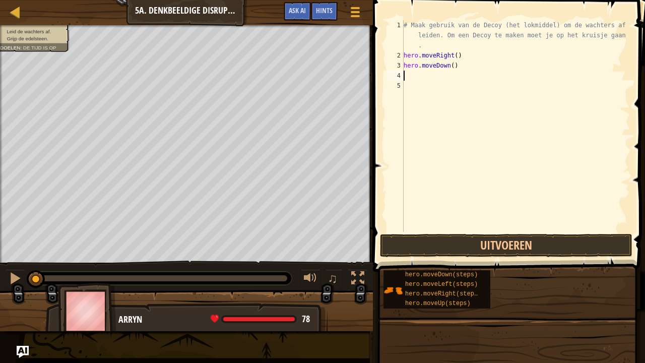
click at [452, 67] on div "# Maak gebruik van de Decoy (het lokmiddel) om de wachters af te leiden. Om een…" at bounding box center [516, 146] width 228 height 252
click at [449, 67] on div "# Maak gebruik van de Decoy (het lokmiddel) om de wachters af te leiden. Om een…" at bounding box center [516, 146] width 228 height 252
click at [421, 247] on button "Uitvoeren" at bounding box center [506, 245] width 253 height 23
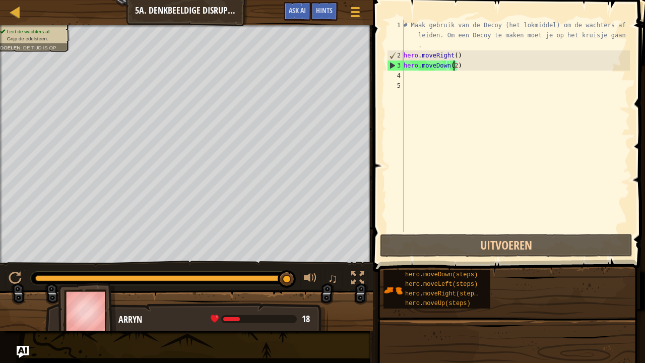
drag, startPoint x: 156, startPoint y: 279, endPoint x: 293, endPoint y: 286, distance: 137.8
click at [310, 294] on div "[PERSON_NAME] de wachters af. Grijp de edelsteen. Doelen : De tijd is op ♫ Arry…" at bounding box center [322, 178] width 645 height 306
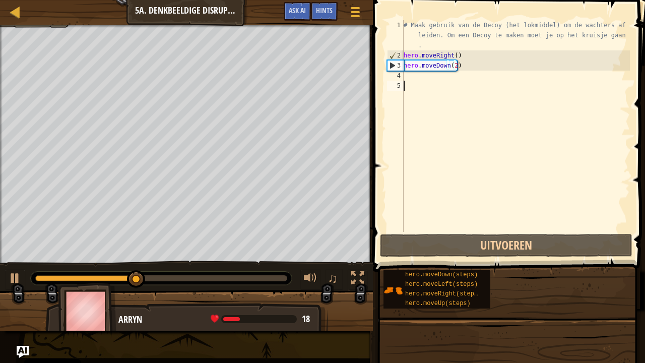
click at [420, 81] on div "# Maak gebruik van de Decoy (het lokmiddel) om de wachters af te leiden. Om een…" at bounding box center [516, 146] width 228 height 252
click at [415, 79] on div "# Maak gebruik van de Decoy (het lokmiddel) om de wachters af te leiden. Om een…" at bounding box center [516, 146] width 228 height 252
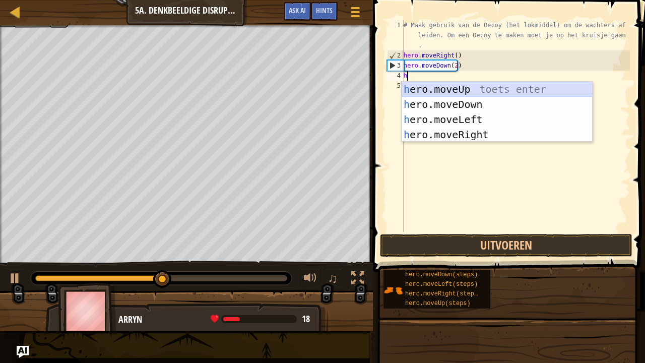
click at [446, 86] on div "h ero.moveUp toets enter h ero.moveDown toets enter h ero.moveLeft toets enter …" at bounding box center [497, 127] width 191 height 91
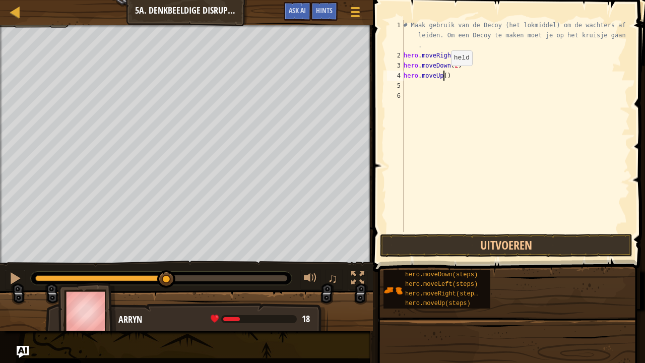
click at [442, 76] on div "# Maak gebruik van de Decoy (het lokmiddel) om de wachters af te leiden. Om een…" at bounding box center [516, 146] width 228 height 252
click at [408, 88] on div "# Maak gebruik van de Decoy (het lokmiddel) om de wachters af te leiden. Om een…" at bounding box center [516, 146] width 228 height 252
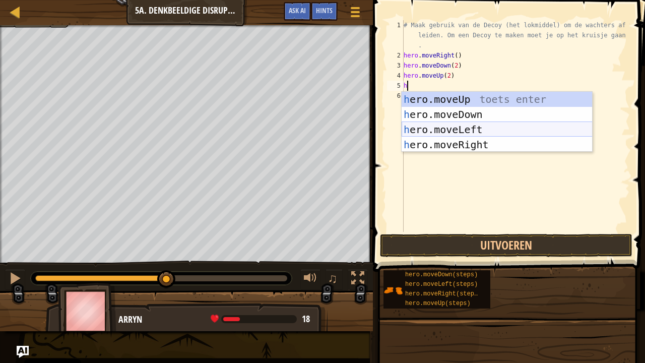
click at [459, 146] on div "h ero.moveUp toets enter h ero.moveDown toets enter h ero.moveLeft toets enter …" at bounding box center [497, 137] width 191 height 91
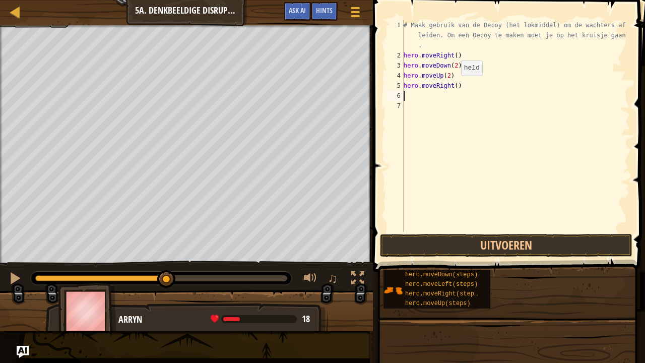
click at [454, 87] on div "# Maak gebruik van de Decoy (het lokmiddel) om de wachters af te leiden. Om een…" at bounding box center [516, 146] width 228 height 252
click at [461, 252] on button "Uitvoeren" at bounding box center [506, 245] width 253 height 23
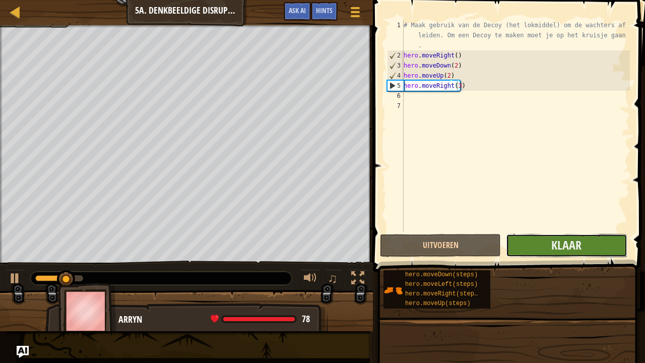
click at [565, 253] on button "Klaar" at bounding box center [566, 245] width 121 height 23
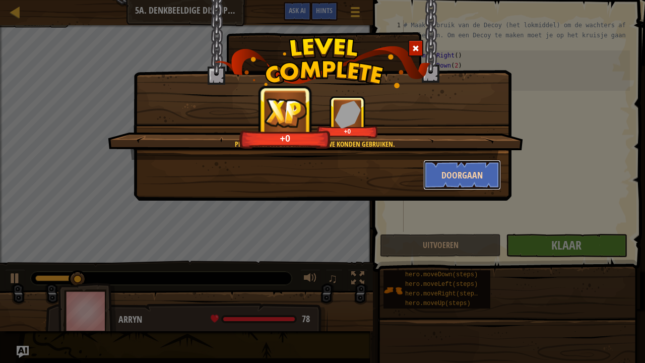
click at [457, 176] on button "Doorgaan" at bounding box center [462, 175] width 78 height 30
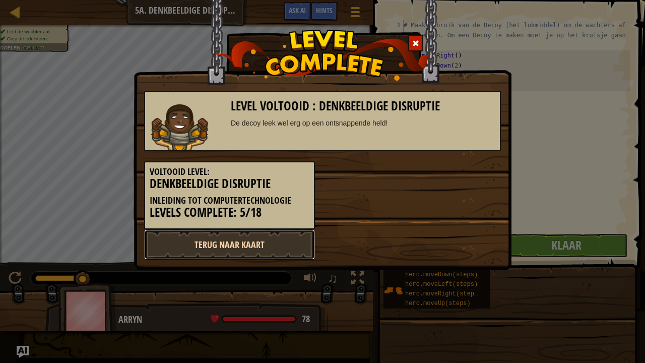
click at [221, 240] on link "Terug naar kaart" at bounding box center [229, 244] width 171 height 30
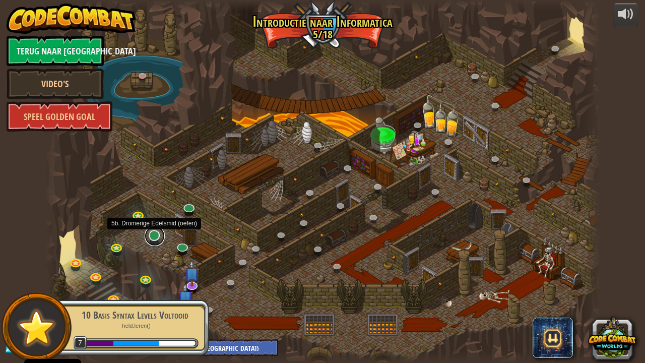
click at [156, 239] on link at bounding box center [155, 236] width 20 height 20
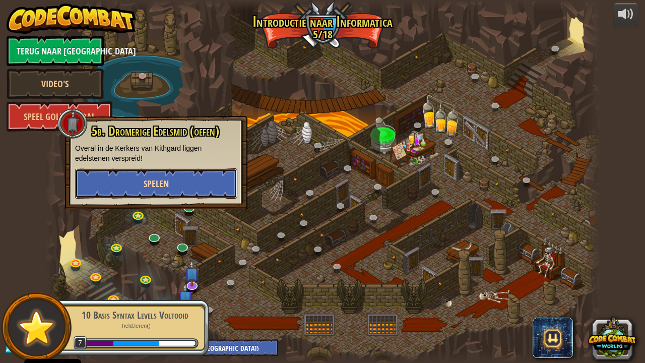
click at [167, 184] on span "Spelen" at bounding box center [156, 183] width 25 height 13
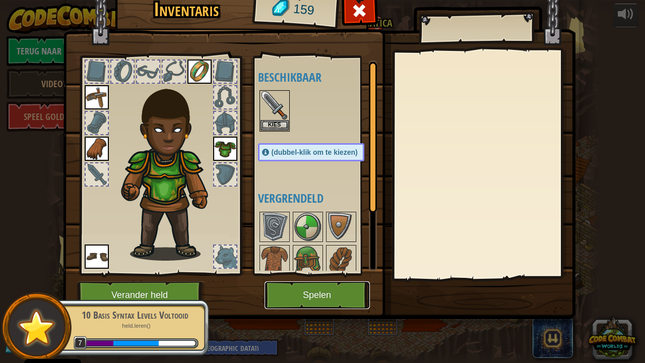
click at [315, 294] on button "Spelen" at bounding box center [317, 295] width 105 height 28
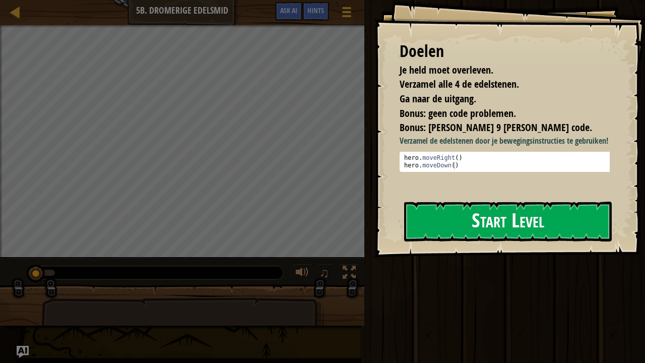
click at [490, 227] on button "Start Level" at bounding box center [508, 222] width 208 height 40
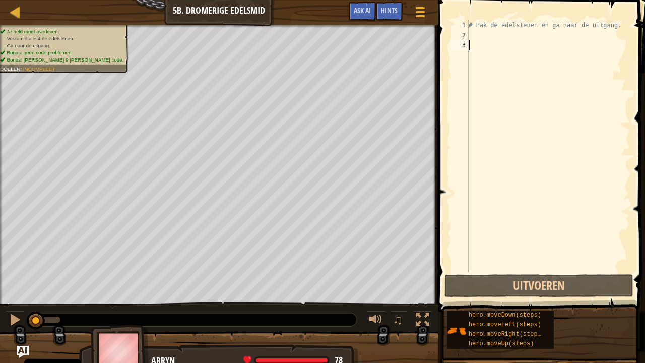
click at [476, 33] on div "# Pak de edelstenen en ga naar de uitgang." at bounding box center [548, 156] width 163 height 272
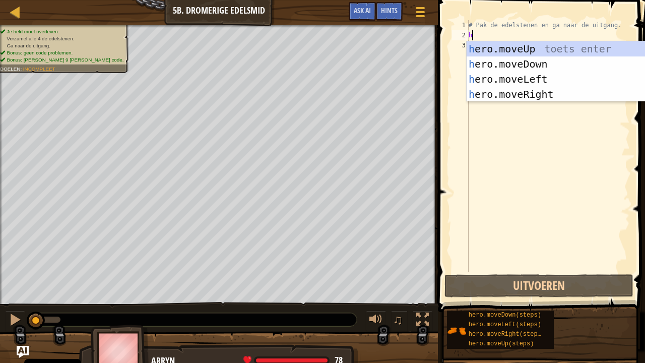
scroll to position [5, 0]
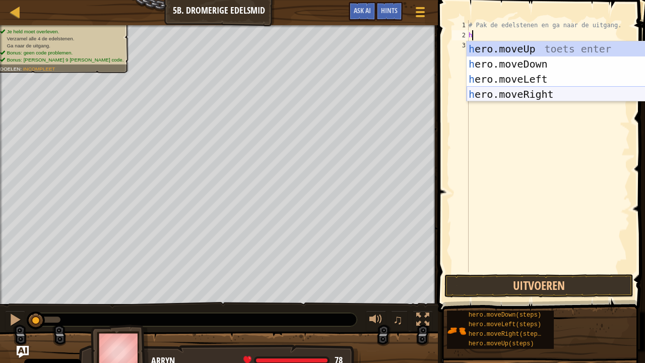
click at [533, 92] on div "h ero.moveUp toets enter h ero.moveDown toets enter h ero.moveLeft toets enter …" at bounding box center [562, 86] width 191 height 91
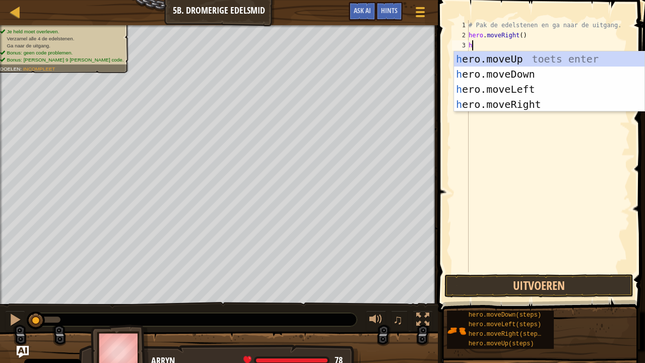
click at [529, 73] on div "h ero.moveUp toets enter h ero.moveDown toets enter h ero.moveLeft toets enter …" at bounding box center [549, 96] width 191 height 91
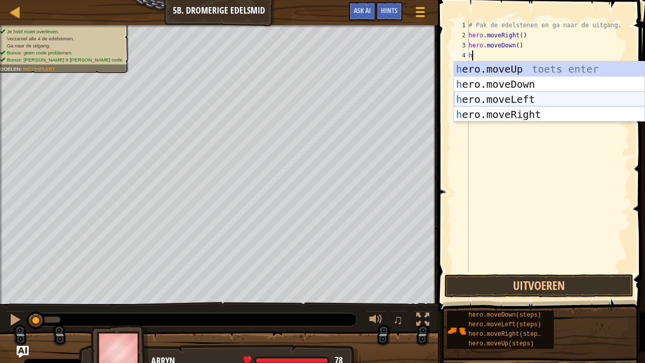
click at [512, 111] on div "h ero.moveUp toets enter h ero.moveDown toets enter h ero.moveLeft toets enter …" at bounding box center [549, 107] width 191 height 91
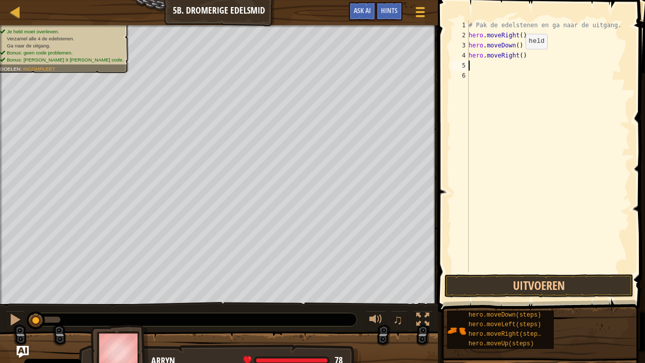
click at [517, 59] on div "# Pak de edelstenen en ga naar de uitgang. hero . moveRight ( ) hero . moveDown…" at bounding box center [548, 156] width 163 height 272
click at [519, 59] on div "# Pak de edelstenen en ga naar de uitgang. hero . moveRight ( ) hero . moveDown…" at bounding box center [548, 156] width 163 height 272
click at [478, 67] on div "# Pak de edelstenen en ga naar de uitgang. hero . moveRight ( ) hero . moveDown…" at bounding box center [548, 156] width 163 height 272
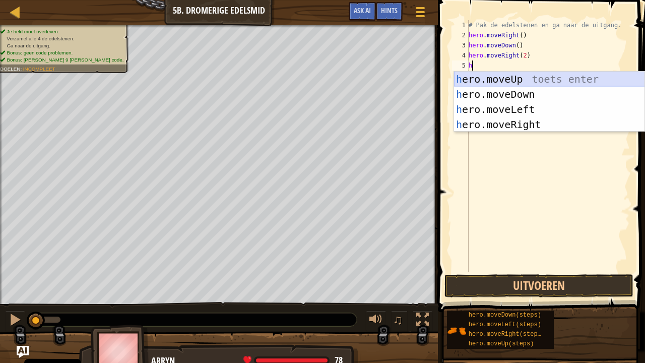
click at [473, 80] on div "h ero.moveUp toets enter h ero.moveDown toets enter h ero.moveLeft toets enter …" at bounding box center [549, 117] width 191 height 91
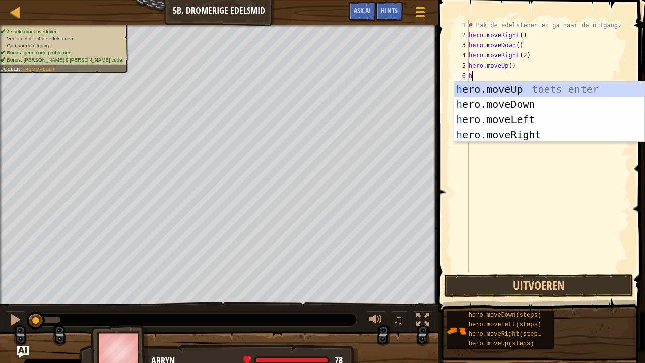
click at [537, 141] on div "h ero.moveUp toets enter h ero.moveDown toets enter h ero.moveLeft toets enter …" at bounding box center [549, 127] width 191 height 91
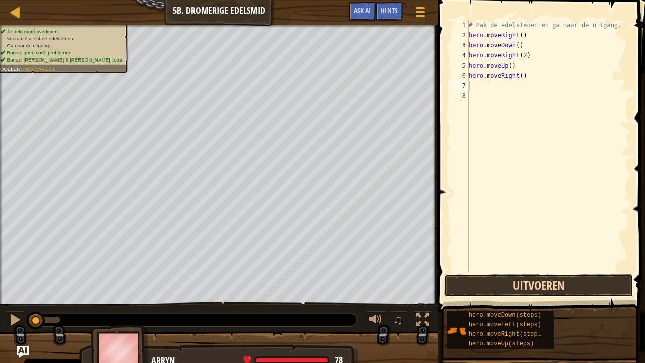
click at [505, 286] on button "Uitvoeren" at bounding box center [539, 285] width 189 height 23
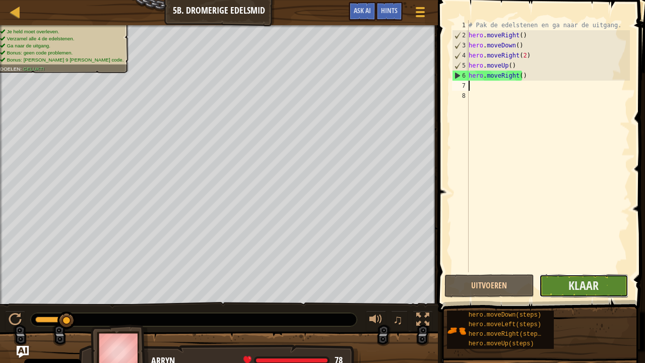
click at [559, 288] on button "Klaar" at bounding box center [584, 285] width 90 height 23
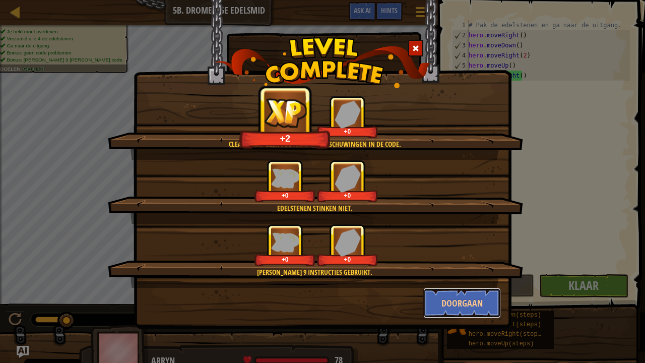
click at [454, 294] on button "Doorgaan" at bounding box center [462, 303] width 78 height 30
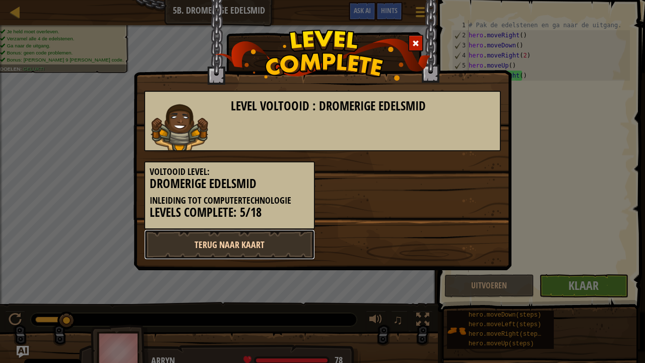
click at [249, 247] on link "Terug naar kaart" at bounding box center [229, 244] width 171 height 30
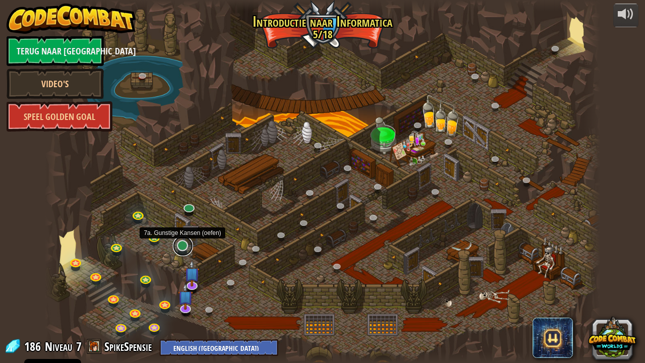
click at [184, 249] on link at bounding box center [183, 246] width 20 height 20
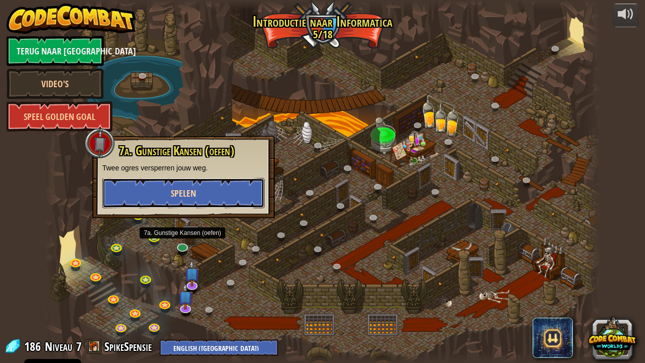
click at [173, 192] on span "Spelen" at bounding box center [183, 193] width 25 height 13
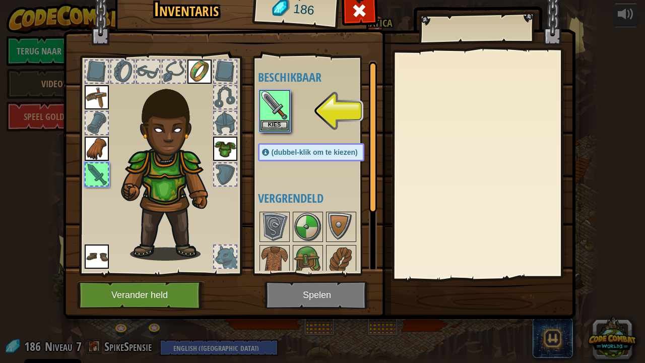
click at [314, 289] on img at bounding box center [319, 136] width 513 height 366
click at [281, 125] on button "Kies" at bounding box center [275, 124] width 28 height 11
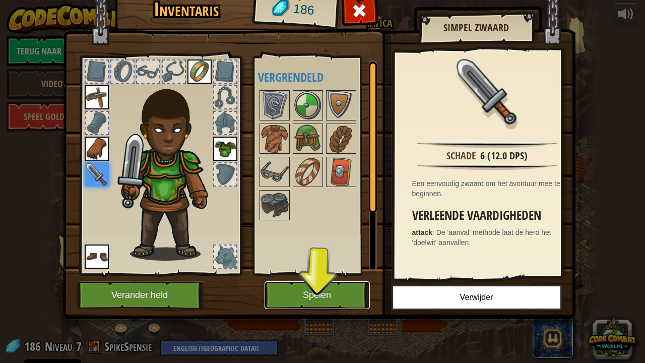
click at [313, 294] on button "Spelen" at bounding box center [317, 295] width 105 height 28
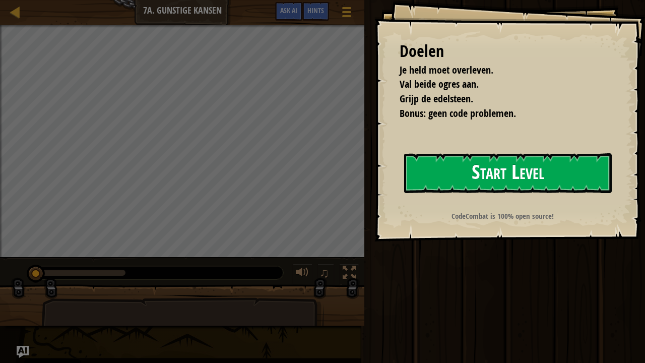
click at [496, 185] on button "Start Level" at bounding box center [508, 173] width 208 height 40
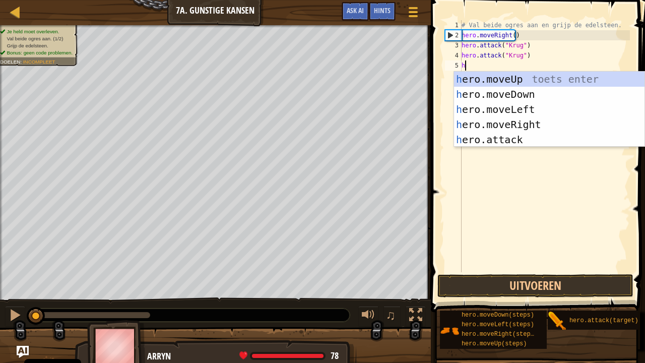
scroll to position [5, 0]
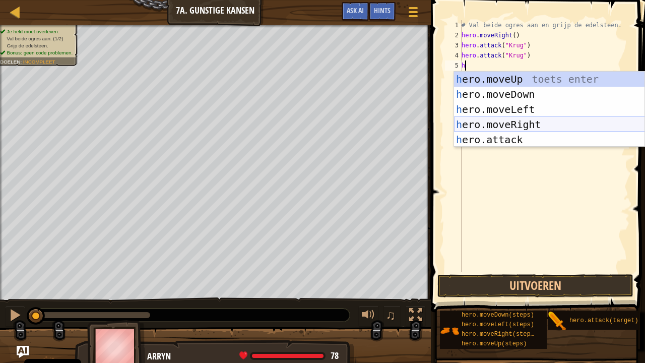
click at [513, 123] on div "h ero.moveUp toets enter h ero.moveDown toets enter h ero.moveLeft toets enter …" at bounding box center [549, 125] width 191 height 106
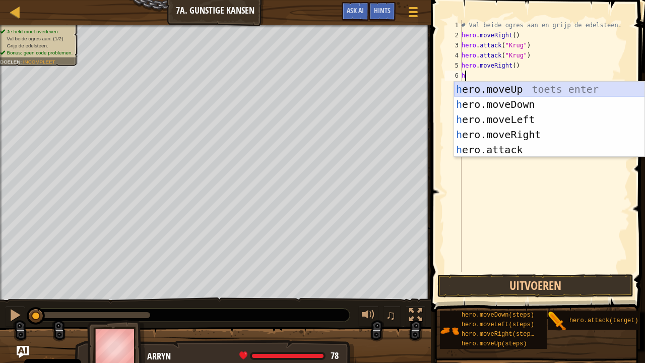
click at [501, 90] on div "h ero.moveUp toets enter h ero.moveDown toets enter h ero.moveLeft toets enter …" at bounding box center [549, 135] width 191 height 106
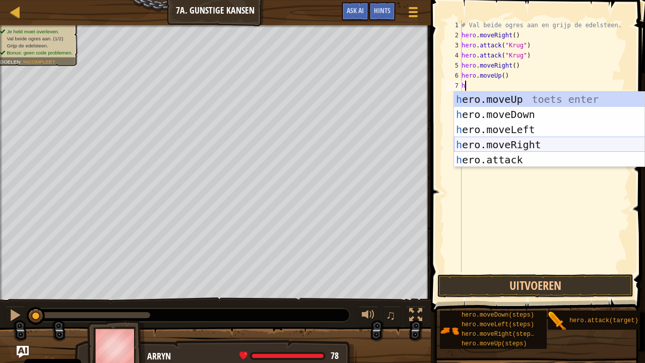
click at [500, 145] on div "h ero.moveUp toets enter h ero.moveDown toets enter h ero.moveLeft toets enter …" at bounding box center [549, 145] width 191 height 106
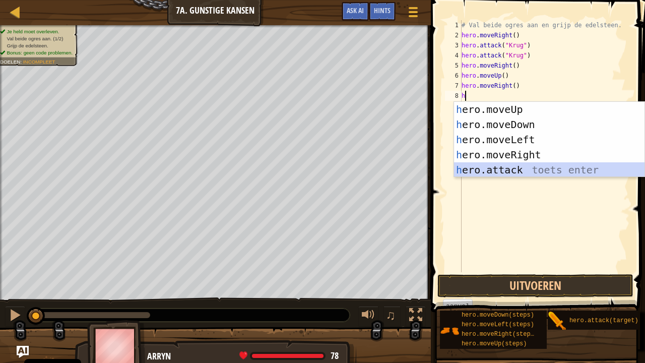
click at [472, 174] on div "h ero.moveUp toets enter h ero.moveDown toets enter h ero.moveLeft toets enter …" at bounding box center [549, 155] width 191 height 106
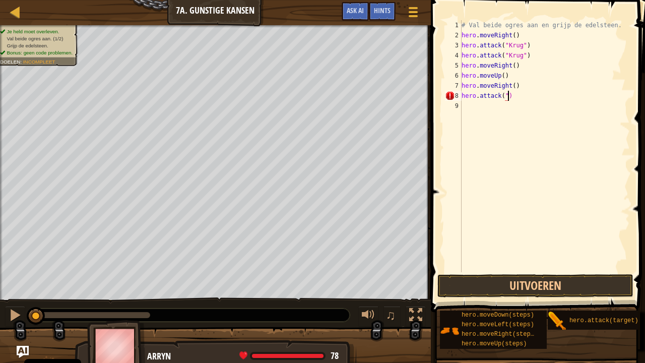
click at [510, 95] on div "# Val beide ogres aan en grijp de edelsteen. hero . moveRight ( ) hero . attack…" at bounding box center [545, 156] width 170 height 272
click at [504, 97] on div "# Val beide ogres aan en grijp de edelsteen. hero . moveRight ( ) hero . attack…" at bounding box center [545, 156] width 170 height 272
click at [500, 97] on div "# Val beide ogres aan en grijp de edelsteen. hero . moveRight ( ) hero . attack…" at bounding box center [545, 156] width 170 height 272
click at [505, 97] on div "# Val beide ogres aan en grijp de edelsteen. hero . moveRight ( ) hero . attack…" at bounding box center [545, 156] width 170 height 272
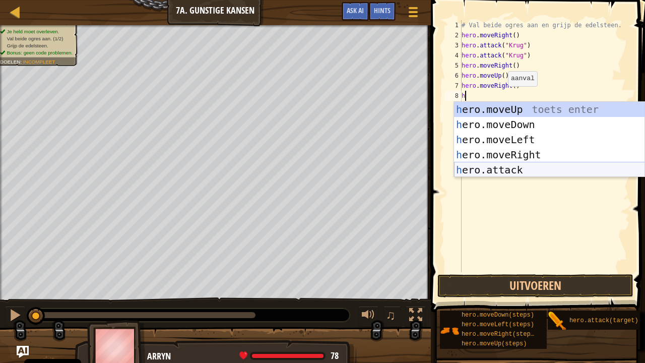
click at [509, 167] on div "h ero.moveUp toets enter h ero.moveDown toets enter h ero.moveLeft toets enter …" at bounding box center [549, 155] width 191 height 106
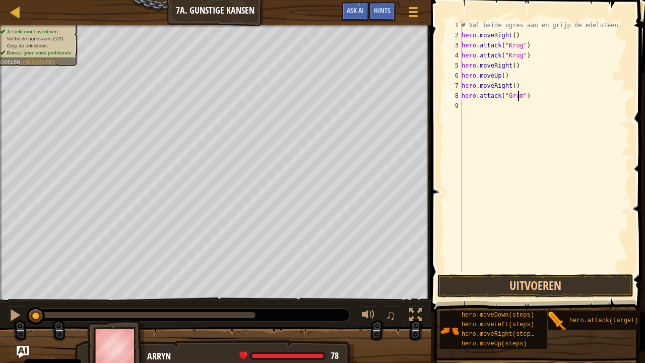
scroll to position [5, 5]
drag, startPoint x: 528, startPoint y: 96, endPoint x: 458, endPoint y: 100, distance: 70.2
click at [458, 100] on div "hero.attack("Grump") 1 2 3 4 5 6 7 8 9 # Val beide ogres aan en grijp de edelst…" at bounding box center [536, 146] width 187 height 252
click at [466, 107] on div "# Val beide ogres aan en grijp de edelsteen. hero . moveRight ( ) hero . attack…" at bounding box center [545, 156] width 170 height 272
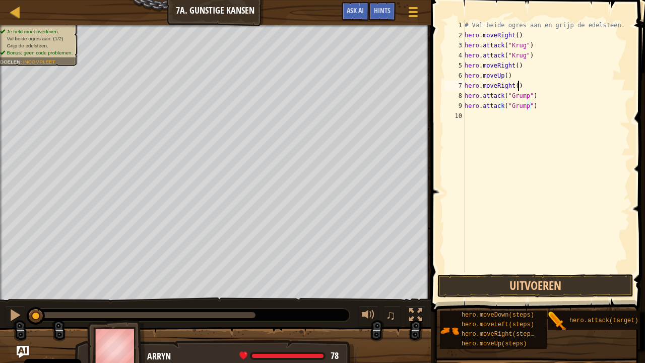
click at [568, 88] on div "# Val beide ogres aan en grijp de edelsteen. hero . moveRight ( ) hero . attack…" at bounding box center [546, 156] width 167 height 272
click at [485, 113] on div "# Val beide ogres aan en grijp de edelsteen. hero . moveRight ( ) hero . attack…" at bounding box center [546, 156] width 167 height 272
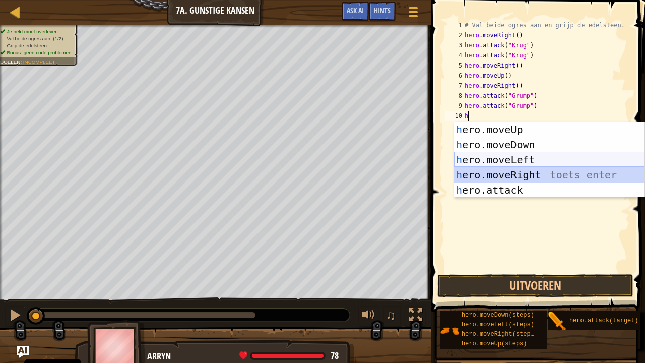
drag, startPoint x: 526, startPoint y: 174, endPoint x: 472, endPoint y: 157, distance: 56.6
click at [472, 157] on div "h ero.moveUp toets enter h ero.moveDown toets enter h ero.moveLeft toets enter …" at bounding box center [549, 175] width 191 height 106
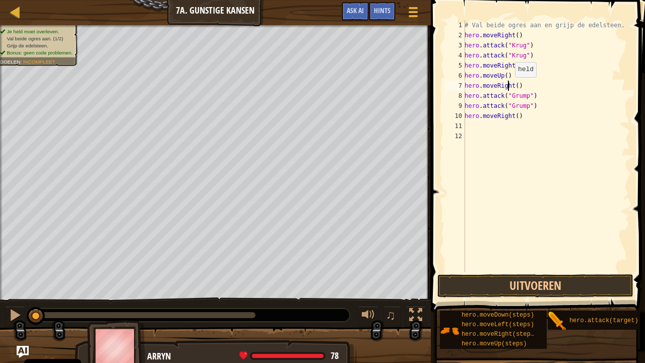
click at [509, 87] on div "# Val beide ogres aan en grijp de edelsteen. hero . moveRight ( ) hero . attack…" at bounding box center [546, 156] width 167 height 272
drag, startPoint x: 510, startPoint y: 87, endPoint x: 482, endPoint y: 87, distance: 28.2
click at [482, 87] on div "# Val beide ogres aan en grijp de edelsteen. hero . moveRight ( ) hero . attack…" at bounding box center [546, 156] width 167 height 272
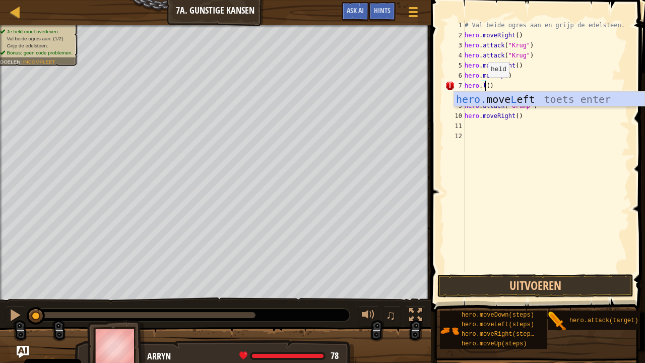
scroll to position [5, 1]
click at [486, 97] on div "hero. move L eft toets enter" at bounding box center [549, 114] width 191 height 45
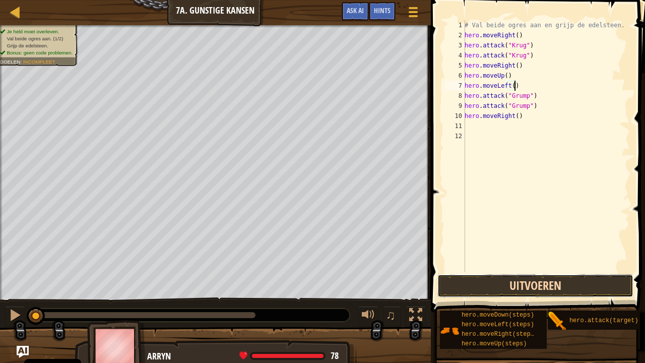
click at [503, 287] on button "Uitvoeren" at bounding box center [536, 285] width 196 height 23
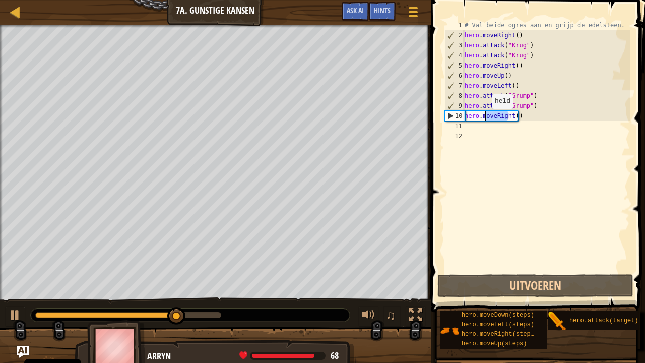
drag, startPoint x: 509, startPoint y: 115, endPoint x: 485, endPoint y: 118, distance: 23.9
click at [485, 118] on div "# Val beide ogres aan en grijp de edelsteen. hero . moveRight ( ) hero . attack…" at bounding box center [546, 156] width 167 height 272
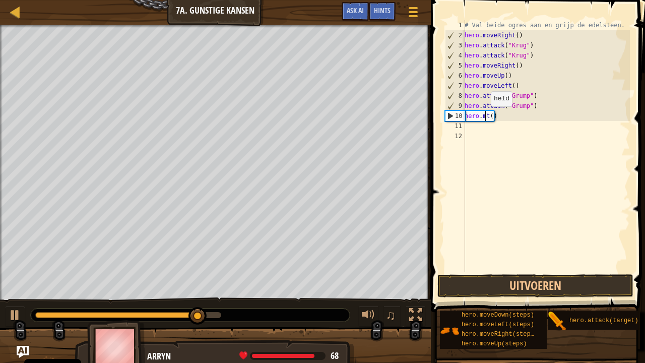
click at [485, 116] on div "# Val beide ogres aan en grijp de edelsteen. hero . moveRight ( ) hero . attack…" at bounding box center [546, 156] width 167 height 272
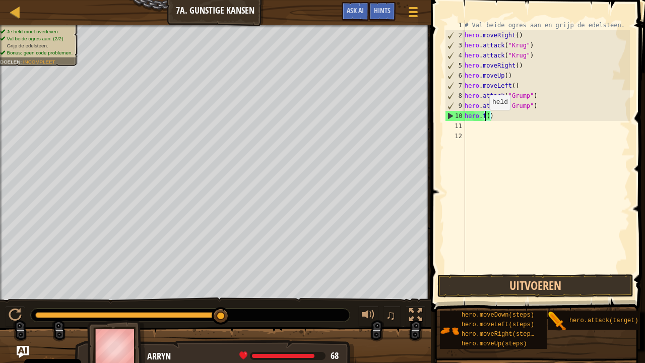
click at [484, 120] on div "# Val beide ogres aan en grijp de edelsteen. hero . moveRight ( ) hero . attack…" at bounding box center [546, 156] width 167 height 272
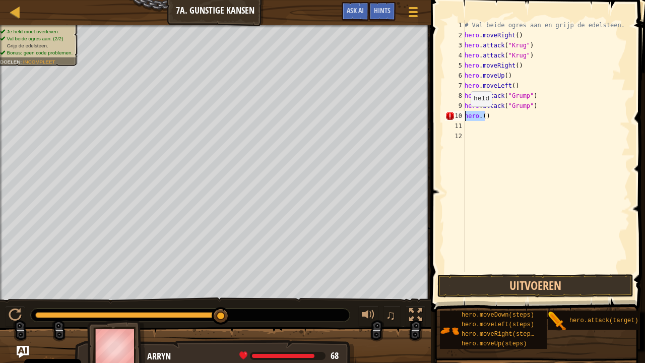
drag, startPoint x: 486, startPoint y: 118, endPoint x: 460, endPoint y: 117, distance: 25.8
click at [460, 117] on div "hero.() 1 2 3 4 5 6 7 8 9 10 11 12 # Val beide ogres aan en grijp de edelsteen.…" at bounding box center [536, 146] width 187 height 252
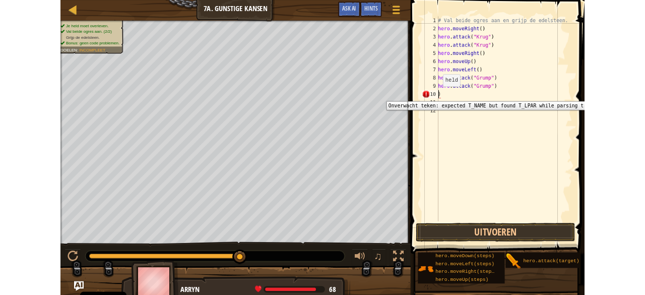
scroll to position [5, 0]
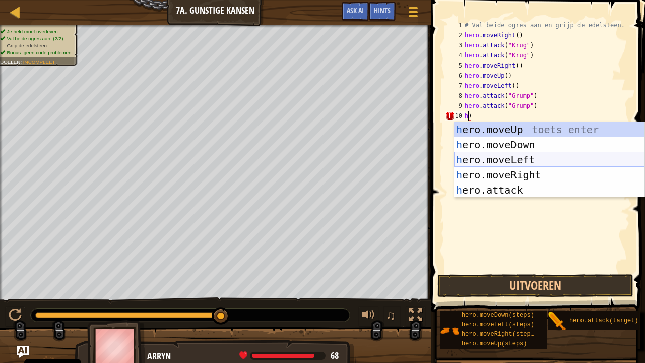
click at [496, 161] on div "h ero.moveUp toets enter h ero.moveDown toets enter h ero.moveLeft toets enter …" at bounding box center [549, 175] width 191 height 106
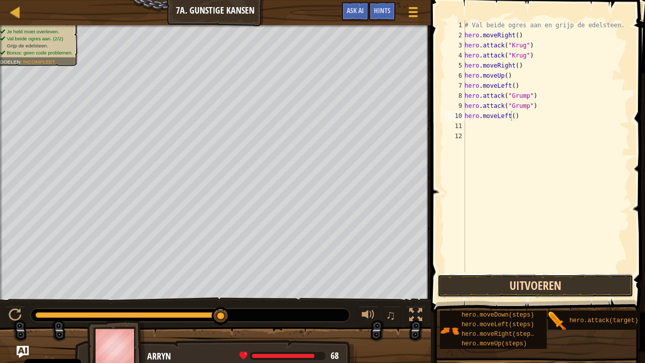
click at [497, 287] on button "Uitvoeren" at bounding box center [536, 285] width 196 height 23
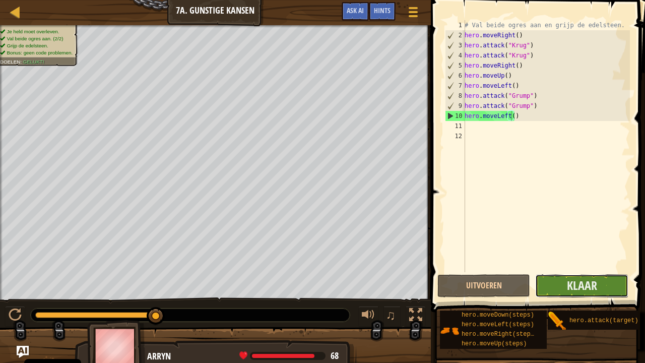
click at [565, 286] on button "Klaar" at bounding box center [581, 285] width 93 height 23
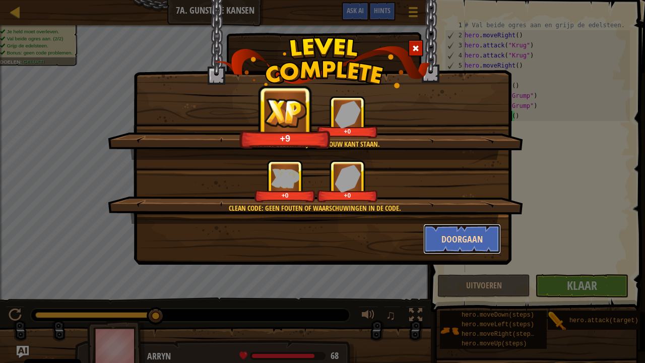
click at [465, 237] on button "Doorgaan" at bounding box center [462, 239] width 78 height 30
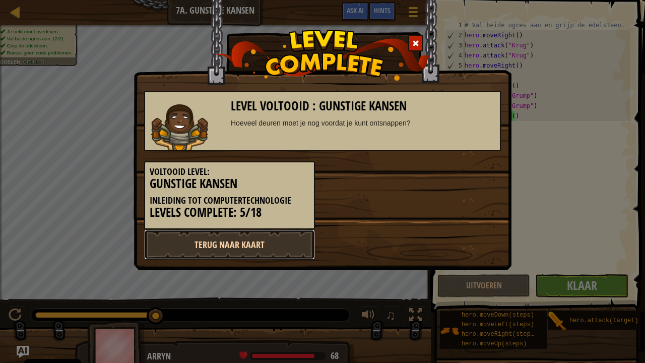
click at [284, 241] on link "Terug naar kaart" at bounding box center [229, 244] width 171 height 30
